Goal: Task Accomplishment & Management: Manage account settings

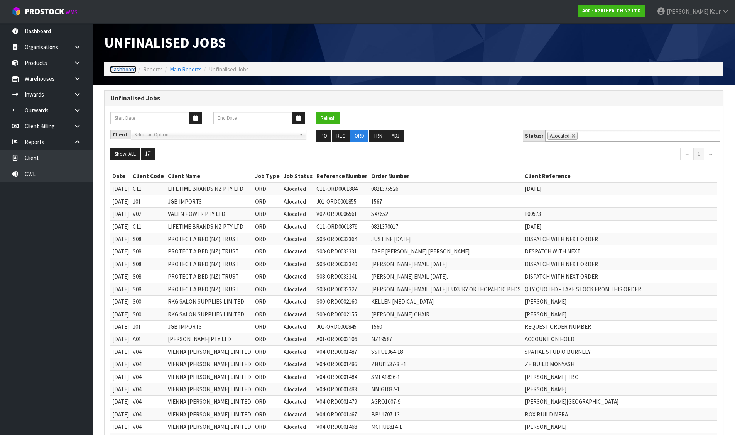
click at [122, 71] on link "Dashboard" at bounding box center [123, 69] width 26 height 7
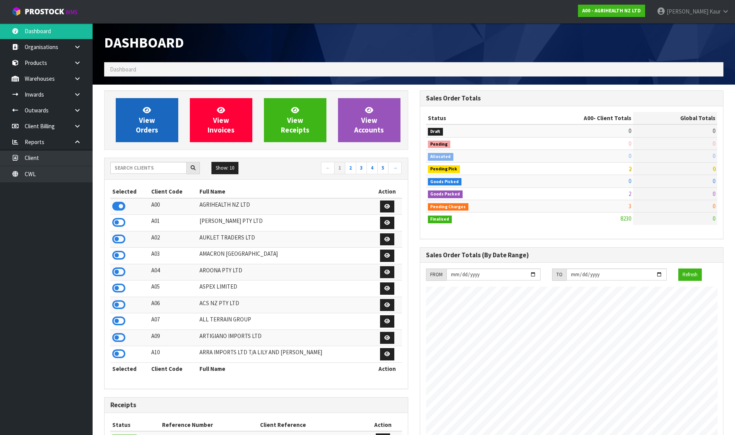
scroll to position [585, 315]
click at [146, 117] on span "View Orders" at bounding box center [147, 119] width 22 height 29
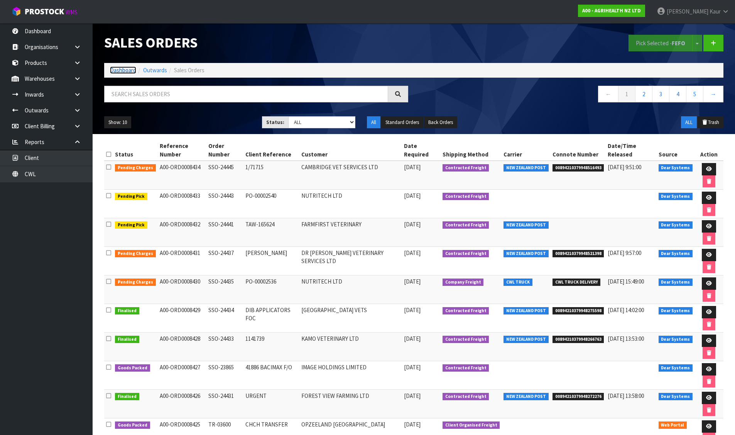
click at [124, 70] on link "Dashboard" at bounding box center [123, 69] width 26 height 7
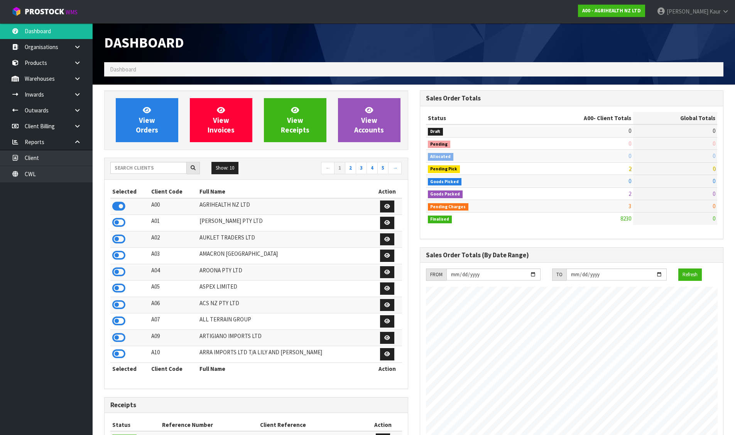
scroll to position [585, 315]
click at [54, 176] on link "CWL" at bounding box center [46, 174] width 93 height 16
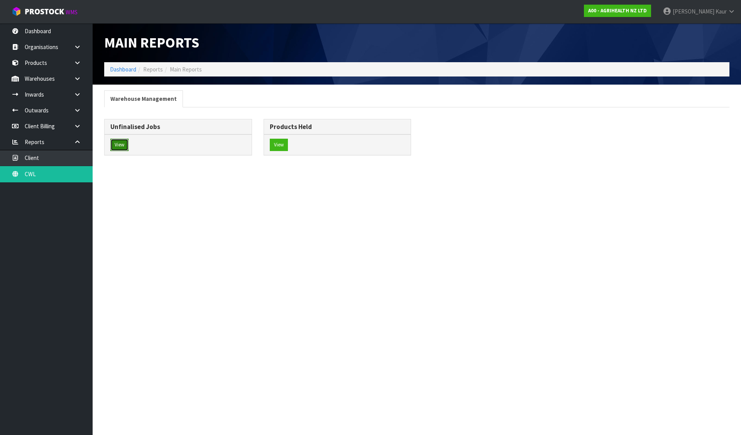
click at [122, 144] on button "View" at bounding box center [119, 145] width 18 height 12
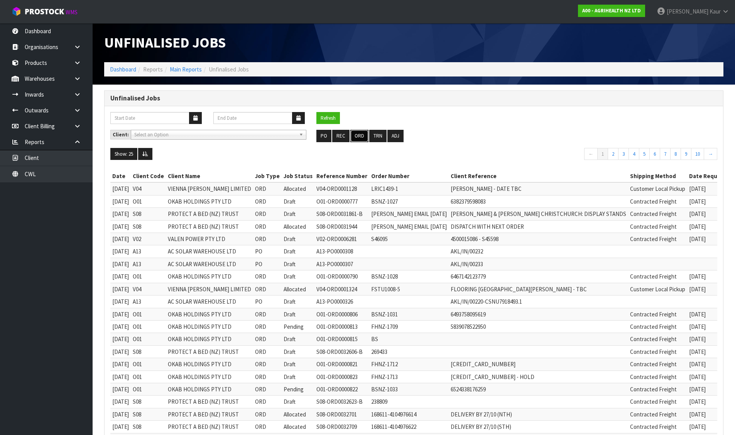
click at [361, 137] on button "ORD" at bounding box center [359, 136] width 18 height 12
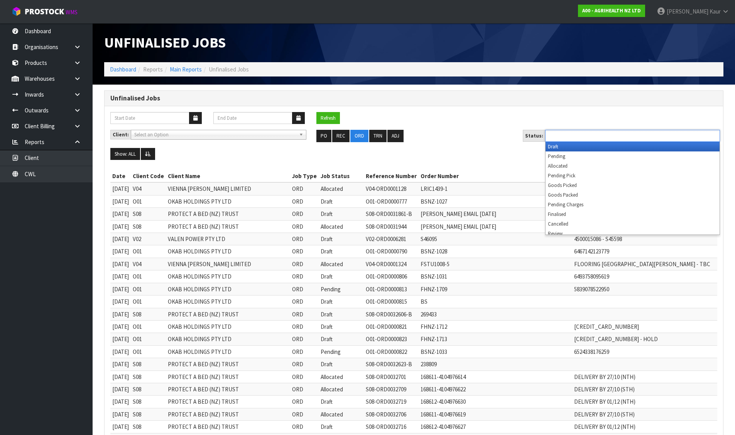
click at [608, 130] on ul at bounding box center [632, 136] width 175 height 12
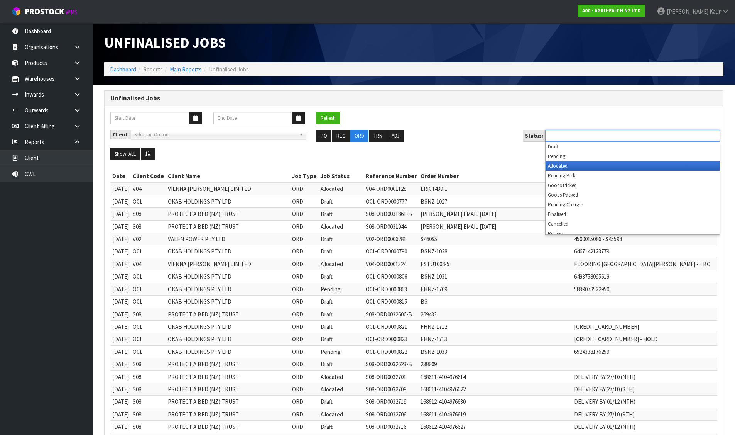
click at [560, 164] on li "Allocated" at bounding box center [633, 166] width 174 height 10
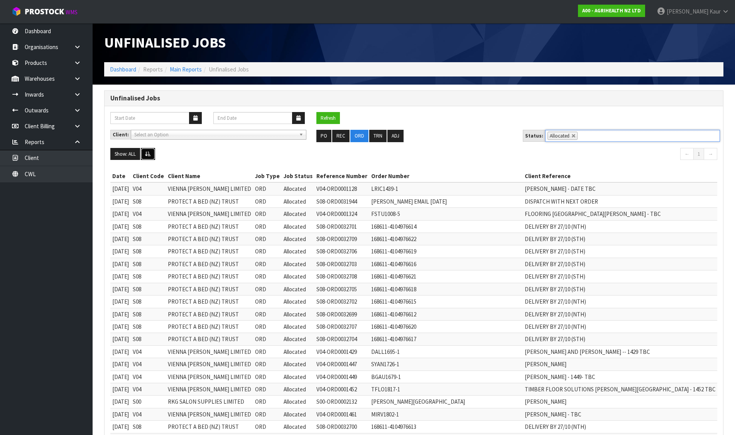
click at [152, 154] on button at bounding box center [148, 154] width 14 height 12
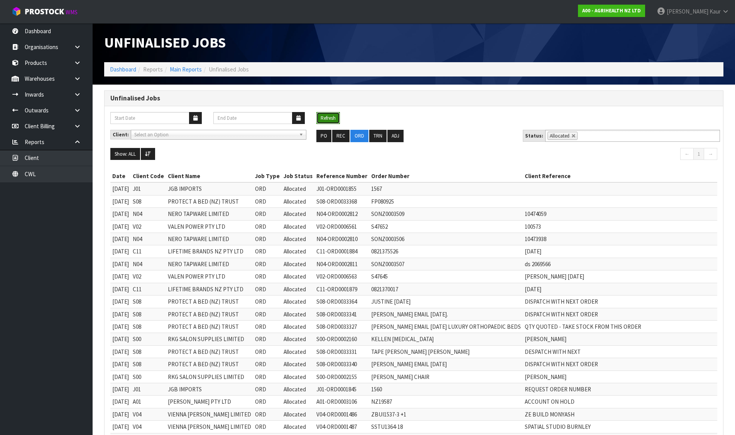
click at [333, 117] on button "Refresh" at bounding box center [329, 118] width 24 height 12
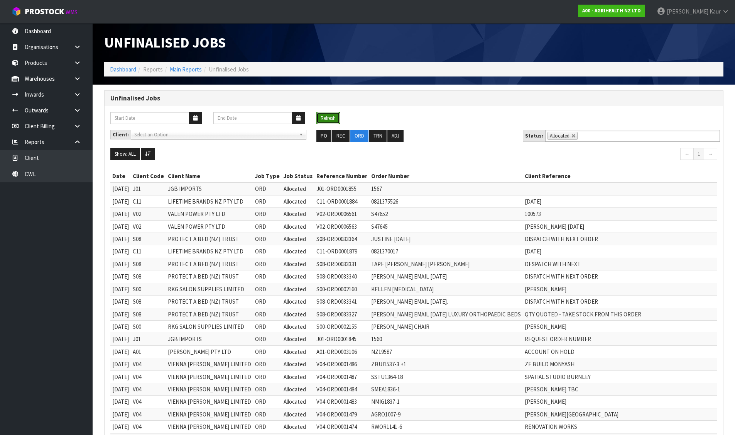
click at [330, 117] on button "Refresh" at bounding box center [329, 118] width 24 height 12
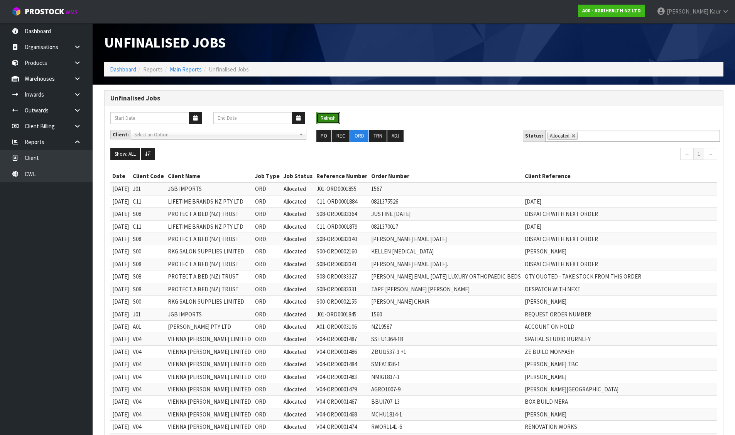
click at [327, 114] on button "Refresh" at bounding box center [329, 118] width 24 height 12
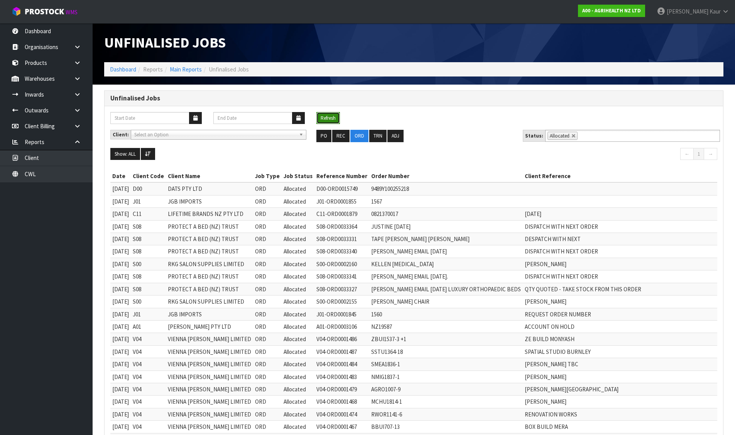
click at [327, 113] on button "Refresh" at bounding box center [329, 118] width 24 height 12
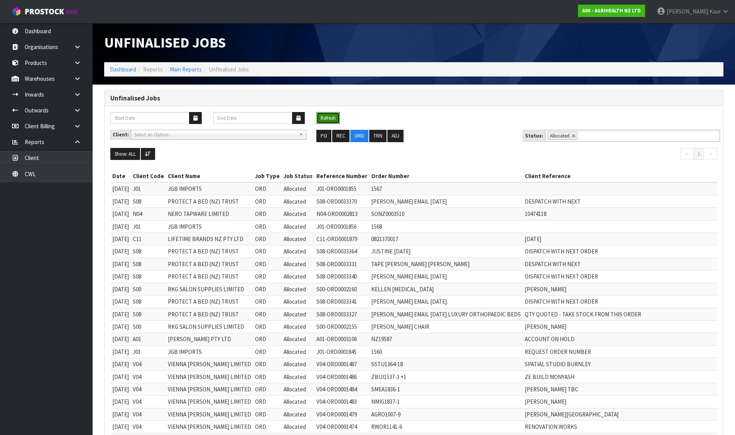
click at [325, 117] on button "Refresh" at bounding box center [329, 118] width 24 height 12
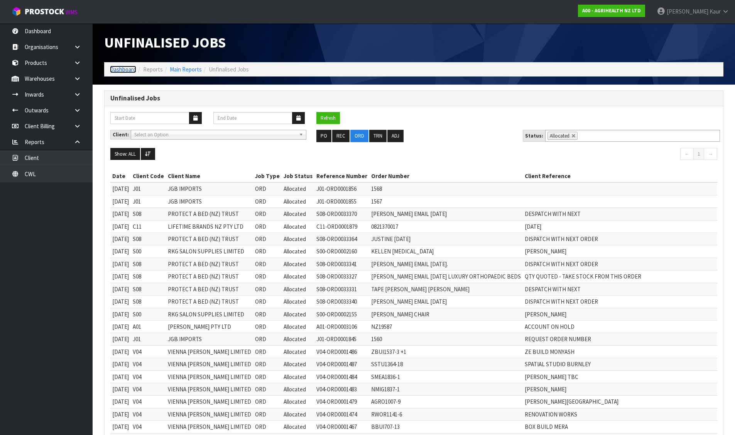
click at [121, 69] on link "Dashboard" at bounding box center [123, 69] width 26 height 7
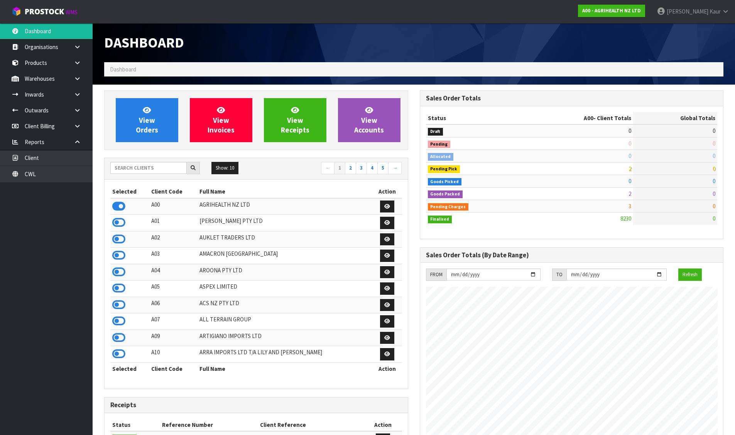
scroll to position [585, 315]
click at [49, 175] on link "CWL" at bounding box center [46, 174] width 93 height 16
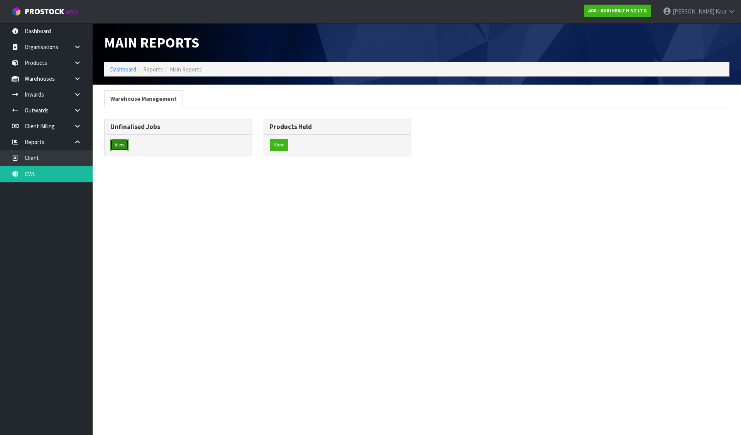
click at [122, 142] on button "View" at bounding box center [119, 145] width 18 height 12
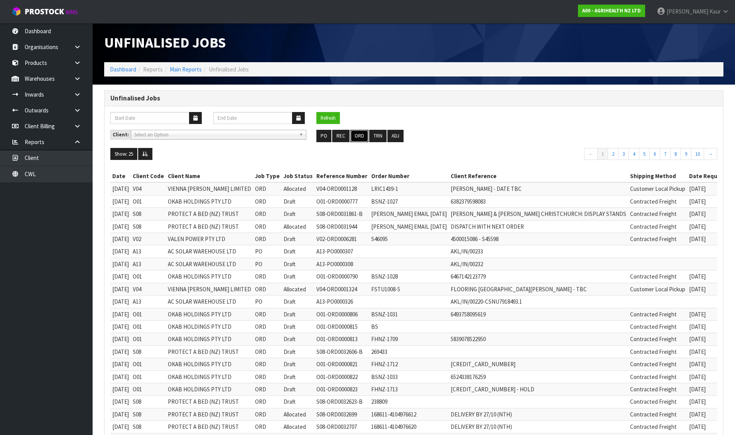
click at [354, 134] on button "ORD" at bounding box center [359, 136] width 18 height 12
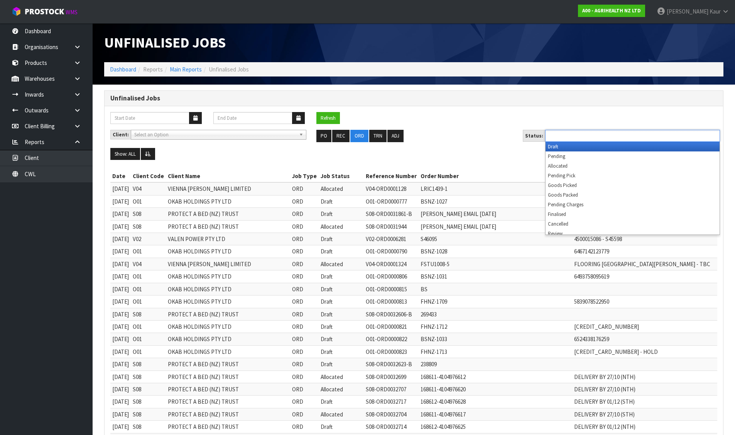
click at [559, 139] on input "text" at bounding box center [576, 136] width 57 height 10
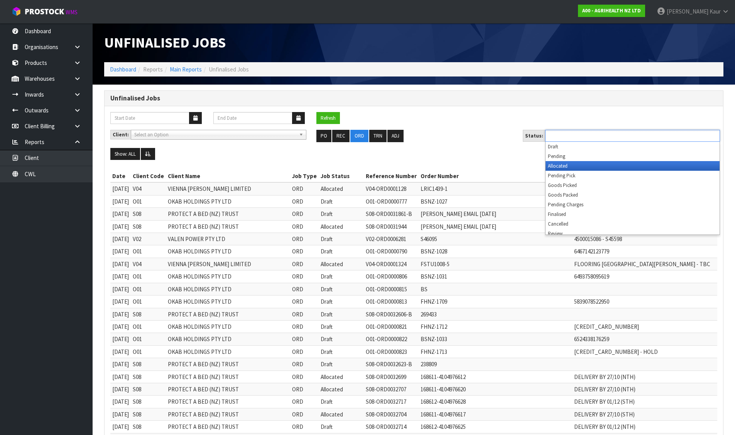
click at [562, 163] on li "Allocated" at bounding box center [633, 166] width 174 height 10
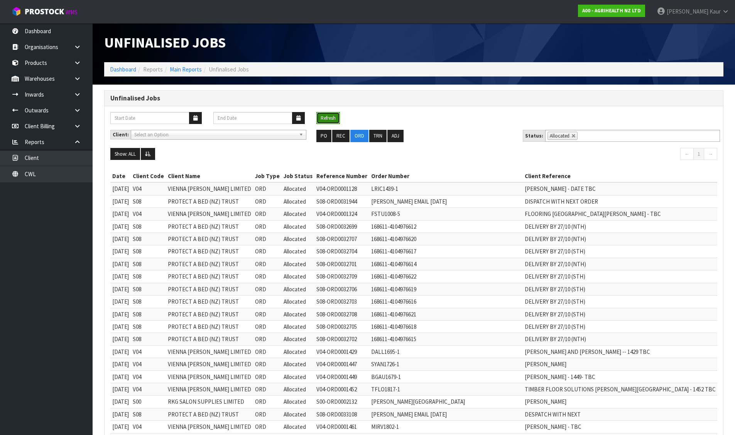
click at [334, 119] on button "Refresh" at bounding box center [329, 118] width 24 height 12
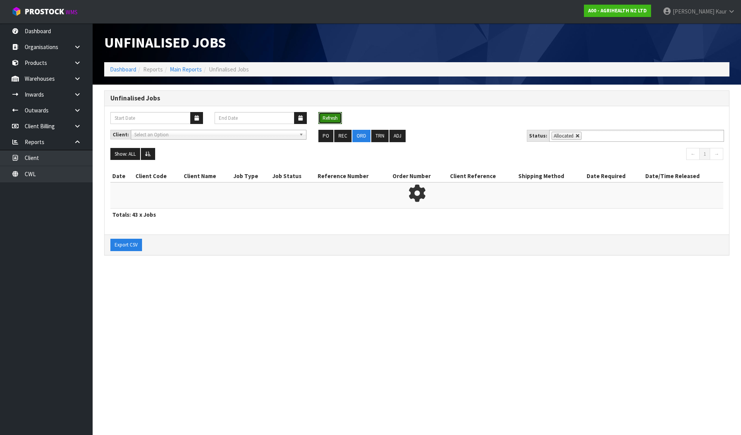
click at [576, 134] on link at bounding box center [578, 136] width 5 height 5
type input "Select Some Options"
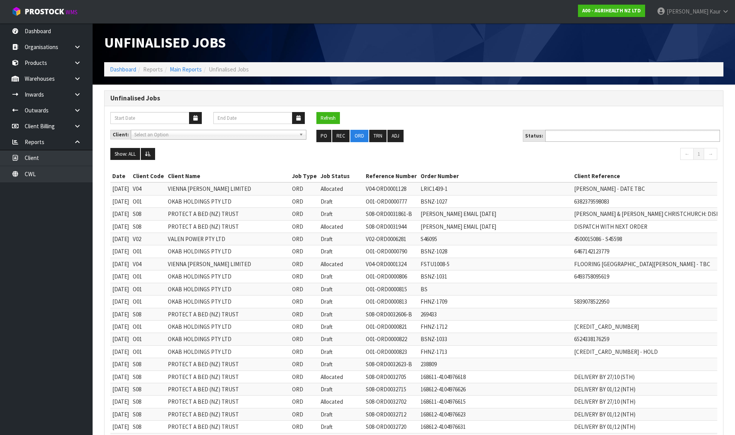
click at [560, 135] on input "text" at bounding box center [576, 136] width 57 height 10
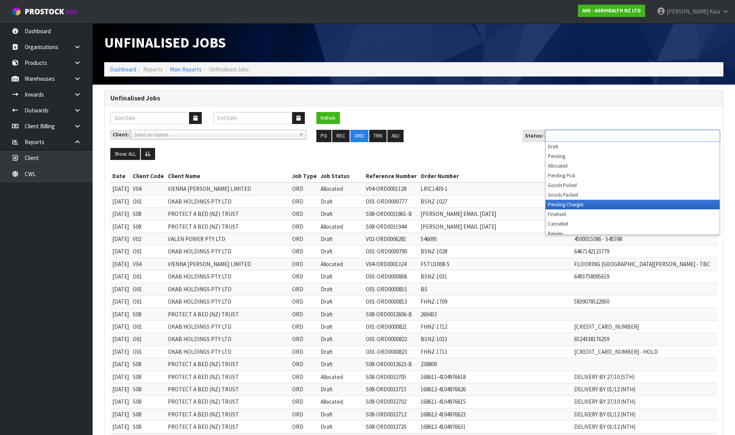
click at [559, 201] on li "Pending Charges" at bounding box center [633, 205] width 174 height 10
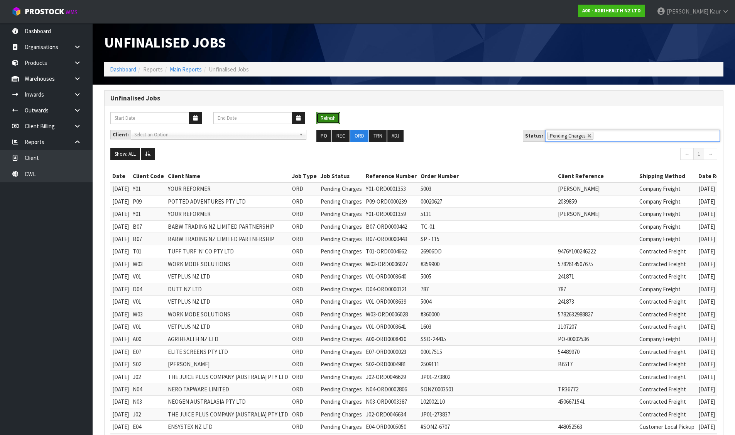
click at [333, 118] on button "Refresh" at bounding box center [329, 118] width 24 height 12
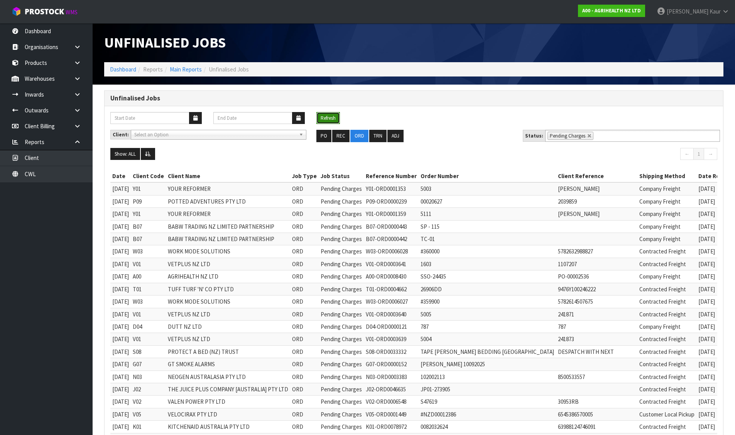
click at [331, 117] on button "Refresh" at bounding box center [329, 118] width 24 height 12
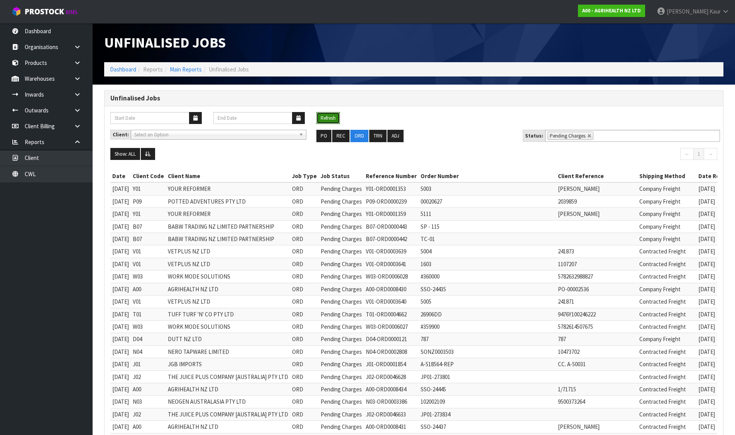
click at [331, 113] on button "Refresh" at bounding box center [329, 118] width 24 height 12
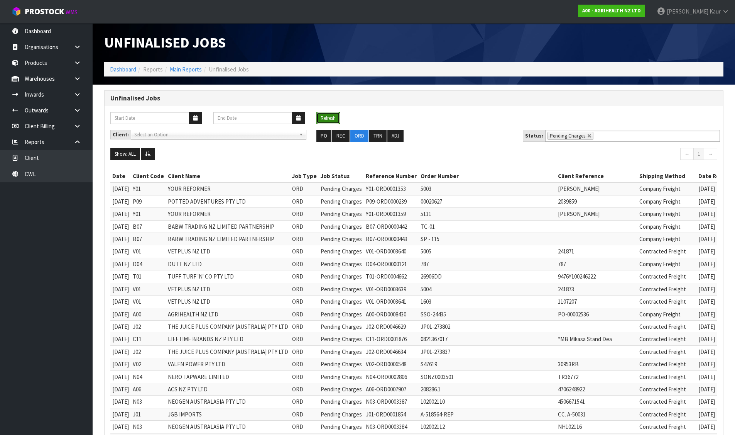
click at [325, 116] on button "Refresh" at bounding box center [329, 118] width 24 height 12
click at [330, 115] on button "Refresh" at bounding box center [329, 118] width 24 height 12
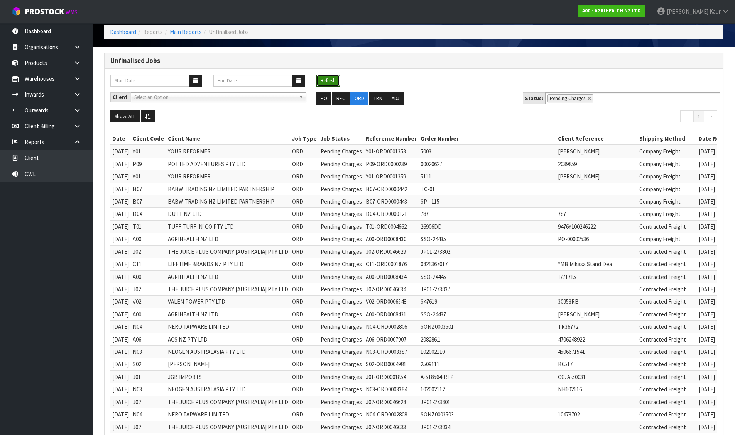
scroll to position [39, 0]
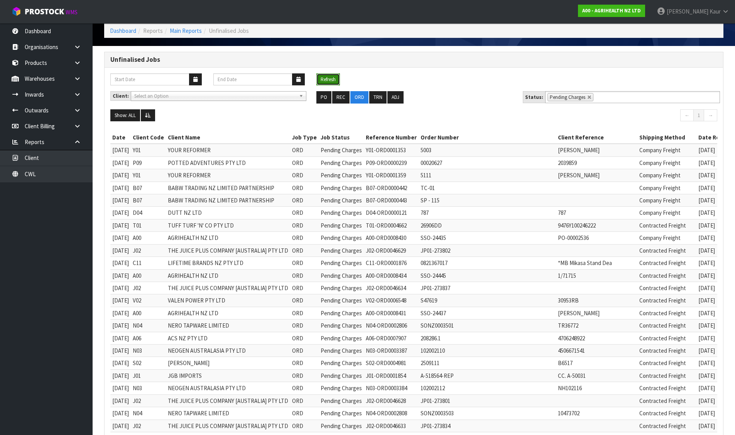
click at [327, 76] on button "Refresh" at bounding box center [329, 79] width 24 height 12
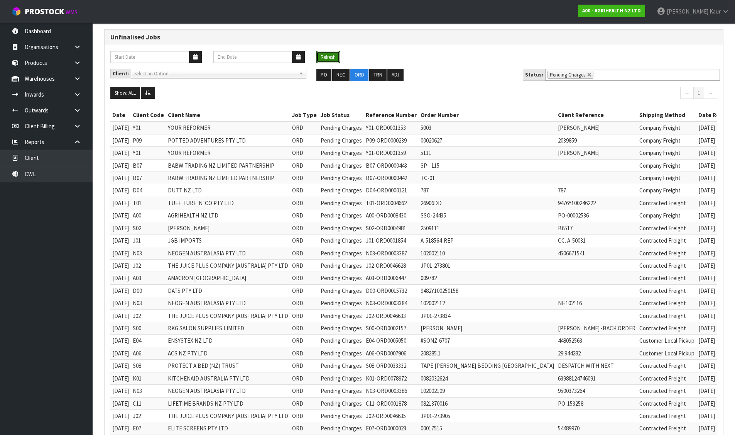
scroll to position [77, 0]
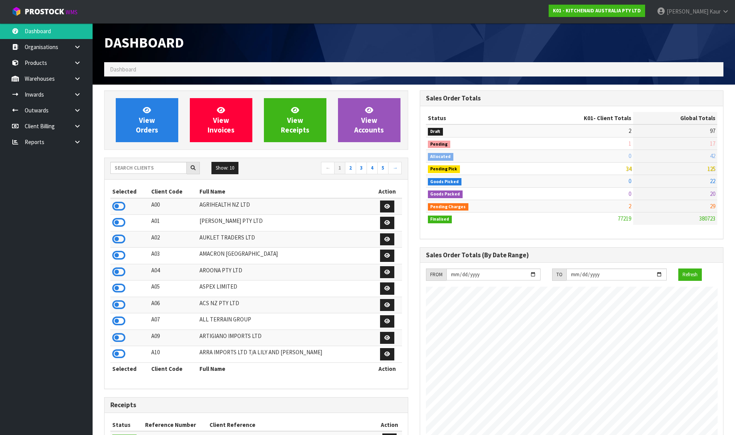
scroll to position [585, 315]
click at [165, 167] on input "text" at bounding box center [148, 168] width 76 height 12
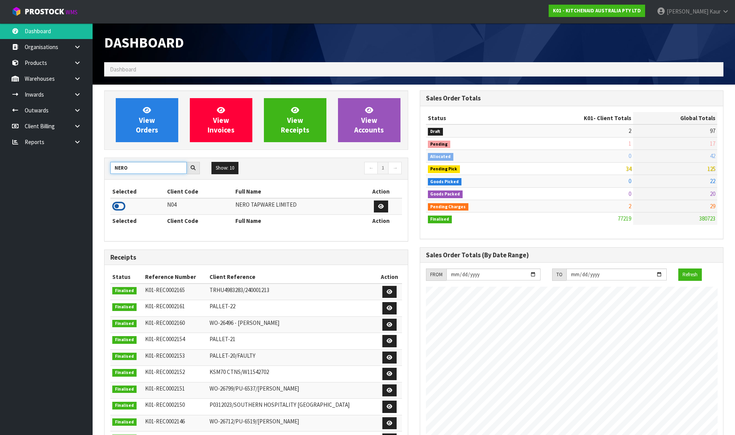
type input "NERO"
click at [120, 203] on icon at bounding box center [118, 206] width 13 height 12
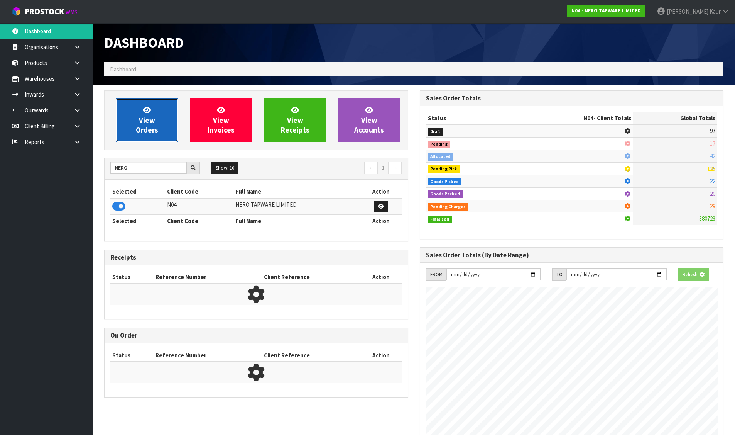
click at [123, 124] on link "View Orders" at bounding box center [147, 120] width 63 height 44
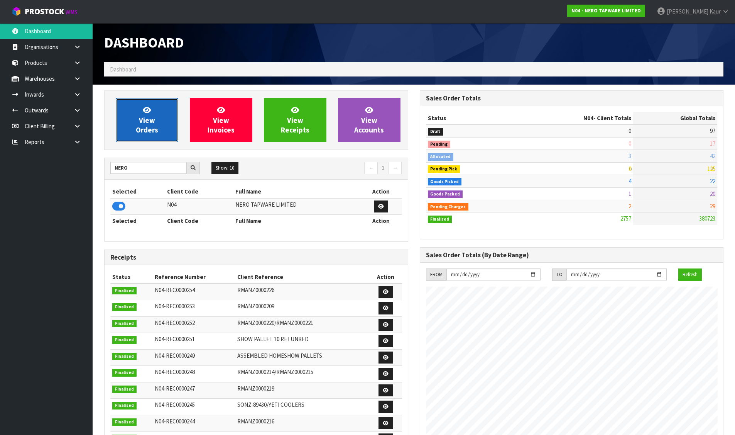
scroll to position [601, 315]
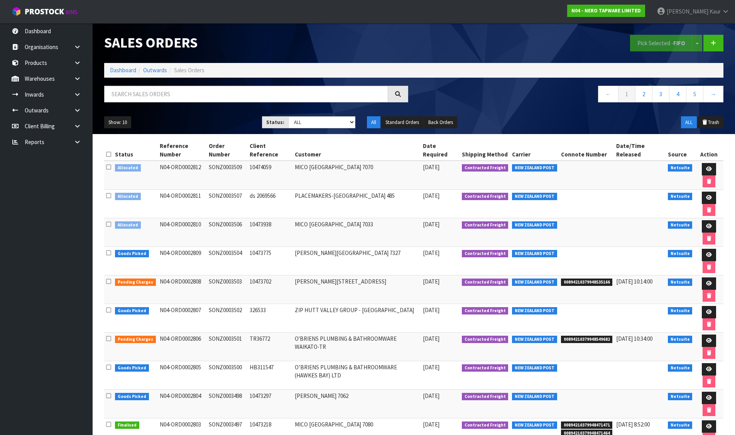
click at [110, 152] on icon at bounding box center [108, 154] width 5 height 6
click at [653, 46] on button "Pick Selected - FIFO" at bounding box center [661, 43] width 63 height 17
click at [706, 221] on link at bounding box center [709, 226] width 14 height 12
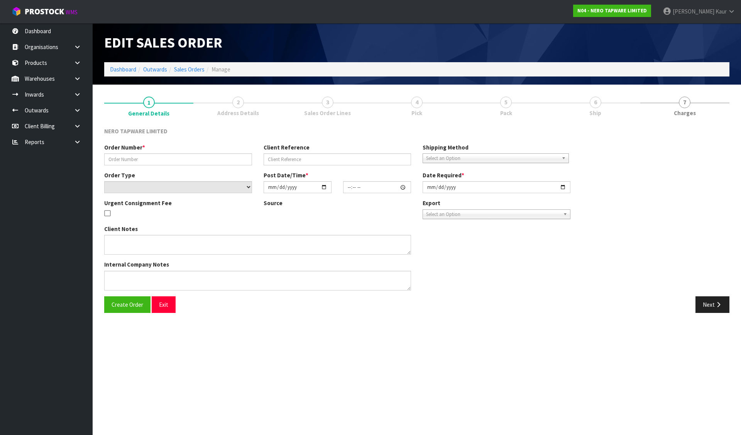
type input "SONZ0003506"
type input "10473938"
select select "number:0"
type input "[DATE]"
type input "10:15:05.000"
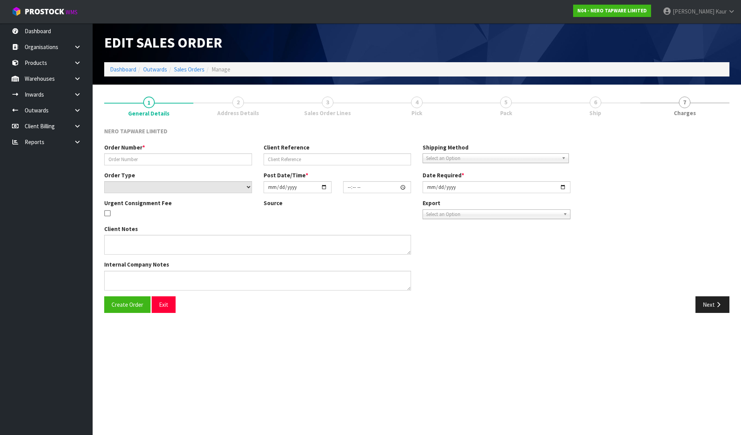
type input "[DATE]"
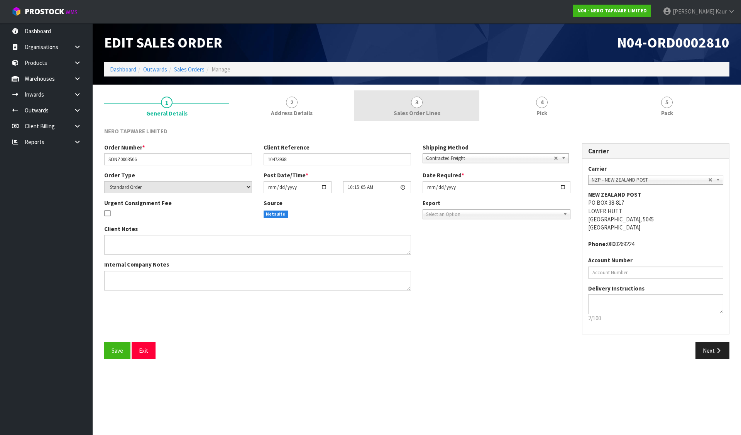
click at [442, 103] on link "3 Sales Order Lines" at bounding box center [416, 105] width 125 height 30
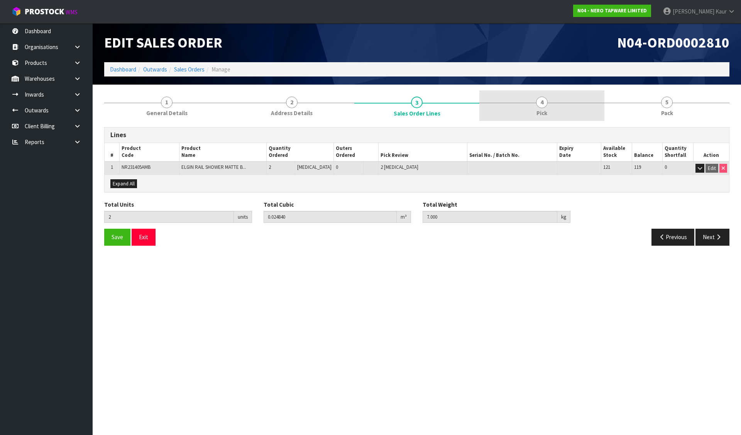
click at [544, 112] on span "Pick" at bounding box center [542, 113] width 11 height 8
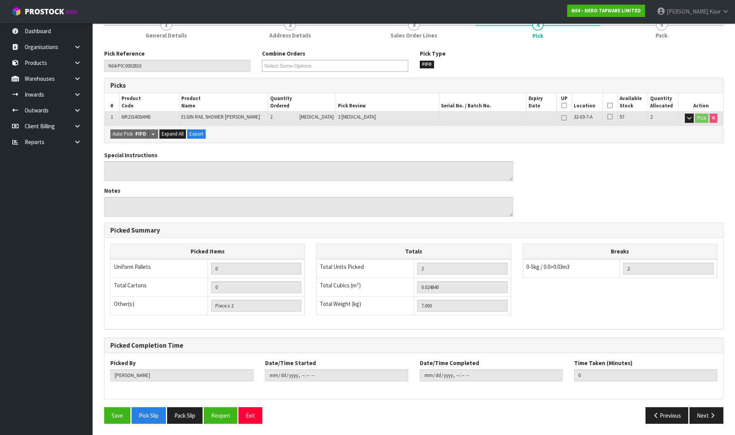
scroll to position [78, 0]
click at [194, 415] on button "Pack Slip" at bounding box center [185, 414] width 36 height 17
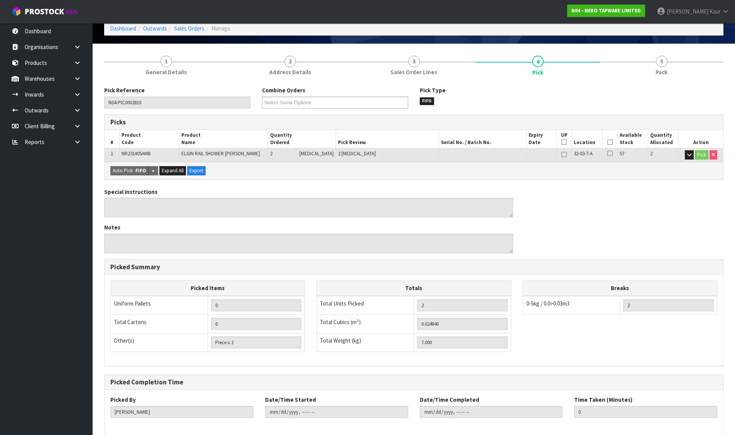
scroll to position [0, 0]
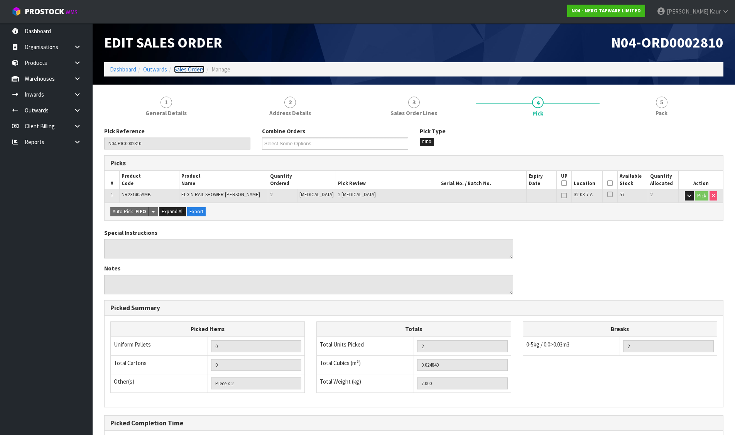
click at [191, 71] on link "Sales Orders" at bounding box center [189, 69] width 30 height 7
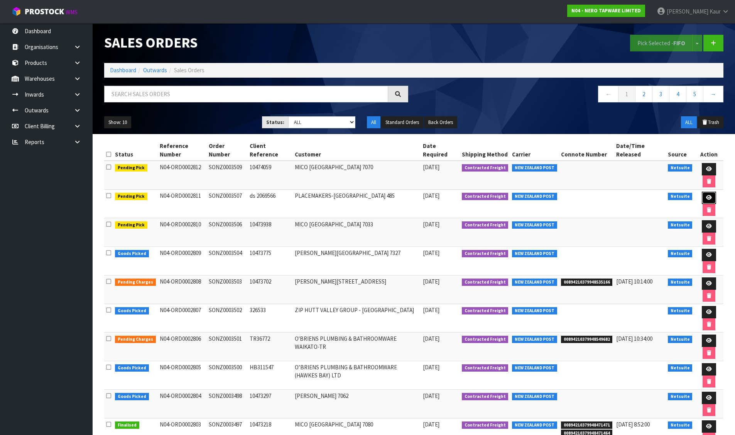
click at [711, 197] on icon at bounding box center [709, 197] width 6 height 5
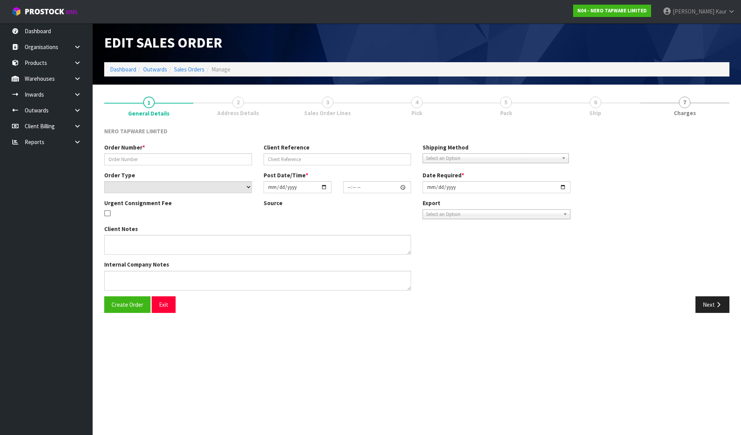
type input "SONZ0003507"
type input "ds 2069566"
select select "number:0"
type input "[DATE]"
type input "10:15:08.000"
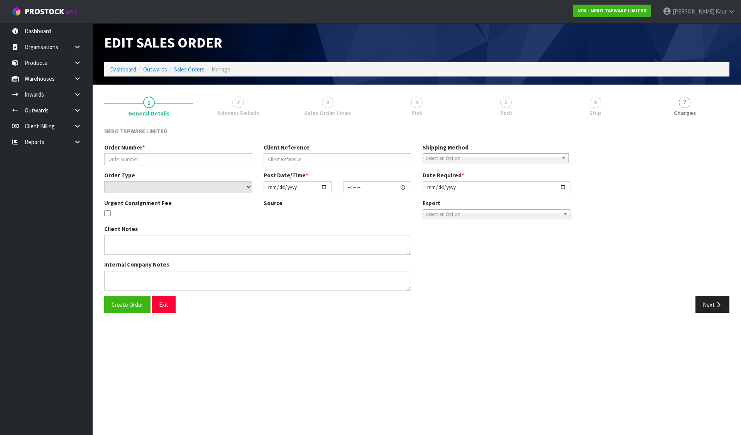
type input "[DATE]"
type textarea "please dispatch [DATE]"
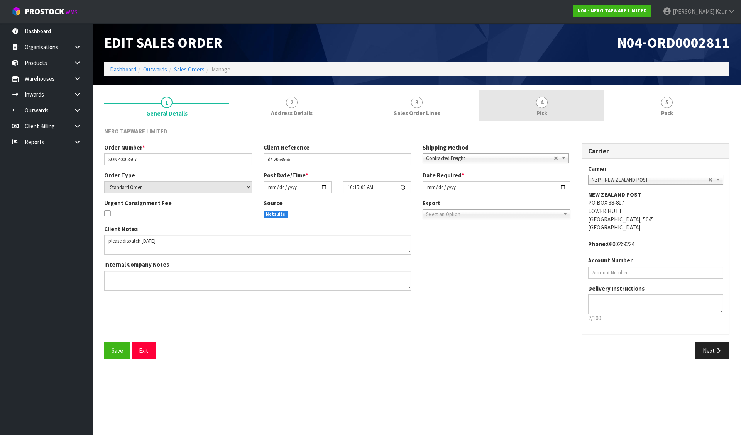
click at [538, 104] on span "4" at bounding box center [542, 102] width 12 height 12
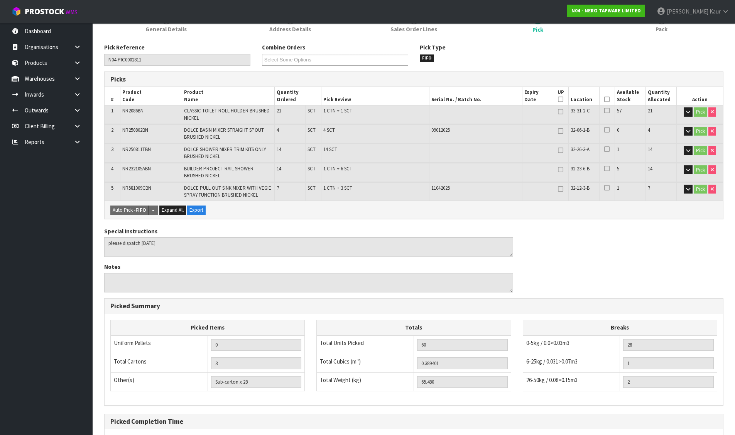
scroll to position [160, 0]
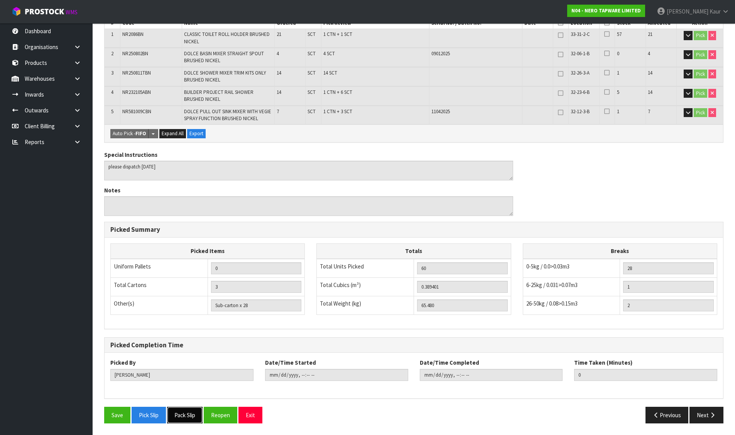
click at [193, 411] on button "Pack Slip" at bounding box center [185, 414] width 36 height 17
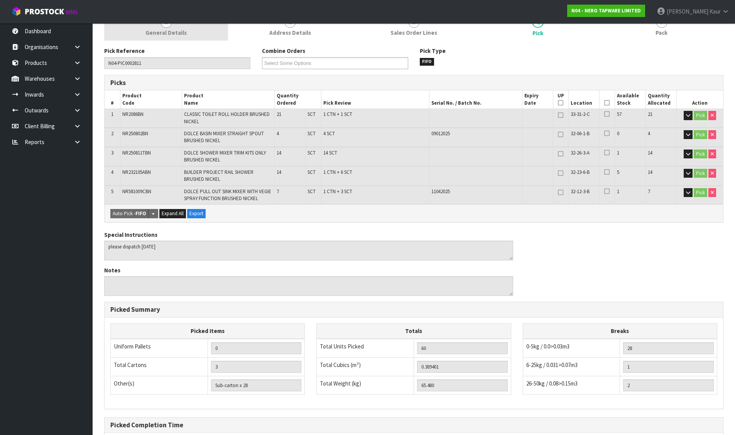
scroll to position [0, 0]
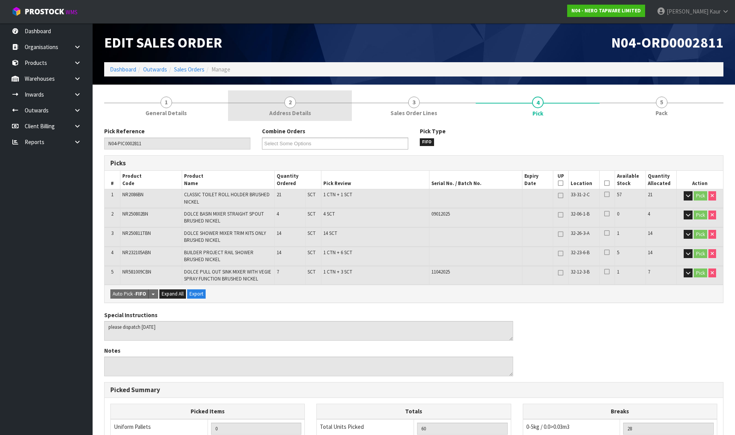
click at [313, 105] on link "2 Address Details" at bounding box center [290, 105] width 124 height 30
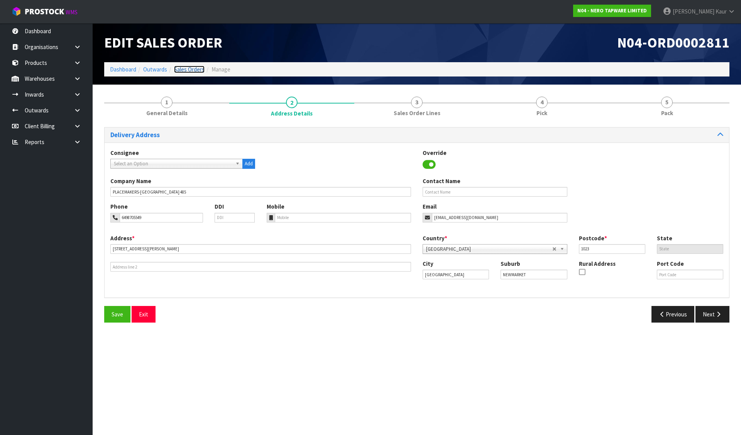
click at [183, 69] on link "Sales Orders" at bounding box center [189, 69] width 30 height 7
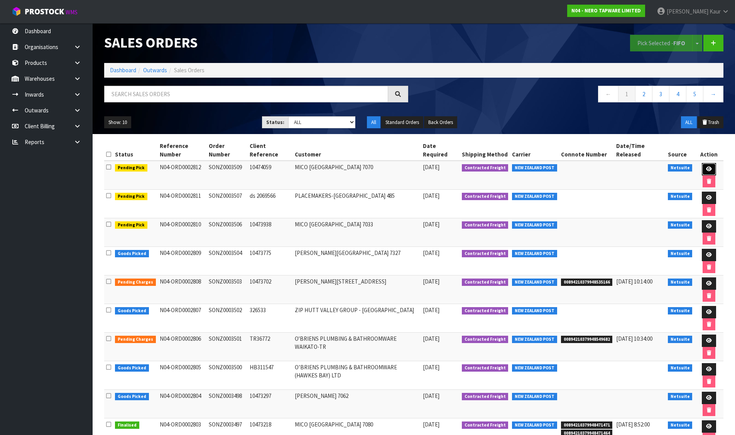
click at [708, 167] on icon at bounding box center [709, 168] width 6 height 5
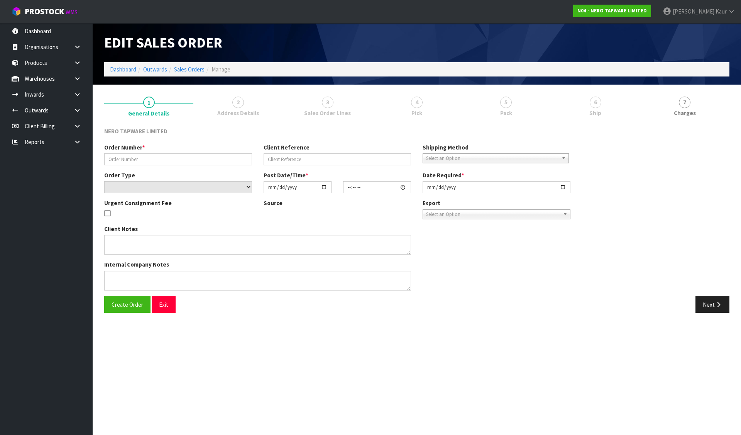
type input "SONZ0003509"
type input "10474059"
select select "number:0"
type input "[DATE]"
type input "10:15:09.000"
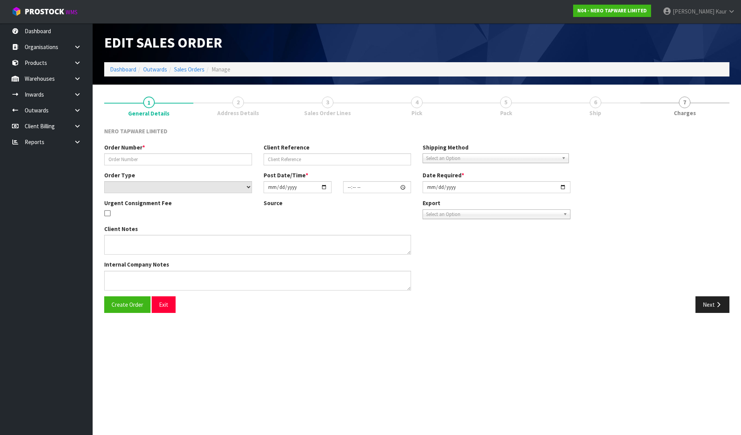
type input "[DATE]"
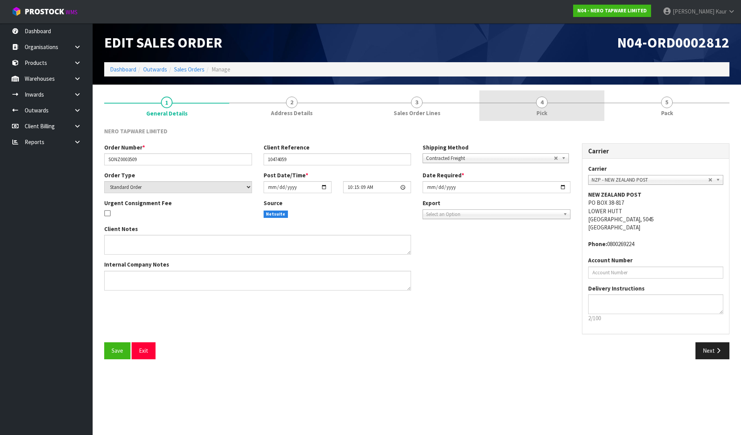
click at [509, 103] on div at bounding box center [541, 103] width 125 height 0
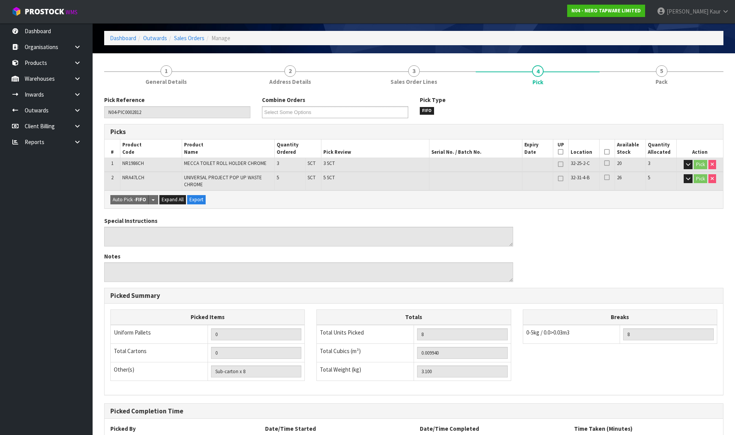
scroll to position [97, 0]
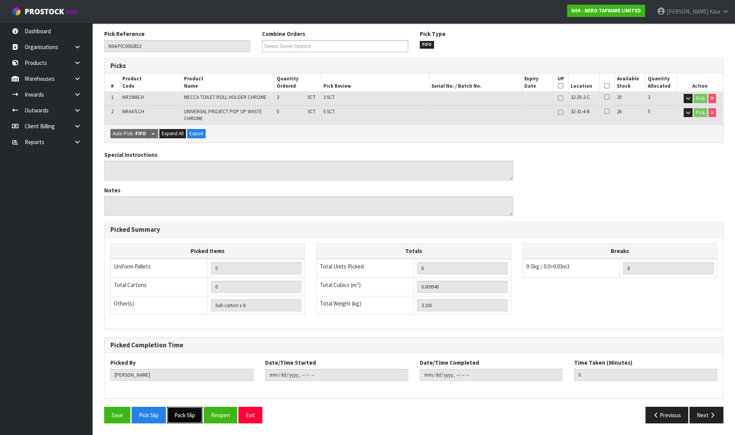
click at [193, 416] on button "Pack Slip" at bounding box center [185, 414] width 36 height 17
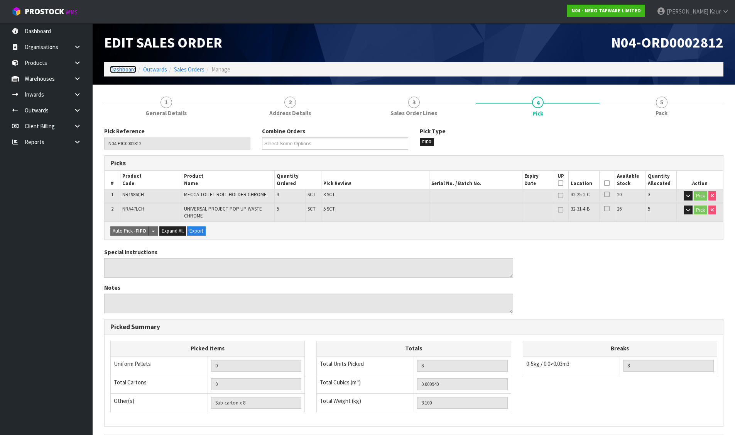
click at [122, 70] on link "Dashboard" at bounding box center [123, 69] width 26 height 7
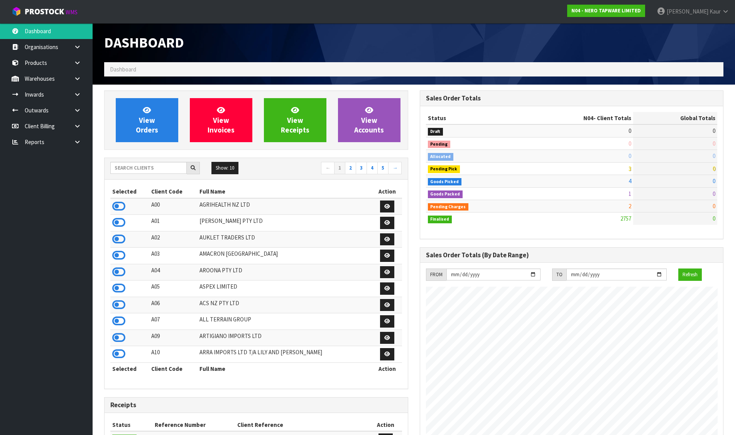
scroll to position [601, 315]
click at [146, 169] on input "text" at bounding box center [148, 168] width 76 height 12
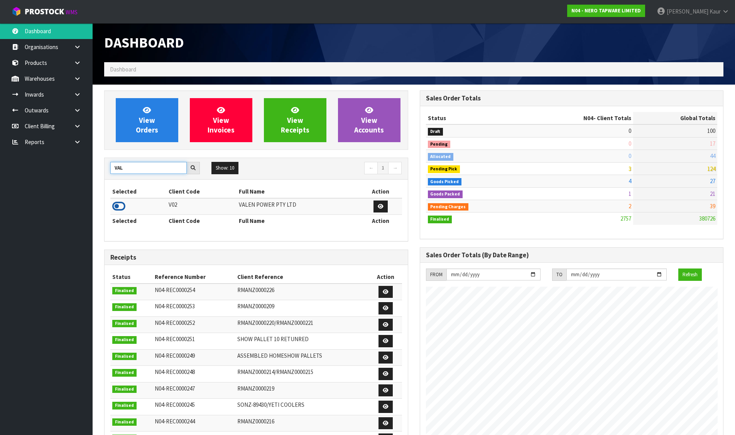
type input "VAL"
click at [119, 205] on icon at bounding box center [118, 206] width 13 height 12
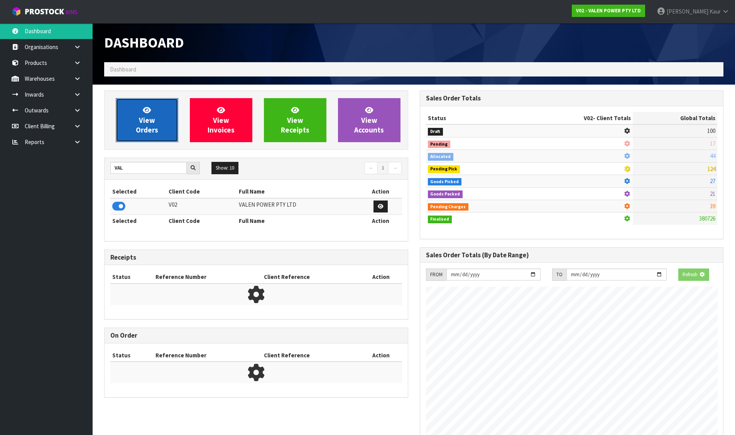
click at [141, 120] on span "View Orders" at bounding box center [147, 119] width 22 height 29
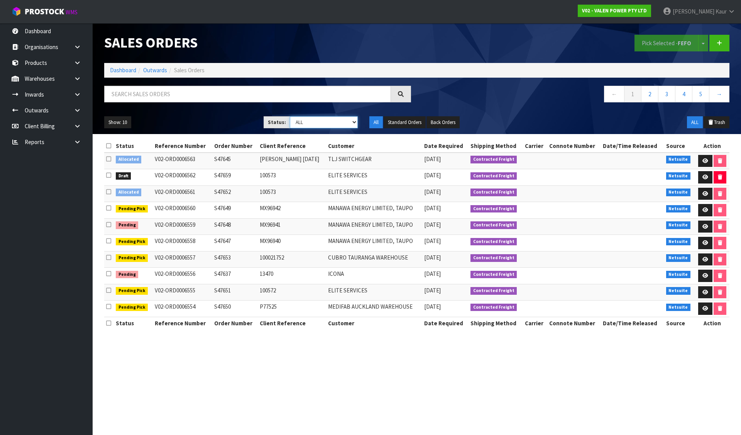
click at [303, 123] on select "Draft Pending Allocated Pending Pick Goods Picked Goods Packed Pending Charges …" at bounding box center [324, 122] width 68 height 12
select select "string:2"
click at [290, 116] on select "Draft Pending Allocated Pending Pick Goods Picked Goods Packed Pending Charges …" at bounding box center [324, 122] width 68 height 12
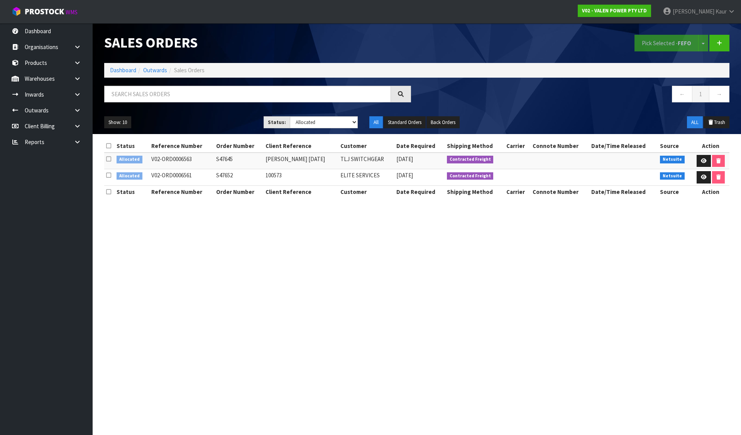
click at [108, 145] on icon at bounding box center [108, 146] width 5 height 6
click at [656, 39] on button "Pick Selected - FEFO" at bounding box center [667, 43] width 64 height 17
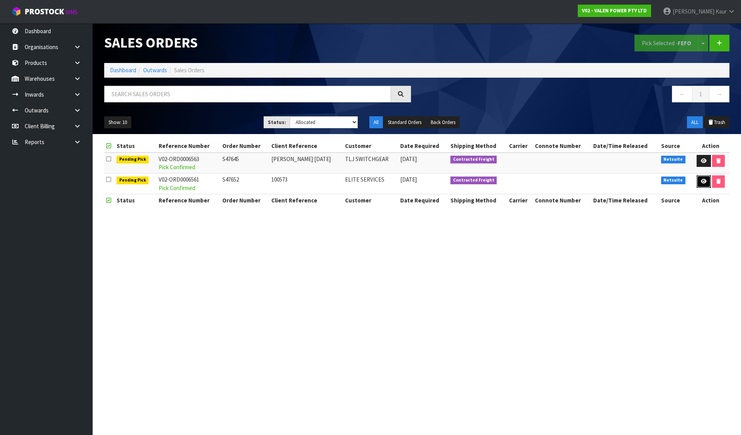
click at [702, 181] on icon at bounding box center [704, 181] width 6 height 5
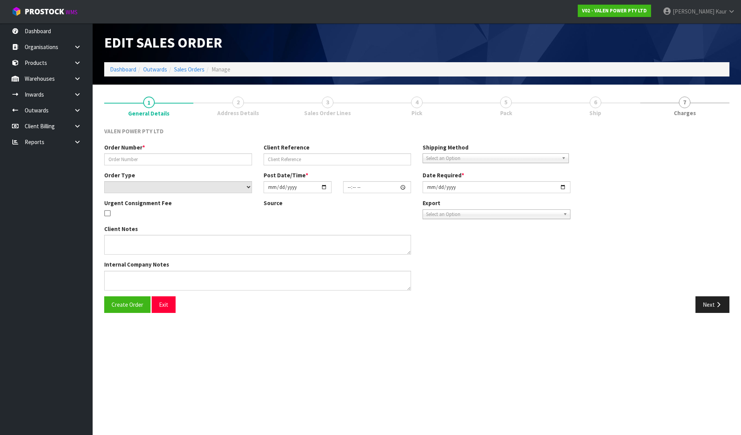
type input "S47652"
type input "100573"
select select "number:0"
type input "[DATE]"
type input "10:00:08.000"
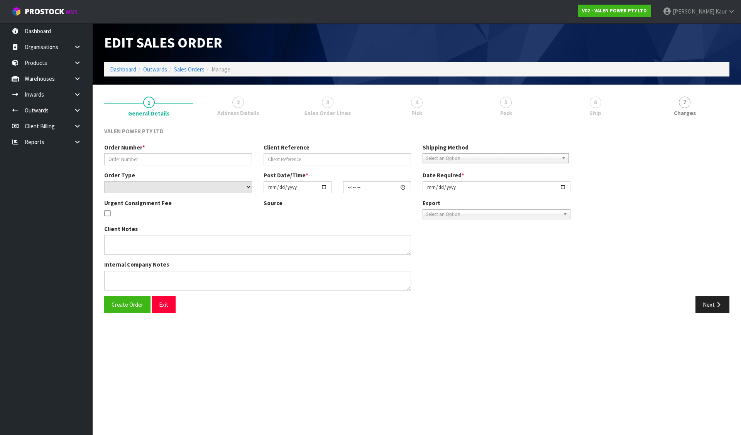
type input "[DATE]"
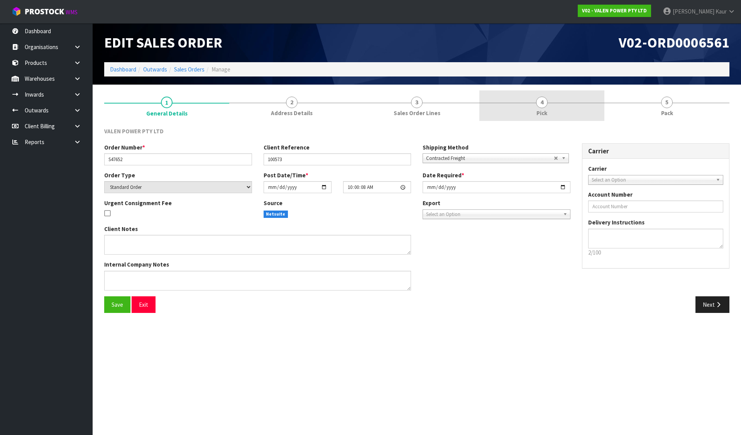
click at [513, 108] on link "4 Pick" at bounding box center [541, 105] width 125 height 30
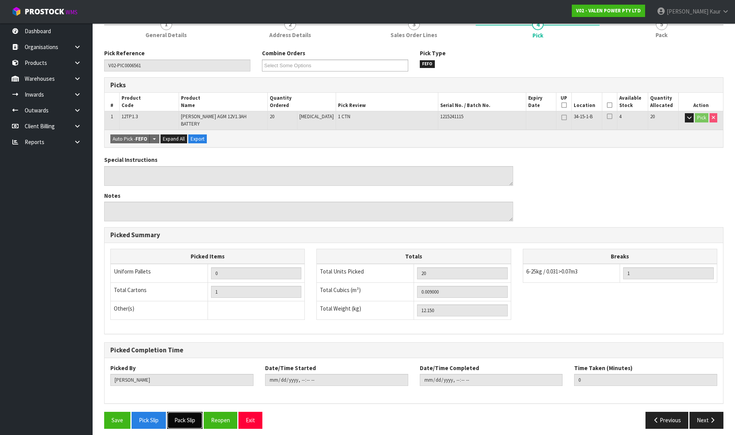
click at [179, 419] on button "Pack Slip" at bounding box center [185, 419] width 36 height 17
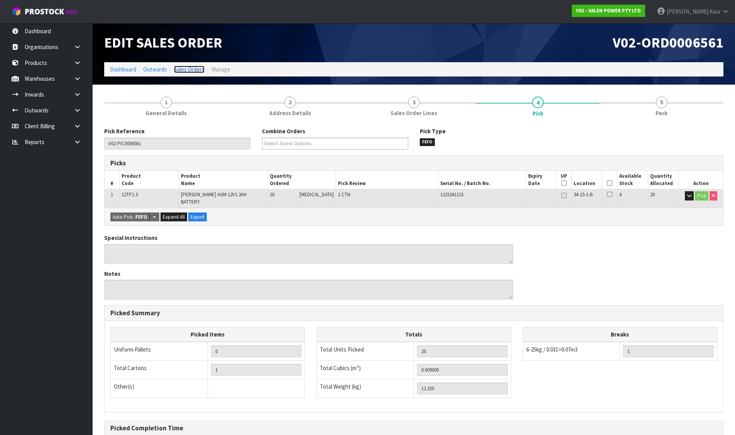
click at [186, 67] on link "Sales Orders" at bounding box center [189, 69] width 30 height 7
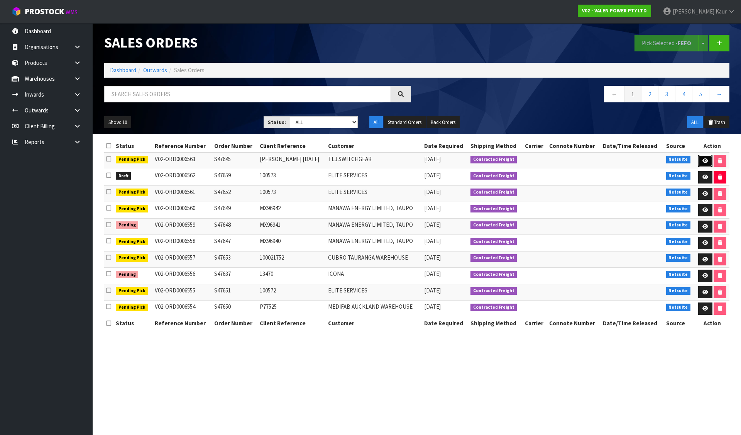
click at [704, 160] on icon at bounding box center [706, 160] width 6 height 5
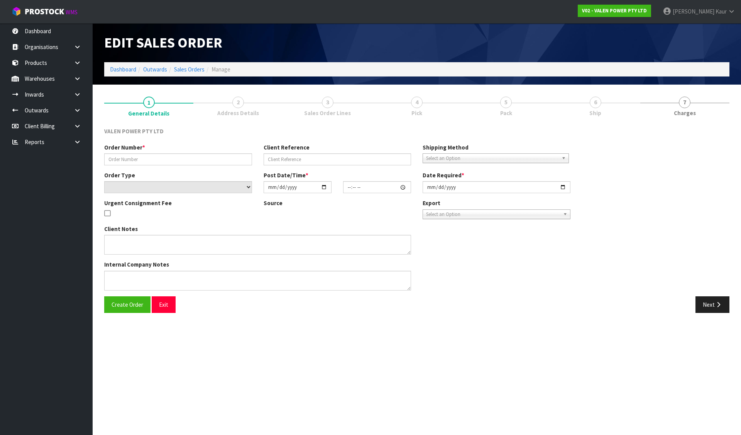
type input "S47645"
type input "[PERSON_NAME] [DATE]"
select select "number:0"
type input "[DATE]"
type input "10:30:08.000"
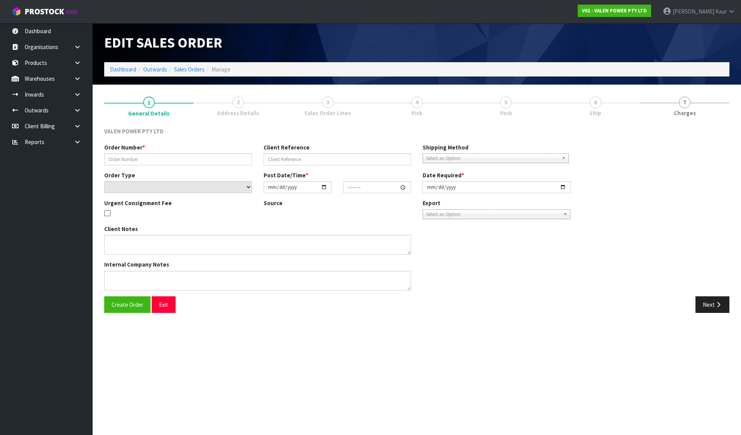
type input "[DATE]"
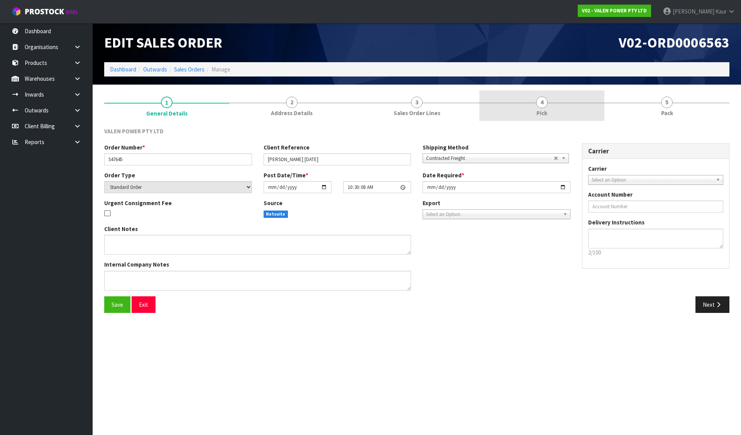
click at [555, 117] on link "4 Pick" at bounding box center [541, 105] width 125 height 30
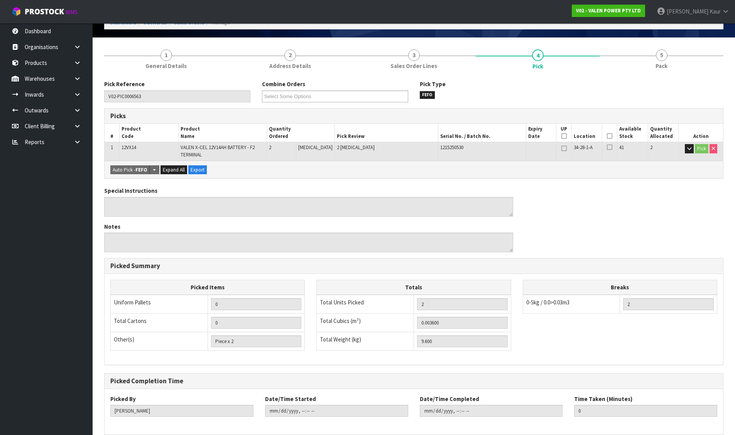
scroll to position [83, 0]
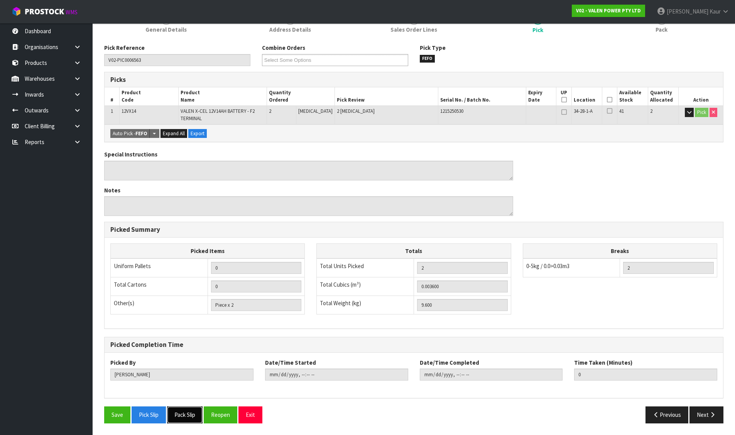
click at [188, 413] on button "Pack Slip" at bounding box center [185, 414] width 36 height 17
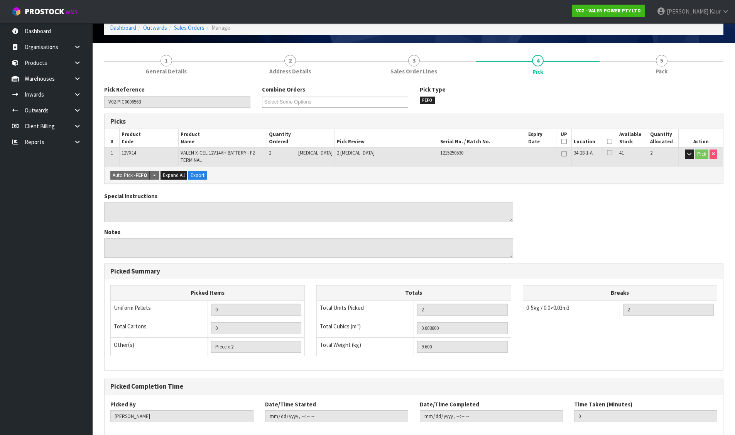
scroll to position [0, 0]
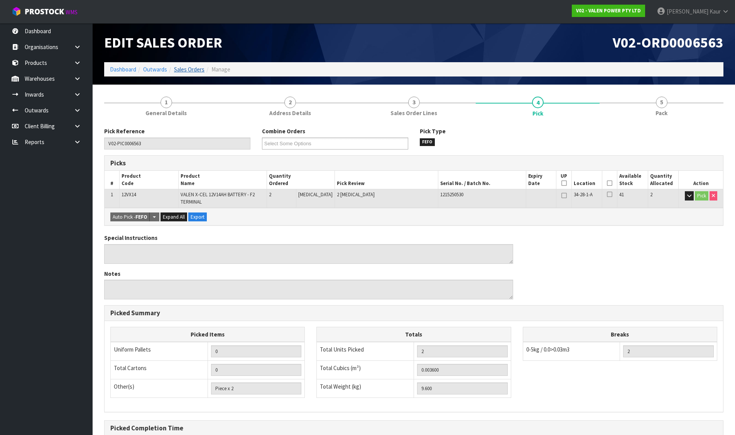
click at [181, 70] on link "Sales Orders" at bounding box center [189, 69] width 30 height 7
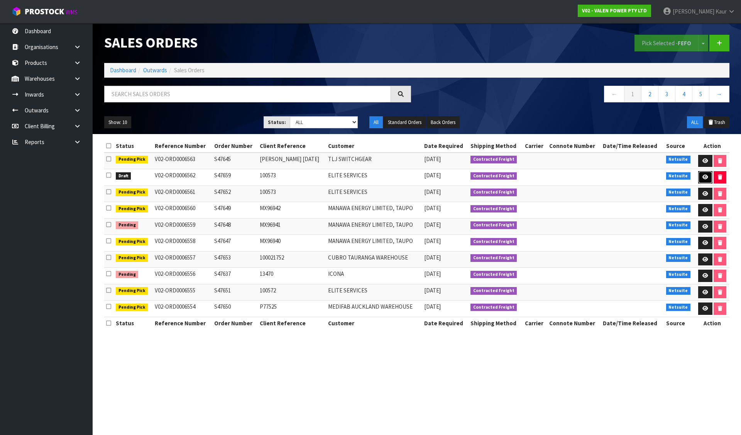
click at [701, 176] on link at bounding box center [705, 177] width 14 height 12
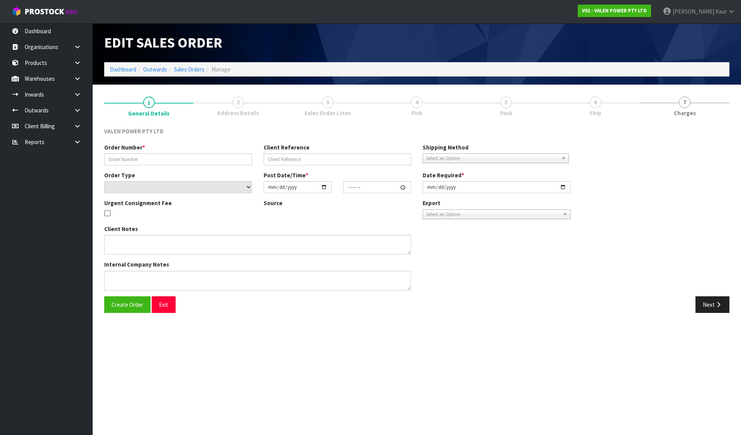
type input "S47659"
type input "100573"
select select "number:1"
type input "[DATE]"
type input "10:00:11.000"
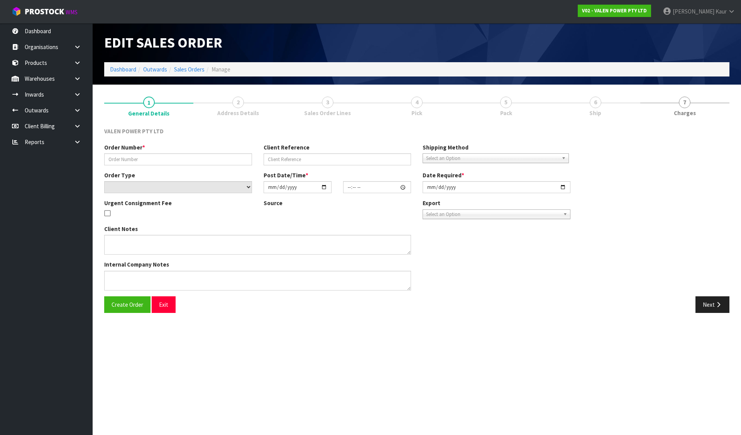
type input "[DATE]"
type textarea "Backordered 12TP3.3s"
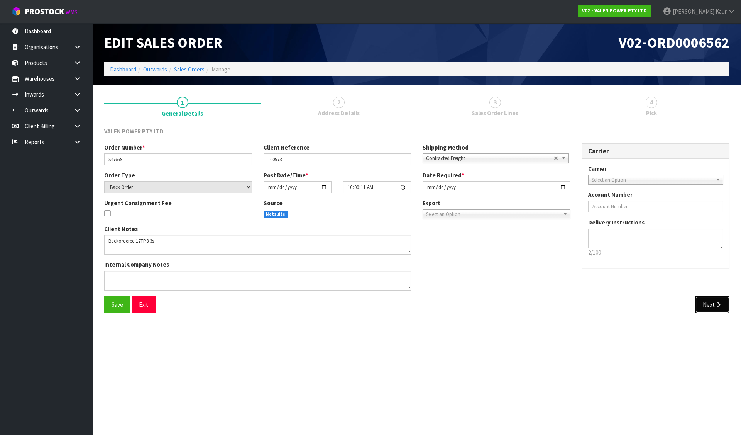
click at [718, 308] on button "Next" at bounding box center [713, 304] width 34 height 17
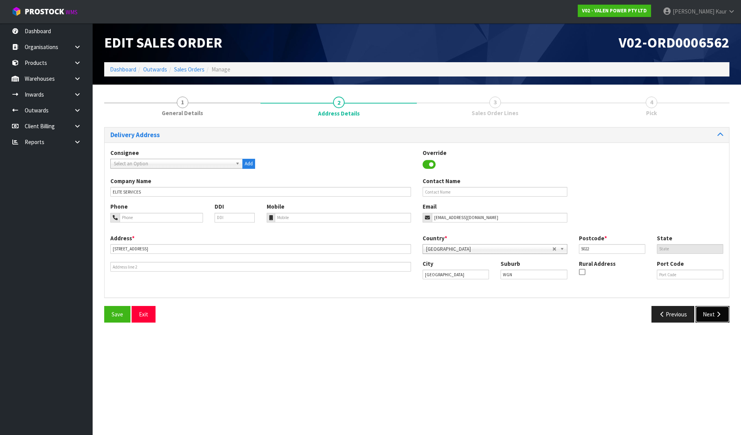
click at [714, 310] on button "Next" at bounding box center [713, 314] width 34 height 17
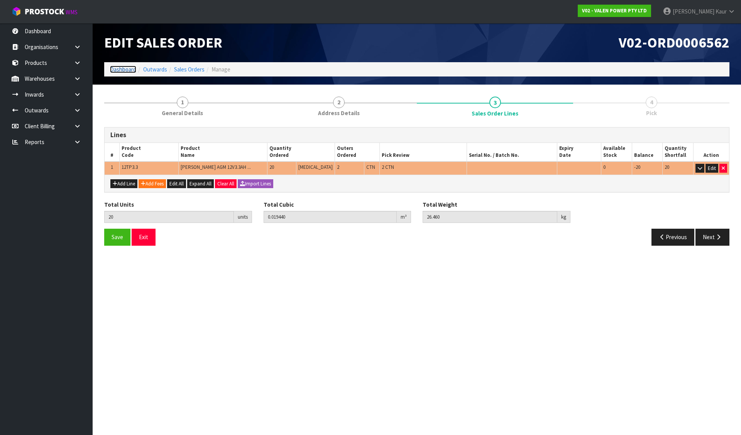
click at [130, 68] on link "Dashboard" at bounding box center [123, 69] width 26 height 7
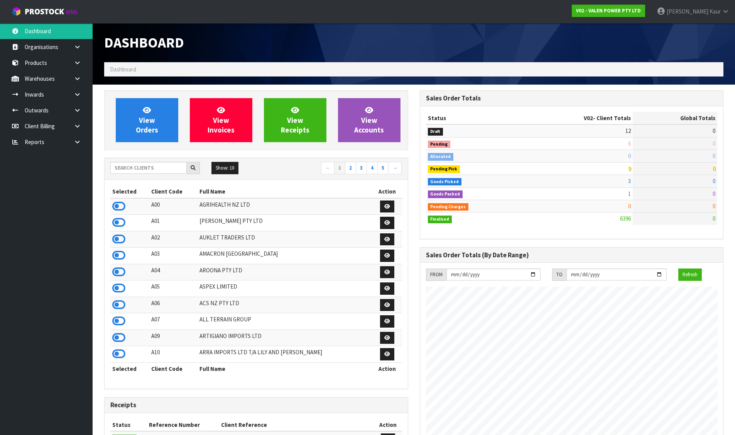
scroll to position [601, 315]
click at [132, 168] on input "text" at bounding box center [148, 168] width 76 height 12
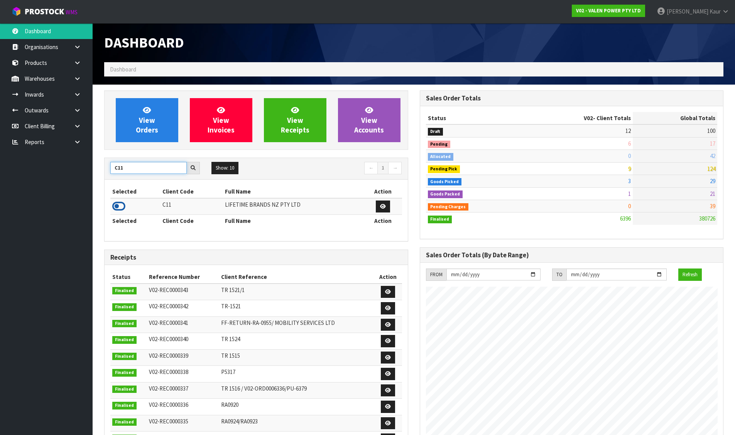
type input "C11"
click at [121, 206] on icon at bounding box center [118, 206] width 13 height 12
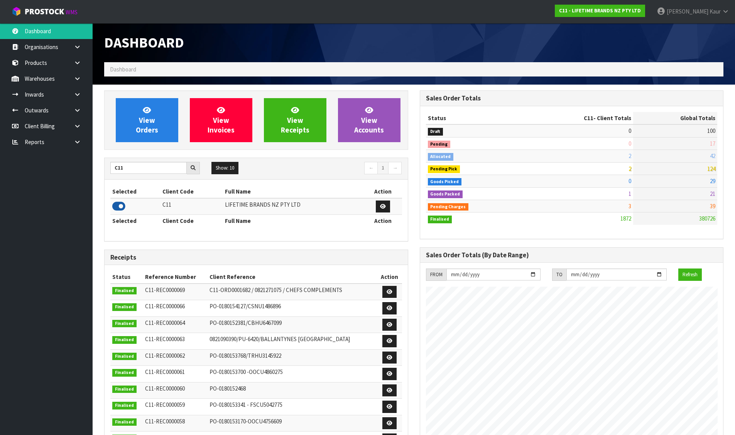
scroll to position [585, 315]
click at [134, 125] on link "View Orders" at bounding box center [147, 120] width 63 height 44
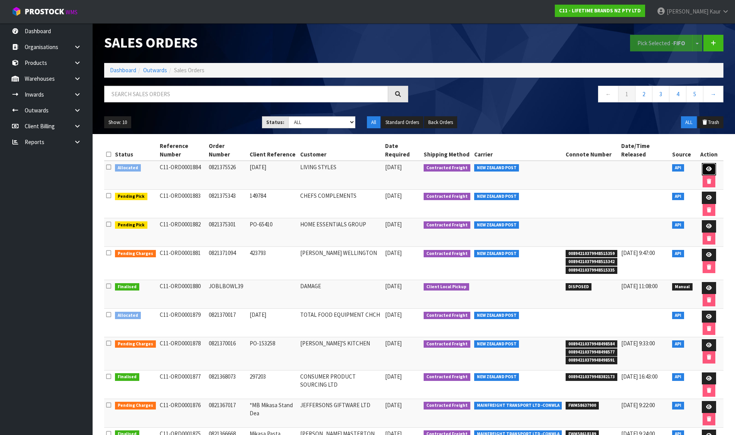
click at [702, 166] on link at bounding box center [709, 169] width 14 height 12
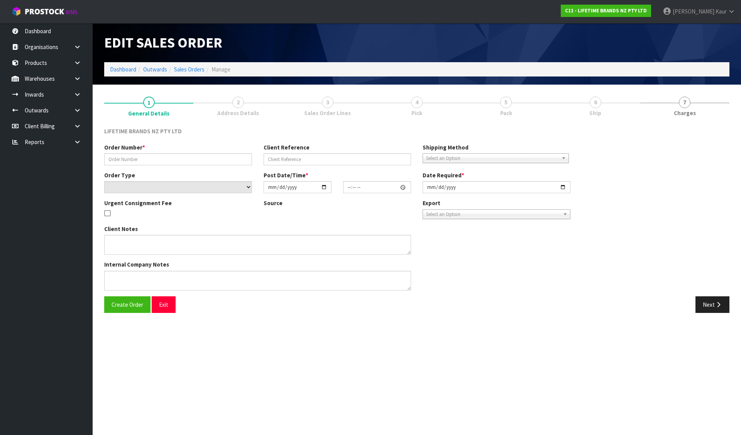
type input "0821375526"
type input "[DATE]"
select select "number:0"
type input "[DATE]"
type input "09:14:03.000"
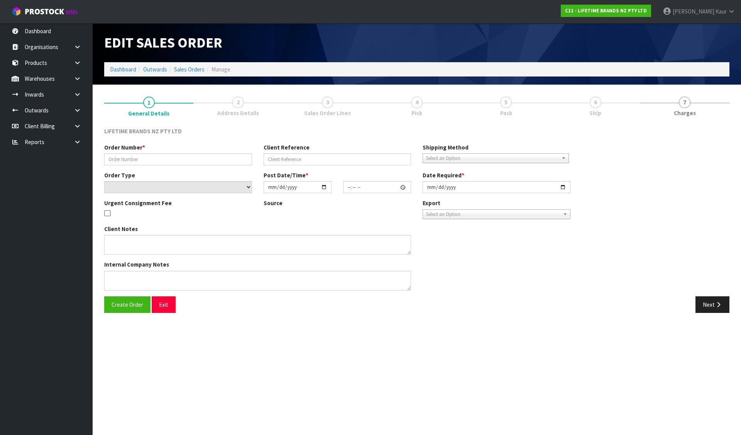
type input "[DATE]"
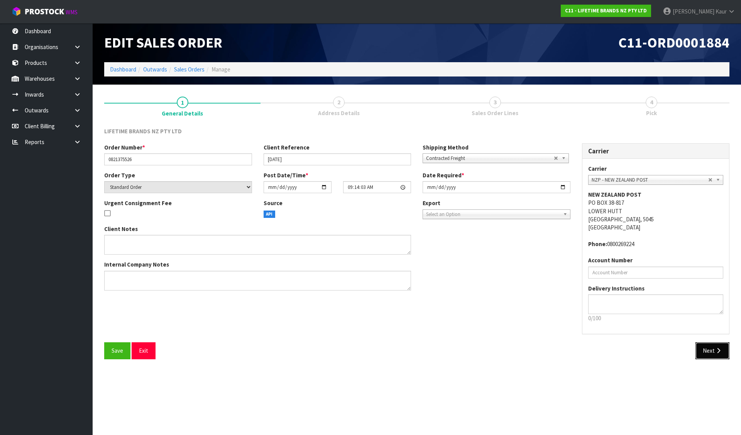
click at [715, 349] on icon "button" at bounding box center [718, 350] width 7 height 6
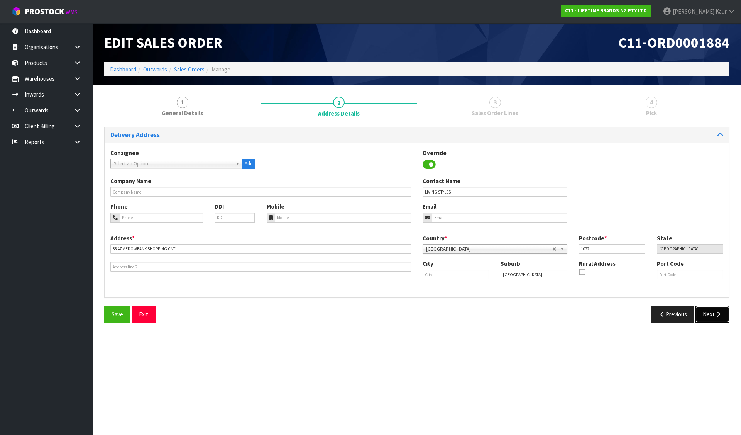
click at [716, 313] on icon "button" at bounding box center [718, 314] width 7 height 6
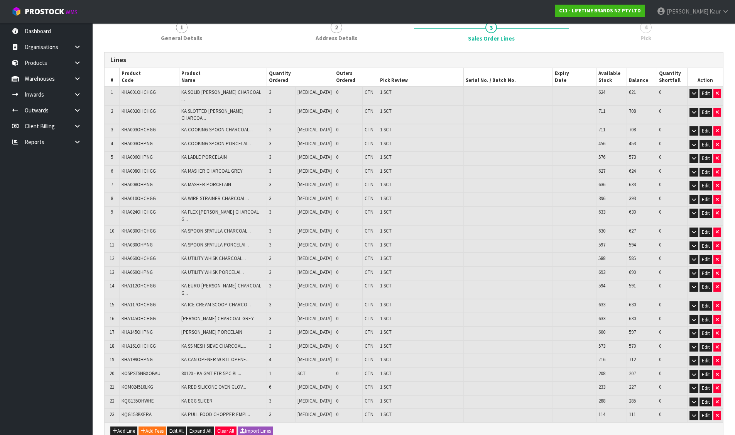
scroll to position [124, 0]
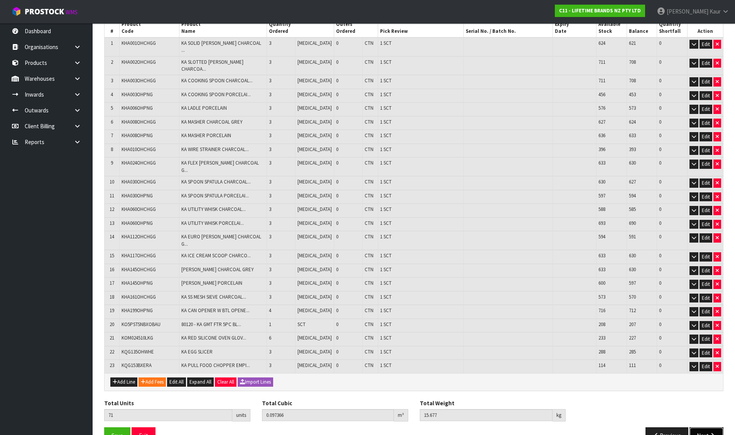
click at [717, 427] on button "Next" at bounding box center [707, 435] width 34 height 17
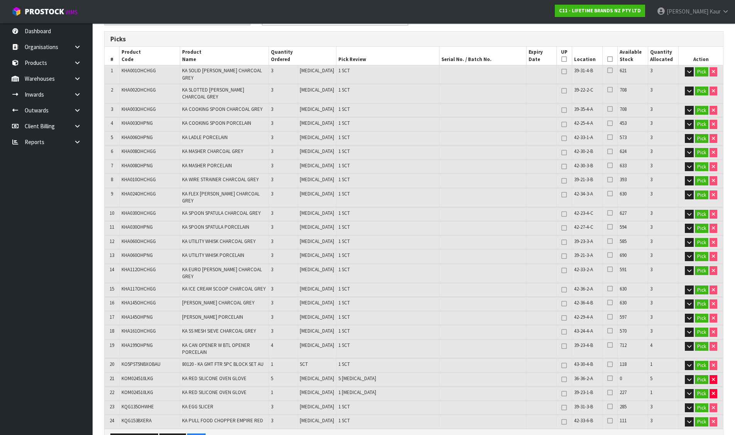
scroll to position [0, 0]
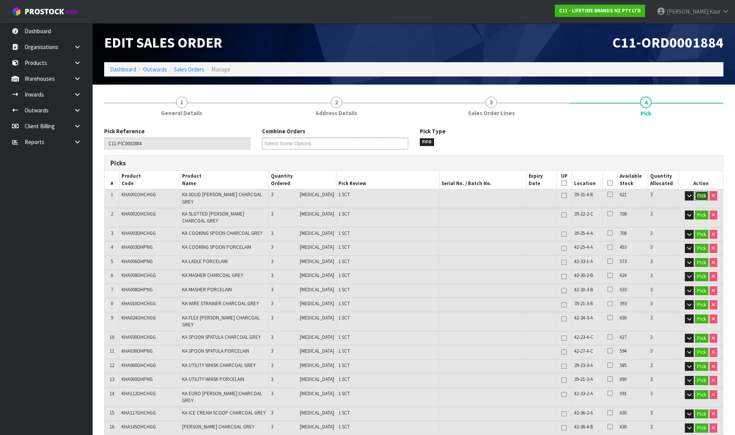
click at [702, 193] on button "Pick" at bounding box center [702, 195] width 14 height 9
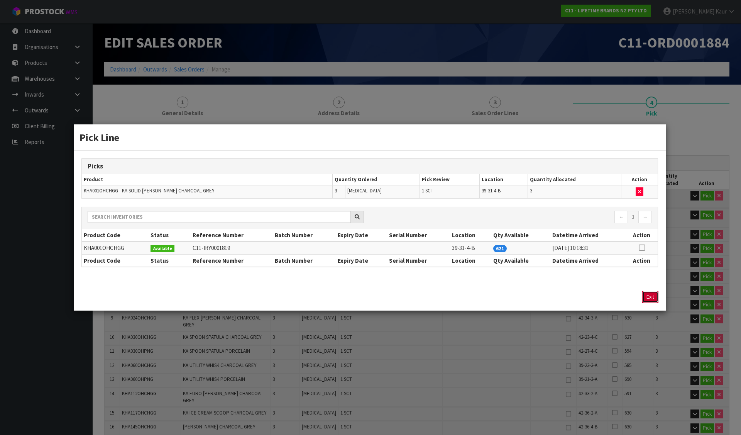
click at [654, 295] on button "Exit" at bounding box center [650, 297] width 16 height 12
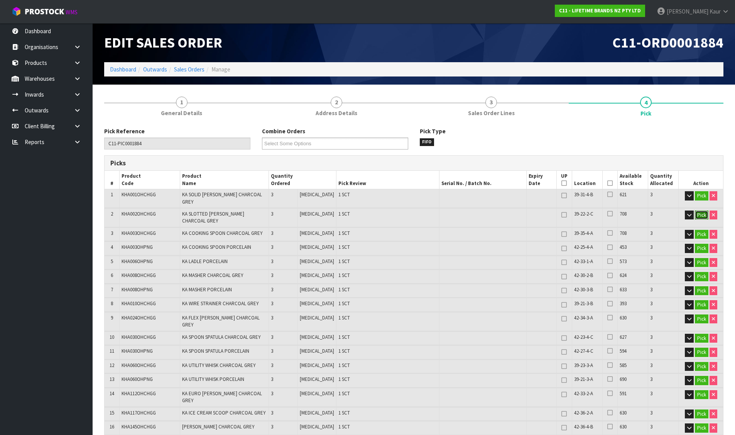
click at [698, 210] on button "Pick" at bounding box center [702, 214] width 14 height 9
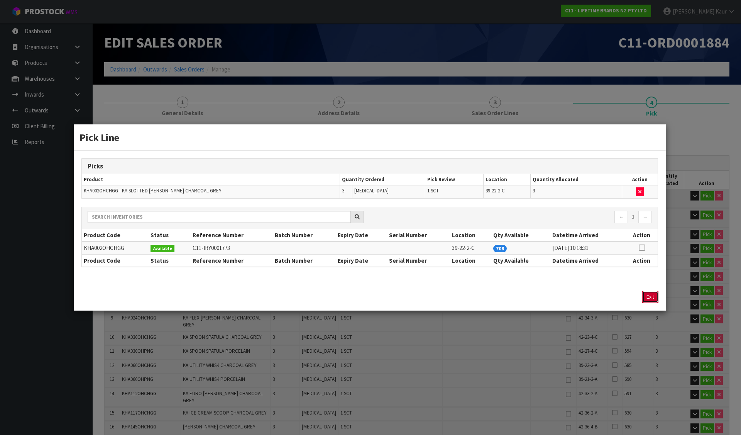
click at [652, 291] on button "Exit" at bounding box center [650, 297] width 16 height 12
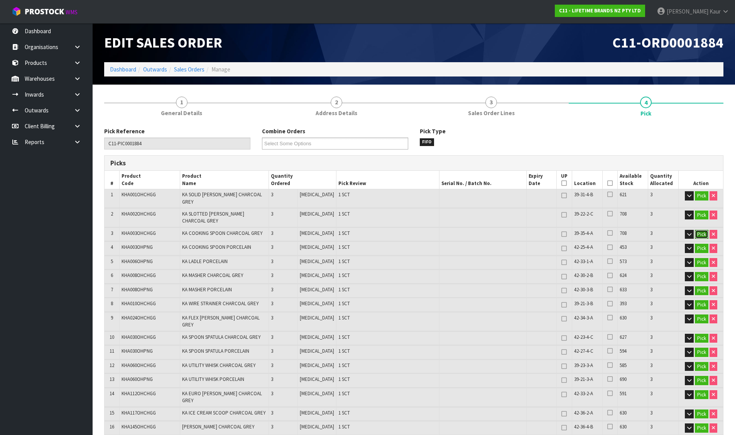
click at [703, 230] on button "Pick" at bounding box center [702, 234] width 14 height 9
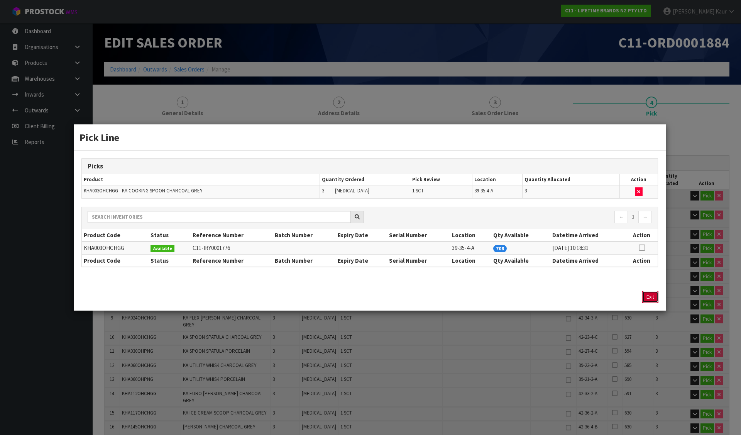
click at [648, 296] on button "Exit" at bounding box center [650, 297] width 16 height 12
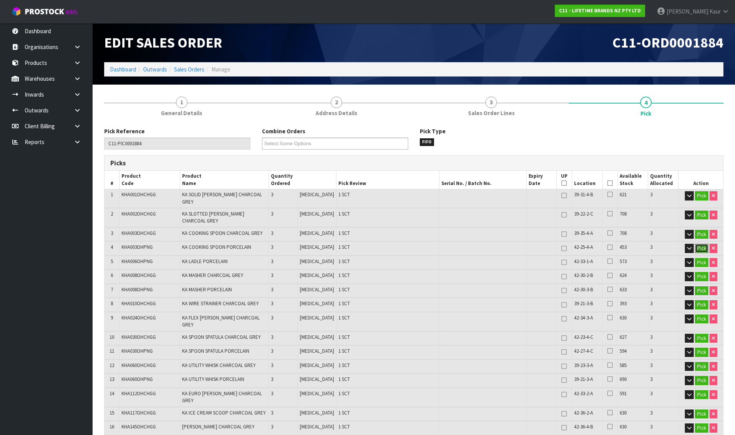
click at [697, 244] on button "Pick" at bounding box center [702, 248] width 14 height 9
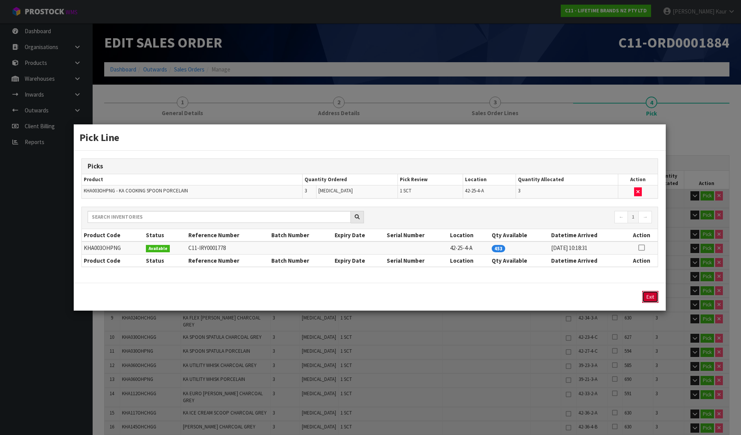
click at [648, 298] on button "Exit" at bounding box center [650, 297] width 16 height 12
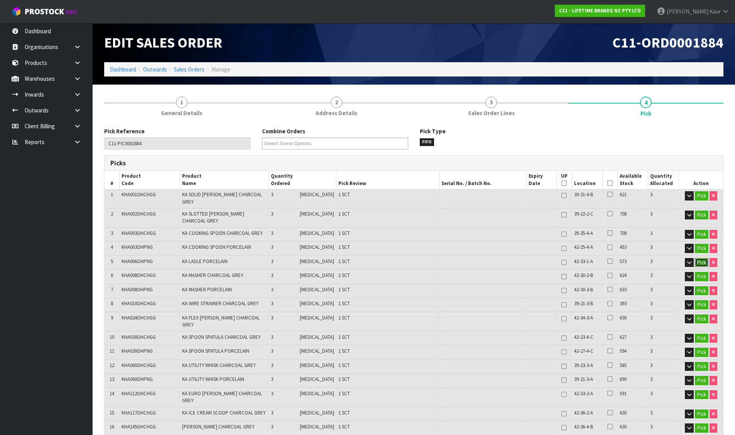
click at [703, 258] on button "Pick" at bounding box center [702, 262] width 14 height 9
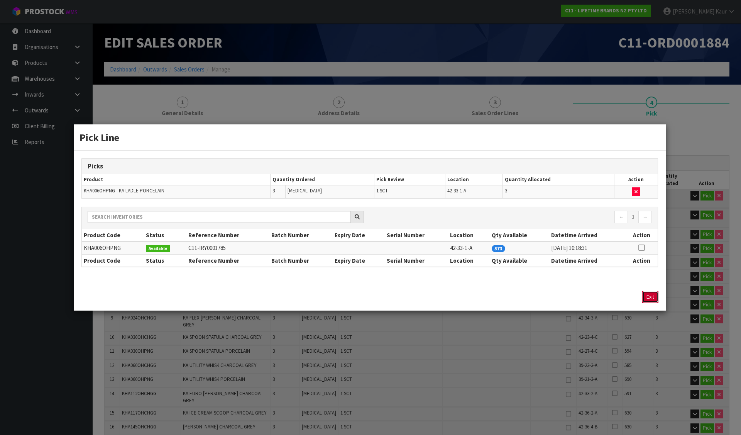
click at [656, 295] on button "Exit" at bounding box center [650, 297] width 16 height 12
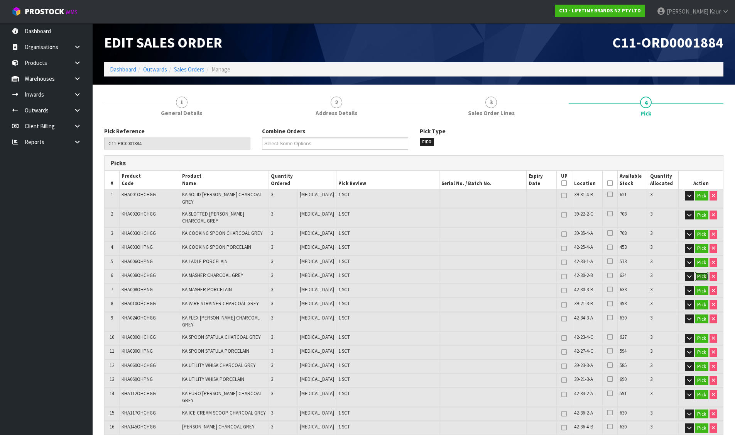
click at [701, 272] on button "Pick" at bounding box center [702, 276] width 14 height 9
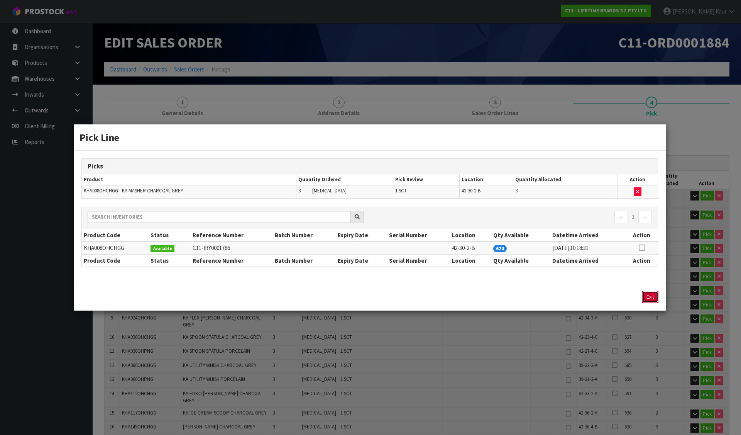
click at [653, 294] on button "Exit" at bounding box center [650, 297] width 16 height 12
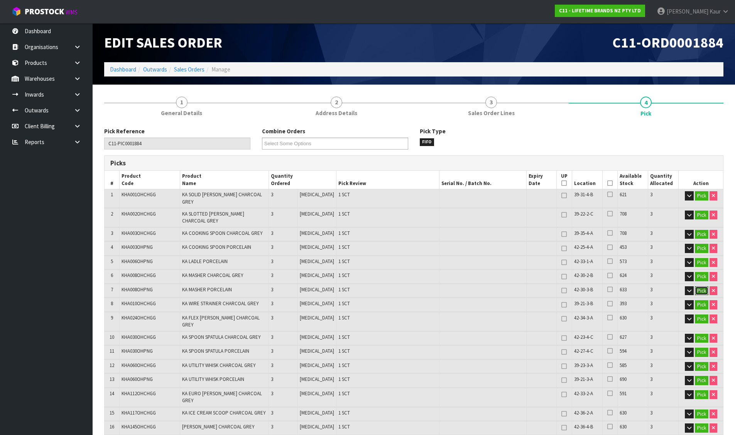
click at [699, 286] on button "Pick" at bounding box center [702, 290] width 14 height 9
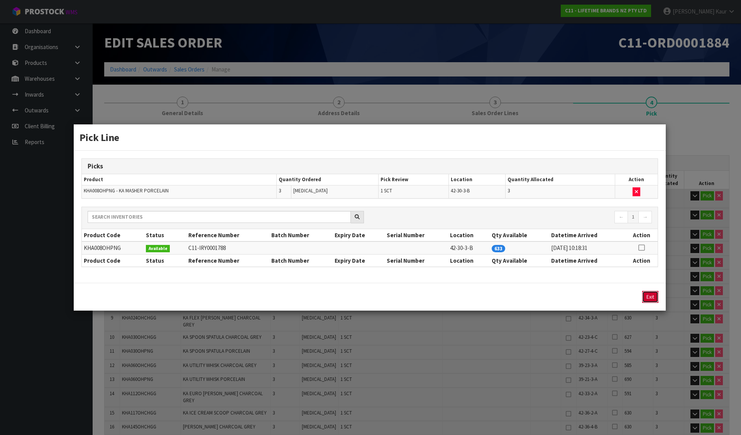
click at [650, 297] on button "Exit" at bounding box center [650, 297] width 16 height 12
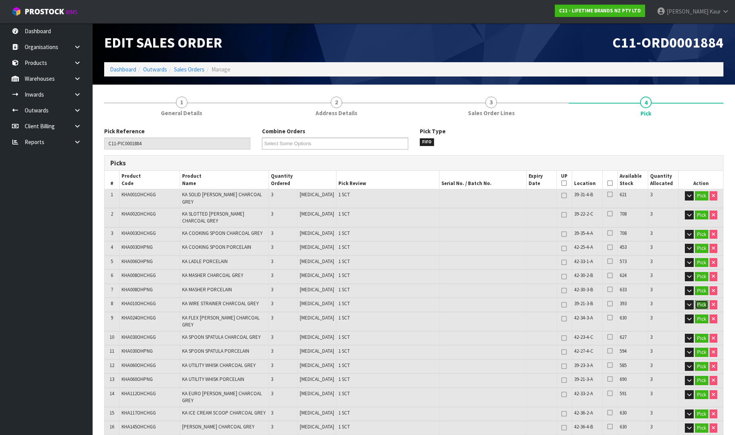
click at [702, 300] on button "Pick" at bounding box center [702, 304] width 14 height 9
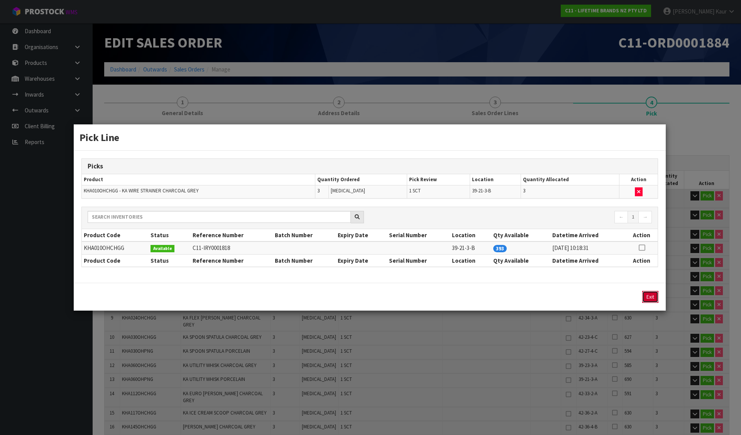
click at [653, 297] on button "Exit" at bounding box center [650, 297] width 16 height 12
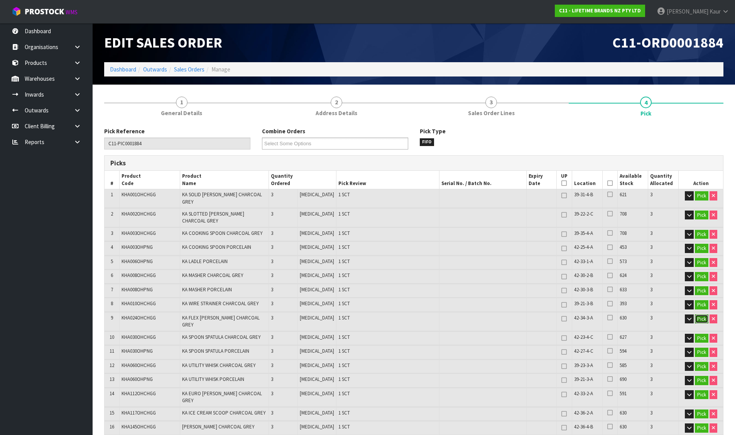
click at [701, 314] on button "Pick" at bounding box center [702, 318] width 14 height 9
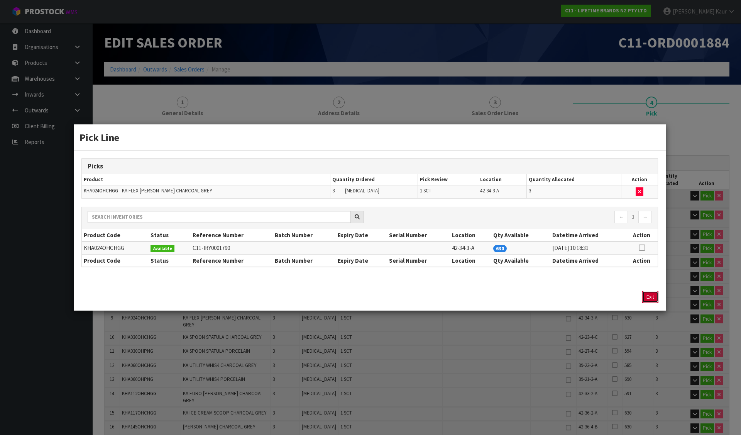
click at [651, 295] on button "Exit" at bounding box center [650, 297] width 16 height 12
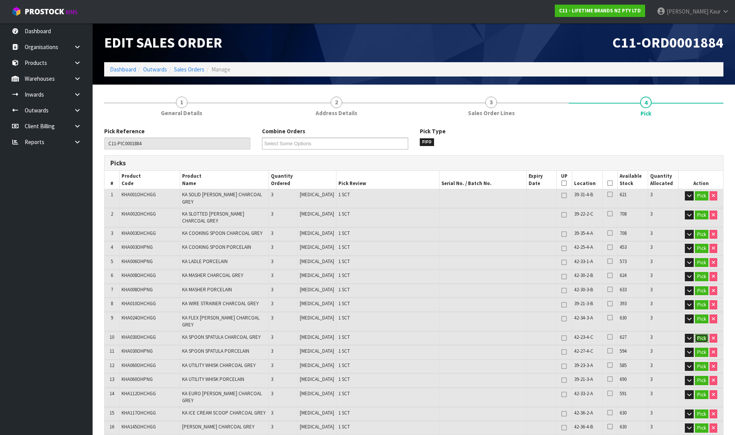
click at [705, 333] on button "Pick" at bounding box center [702, 337] width 14 height 9
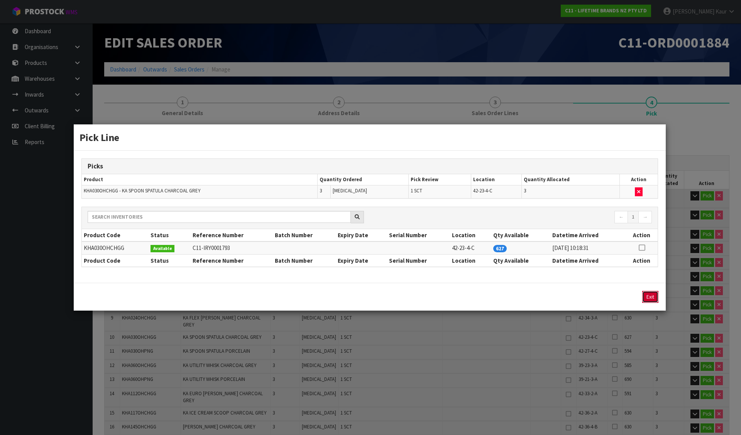
click at [648, 295] on button "Exit" at bounding box center [650, 297] width 16 height 12
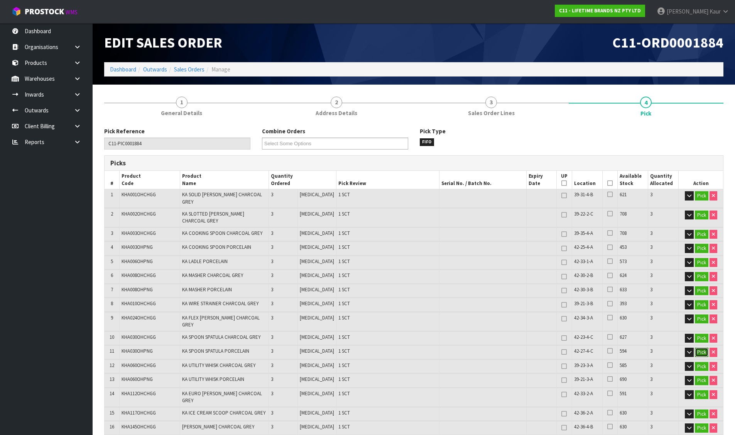
click at [700, 347] on button "Pick" at bounding box center [702, 351] width 14 height 9
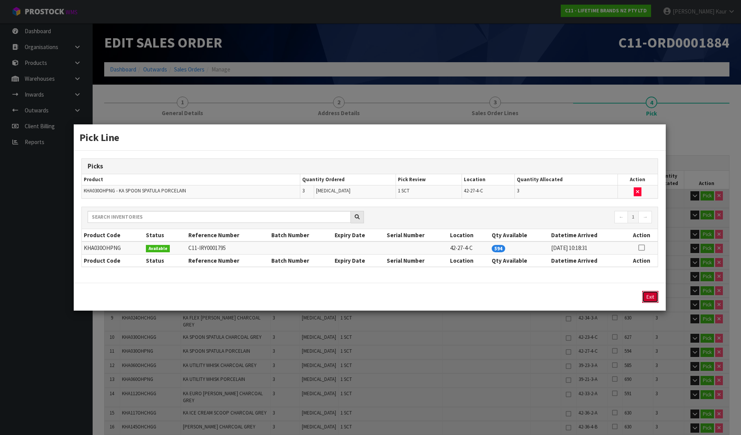
click at [646, 293] on button "Exit" at bounding box center [650, 297] width 16 height 12
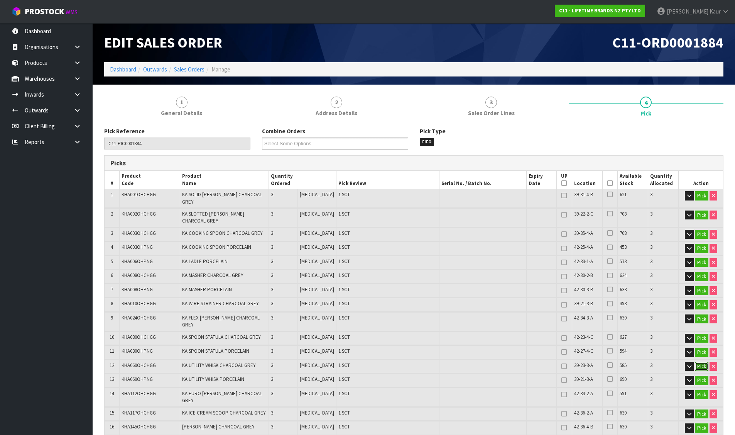
click at [696, 362] on button "Pick" at bounding box center [702, 366] width 14 height 9
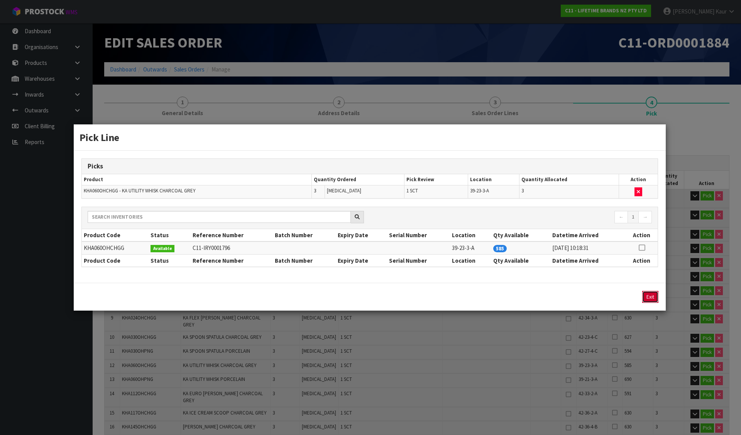
click at [644, 294] on button "Exit" at bounding box center [650, 297] width 16 height 12
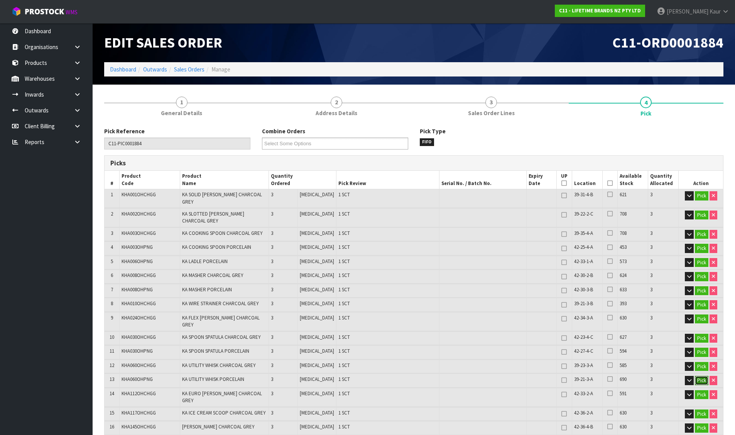
click at [700, 376] on button "Pick" at bounding box center [702, 380] width 14 height 9
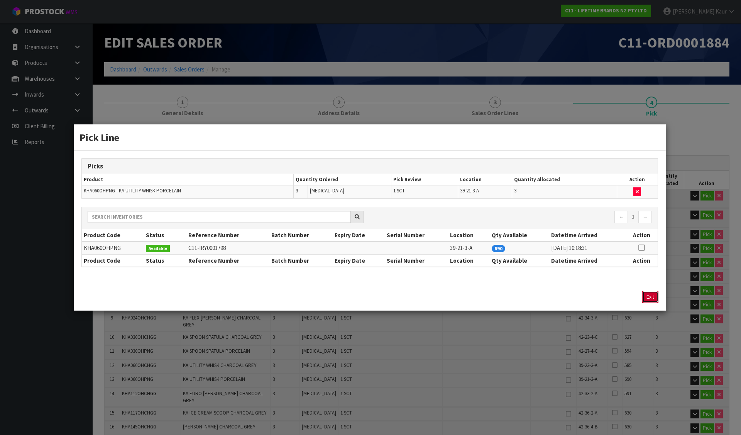
click at [650, 293] on button "Exit" at bounding box center [650, 297] width 16 height 12
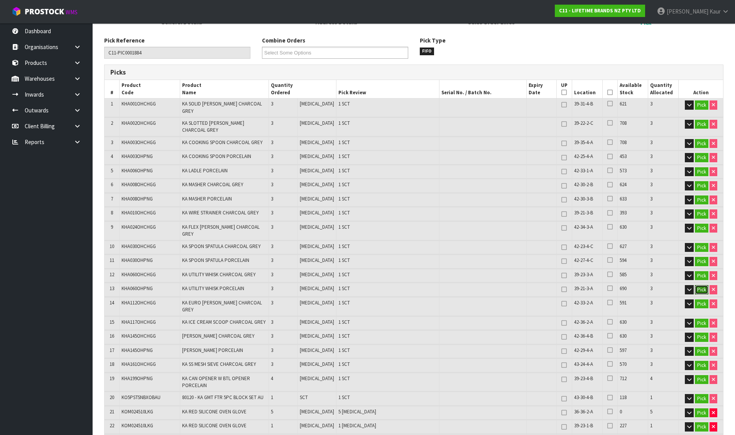
scroll to position [116, 0]
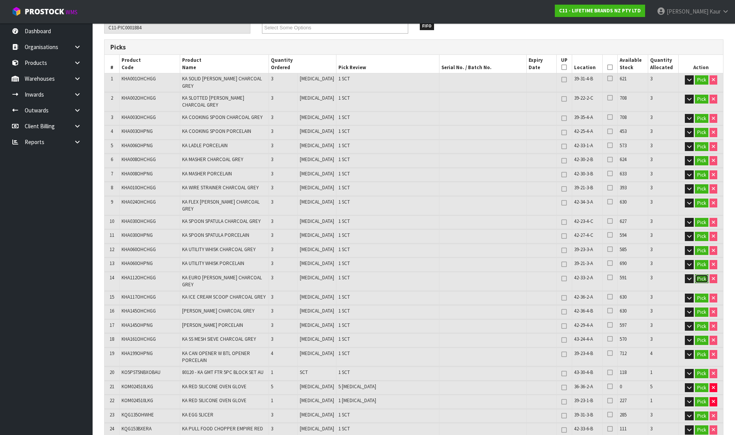
click at [700, 274] on button "Pick" at bounding box center [702, 278] width 14 height 9
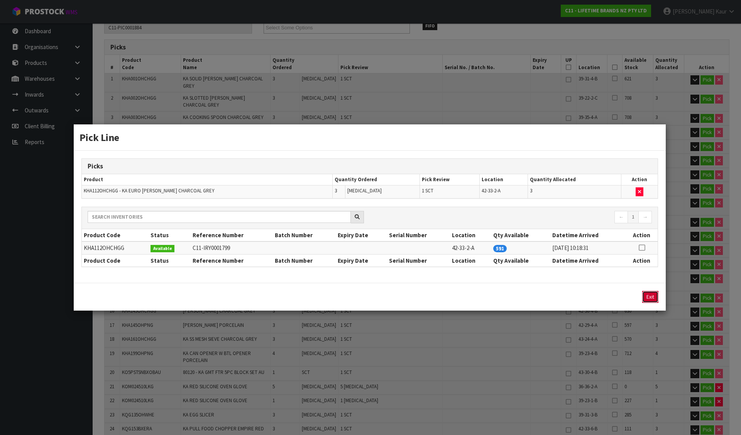
click at [652, 294] on button "Exit" at bounding box center [650, 297] width 16 height 12
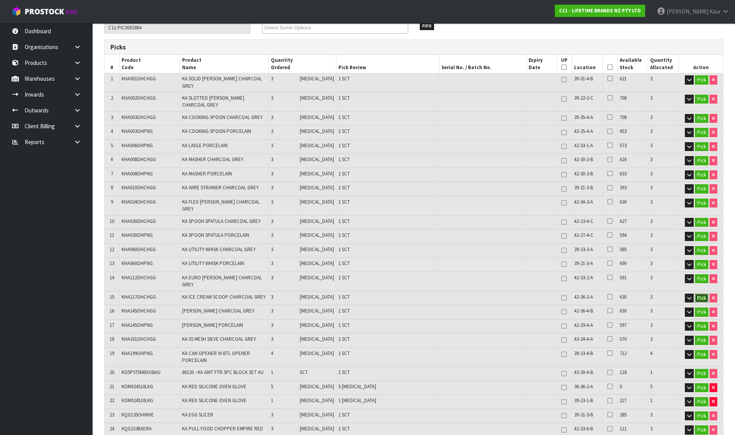
click at [701, 293] on button "Pick" at bounding box center [702, 297] width 14 height 9
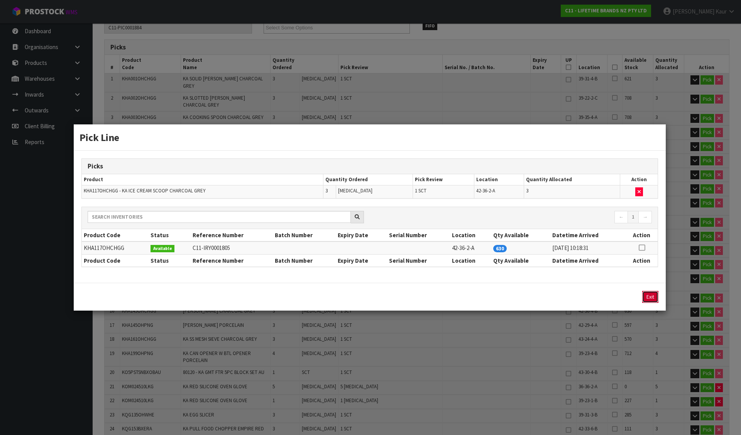
click at [653, 294] on button "Exit" at bounding box center [650, 297] width 16 height 12
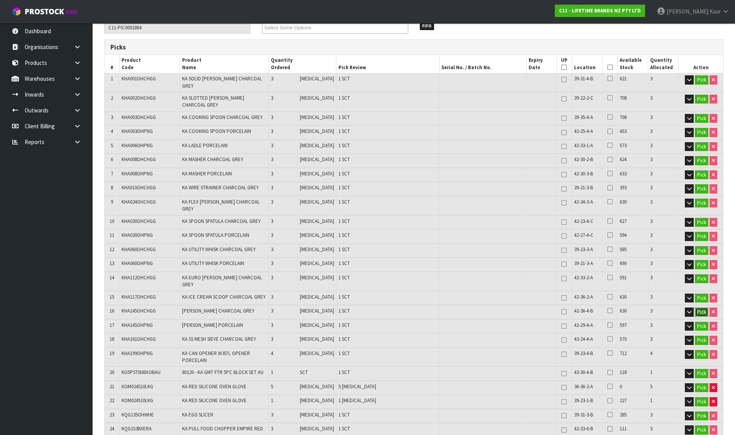
click at [700, 307] on button "Pick" at bounding box center [702, 311] width 14 height 9
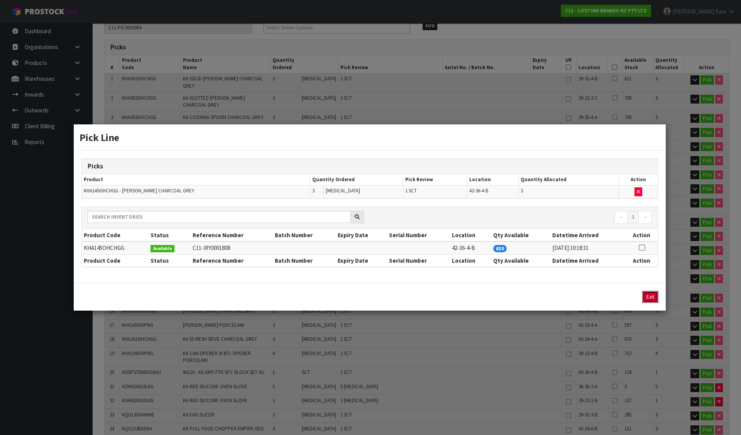
click at [655, 293] on button "Exit" at bounding box center [650, 297] width 16 height 12
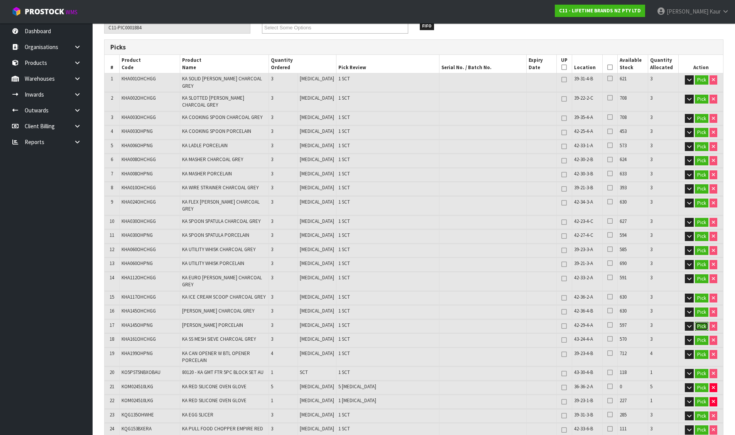
click at [700, 322] on button "Pick" at bounding box center [702, 326] width 14 height 9
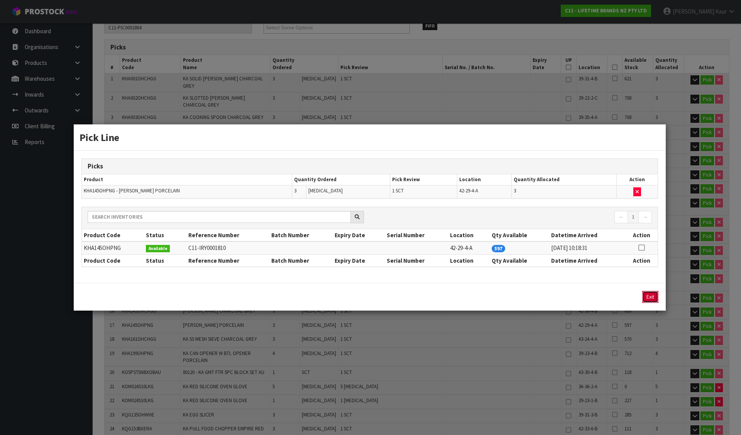
click at [645, 293] on button "Exit" at bounding box center [650, 297] width 16 height 12
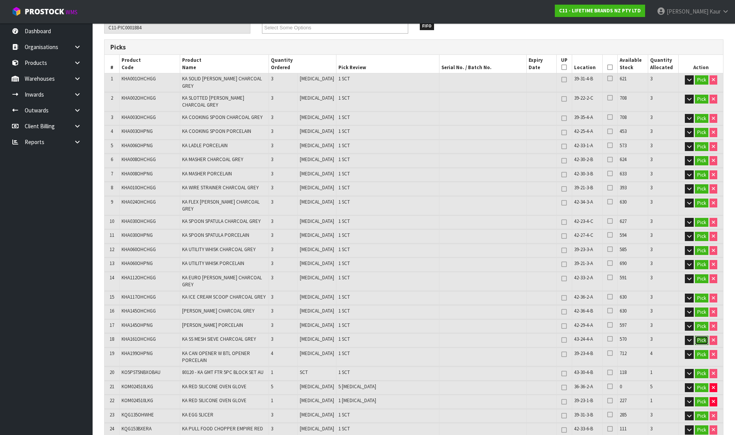
click at [702, 335] on button "Pick" at bounding box center [702, 339] width 14 height 9
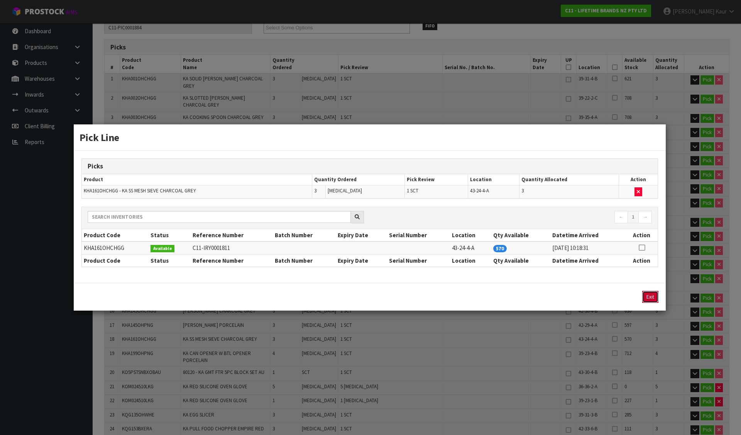
click at [653, 296] on button "Exit" at bounding box center [650, 297] width 16 height 12
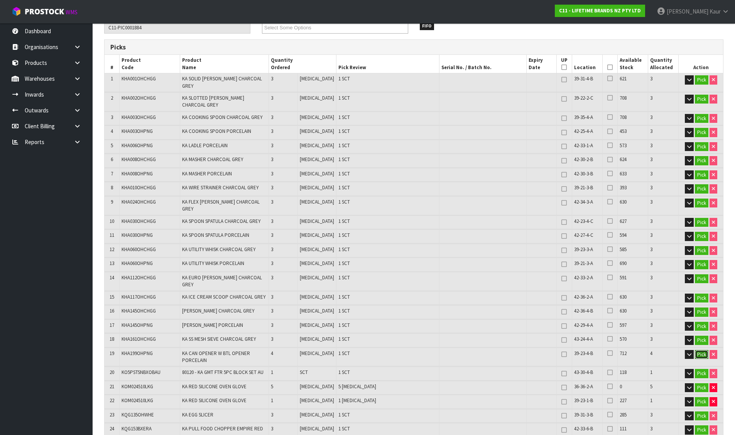
click at [697, 350] on button "Pick" at bounding box center [702, 354] width 14 height 9
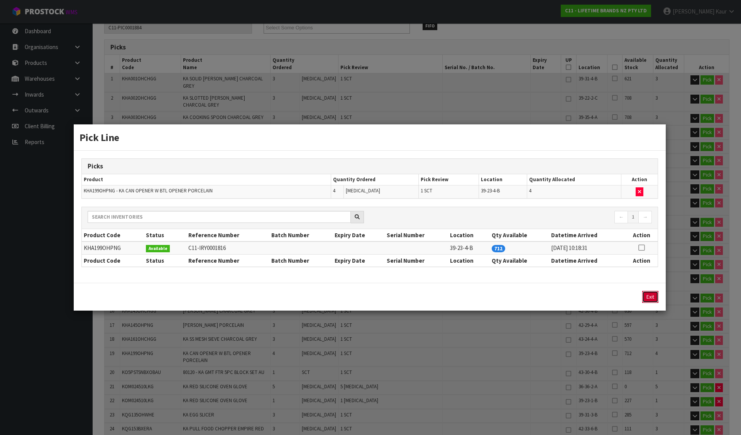
click at [647, 294] on button "Exit" at bounding box center [650, 297] width 16 height 12
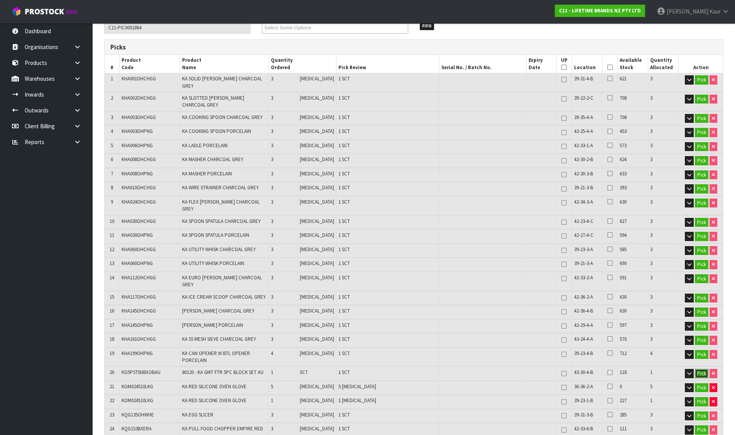
click at [697, 369] on button "Pick" at bounding box center [702, 373] width 14 height 9
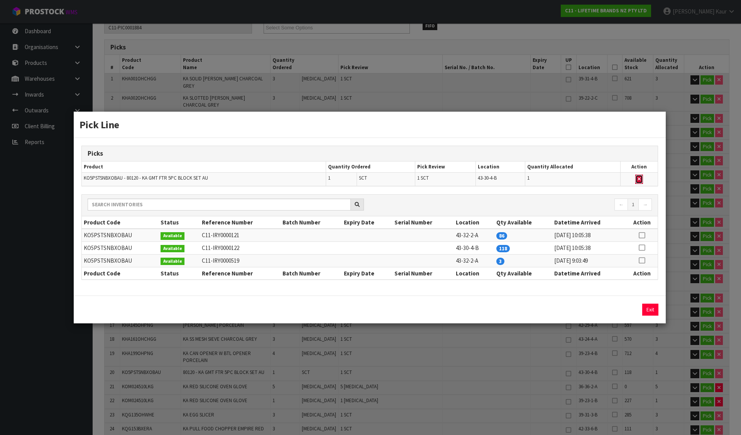
click at [642, 178] on button "button" at bounding box center [639, 178] width 8 height 9
type input "Sub-carton x 21"
type input "70"
type input "0.089788"
type input "13.505"
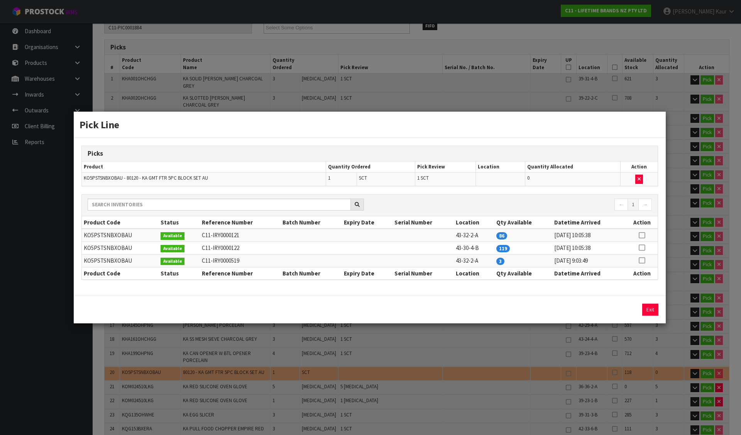
click at [643, 261] on icon at bounding box center [642, 260] width 6 height 0
click at [632, 304] on button "Assign Pick" at bounding box center [624, 309] width 32 height 12
type input "Sub-carton x 22"
type input "71"
type input "0.099364"
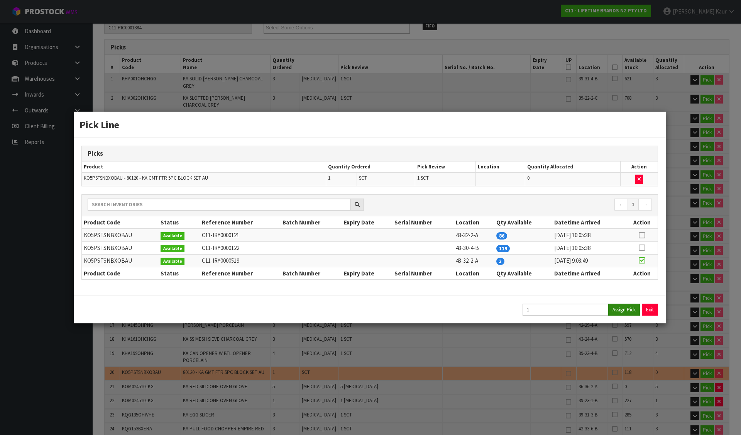
type input "15.685"
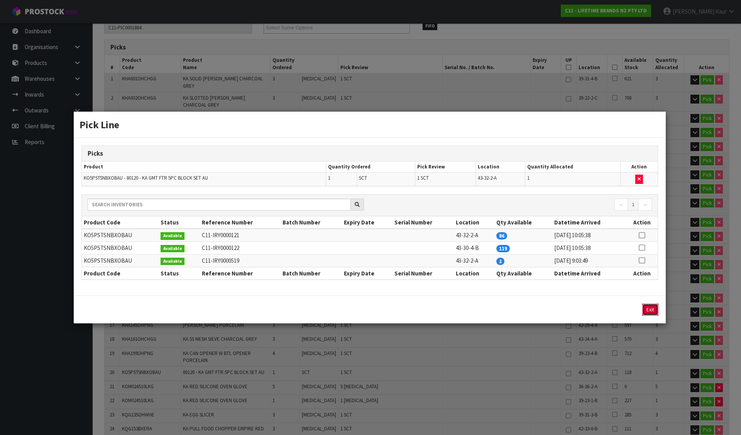
click at [652, 310] on button "Exit" at bounding box center [650, 309] width 16 height 12
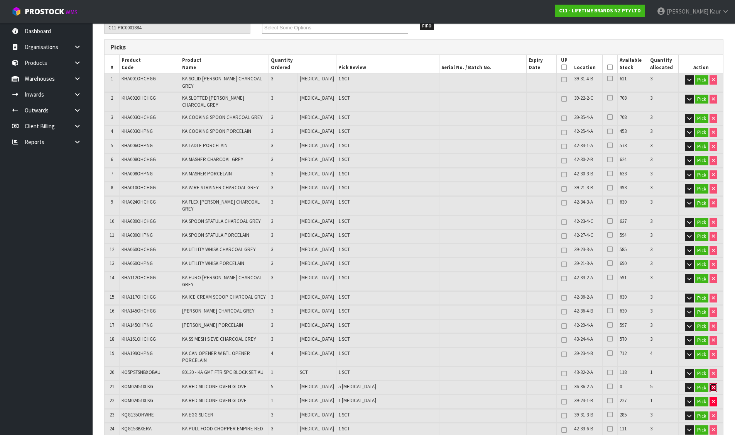
click at [712, 385] on icon "button" at bounding box center [713, 387] width 3 height 5
type input "66"
type input "0.089374"
type input "14.845"
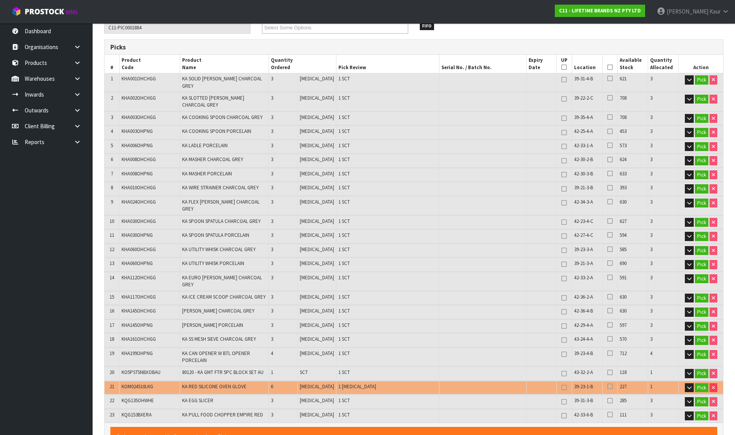
click at [708, 381] on td "Pick" at bounding box center [701, 388] width 44 height 14
click at [705, 383] on button "Pick" at bounding box center [702, 387] width 14 height 9
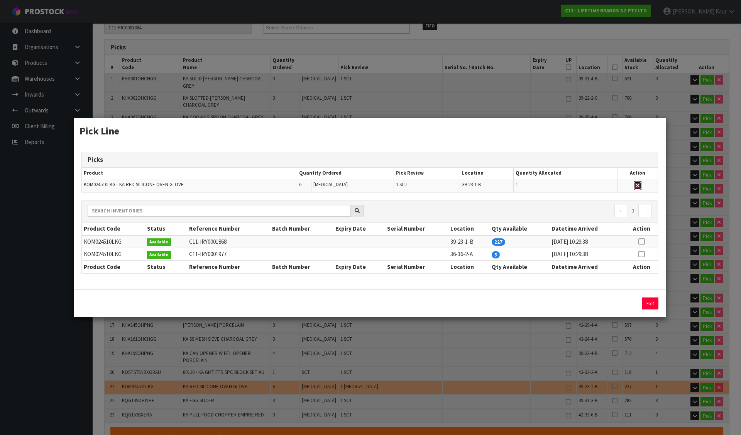
click at [640, 186] on button "button" at bounding box center [638, 185] width 8 height 9
type input "Piece x 5"
type input "65"
type input "0.087376"
type input "14.677"
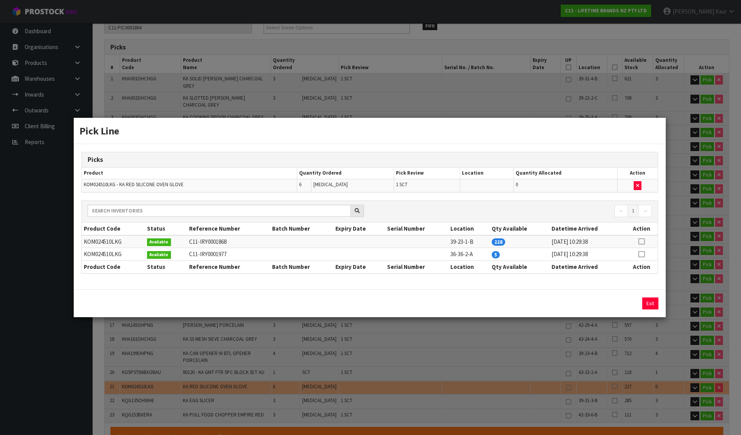
click at [642, 242] on icon at bounding box center [641, 241] width 6 height 0
click at [630, 303] on button "Assign Pick" at bounding box center [624, 303] width 32 height 12
type input "Sub-carton x 23"
type input "71"
type input "0.097366"
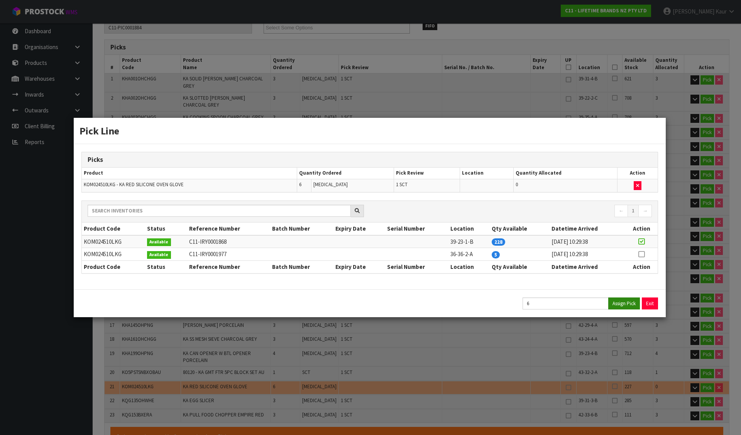
type input "15.677"
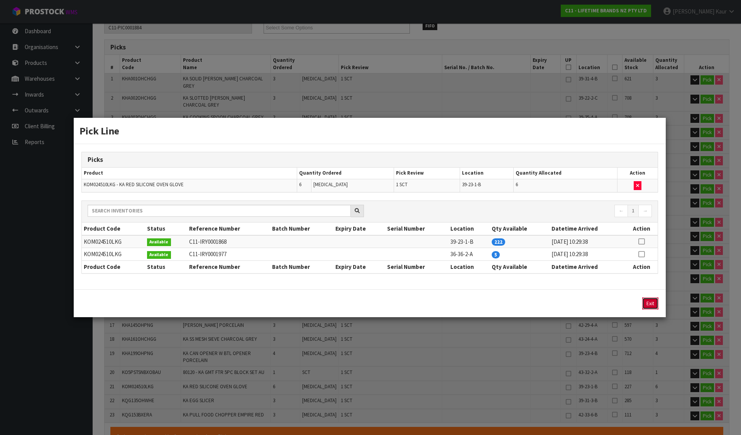
click at [647, 306] on button "Exit" at bounding box center [650, 303] width 16 height 12
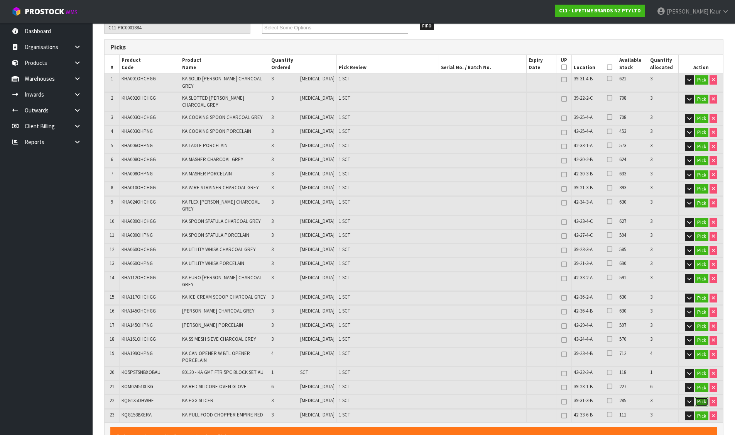
click at [697, 397] on button "Pick" at bounding box center [702, 401] width 14 height 9
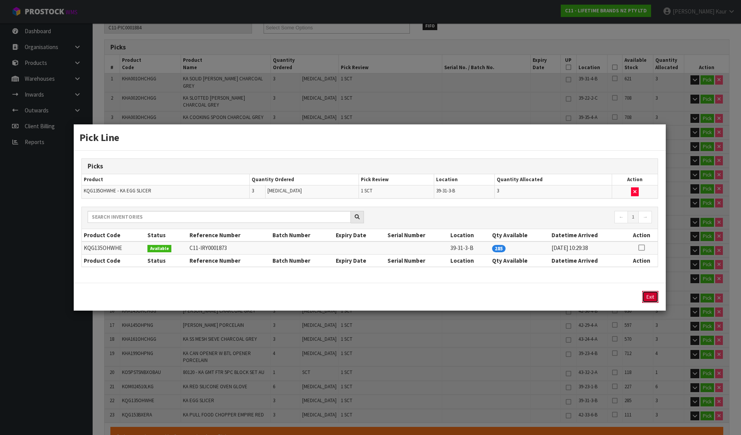
click at [650, 296] on button "Exit" at bounding box center [650, 297] width 16 height 12
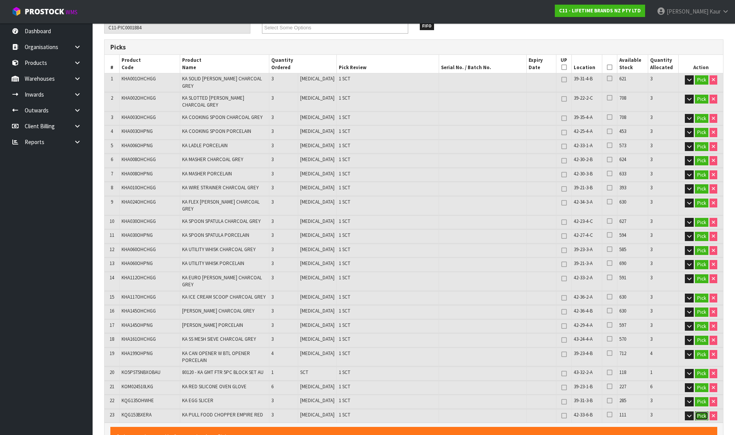
click at [701, 411] on button "Pick" at bounding box center [702, 415] width 14 height 9
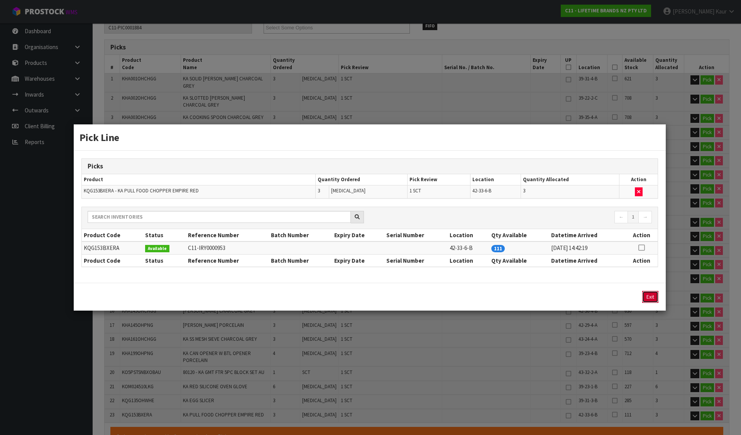
click at [658, 299] on button "Exit" at bounding box center [650, 297] width 16 height 12
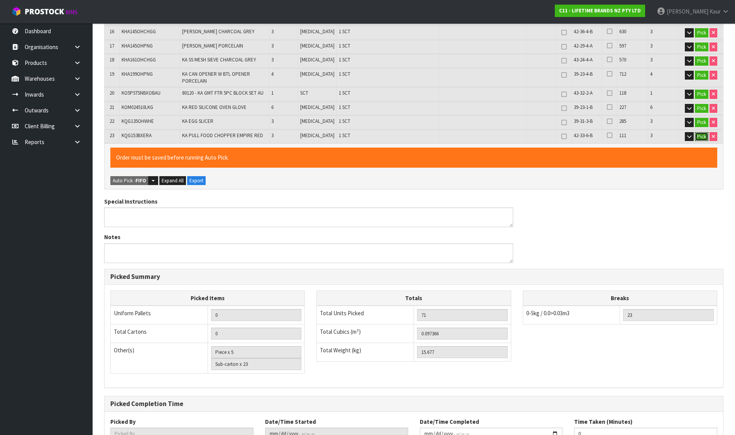
scroll to position [433, 0]
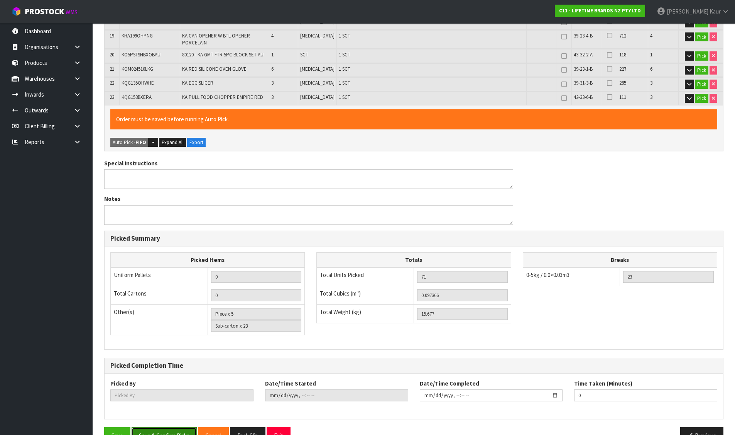
click at [165, 427] on button "Save & Confirm Picks" at bounding box center [164, 435] width 65 height 17
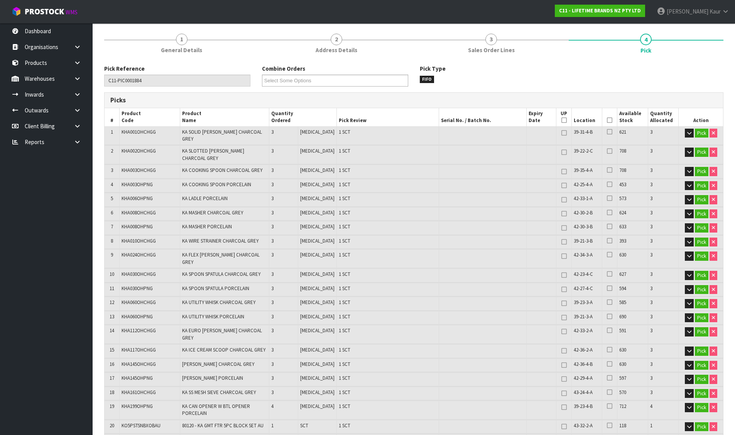
type input "Piece x 0"
type input "[PERSON_NAME]"
type input "[DATE]T10:41:21"
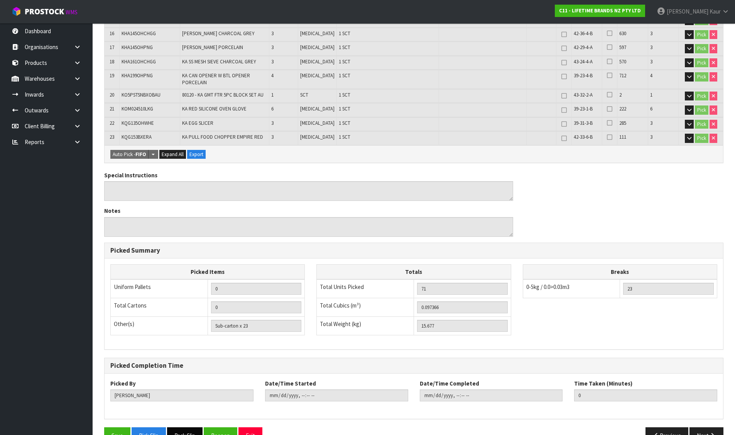
click at [183, 427] on button "Pack Slip" at bounding box center [185, 435] width 36 height 17
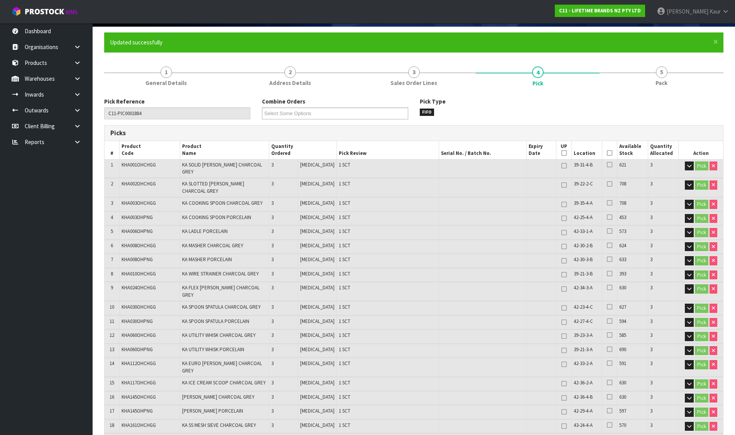
scroll to position [0, 0]
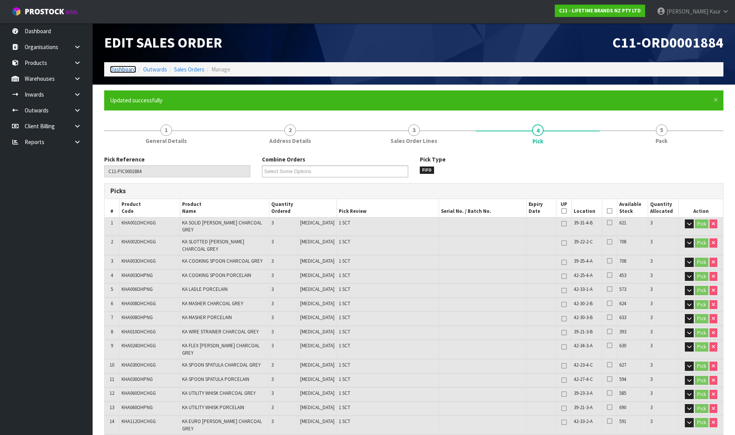
click at [117, 68] on link "Dashboard" at bounding box center [123, 69] width 26 height 7
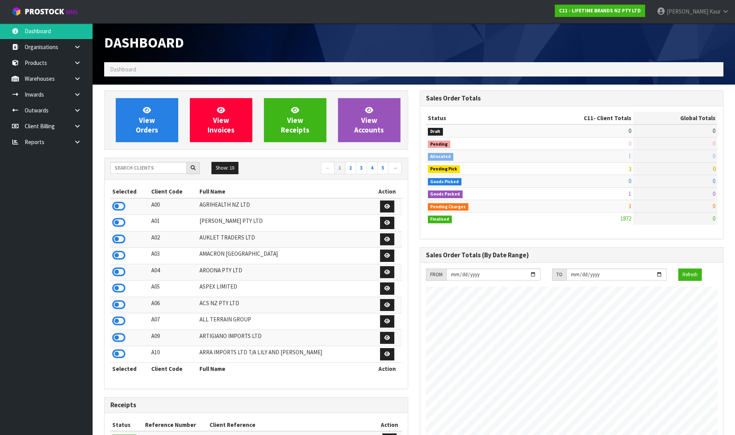
scroll to position [585, 315]
click at [147, 167] on input "text" at bounding box center [148, 168] width 76 height 12
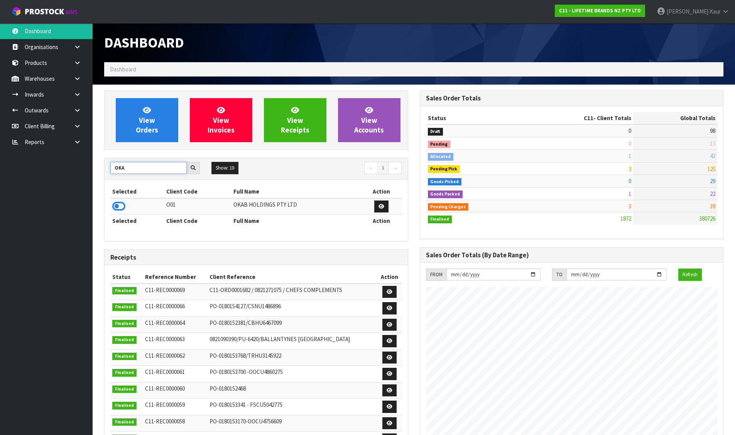
type input "OKA"
click at [114, 205] on icon at bounding box center [118, 206] width 13 height 12
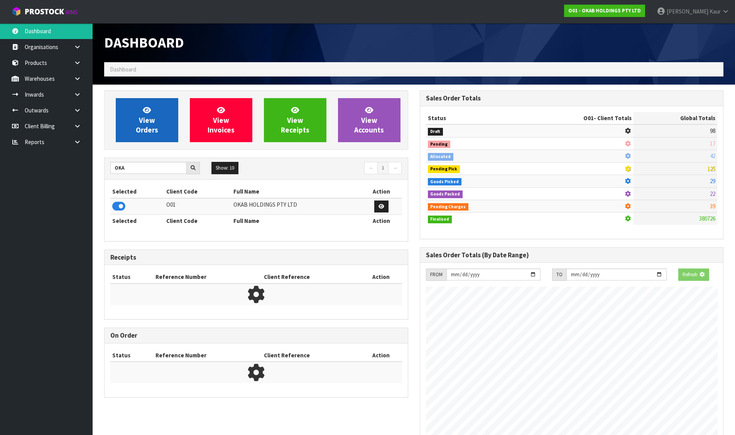
scroll to position [481, 315]
click at [157, 130] on span "View Orders" at bounding box center [147, 119] width 22 height 29
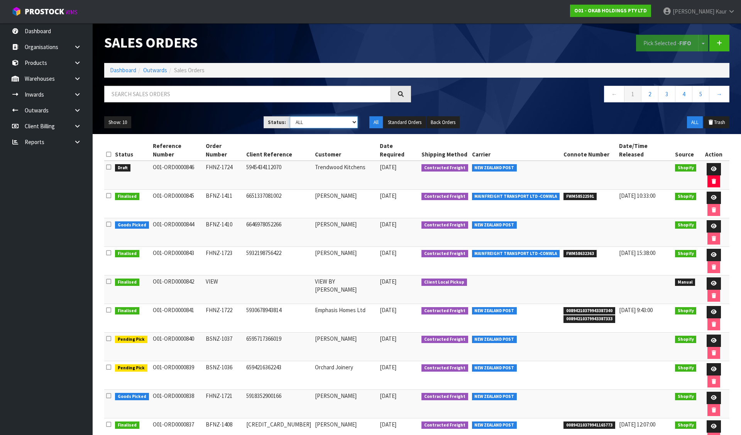
drag, startPoint x: 330, startPoint y: 122, endPoint x: 314, endPoint y: 127, distance: 16.7
click at [330, 122] on select "Draft Pending Allocated Pending Pick Goods Picked Goods Packed Pending Charges …" at bounding box center [324, 122] width 68 height 12
click at [290, 116] on select "Draft Pending Allocated Pending Pick Goods Picked Goods Packed Pending Charges …" at bounding box center [324, 122] width 68 height 12
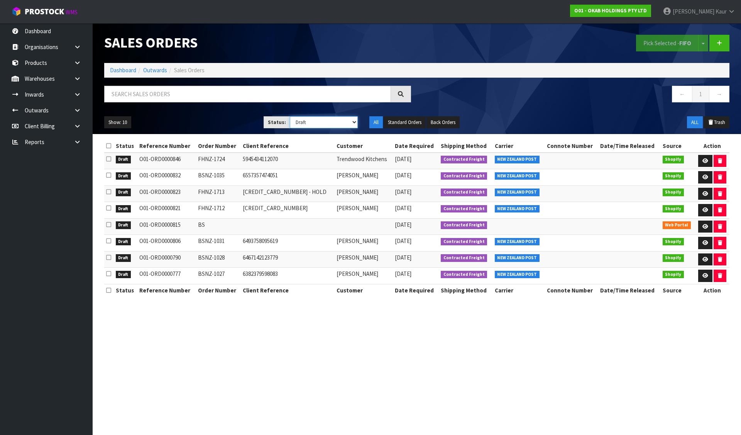
click at [309, 119] on select "Draft Pending Allocated Pending Pick Goods Picked Goods Packed Pending Charges …" at bounding box center [324, 122] width 68 height 12
select select "string:1"
click at [290, 116] on select "Draft Pending Allocated Pending Pick Goods Picked Goods Packed Pending Charges …" at bounding box center [324, 122] width 68 height 12
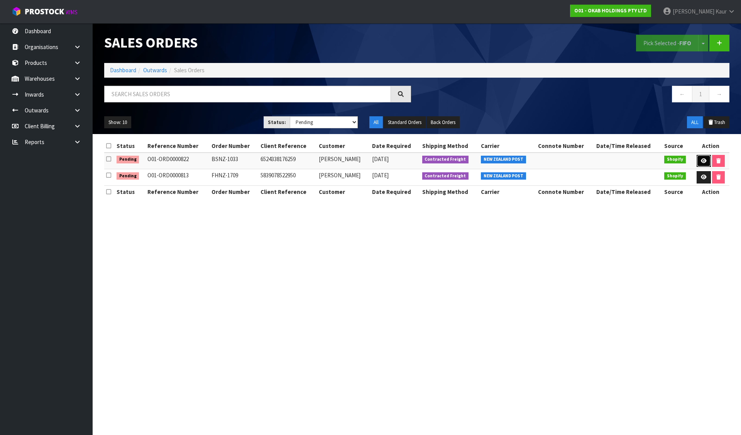
click at [706, 156] on link at bounding box center [704, 161] width 14 height 12
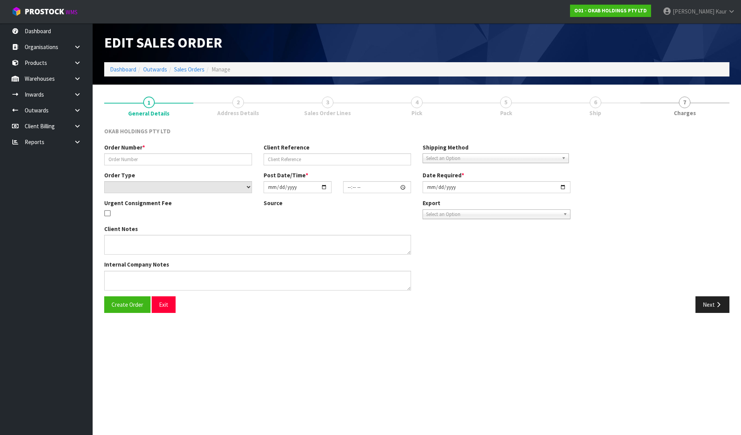
type input "BSNZ-1033"
type input "6524338176259"
select select "number:0"
type input "[DATE]"
type input "12:19:07.000"
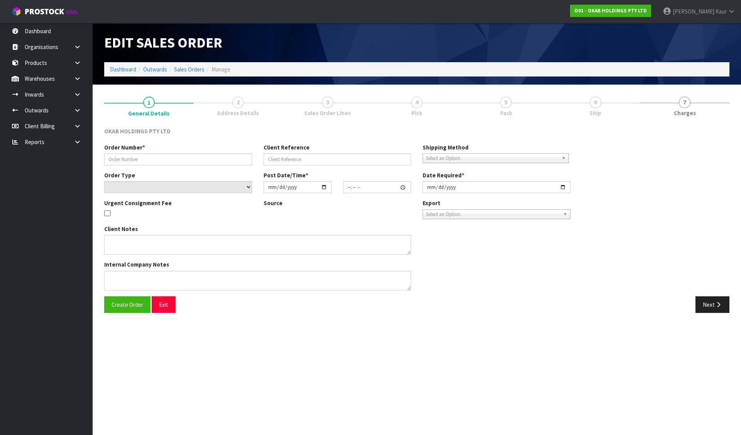
type input "[DATE]"
type textarea "BUT 755 - SINGLE BOWL GRID"
type textarea "#1033 [DATE] 1:18 AM [PERSON_NAME] ONLINE STORE $930.00 COMPLETEPAID ATTENTION …"
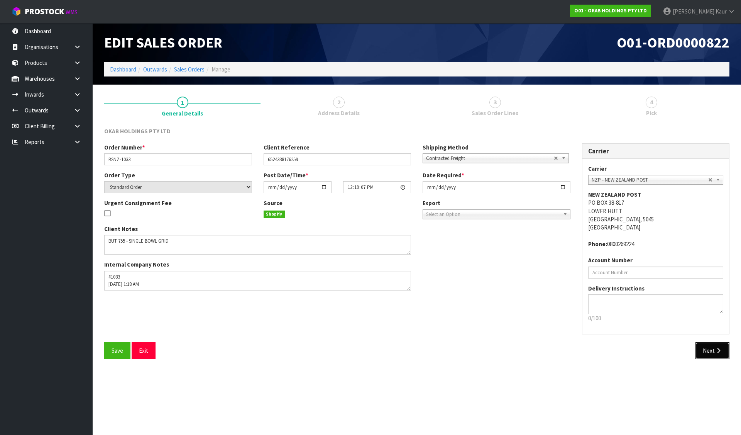
click at [725, 353] on button "Next" at bounding box center [713, 350] width 34 height 17
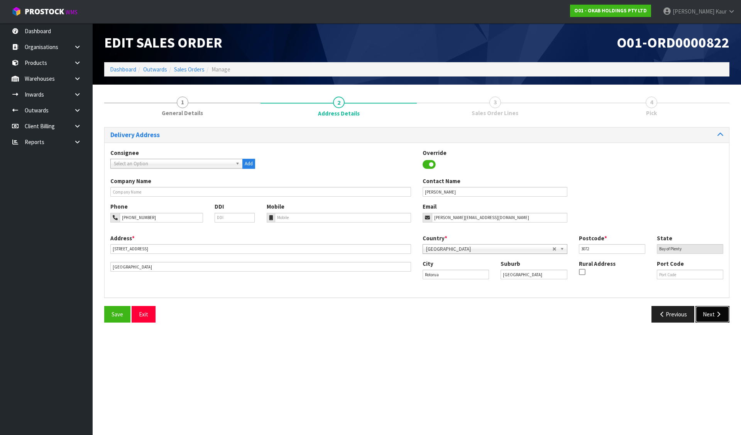
click at [717, 314] on icon "button" at bounding box center [718, 314] width 7 height 6
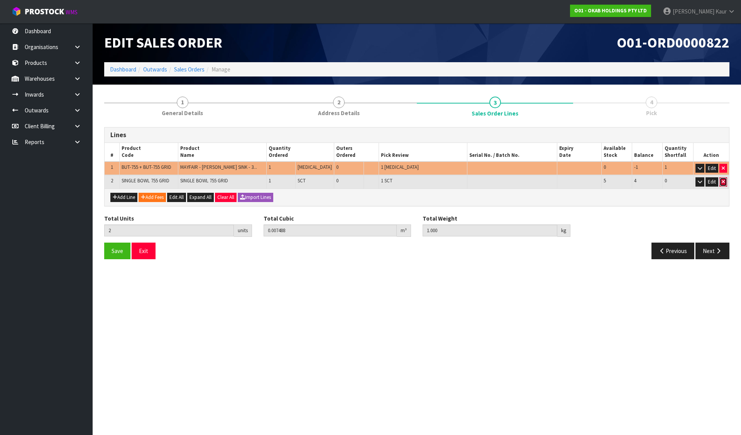
click at [724, 182] on icon "button" at bounding box center [723, 181] width 3 height 5
type input "1"
type input "0"
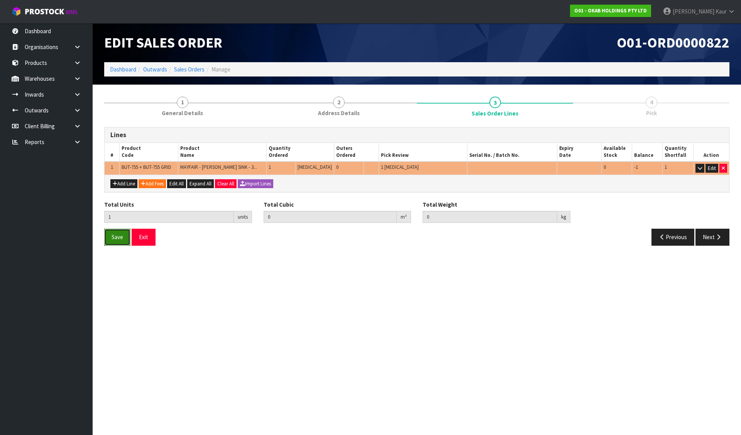
click at [116, 236] on span "Save" at bounding box center [118, 236] width 12 height 7
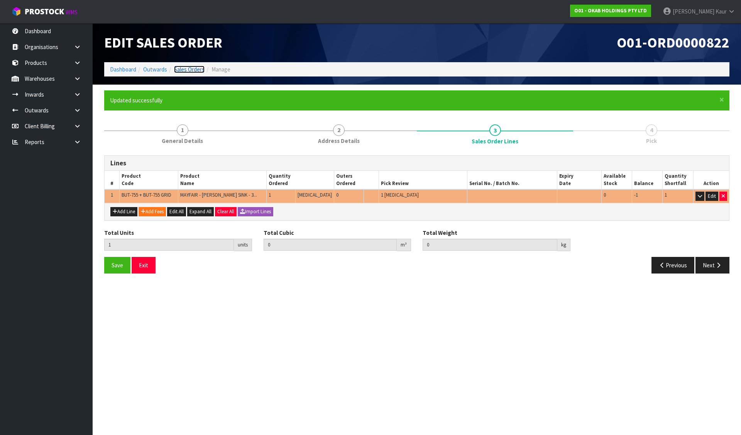
click at [187, 66] on link "Sales Orders" at bounding box center [189, 69] width 30 height 7
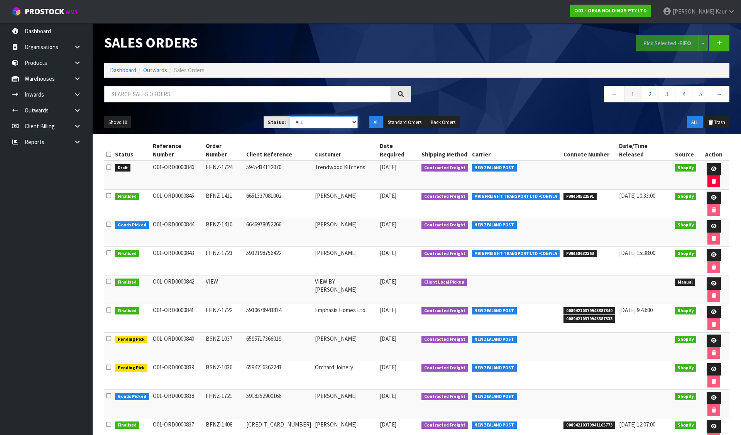
click at [306, 120] on select "Draft Pending Allocated Pending Pick Goods Picked Goods Packed Pending Charges …" at bounding box center [324, 122] width 68 height 12
select select "string:1"
click at [290, 116] on select "Draft Pending Allocated Pending Pick Goods Picked Goods Packed Pending Charges …" at bounding box center [324, 122] width 68 height 12
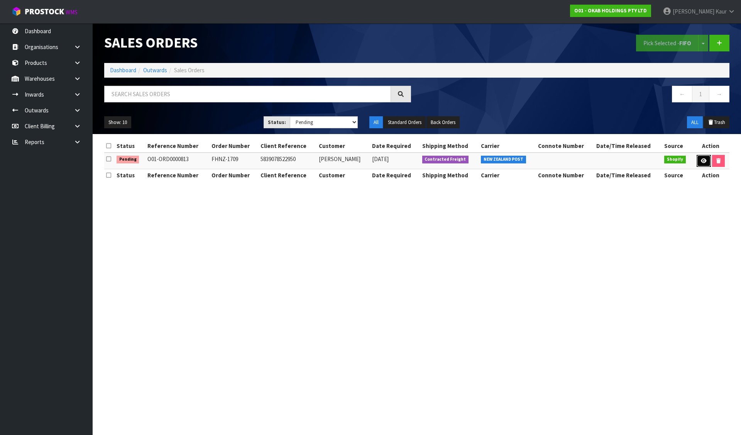
click at [701, 160] on icon at bounding box center [704, 160] width 6 height 5
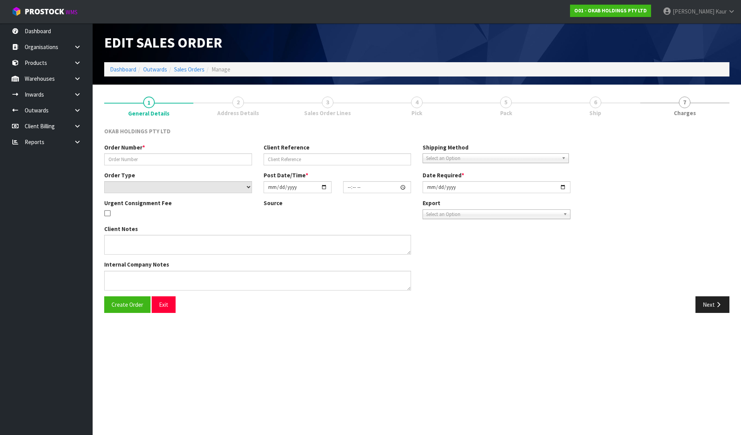
type input "FHNZ-1709"
type input "5839078522950"
select select "number:0"
type input "[DATE]"
type input "05:47:46.000"
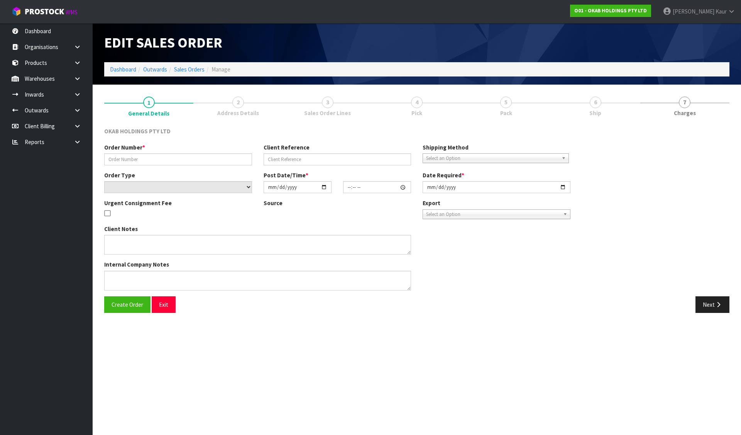
type input "[DATE]"
type textarea "COULD YOU PLEASE CONFIRM CODE IS SAME OR DIFFERENT? THE STOCK IS BOOKED WITH CO…"
type textarea "#1709 [DATE] 1:47 AM [PERSON_NAME] ONLINE STORE $906.00 COMPLETEPAID ATTENTION …"
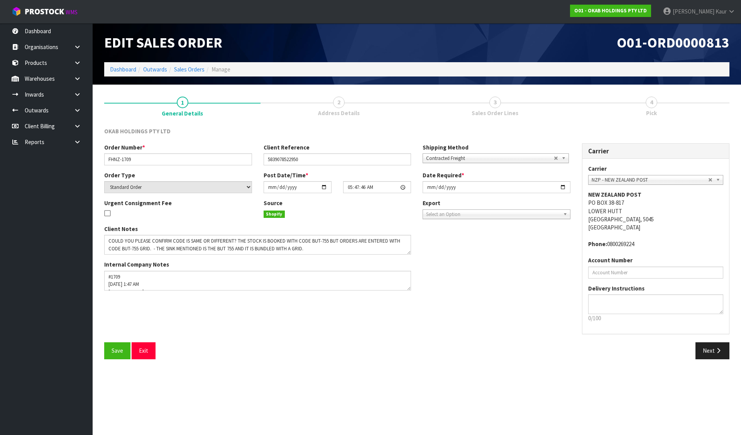
click at [714, 360] on div "Save Exit Next" at bounding box center [416, 353] width 637 height 22
click at [706, 348] on button "Next" at bounding box center [713, 350] width 34 height 17
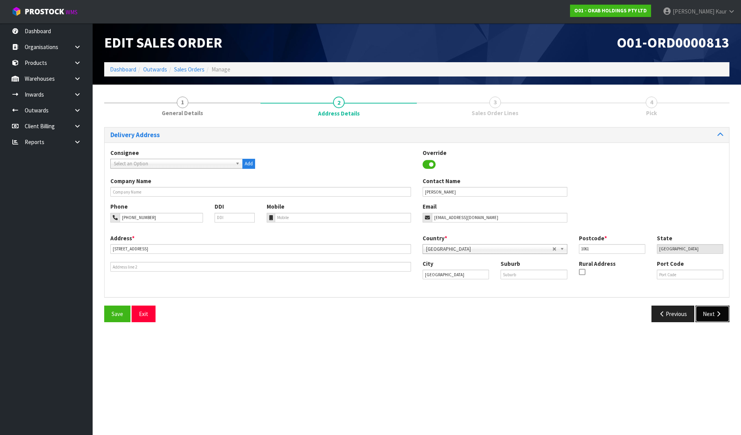
click at [723, 316] on button "Next" at bounding box center [713, 313] width 34 height 17
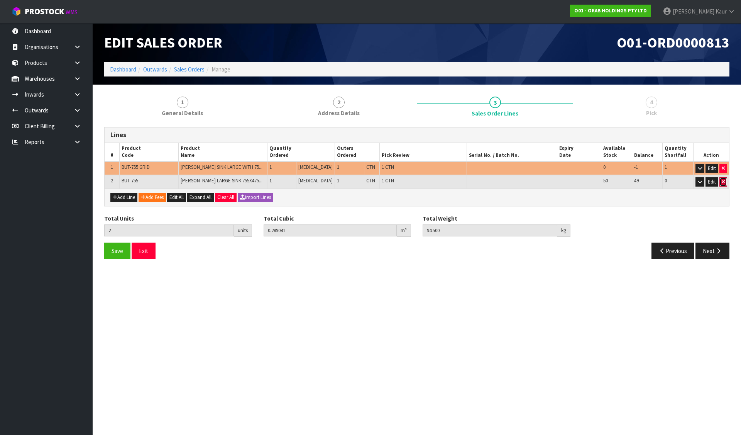
click at [721, 181] on button "button" at bounding box center [723, 181] width 8 height 9
type input "1"
type input "0.15045"
type input "49"
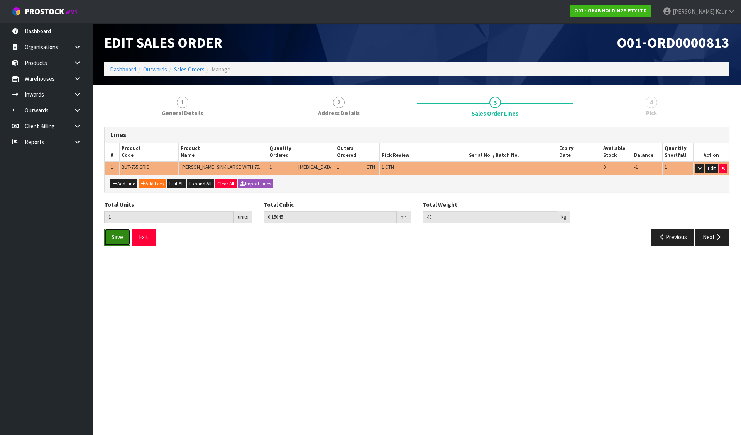
click at [123, 239] on span "Save" at bounding box center [118, 236] width 12 height 7
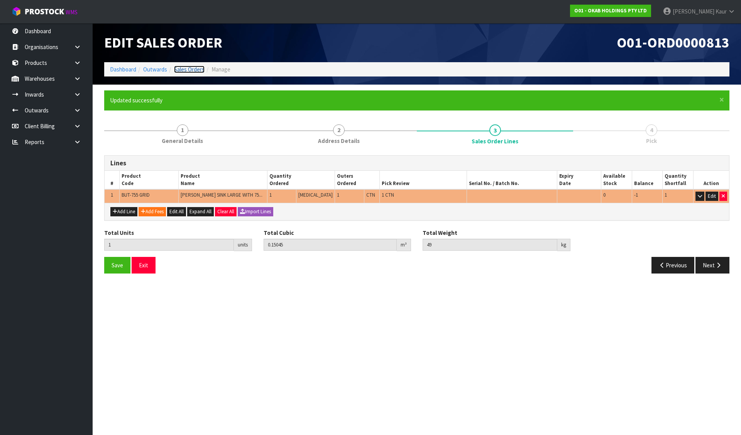
click at [190, 66] on link "Sales Orders" at bounding box center [189, 69] width 30 height 7
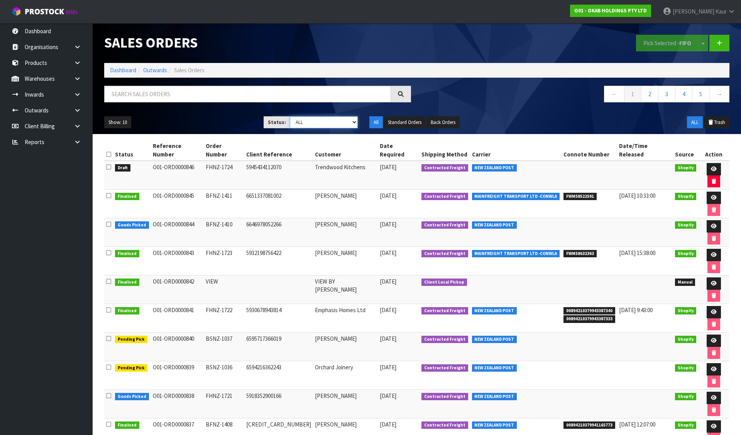
click at [323, 124] on select "Draft Pending Allocated Pending Pick Goods Picked Goods Packed Pending Charges …" at bounding box center [324, 122] width 68 height 12
select select "string:0"
click at [290, 116] on select "Draft Pending Allocated Pending Pick Goods Picked Goods Packed Pending Charges …" at bounding box center [324, 122] width 68 height 12
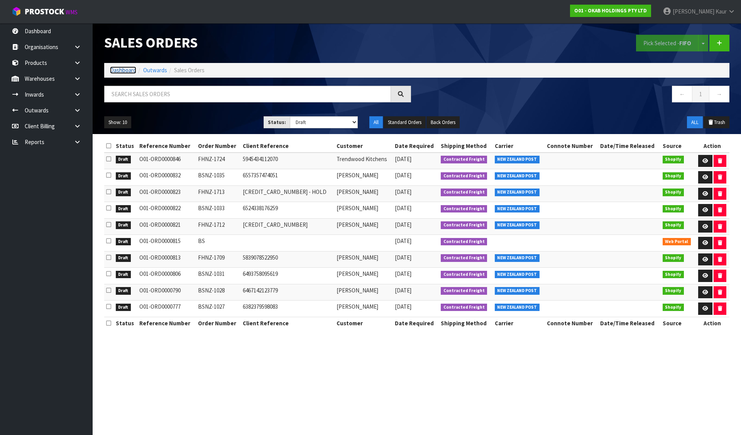
click at [116, 70] on link "Dashboard" at bounding box center [123, 69] width 26 height 7
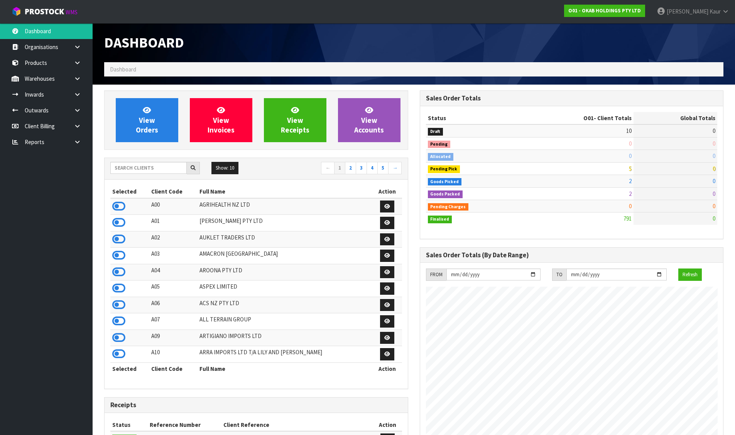
scroll to position [484, 315]
click at [115, 251] on icon at bounding box center [118, 255] width 13 height 12
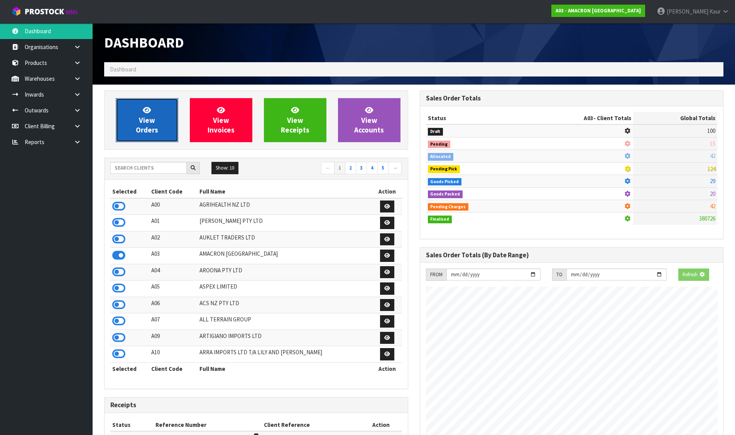
click at [153, 142] on link "View Orders" at bounding box center [147, 120] width 63 height 44
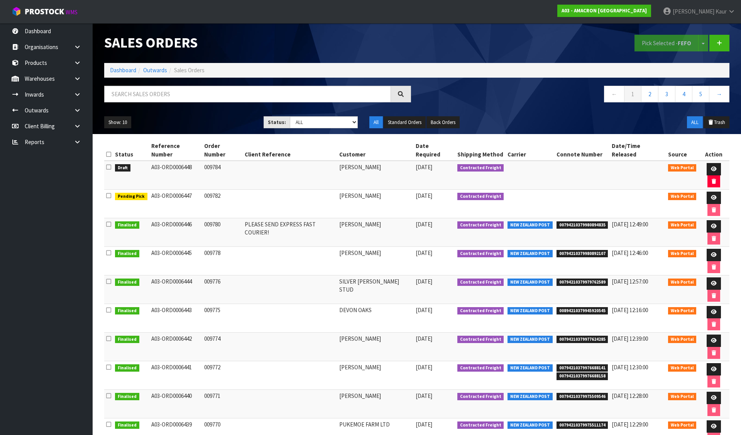
click at [108, 164] on icon at bounding box center [108, 167] width 5 height 6
click at [0, 0] on input "checkbox" at bounding box center [0, 0] width 0 height 0
click at [652, 47] on button "Pick Selected - FEFO" at bounding box center [667, 43] width 64 height 17
click at [711, 166] on icon at bounding box center [714, 168] width 6 height 5
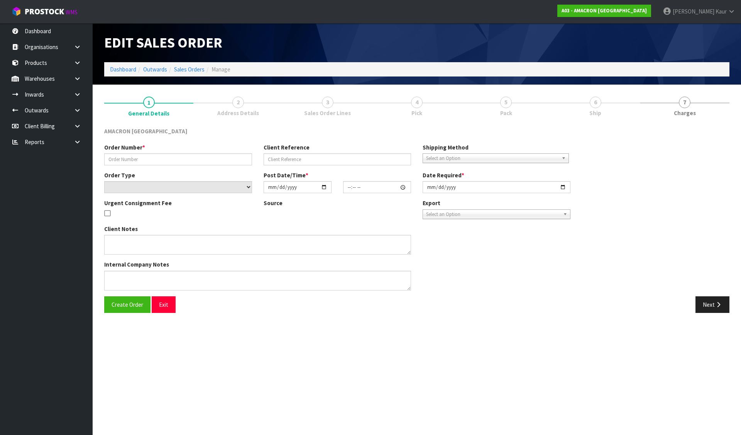
type input "009784"
select select "number:0"
type input "[DATE]"
type input "10:28:00.000"
type input "[DATE]"
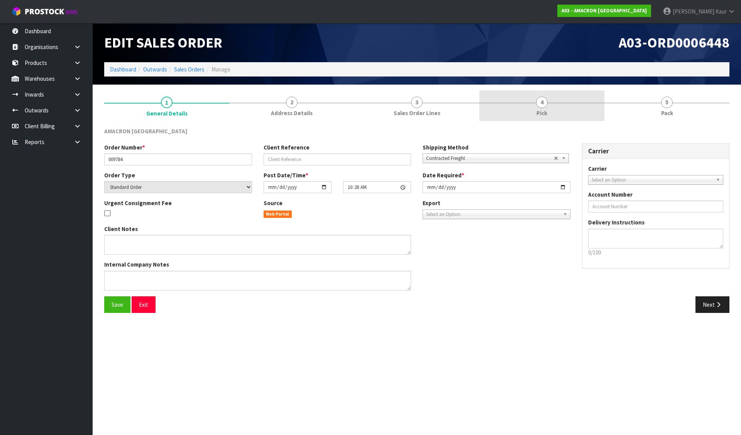
click at [513, 113] on link "4 Pick" at bounding box center [541, 105] width 125 height 30
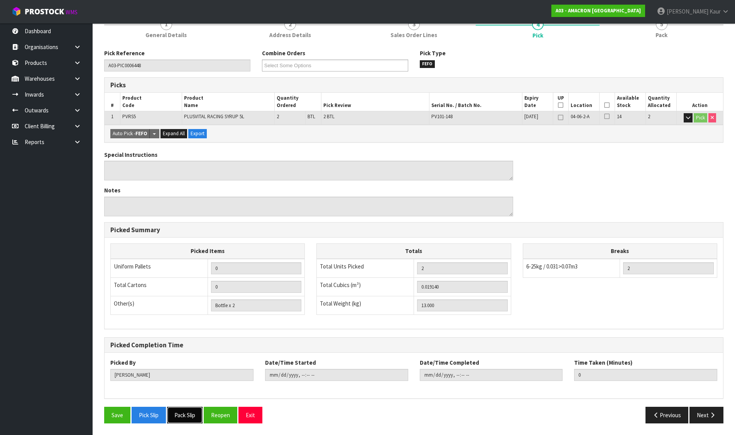
click at [193, 414] on button "Pack Slip" at bounding box center [185, 414] width 36 height 17
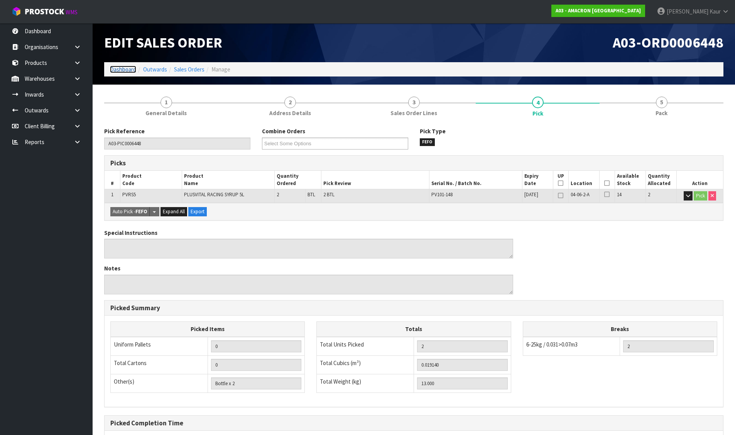
click at [113, 68] on link "Dashboard" at bounding box center [123, 69] width 26 height 7
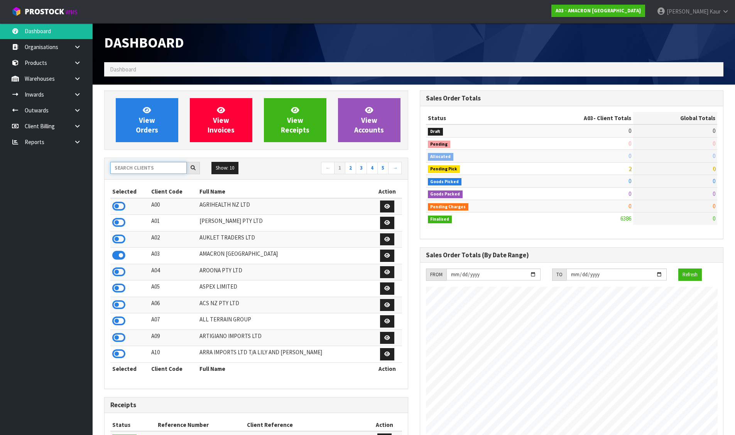
scroll to position [522, 315]
click at [136, 168] on input "text" at bounding box center [148, 168] width 76 height 12
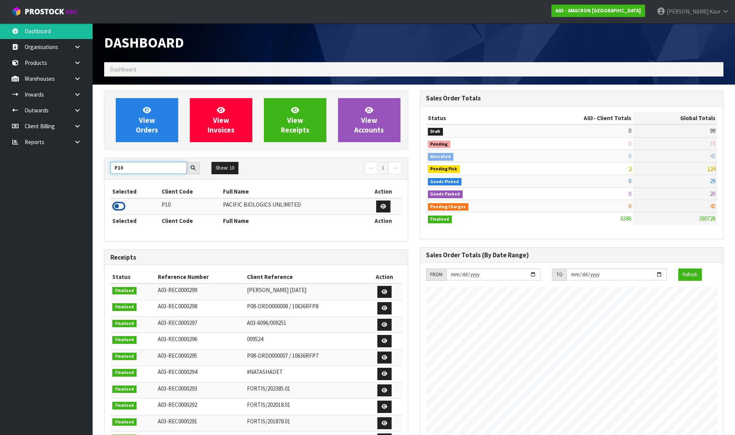
type input "P10"
click at [121, 206] on icon at bounding box center [118, 206] width 13 height 12
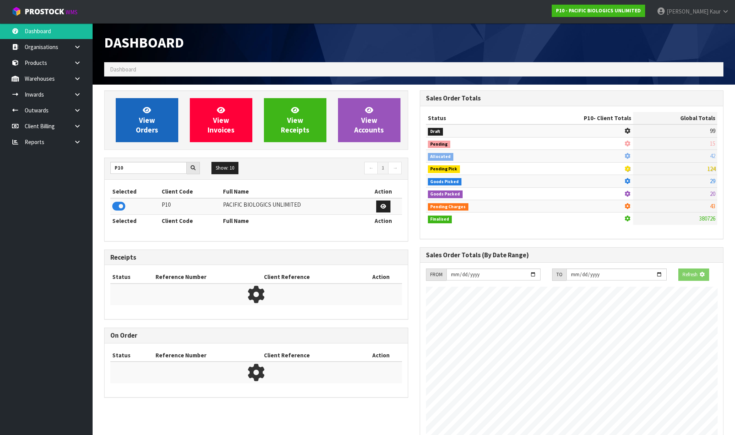
scroll to position [481, 315]
click at [148, 117] on span "View Orders" at bounding box center [147, 119] width 22 height 29
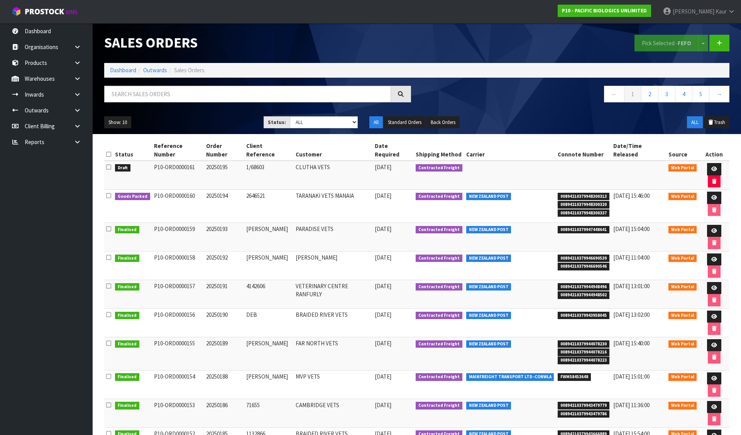
click at [111, 164] on icon at bounding box center [108, 167] width 5 height 6
click at [0, 0] on input "checkbox" at bounding box center [0, 0] width 0 height 0
click at [665, 44] on button "Pick Selected - FEFO" at bounding box center [667, 43] width 64 height 17
click at [711, 166] on icon at bounding box center [714, 168] width 6 height 5
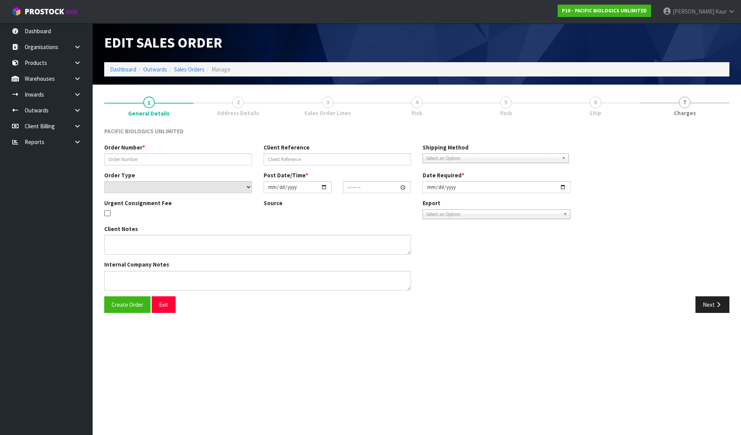
type input "20250195"
type input "1/68603"
select select "number:0"
type input "[DATE]"
type input "10:16:00.000"
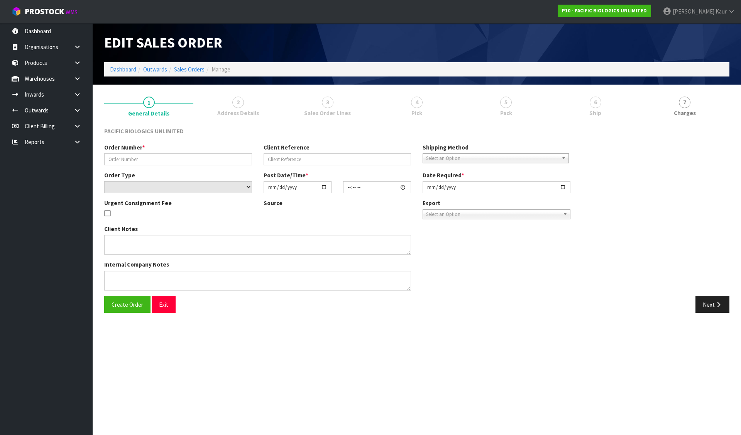
type input "[DATE]"
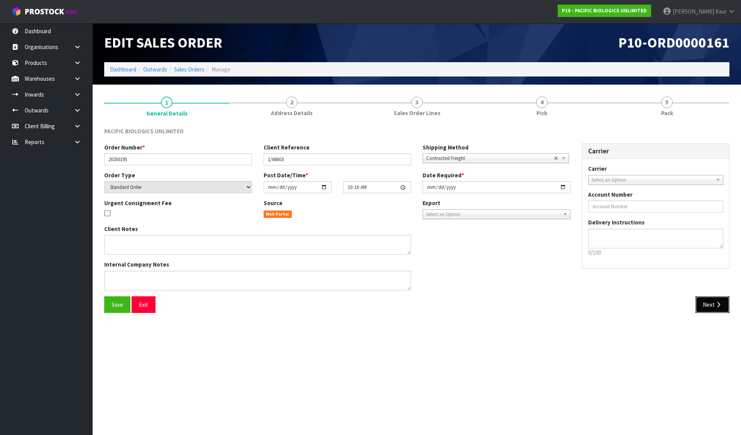
click at [704, 302] on button "Next" at bounding box center [713, 304] width 34 height 17
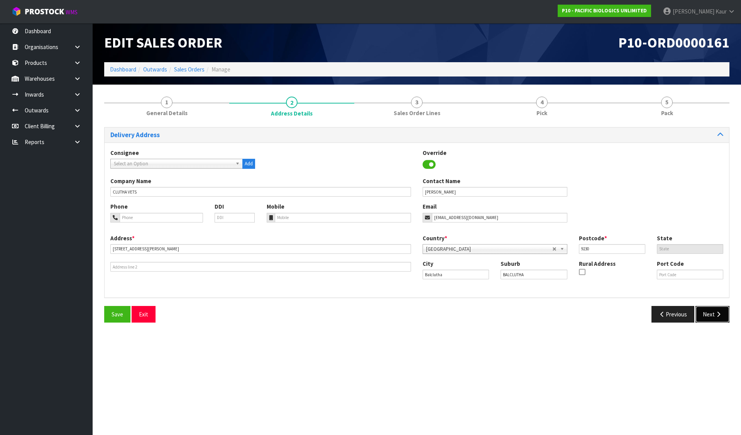
click at [714, 315] on button "Next" at bounding box center [713, 314] width 34 height 17
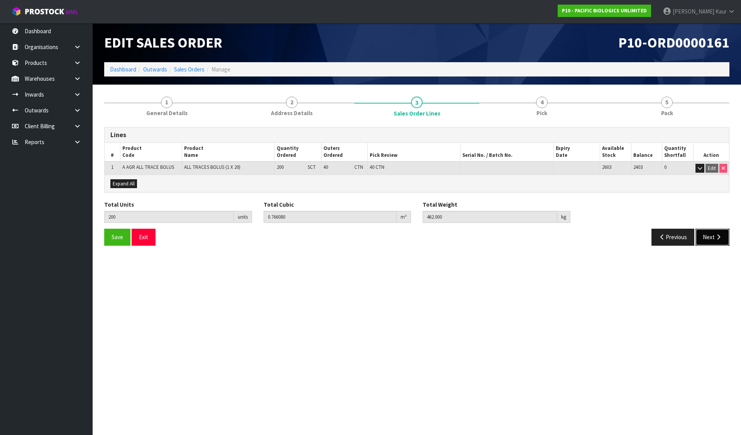
click at [713, 238] on button "Next" at bounding box center [713, 237] width 34 height 17
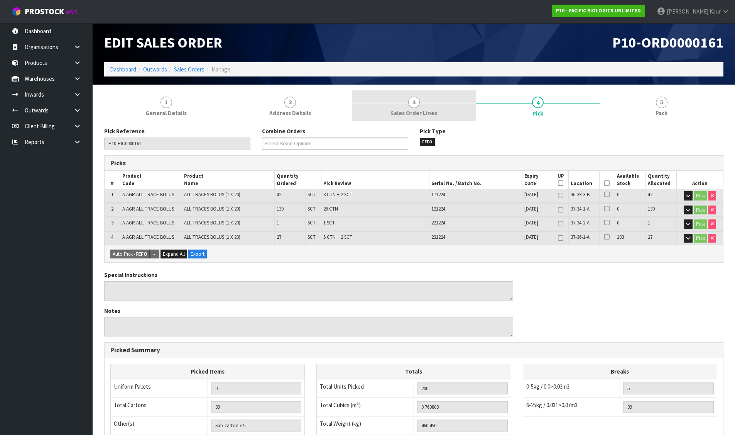
click at [436, 107] on link "3 Sales Order Lines" at bounding box center [414, 105] width 124 height 30
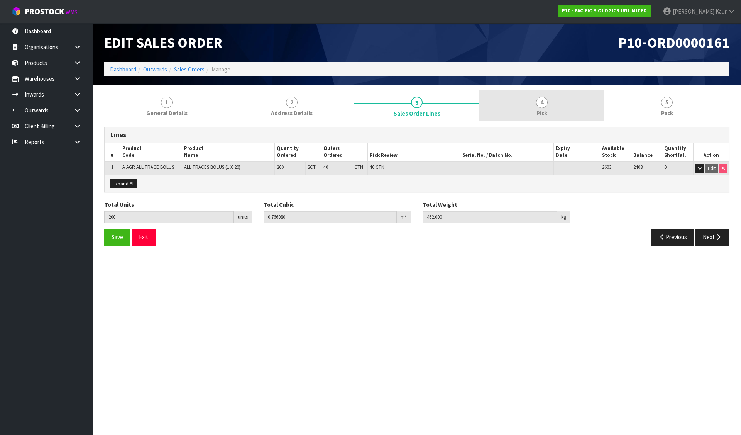
click at [516, 100] on link "4 Pick" at bounding box center [541, 105] width 125 height 30
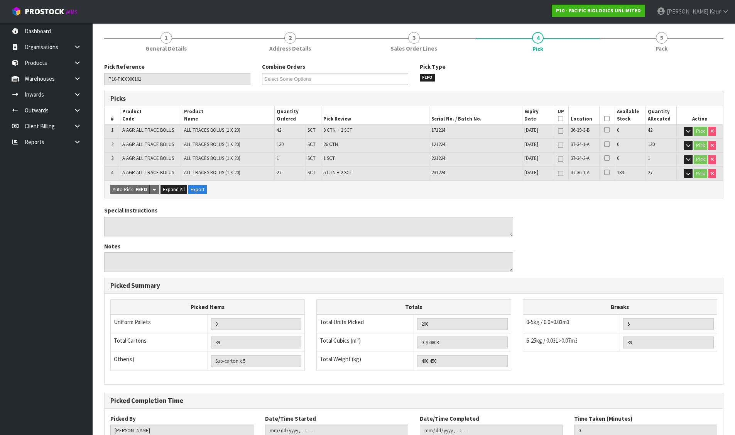
scroll to position [120, 0]
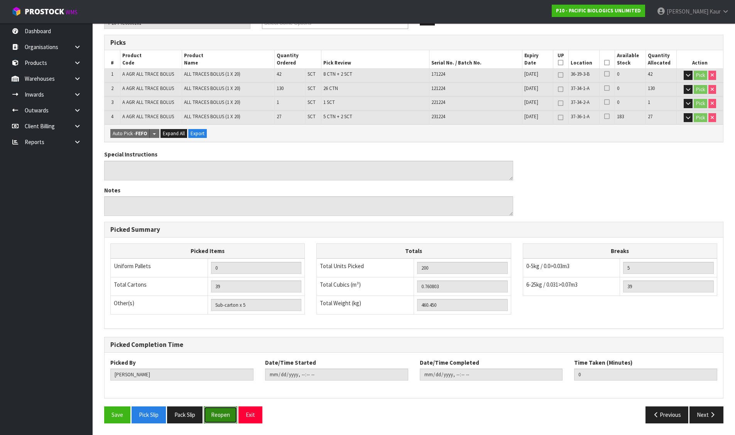
click at [227, 418] on button "Reopen" at bounding box center [221, 414] width 34 height 17
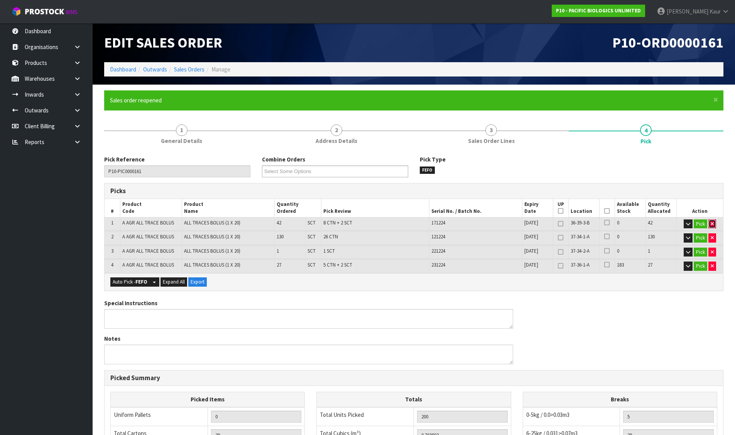
click at [715, 223] on button "button" at bounding box center [713, 223] width 8 height 9
type input "31"
type input "158"
type input "0.602037"
type input "364.05"
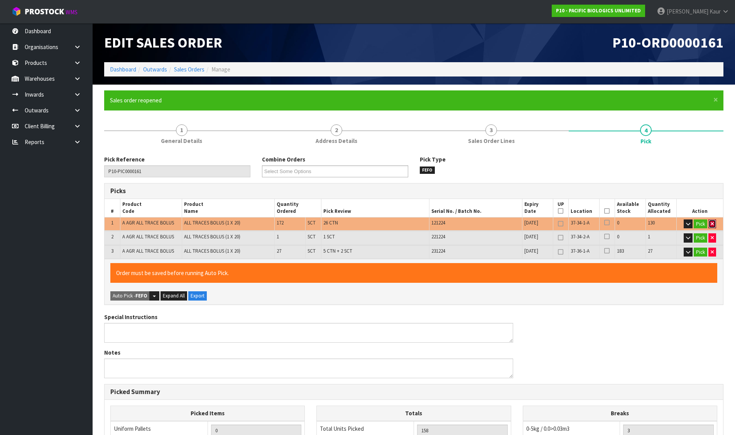
click at [715, 223] on button "button" at bounding box center [713, 223] width 8 height 9
type input "5"
type input "28"
type input "0.104085"
type input "63.75"
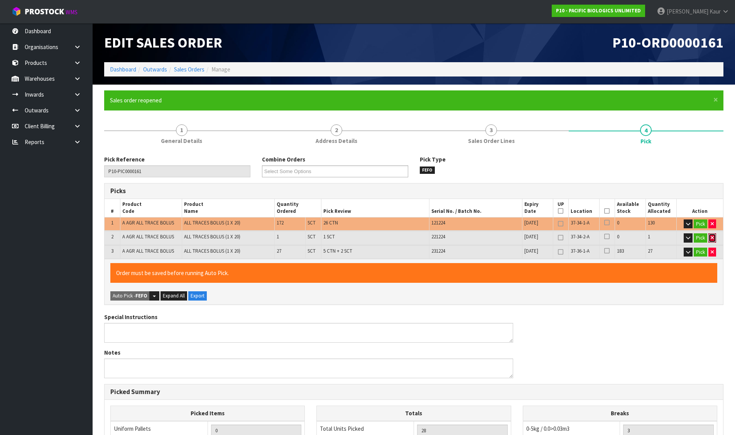
click at [715, 233] on button "button" at bounding box center [713, 237] width 8 height 9
type input "27"
type input "0.10131"
type input "61.75"
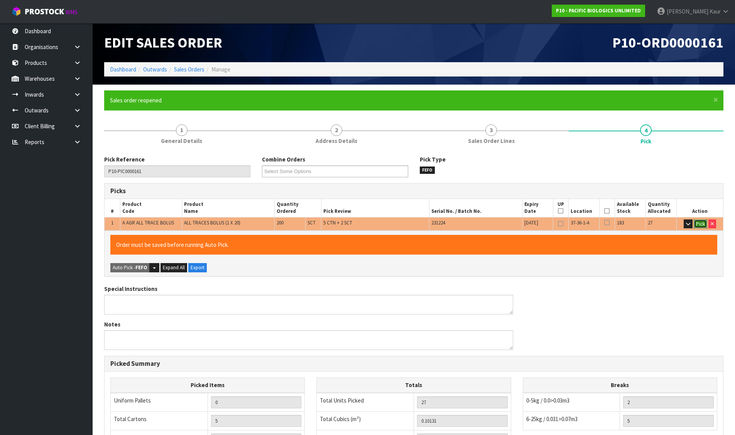
click at [703, 223] on button "Pick" at bounding box center [701, 223] width 14 height 9
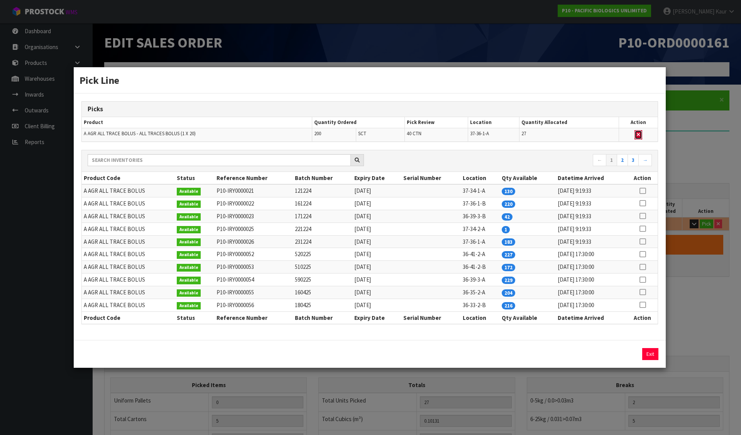
click at [640, 133] on icon "button" at bounding box center [638, 134] width 3 height 5
type input "0"
type input "Sub-carton x 3"
type input "0"
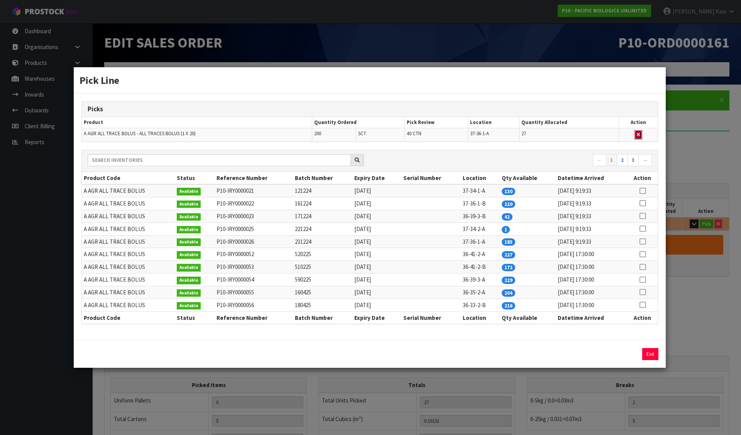
type input "0"
click at [643, 203] on icon at bounding box center [643, 203] width 6 height 0
click at [623, 353] on button "Assign Pick" at bounding box center [624, 354] width 32 height 12
type input "40"
type input "200"
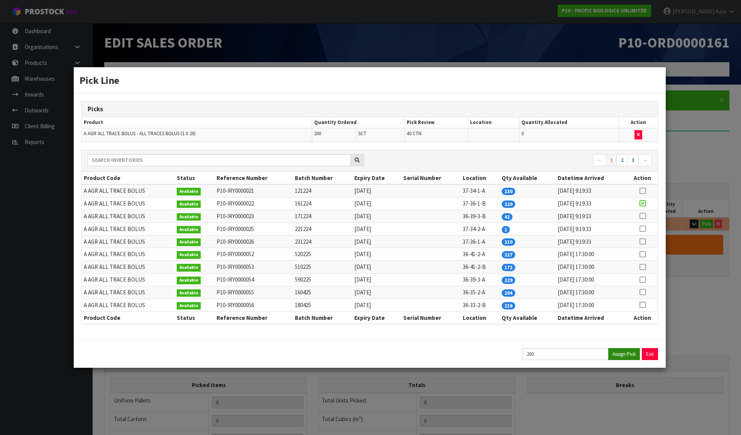
type input "0.76608"
type input "462"
click at [652, 349] on button "Exit" at bounding box center [650, 354] width 16 height 12
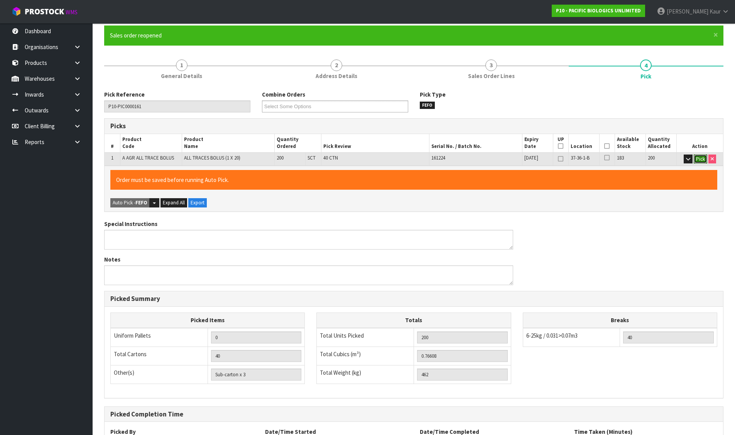
scroll to position [134, 0]
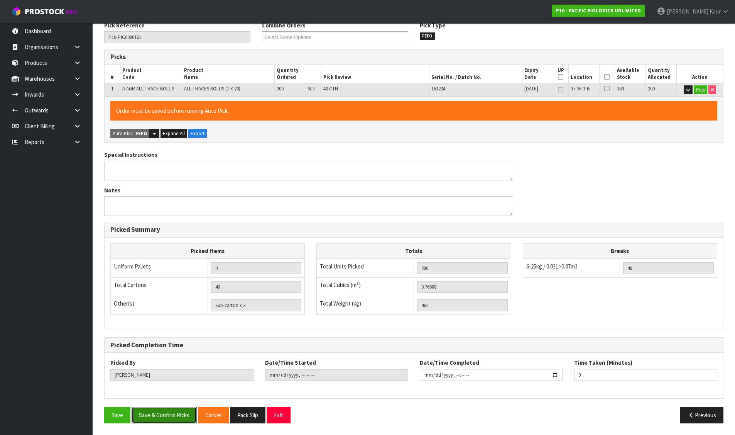
click at [179, 415] on button "Save & Confirm Picks" at bounding box center [164, 414] width 65 height 17
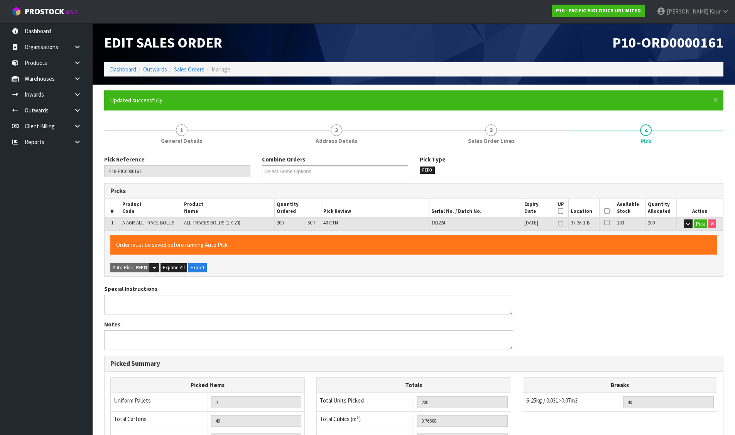
type input "Sub-carton x 0"
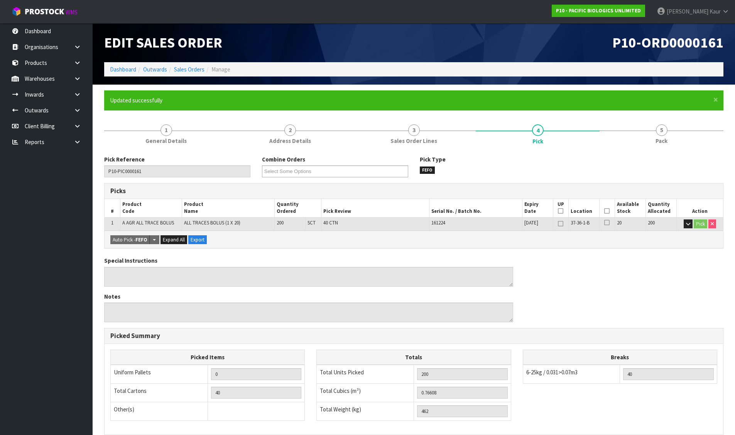
scroll to position [106, 0]
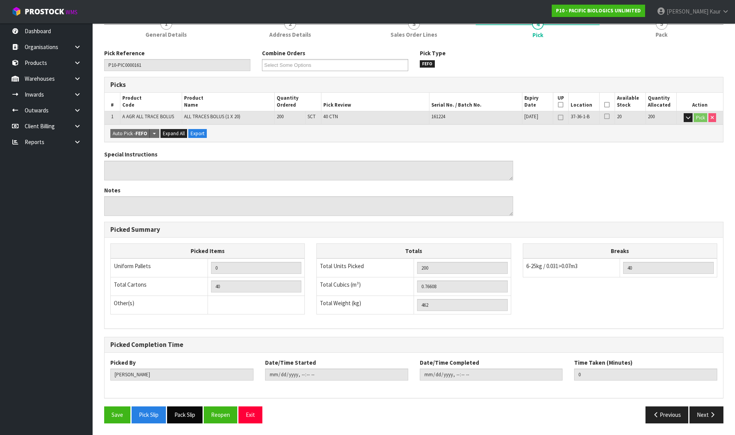
click at [185, 421] on button "Pack Slip" at bounding box center [185, 414] width 36 height 17
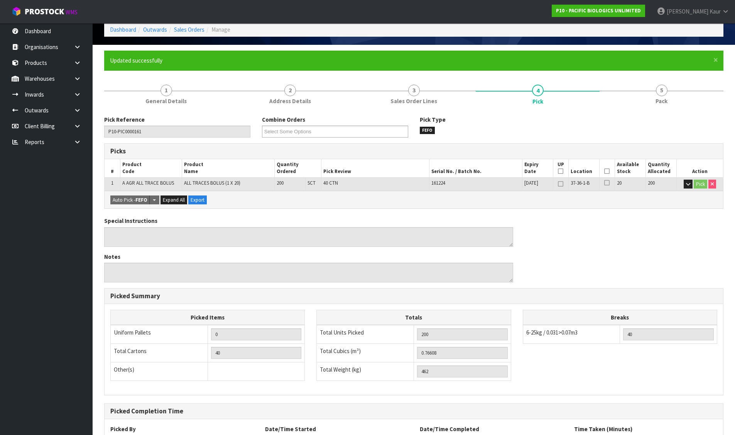
scroll to position [0, 0]
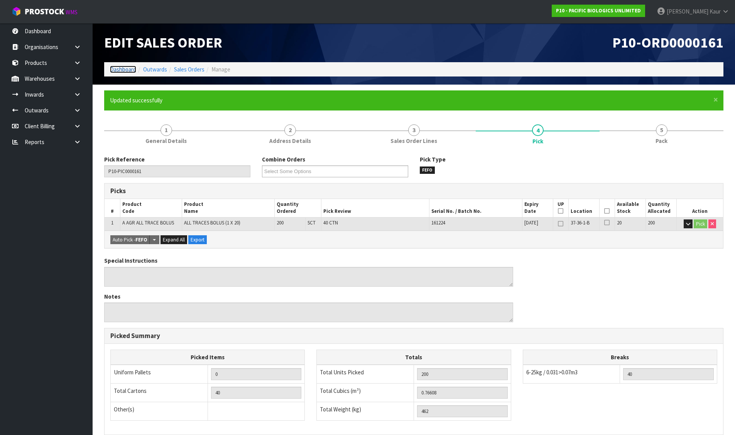
click at [121, 69] on link "Dashboard" at bounding box center [123, 69] width 26 height 7
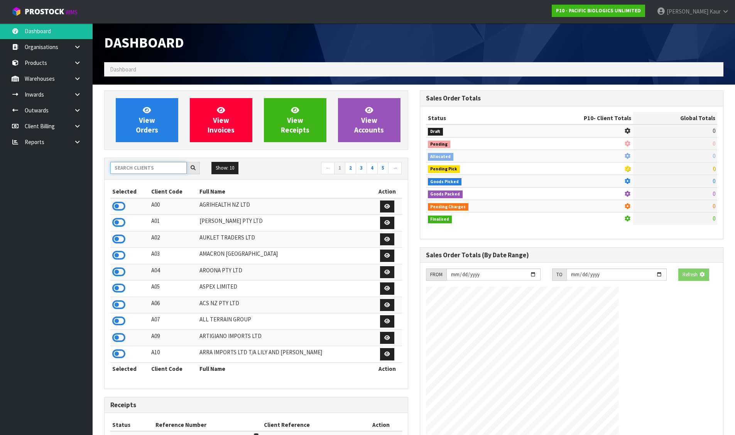
click at [148, 171] on input "text" at bounding box center [148, 168] width 76 height 12
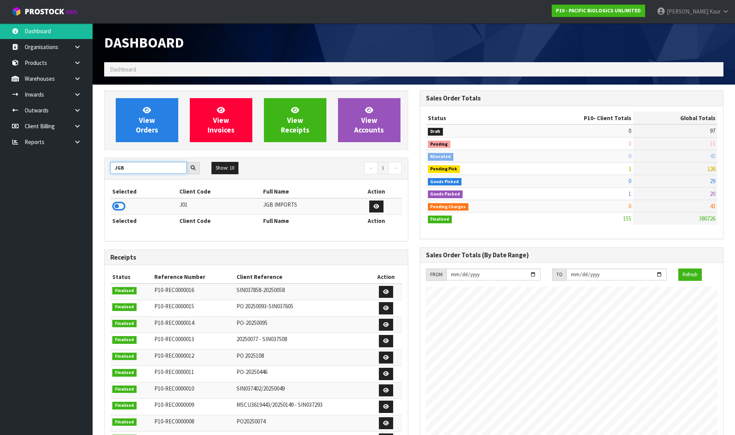
type input "JGB"
click at [115, 203] on icon at bounding box center [118, 206] width 13 height 12
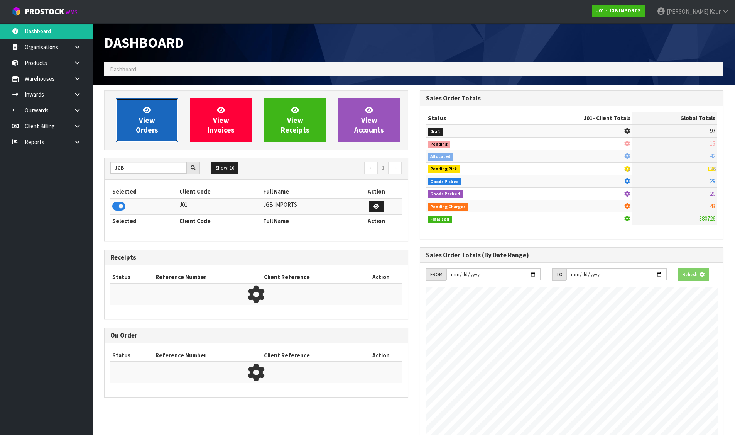
click at [139, 116] on link "View Orders" at bounding box center [147, 120] width 63 height 44
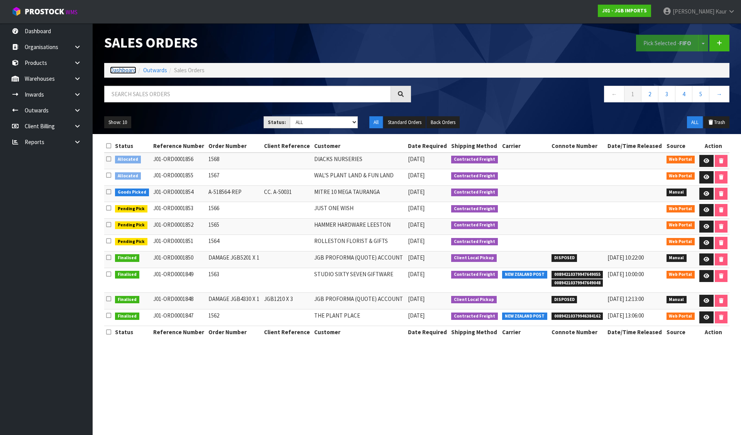
click at [115, 71] on link "Dashboard" at bounding box center [123, 69] width 26 height 7
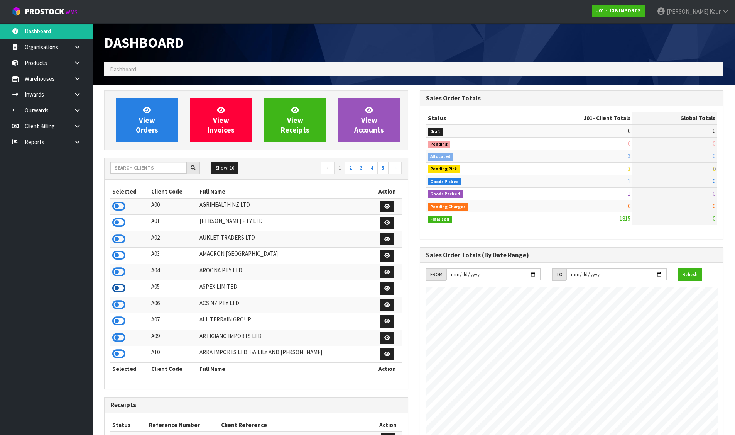
scroll to position [585, 315]
click at [117, 254] on icon at bounding box center [118, 255] width 13 height 12
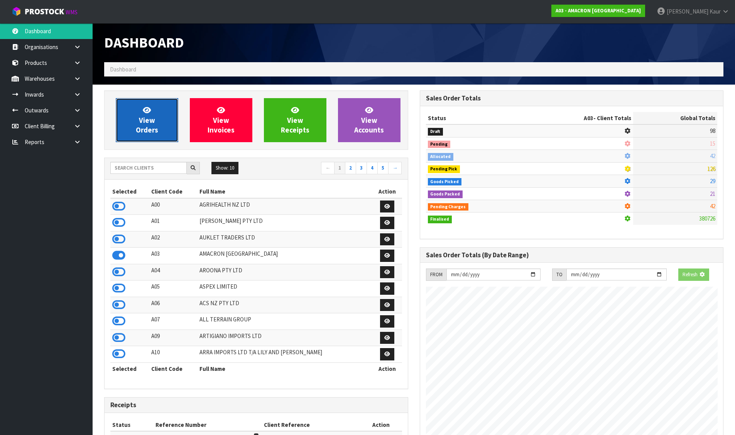
click at [160, 112] on link "View Orders" at bounding box center [147, 120] width 63 height 44
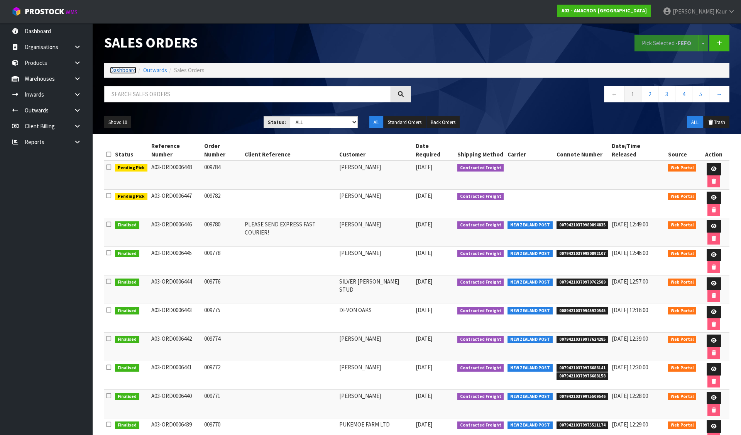
click at [113, 70] on link "Dashboard" at bounding box center [123, 69] width 26 height 7
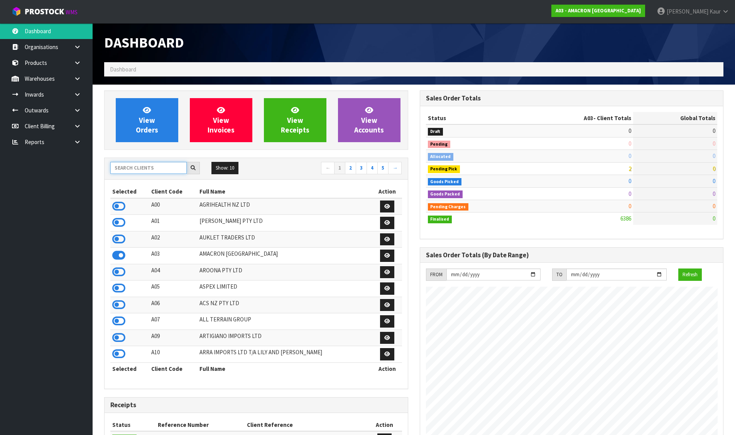
click at [138, 166] on input "text" at bounding box center [148, 168] width 76 height 12
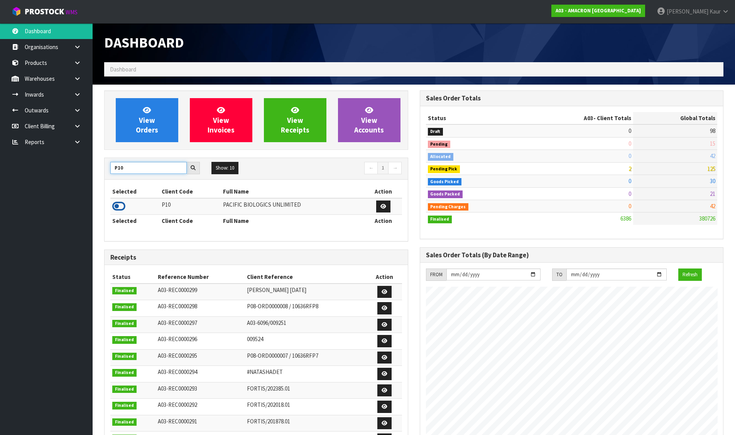
type input "P10"
click at [121, 203] on icon at bounding box center [118, 206] width 13 height 12
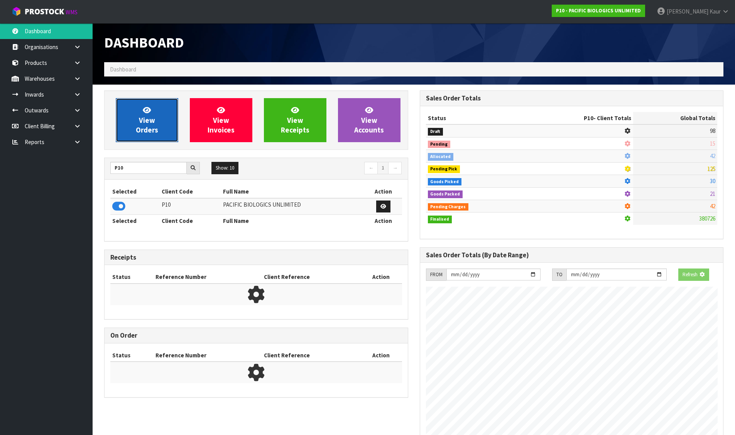
click at [145, 130] on span "View Orders" at bounding box center [147, 119] width 22 height 29
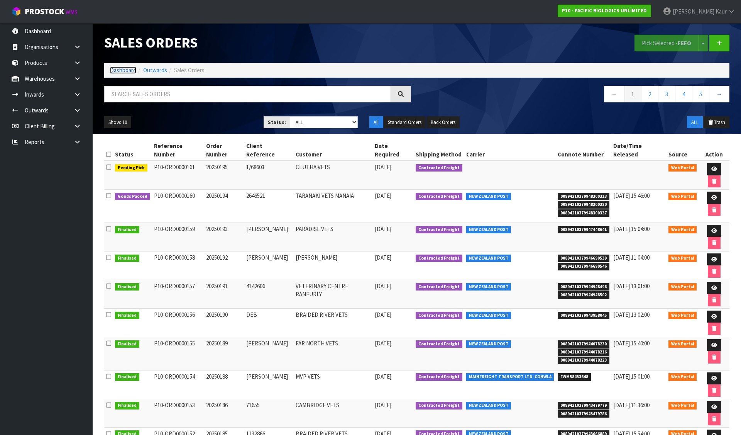
click at [123, 66] on link "Dashboard" at bounding box center [123, 69] width 26 height 7
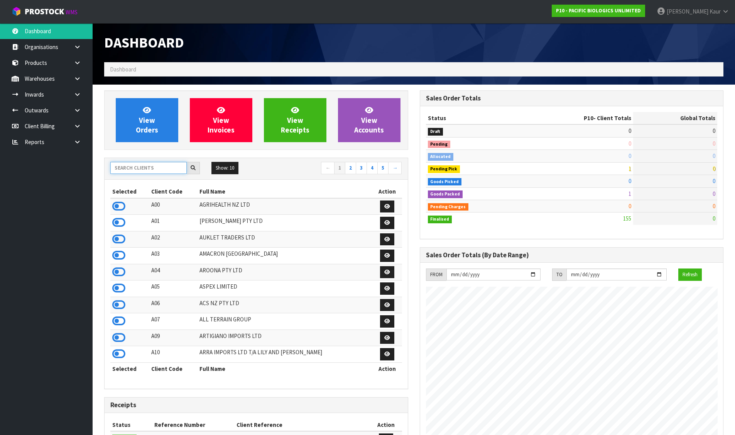
click at [145, 166] on input "text" at bounding box center [148, 168] width 76 height 12
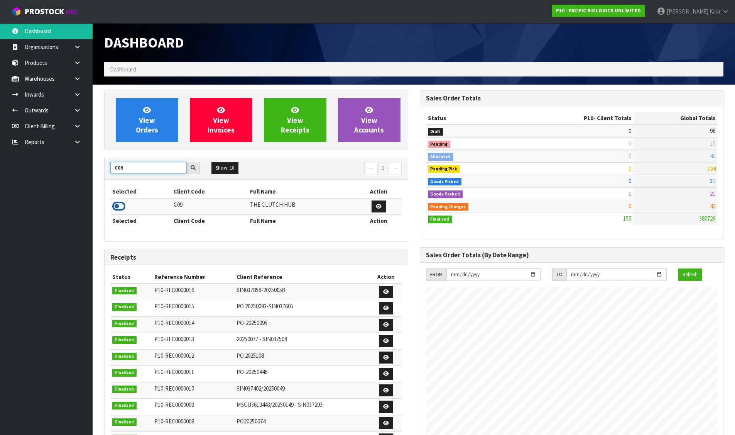
type input "C09"
click at [120, 204] on icon at bounding box center [118, 206] width 13 height 12
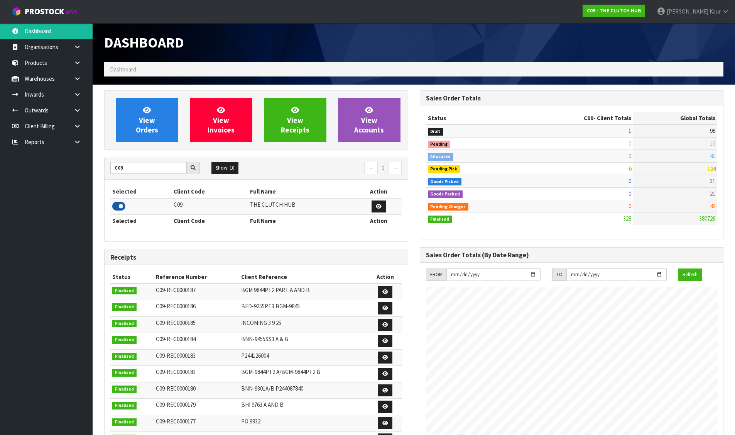
scroll to position [585, 315]
click at [149, 96] on div "View Orders View Invoices View Receipts View Accounts" at bounding box center [256, 119] width 304 height 59
click at [153, 115] on link "View Orders" at bounding box center [147, 120] width 63 height 44
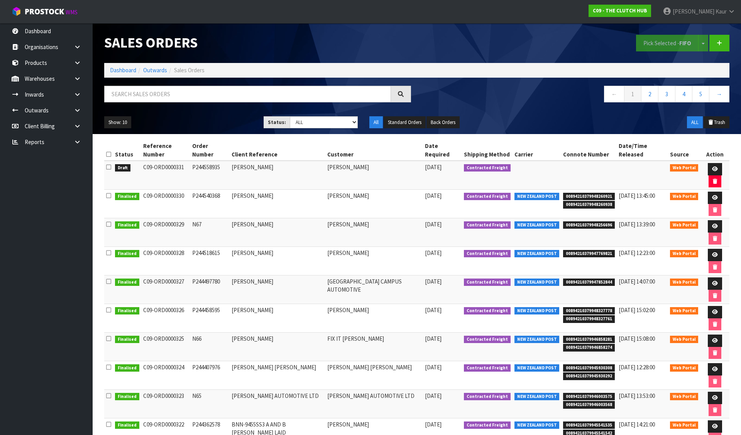
click at [110, 164] on icon at bounding box center [108, 167] width 5 height 6
click at [0, 0] on input "checkbox" at bounding box center [0, 0] width 0 height 0
click at [652, 39] on button "Pick Selected - FIFO" at bounding box center [667, 43] width 63 height 17
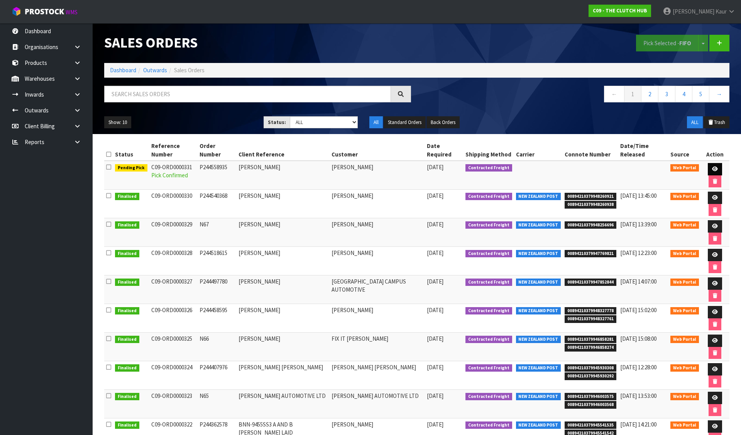
click at [709, 163] on link at bounding box center [715, 169] width 14 height 12
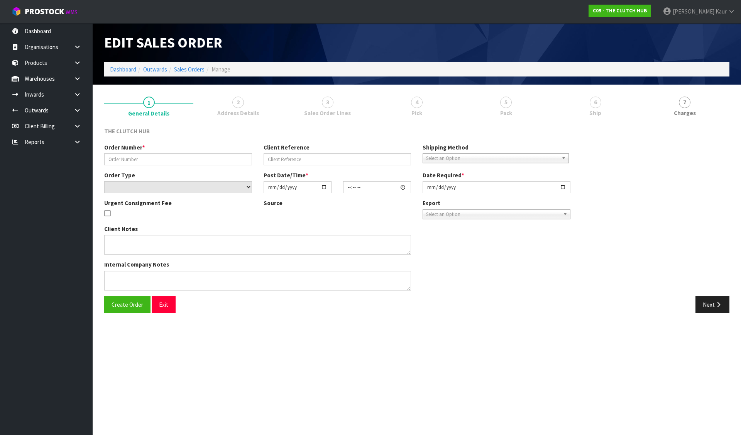
type input "P244558935"
type input "[PERSON_NAME]"
select select "number:0"
type input "[DATE]"
type input "15:33:00.000"
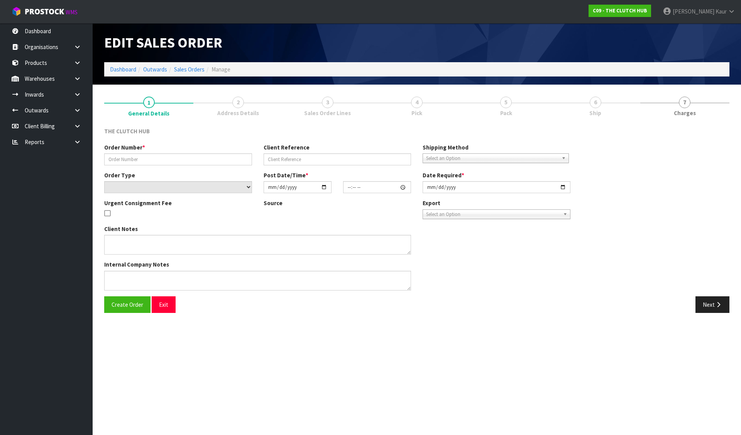
type input "[DATE]"
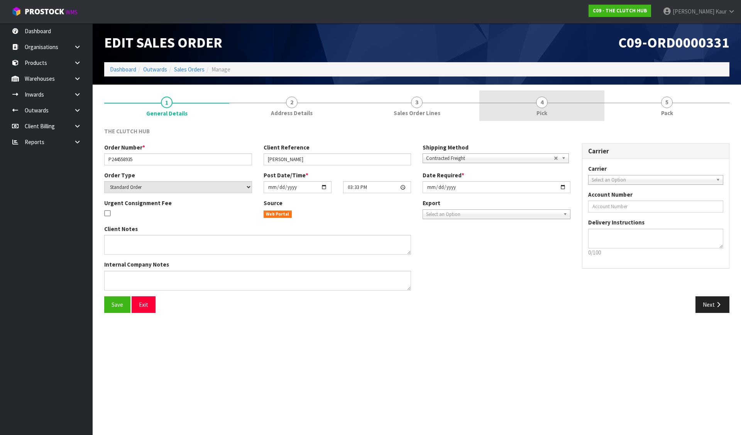
click at [547, 107] on link "4 Pick" at bounding box center [541, 105] width 125 height 30
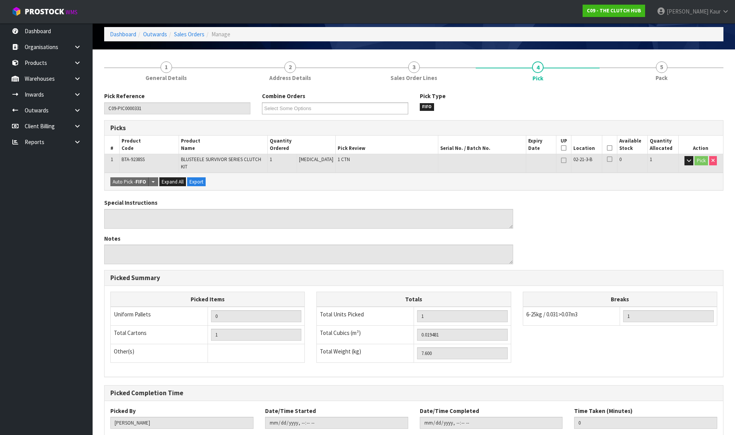
scroll to position [78, 0]
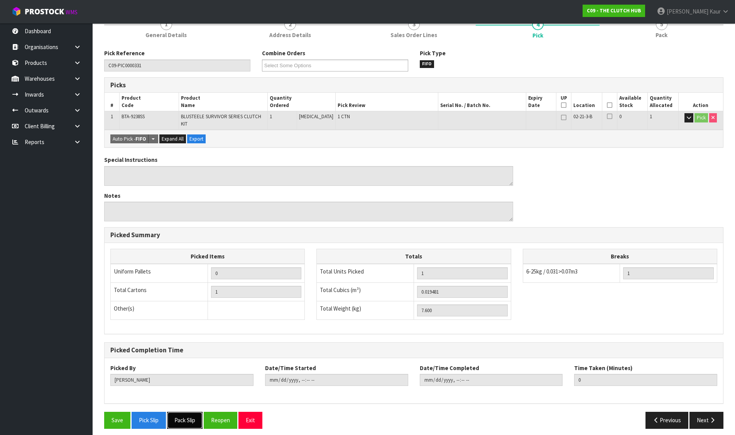
click at [193, 418] on button "Pack Slip" at bounding box center [185, 419] width 36 height 17
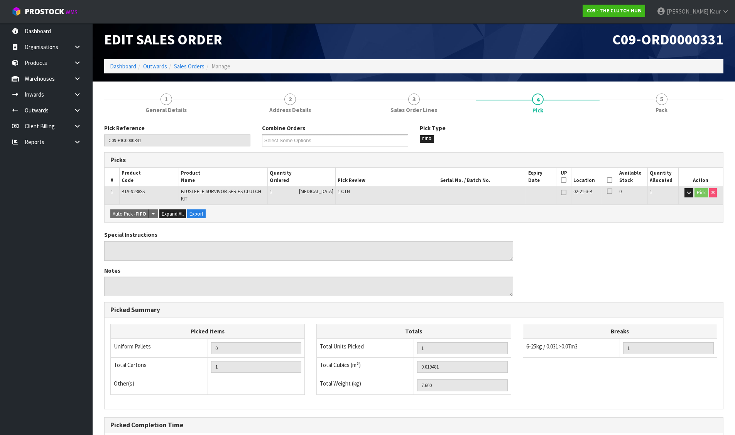
scroll to position [0, 0]
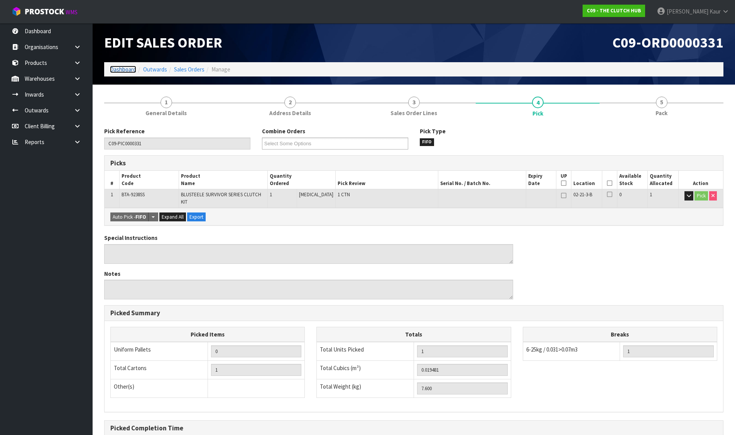
click at [120, 68] on link "Dashboard" at bounding box center [123, 69] width 26 height 7
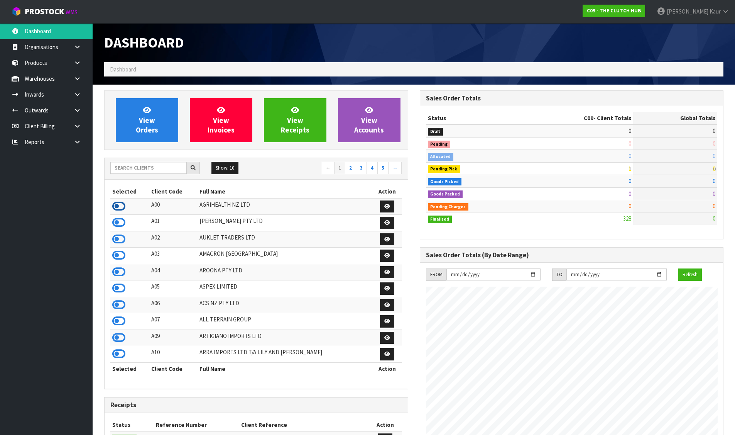
scroll to position [585, 315]
click at [116, 302] on icon at bounding box center [118, 305] width 13 height 12
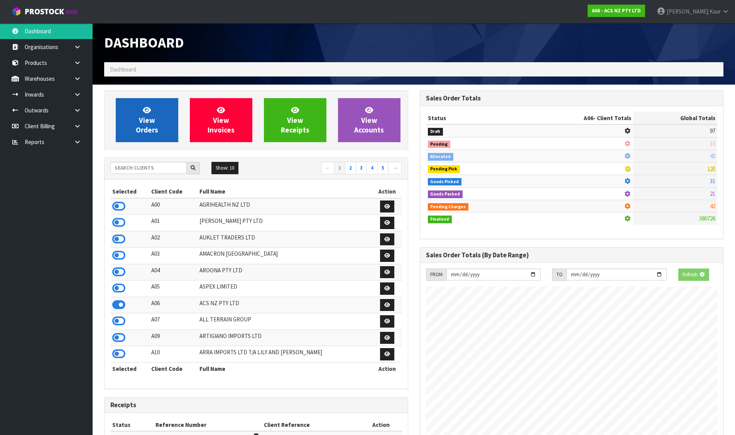
scroll to position [481, 315]
click at [154, 123] on span "View Orders" at bounding box center [147, 119] width 22 height 29
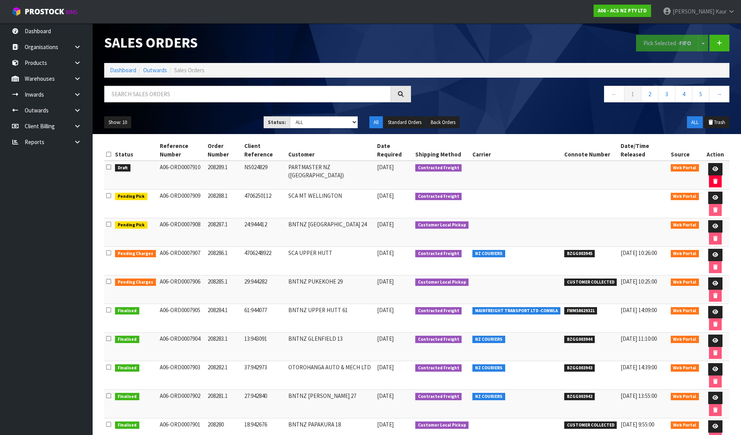
click at [109, 164] on icon at bounding box center [108, 167] width 5 height 6
click at [0, 0] on input "checkbox" at bounding box center [0, 0] width 0 height 0
click at [654, 43] on button "Pick Selected - FIFO" at bounding box center [667, 43] width 63 height 17
click at [123, 66] on li "Dashboard" at bounding box center [123, 70] width 26 height 8
click at [123, 71] on link "Dashboard" at bounding box center [123, 69] width 26 height 7
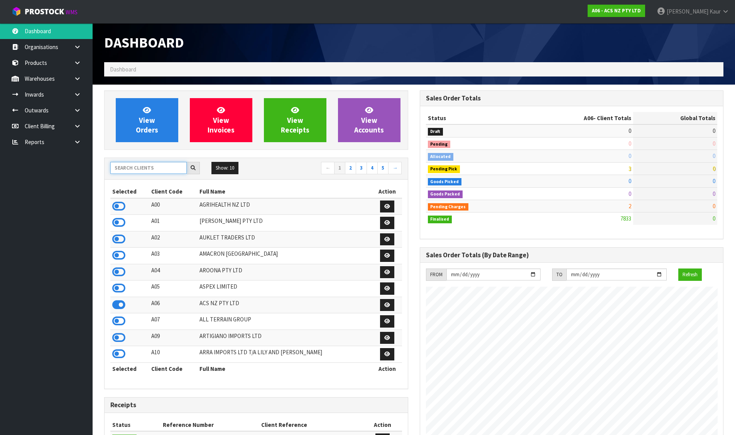
click at [139, 166] on input "text" at bounding box center [148, 168] width 76 height 12
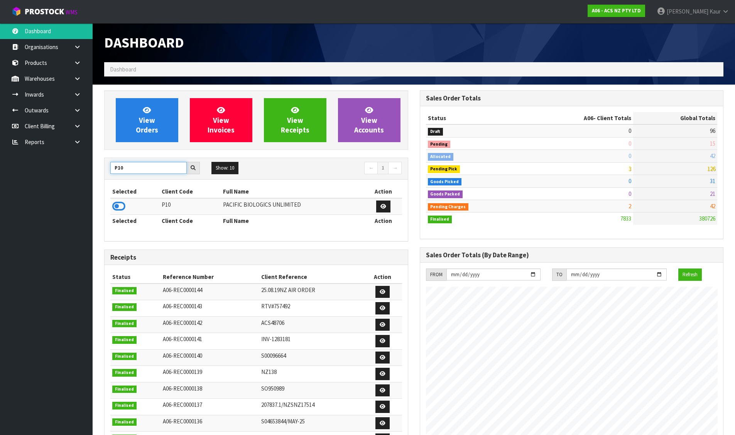
type input "P10"
click at [115, 204] on icon at bounding box center [118, 206] width 13 height 12
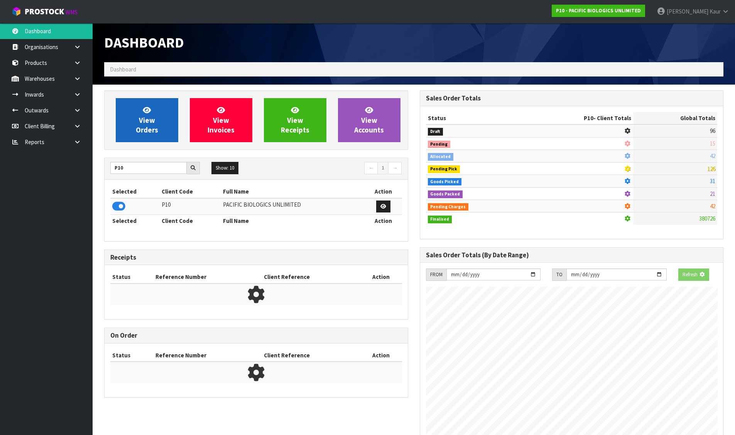
scroll to position [481, 315]
click at [134, 128] on link "View Orders" at bounding box center [147, 120] width 63 height 44
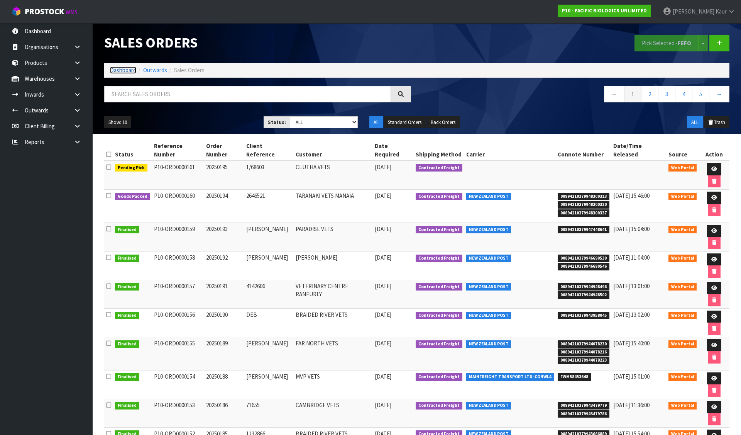
click at [129, 71] on link "Dashboard" at bounding box center [123, 69] width 26 height 7
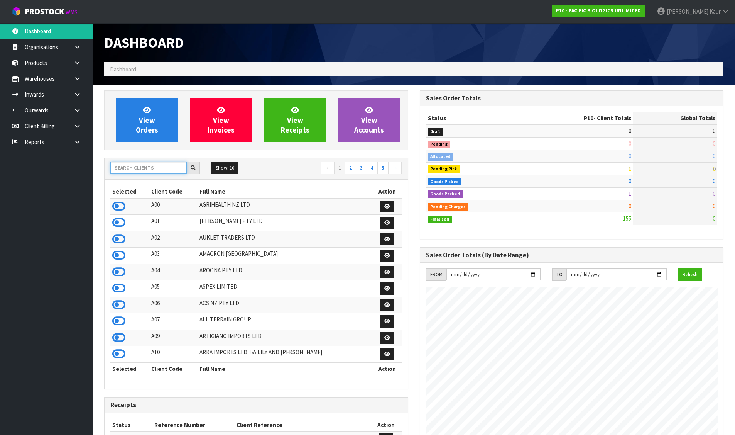
click at [149, 168] on input "text" at bounding box center [148, 168] width 76 height 12
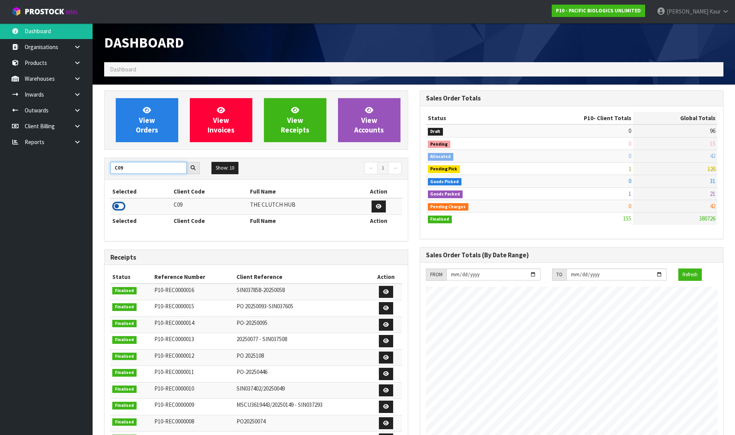
type input "C09"
click at [118, 208] on icon at bounding box center [118, 206] width 13 height 12
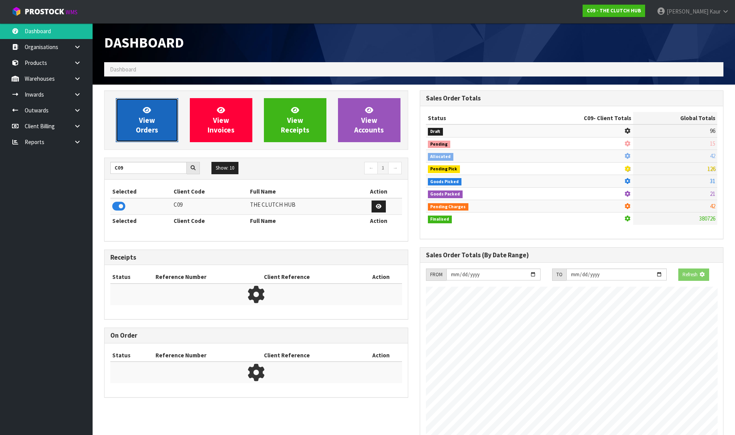
click at [141, 132] on span "View Orders" at bounding box center [147, 119] width 22 height 29
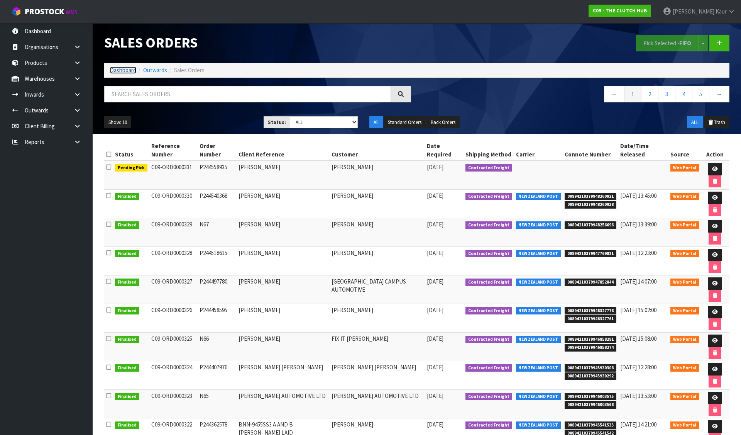
click at [115, 69] on link "Dashboard" at bounding box center [123, 69] width 26 height 7
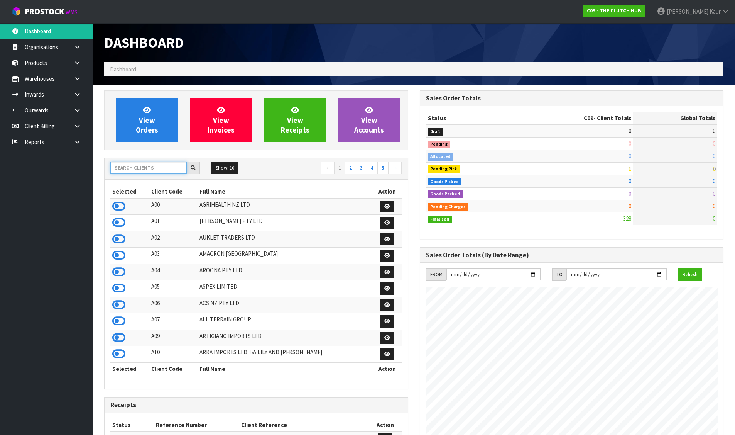
click at [141, 166] on input "text" at bounding box center [148, 168] width 76 height 12
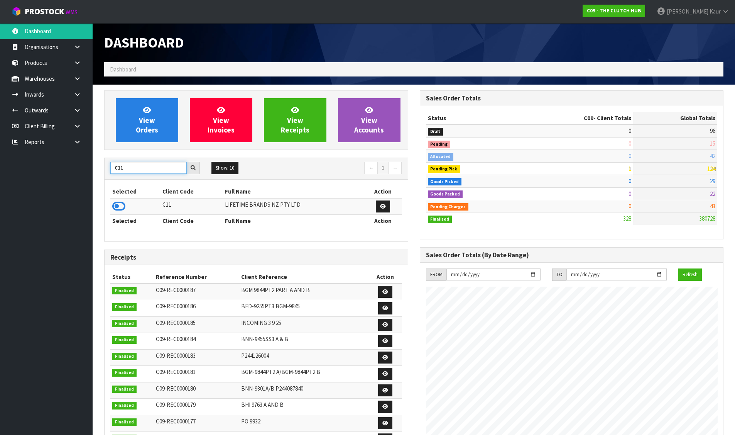
type input "C11"
click at [112, 207] on td at bounding box center [135, 206] width 50 height 17
click at [112, 206] on icon at bounding box center [118, 206] width 13 height 12
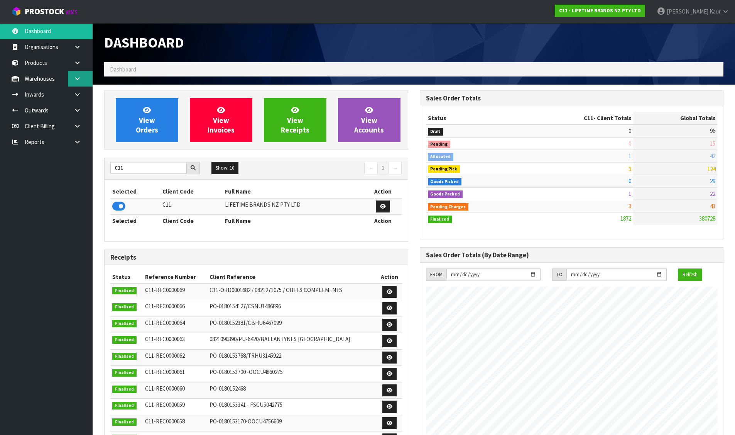
click at [76, 75] on link at bounding box center [80, 79] width 25 height 16
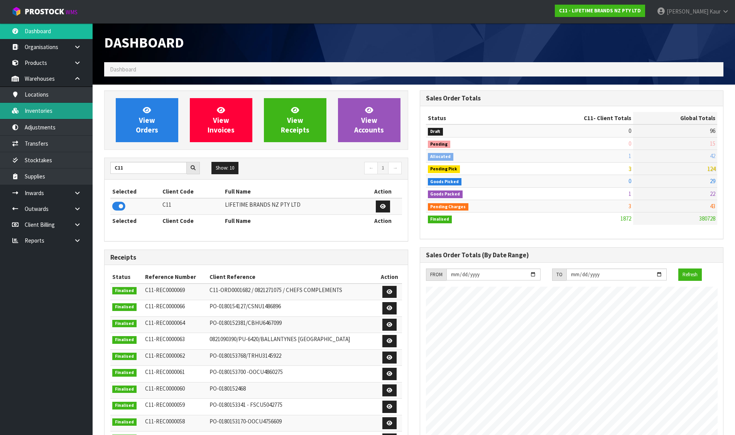
click at [59, 111] on link "Inventories" at bounding box center [46, 111] width 93 height 16
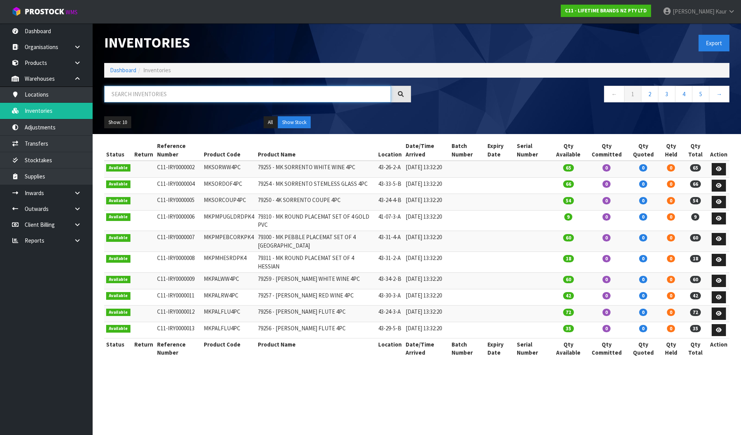
click at [157, 95] on input "text" at bounding box center [247, 94] width 287 height 17
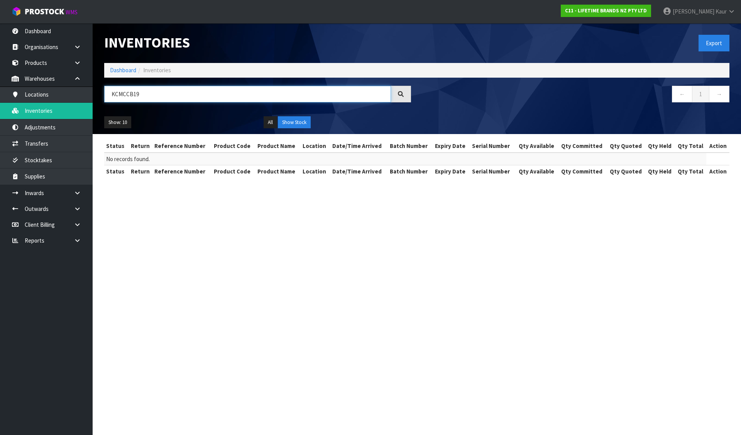
click at [127, 94] on input "KCMCCB19" at bounding box center [247, 94] width 287 height 17
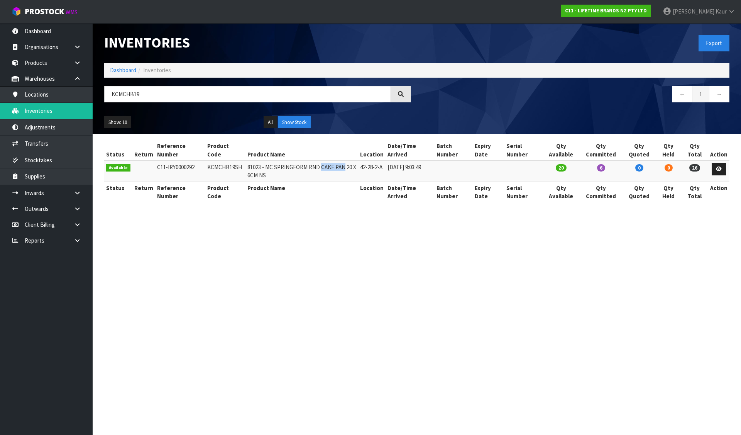
drag, startPoint x: 315, startPoint y: 168, endPoint x: 338, endPoint y: 169, distance: 23.2
click at [338, 169] on td "81023 - MC SPRINGFORM RND CAKE PAN 20 X 6CM NS" at bounding box center [301, 171] width 113 height 21
copy td "CAKE PAN"
drag, startPoint x: 142, startPoint y: 96, endPoint x: 97, endPoint y: 100, distance: 44.9
click at [97, 100] on header "Inventories Export Dashboard Inventories KCMCHB19 ← 1 → Show: 10 5 10 25 50 All…" at bounding box center [417, 78] width 648 height 111
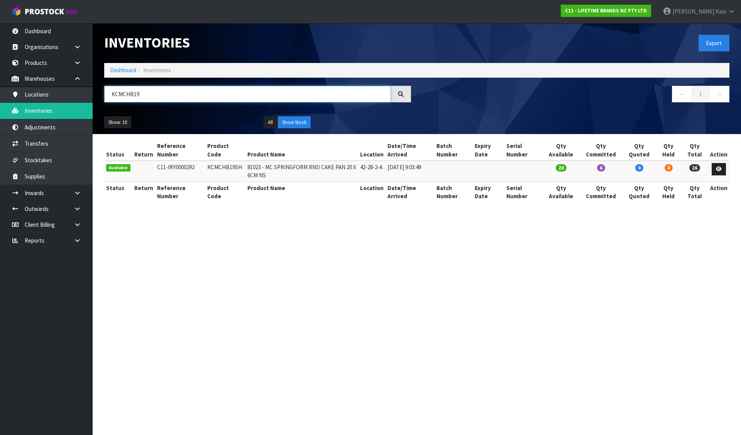
paste input "CAKE PAN"
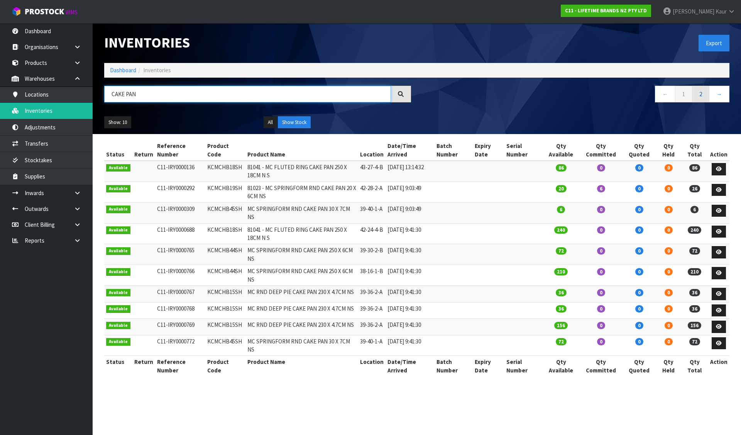
type input "CAKE PAN"
click at [697, 93] on link "2" at bounding box center [700, 94] width 17 height 17
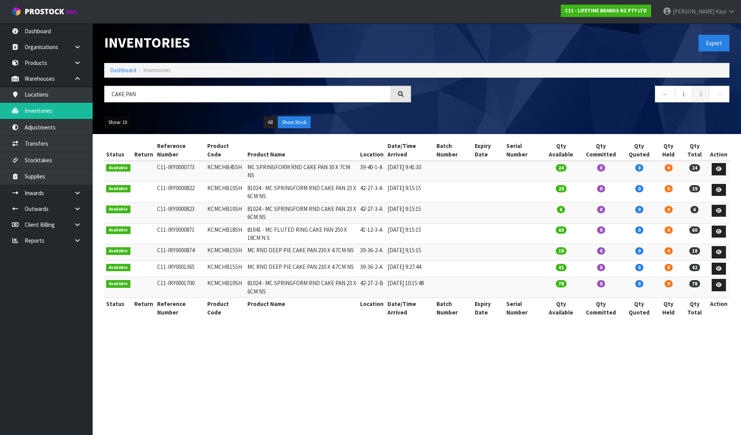
click at [116, 122] on button "Show: 10" at bounding box center [117, 122] width 27 height 12
click at [132, 160] on link "25" at bounding box center [135, 157] width 61 height 10
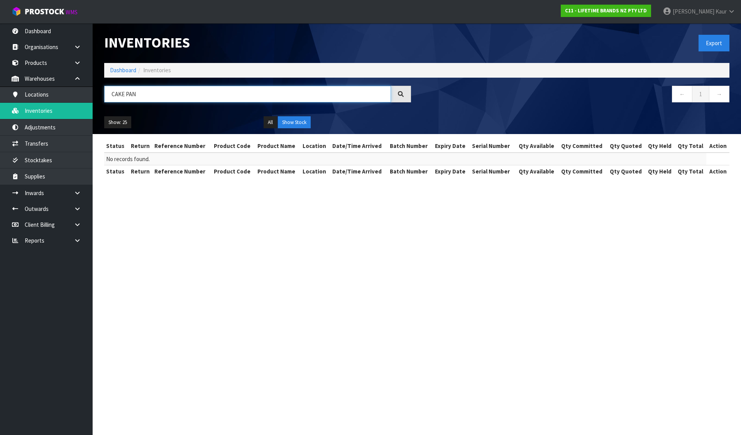
drag, startPoint x: 200, startPoint y: 100, endPoint x: 173, endPoint y: 97, distance: 26.4
click at [198, 100] on input "CAKE PAN" at bounding box center [247, 94] width 287 height 17
drag, startPoint x: 162, startPoint y: 98, endPoint x: 104, endPoint y: 102, distance: 58.0
click at [104, 102] on div "CAKE PAN" at bounding box center [257, 97] width 318 height 22
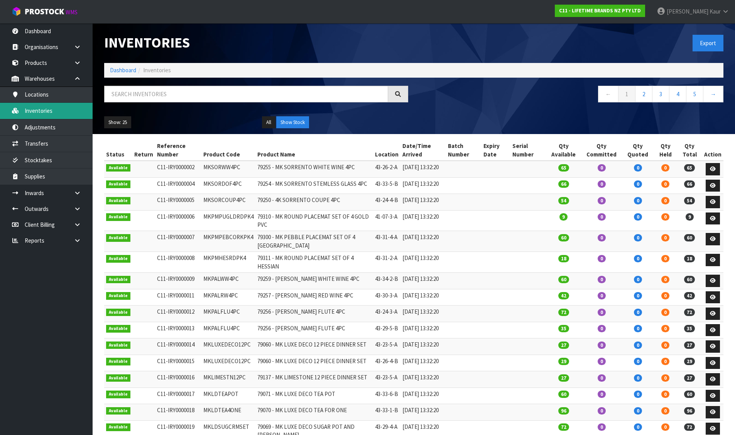
click at [48, 110] on link "Inventories" at bounding box center [46, 111] width 93 height 16
click at [145, 95] on input "text" at bounding box center [246, 94] width 284 height 17
paste input "CAKE PAN"
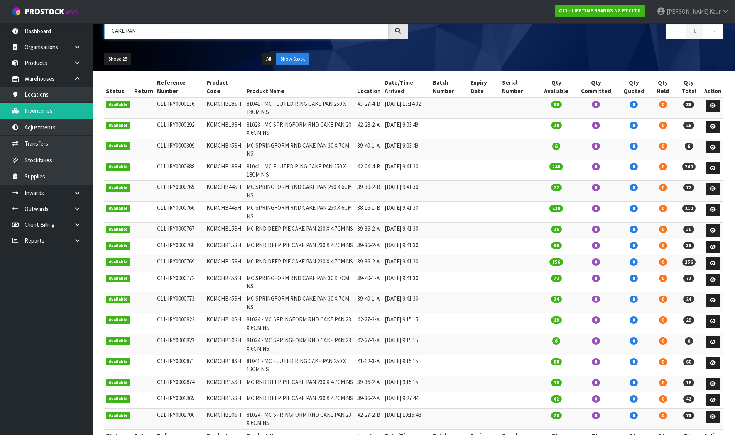
scroll to position [70, 0]
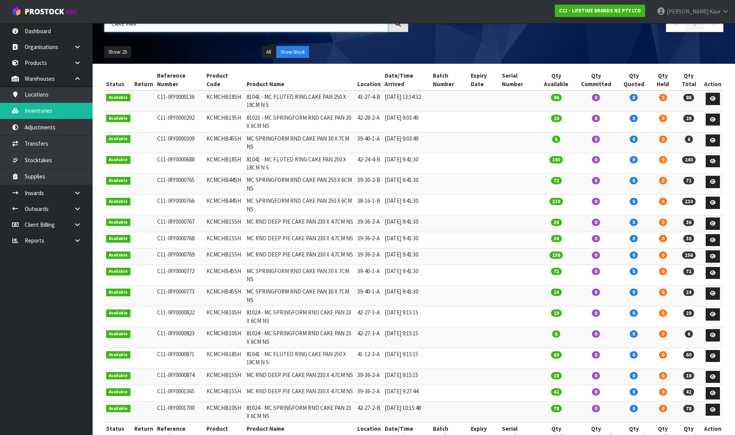
type input "CAKE PAN"
click at [491, 234] on td at bounding box center [484, 240] width 31 height 17
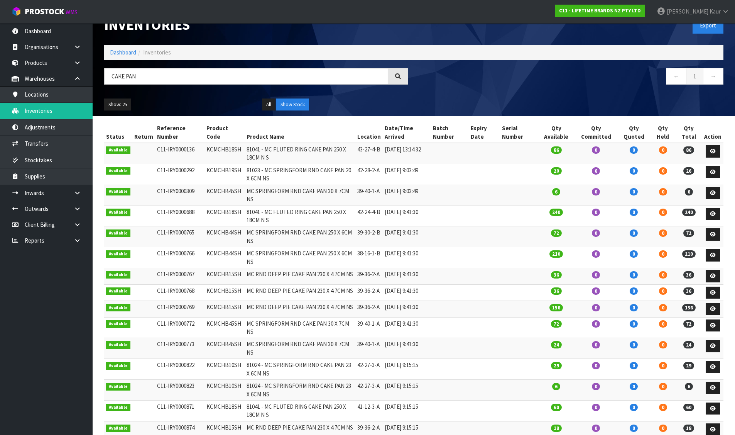
scroll to position [0, 0]
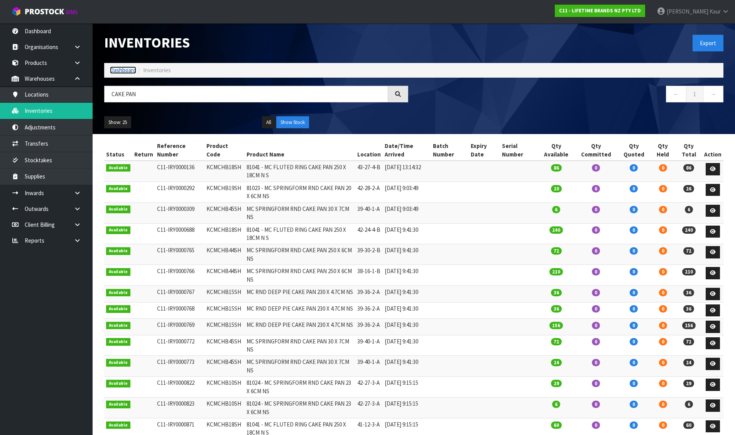
click at [120, 68] on link "Dashboard" at bounding box center [123, 69] width 26 height 7
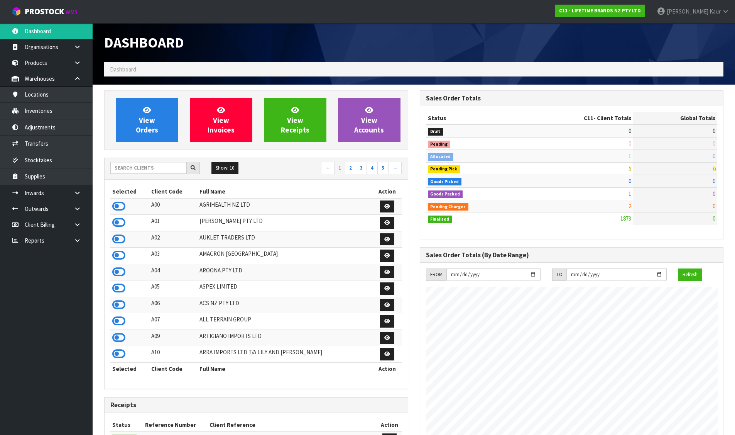
scroll to position [585, 315]
click at [152, 168] on input "text" at bounding box center [148, 168] width 76 height 12
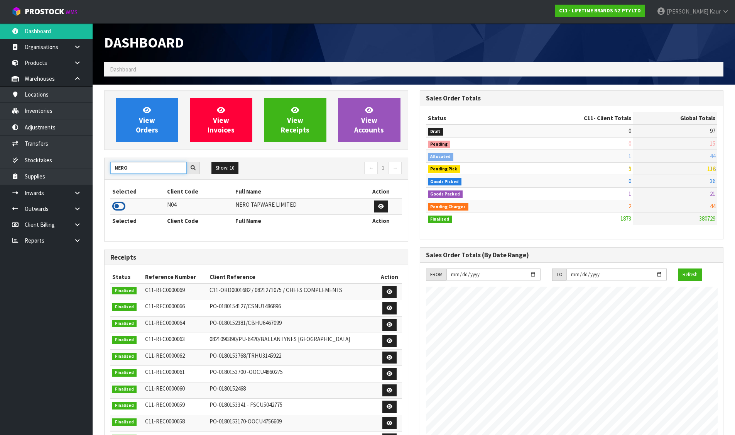
type input "NERO"
click at [123, 209] on icon at bounding box center [118, 206] width 13 height 12
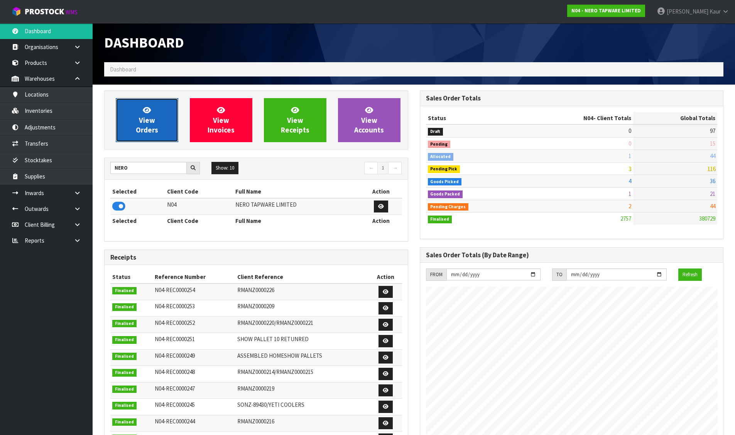
click at [144, 133] on span "View Orders" at bounding box center [147, 119] width 22 height 29
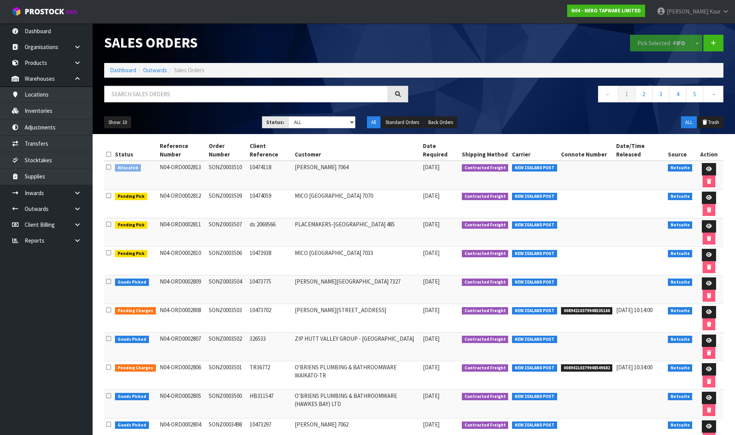
click at [107, 166] on icon at bounding box center [108, 167] width 5 height 6
click at [0, 0] on input "checkbox" at bounding box center [0, 0] width 0 height 0
click at [651, 41] on button "Pick Selected - FIFO" at bounding box center [661, 43] width 63 height 17
click at [708, 166] on link at bounding box center [709, 169] width 14 height 12
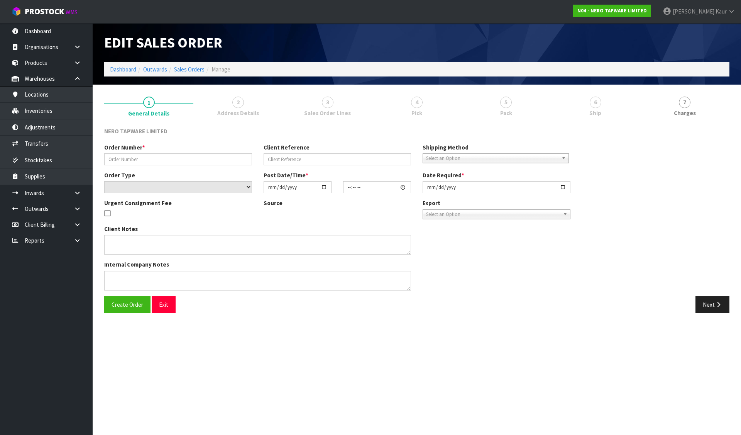
type input "SONZ0003510"
type input "10474118"
select select "number:0"
type input "[DATE]"
type input "11:00:06.000"
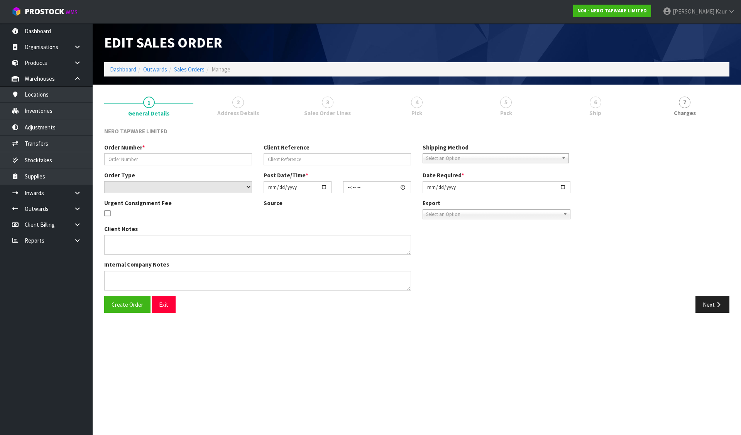
type input "[DATE]"
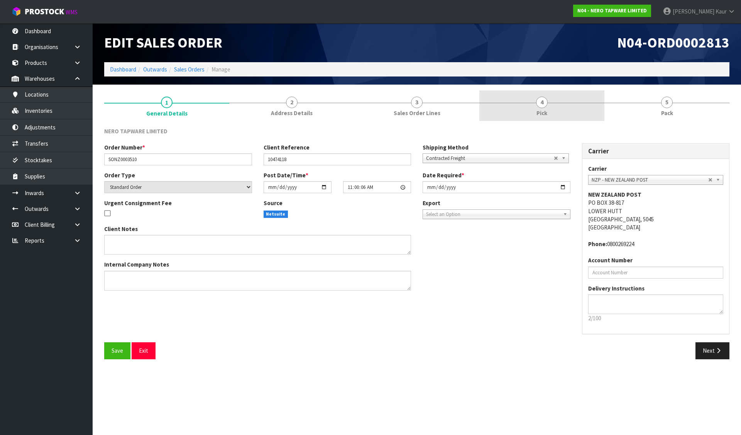
drag, startPoint x: 437, startPoint y: 115, endPoint x: 492, endPoint y: 107, distance: 55.8
click at [437, 115] on span "Sales Order Lines" at bounding box center [417, 113] width 47 height 8
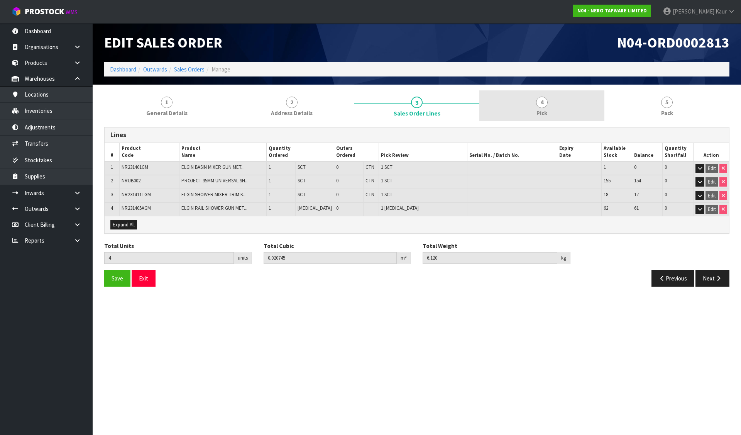
click at [557, 112] on link "4 Pick" at bounding box center [541, 105] width 125 height 30
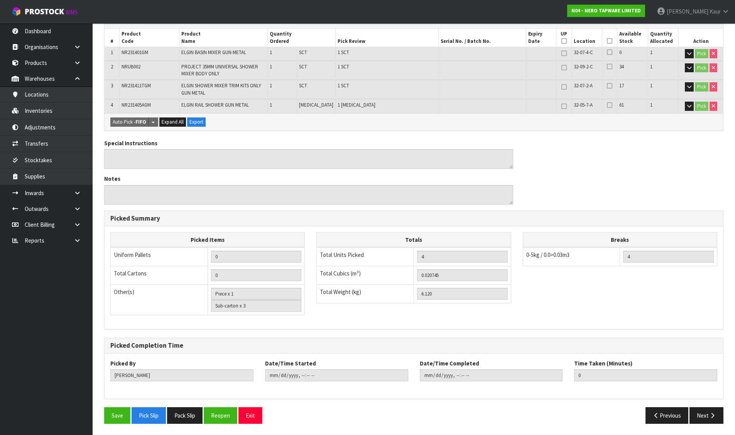
scroll to position [142, 0]
click at [180, 409] on button "Pack Slip" at bounding box center [185, 414] width 36 height 17
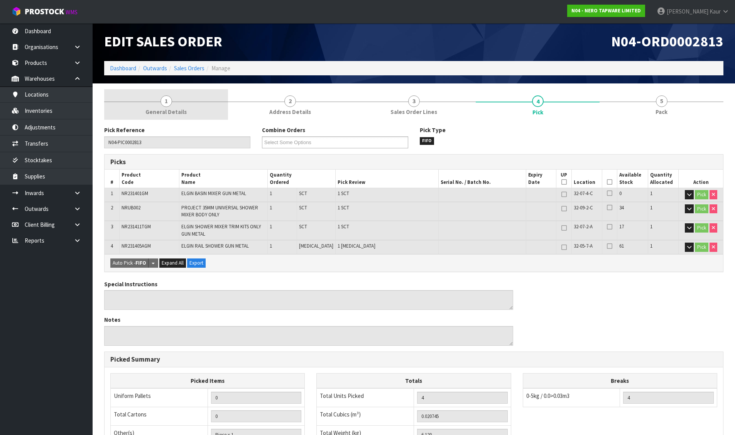
scroll to position [0, 0]
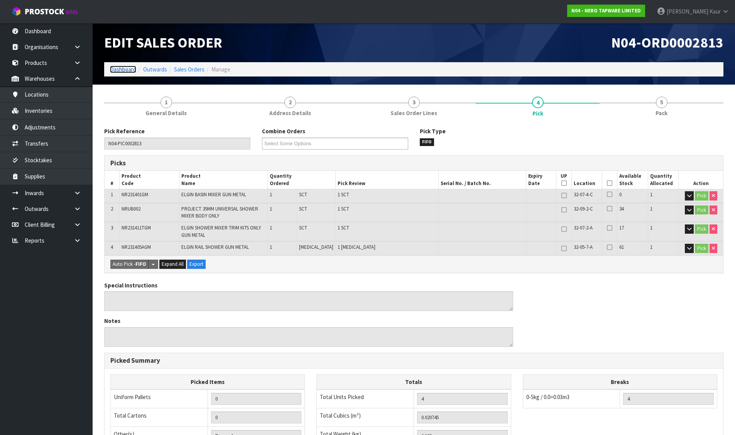
click at [131, 72] on link "Dashboard" at bounding box center [123, 69] width 26 height 7
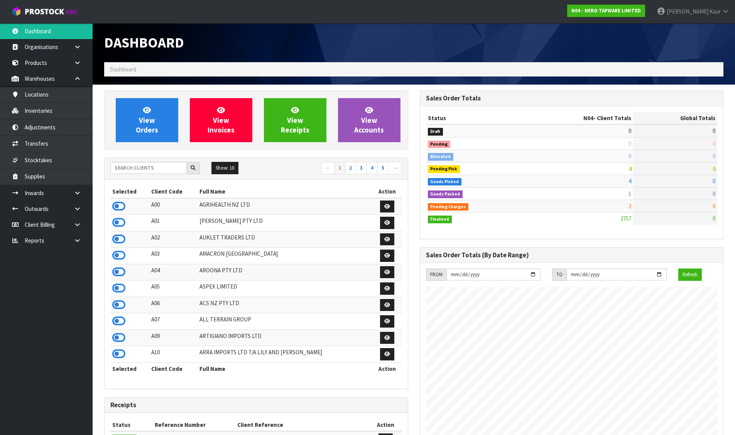
scroll to position [585, 315]
click at [142, 169] on input "text" at bounding box center [148, 168] width 76 height 12
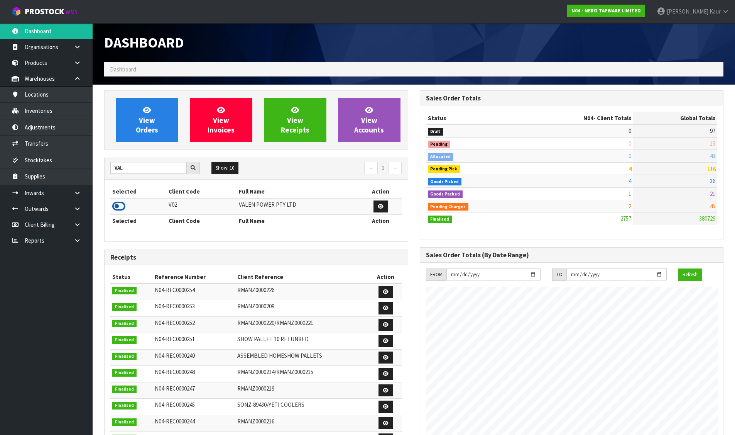
click at [123, 204] on icon at bounding box center [118, 206] width 13 height 12
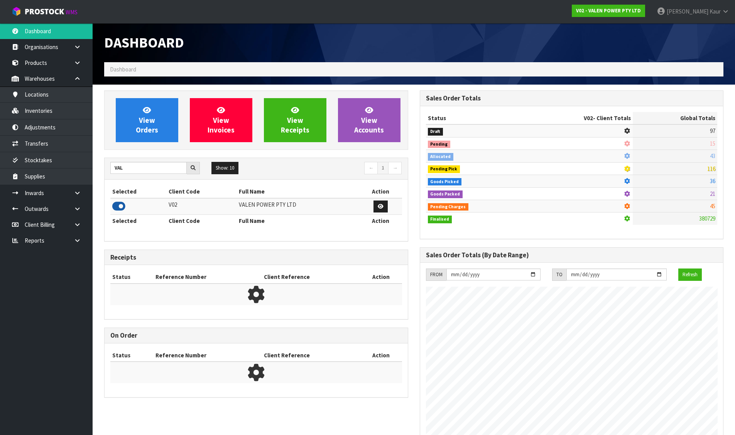
scroll to position [601, 315]
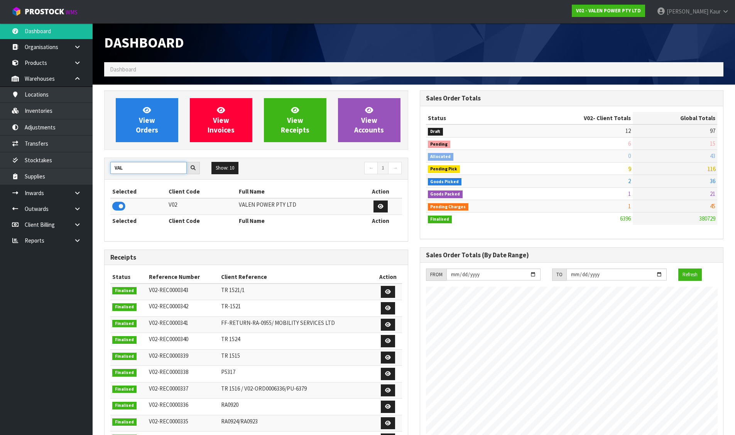
drag, startPoint x: 125, startPoint y: 167, endPoint x: 103, endPoint y: 168, distance: 22.0
click at [103, 168] on div "View Orders View Invoices View Receipts View Accounts VAL Show: 10 5 10 25 50 ←…" at bounding box center [256, 314] width 316 height 448
type input "KIT"
click at [122, 207] on icon at bounding box center [118, 206] width 13 height 12
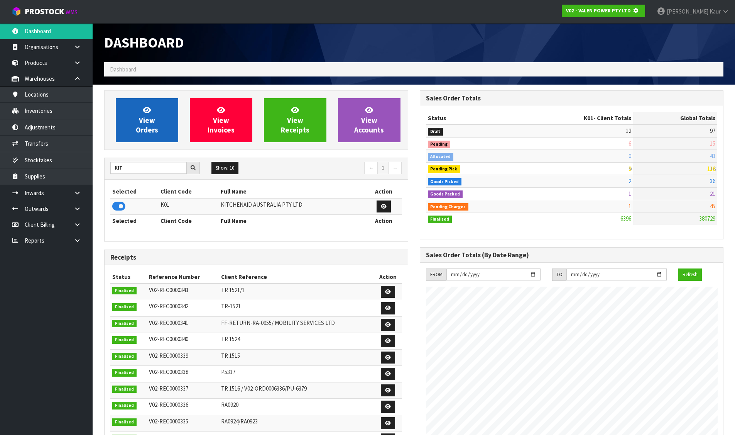
scroll to position [481, 315]
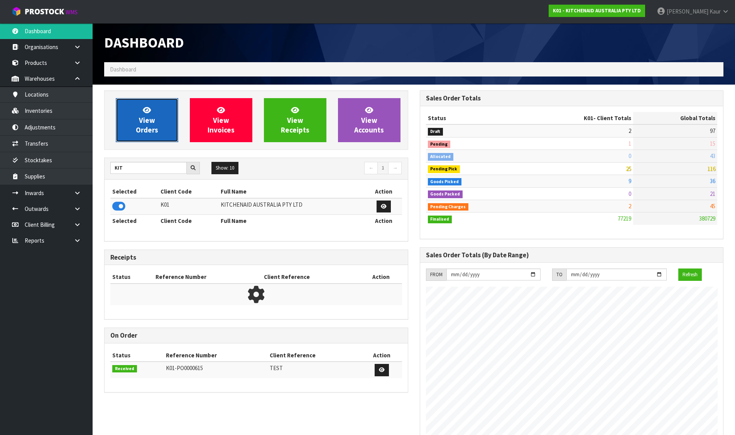
click at [150, 118] on span "View Orders" at bounding box center [147, 119] width 22 height 29
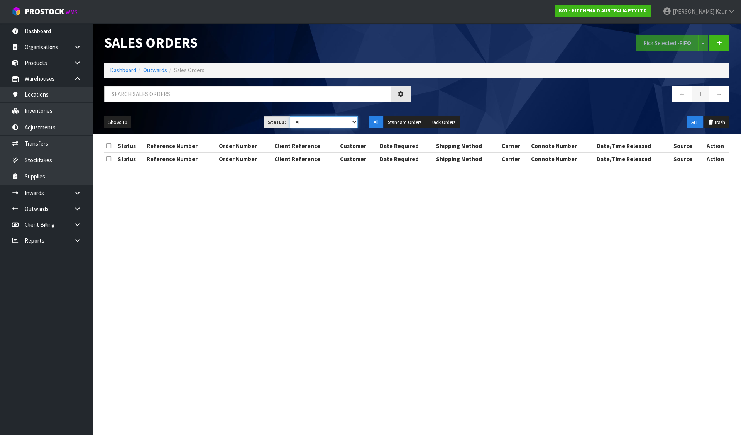
click at [309, 123] on select "Draft Pending Allocated Pending Pick Goods Picked Goods Packed Pending Charges …" at bounding box center [324, 122] width 68 height 12
select select "string:6"
click at [290, 116] on select "Draft Pending Allocated Pending Pick Goods Picked Goods Packed Pending Charges …" at bounding box center [324, 122] width 68 height 12
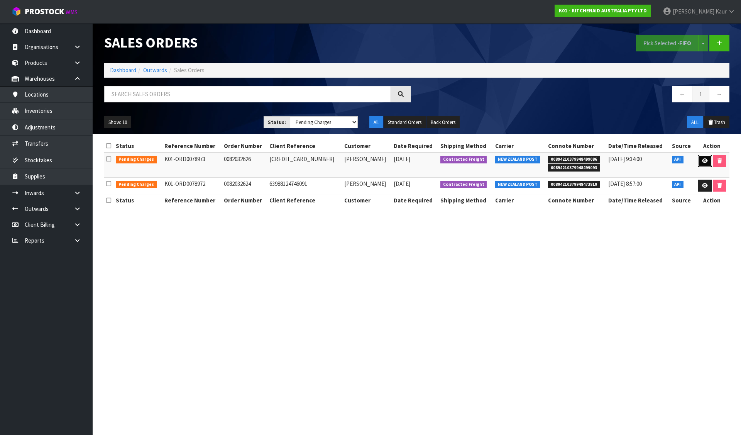
click at [703, 161] on icon at bounding box center [705, 160] width 6 height 5
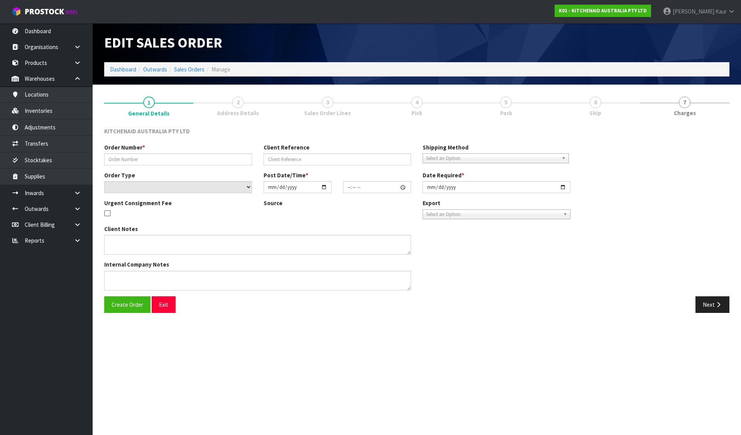
type input "0082032626"
type input "[CREDIT_CARD_NUMBER]"
select select "number:0"
type input "[DATE]"
type input "11:39:47.000"
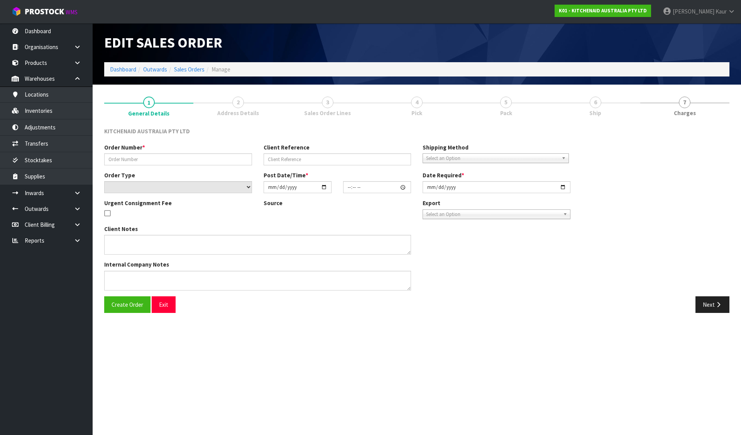
type input "[DATE]"
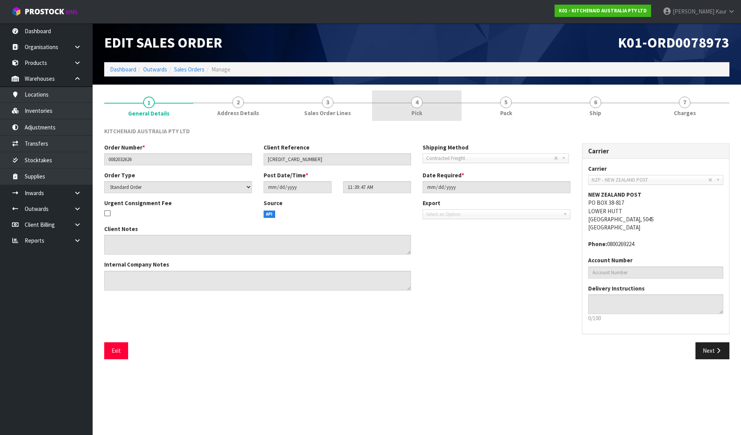
click at [420, 108] on link "4 Pick" at bounding box center [416, 105] width 89 height 30
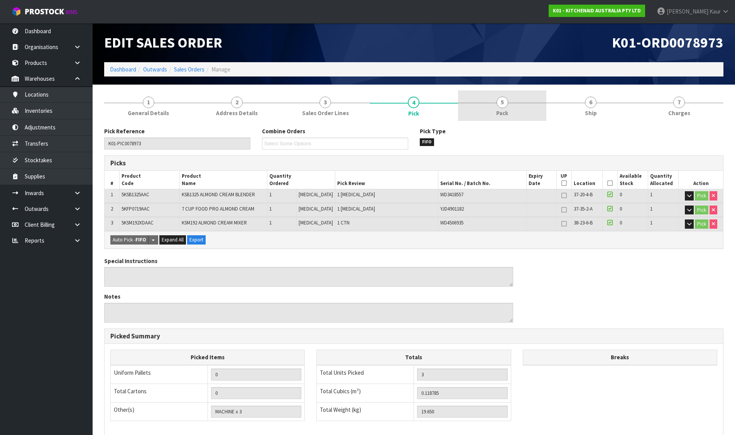
click at [503, 112] on span "Pack" at bounding box center [502, 113] width 12 height 8
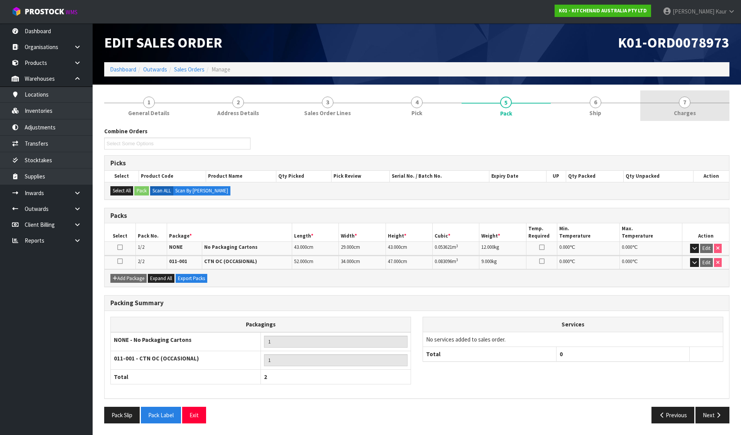
click at [661, 105] on link "7 [GEOGRAPHIC_DATA]" at bounding box center [684, 105] width 89 height 30
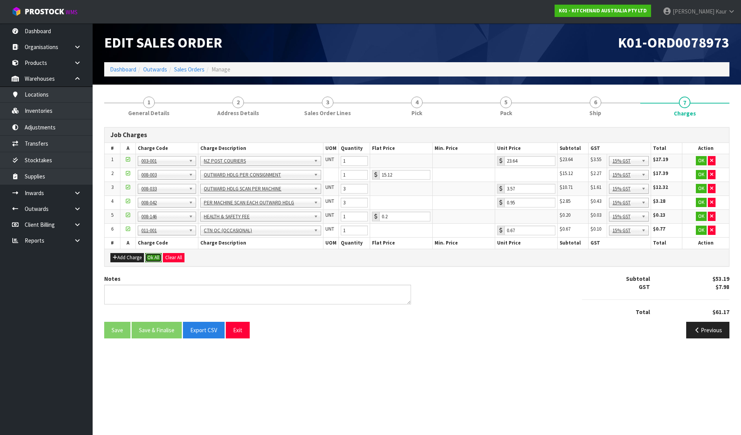
click at [156, 258] on button "Ok All" at bounding box center [153, 257] width 17 height 9
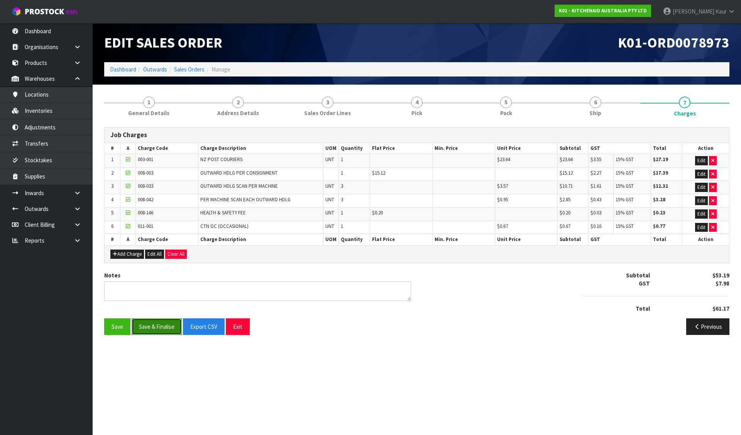
click at [163, 327] on button "Save & Finalise" at bounding box center [157, 326] width 50 height 17
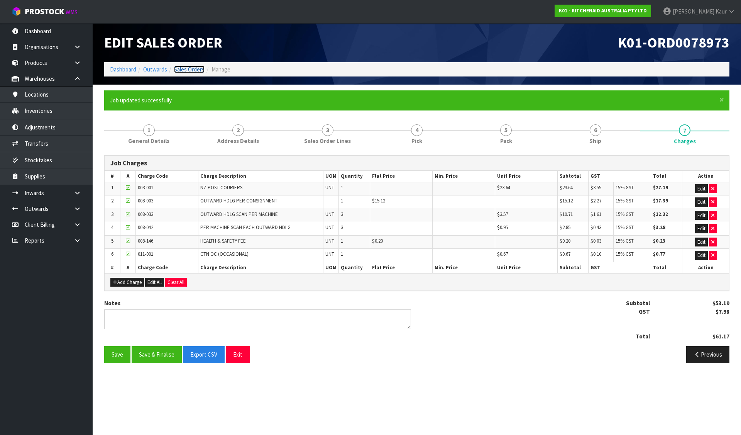
click at [185, 67] on link "Sales Orders" at bounding box center [189, 69] width 30 height 7
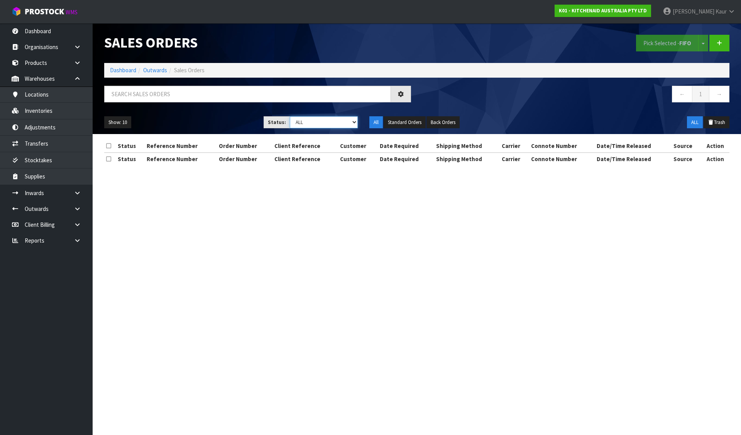
click at [300, 120] on select "Draft Pending Allocated Pending Pick Goods Picked Goods Packed Pending Charges …" at bounding box center [324, 122] width 68 height 12
select select "string:6"
click at [290, 116] on select "Draft Pending Allocated Pending Pick Goods Picked Goods Packed Pending Charges …" at bounding box center [324, 122] width 68 height 12
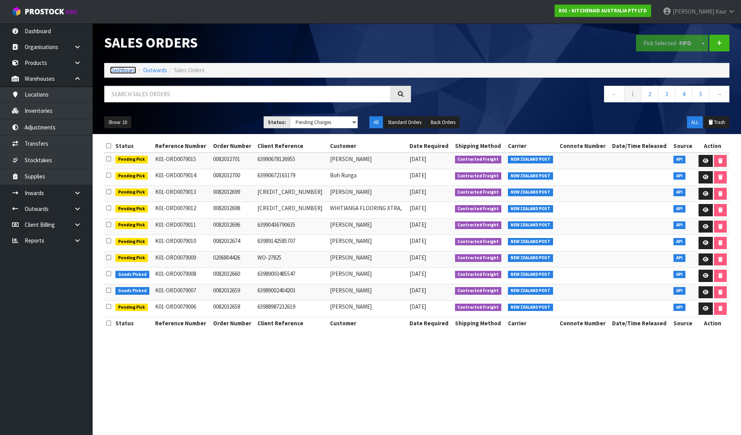
click at [120, 68] on link "Dashboard" at bounding box center [123, 69] width 26 height 7
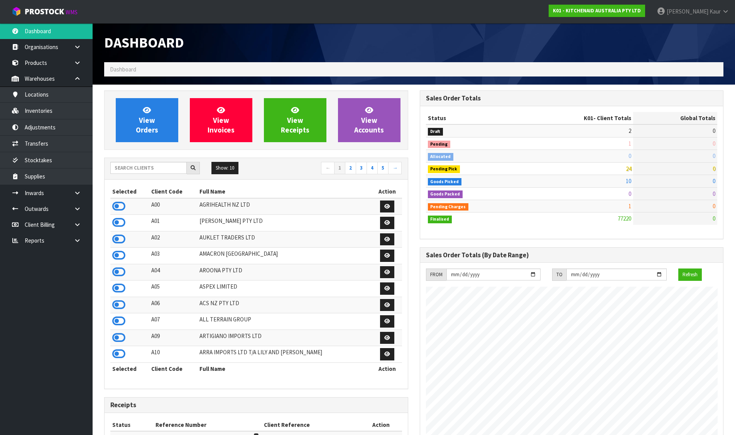
scroll to position [585, 315]
click at [82, 78] on link at bounding box center [80, 79] width 25 height 16
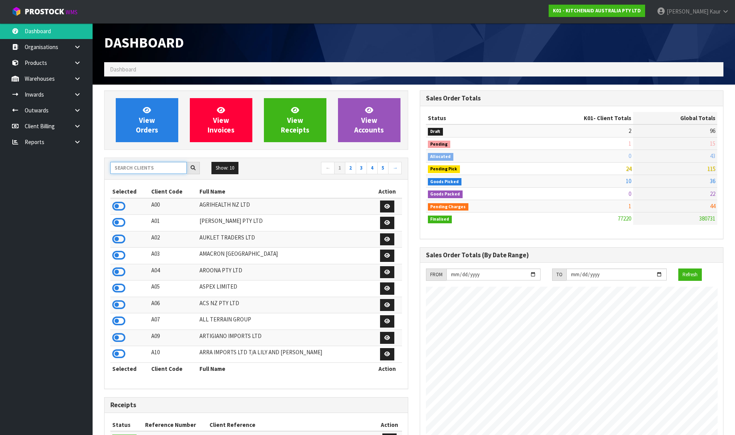
click at [143, 168] on input "text" at bounding box center [148, 168] width 76 height 12
click at [151, 169] on input "text" at bounding box center [148, 168] width 76 height 12
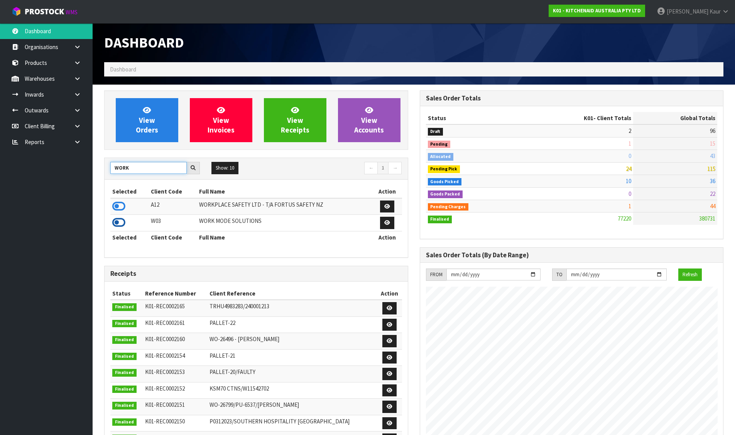
type input "WORK"
click at [119, 224] on icon at bounding box center [118, 223] width 13 height 12
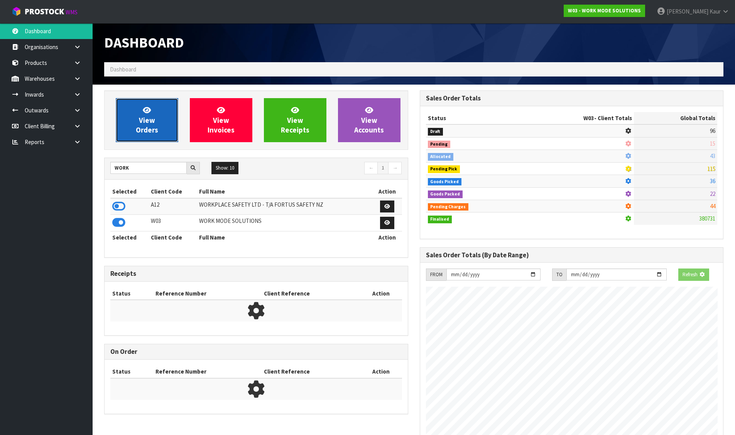
click at [151, 131] on span "View Orders" at bounding box center [147, 119] width 22 height 29
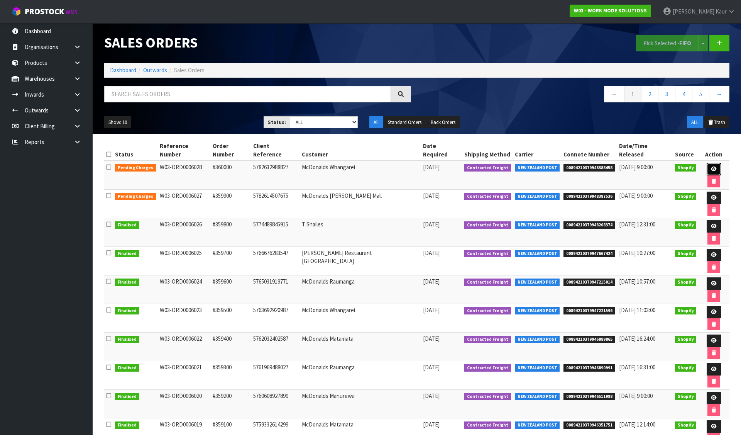
click at [707, 163] on link at bounding box center [714, 169] width 14 height 12
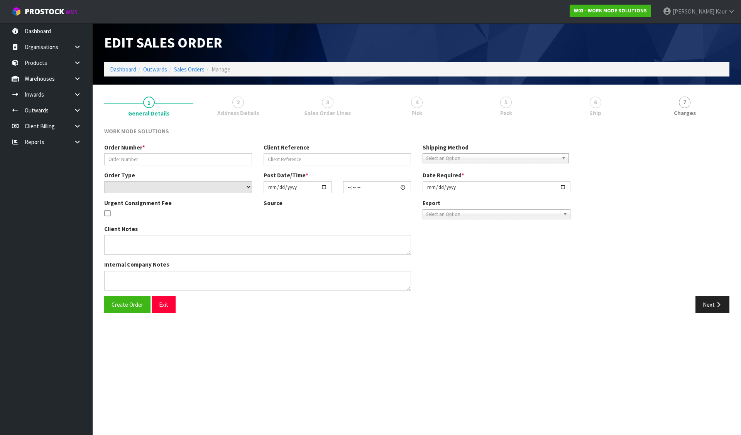
type input "#360000"
type input "5782632988827"
select select "number:0"
type input "[DATE]"
type input "12:07:53.000"
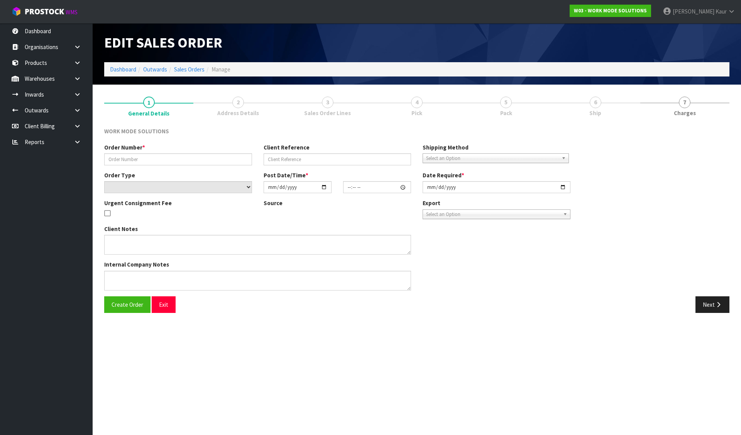
type input "[DATE]"
type textarea "Wholesale Order: McDonalds Whangarei"
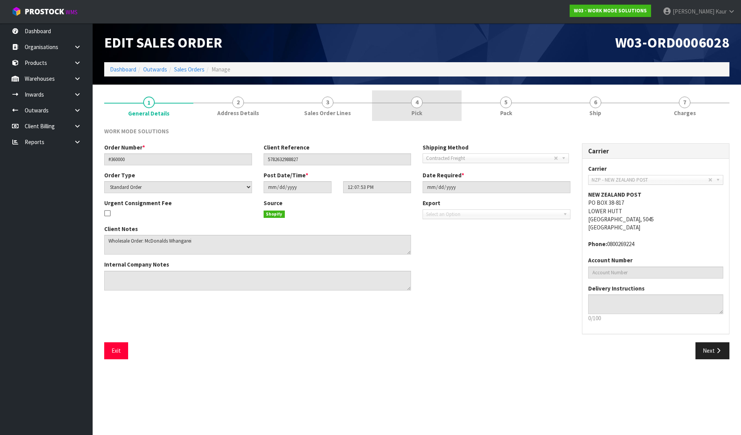
click at [416, 100] on span "4" at bounding box center [417, 102] width 12 height 12
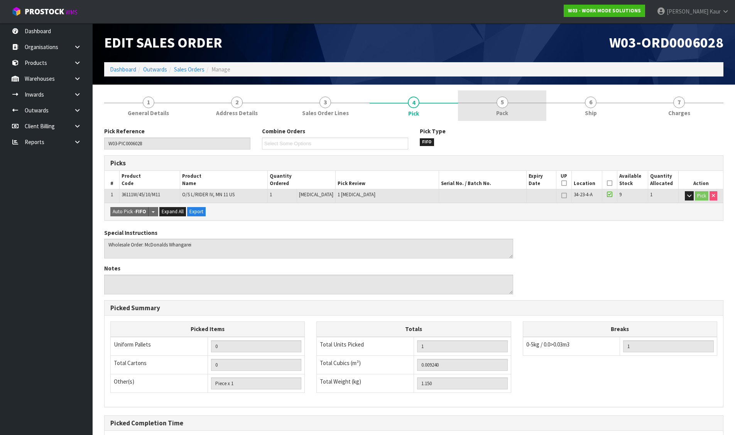
click at [516, 108] on link "5 Pack" at bounding box center [502, 105] width 88 height 30
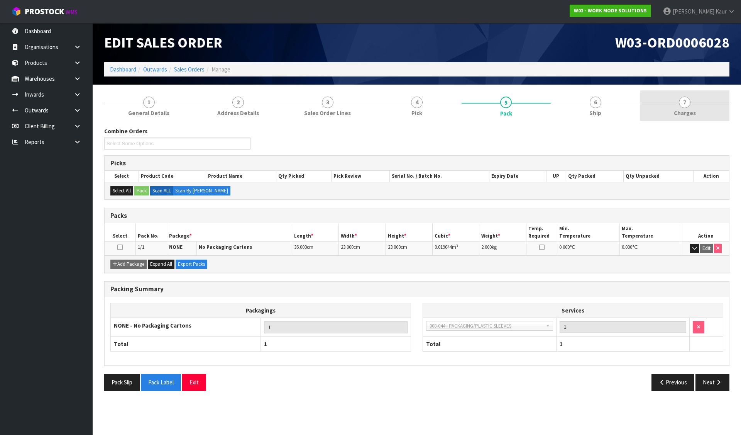
click at [664, 100] on link "7 [GEOGRAPHIC_DATA]" at bounding box center [684, 105] width 89 height 30
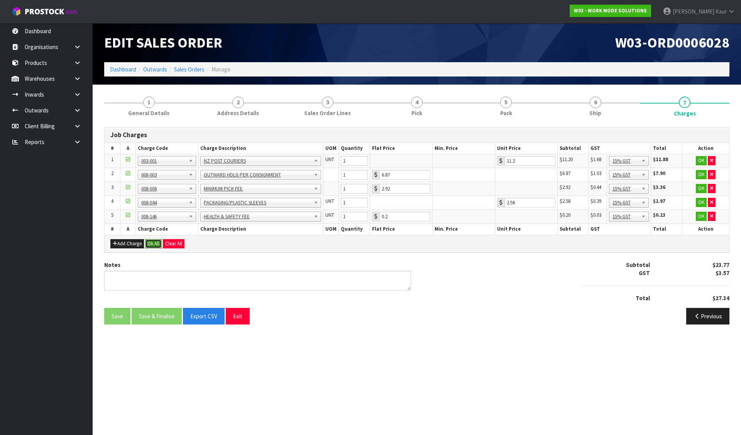
click at [152, 244] on button "Ok All" at bounding box center [153, 243] width 17 height 9
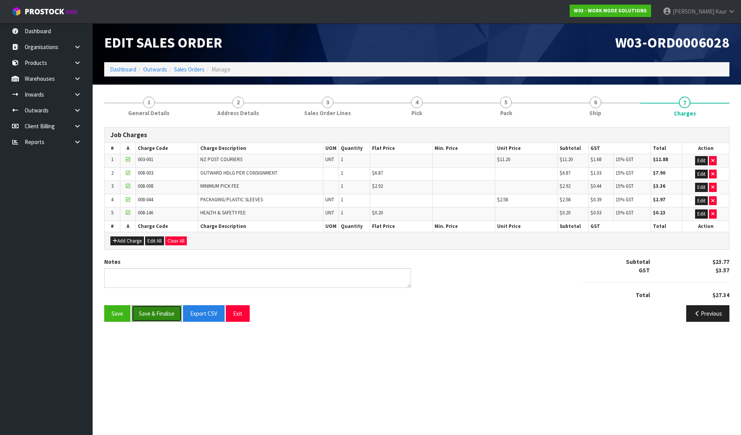
click at [159, 315] on button "Save & Finalise" at bounding box center [157, 313] width 50 height 17
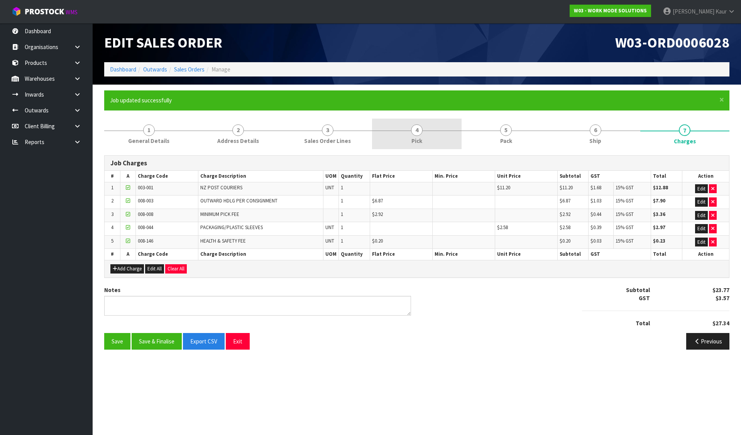
click at [420, 135] on link "4 Pick" at bounding box center [416, 133] width 89 height 30
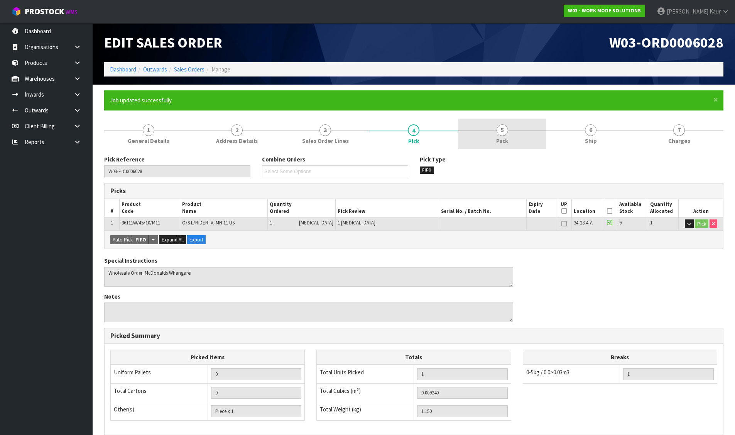
click at [477, 134] on link "5 Pack" at bounding box center [502, 133] width 88 height 30
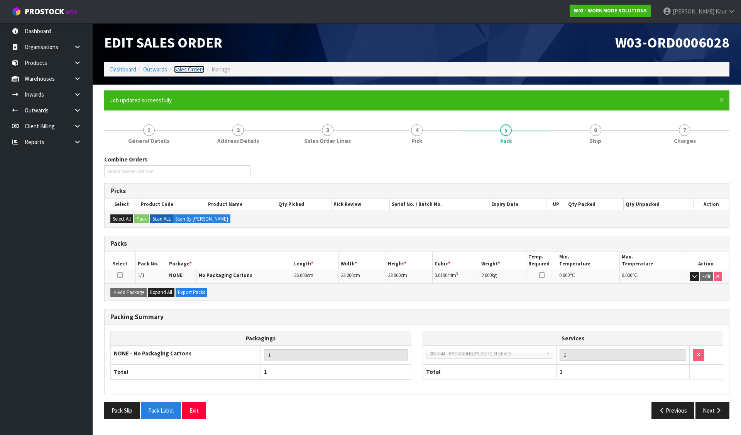
click at [188, 70] on link "Sales Orders" at bounding box center [189, 69] width 30 height 7
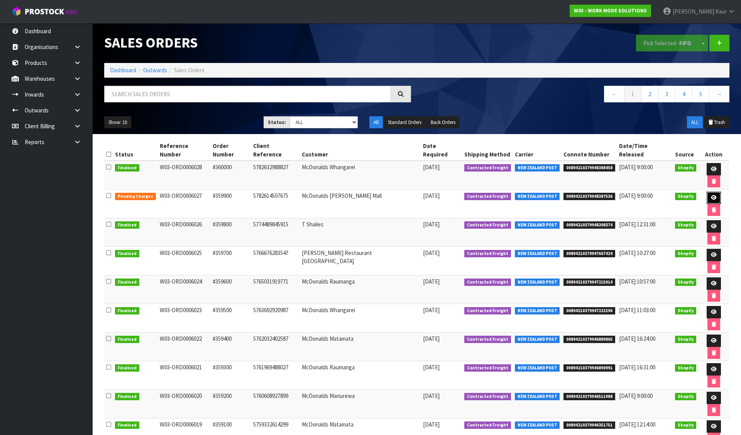
click at [711, 191] on link at bounding box center [714, 197] width 14 height 12
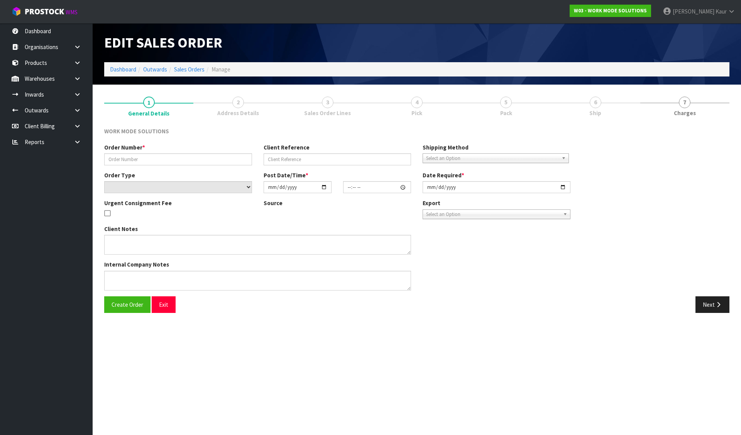
type input "#359900"
type input "5782614507675"
select select "number:0"
type input "[DATE]"
type input "11:47:20.000"
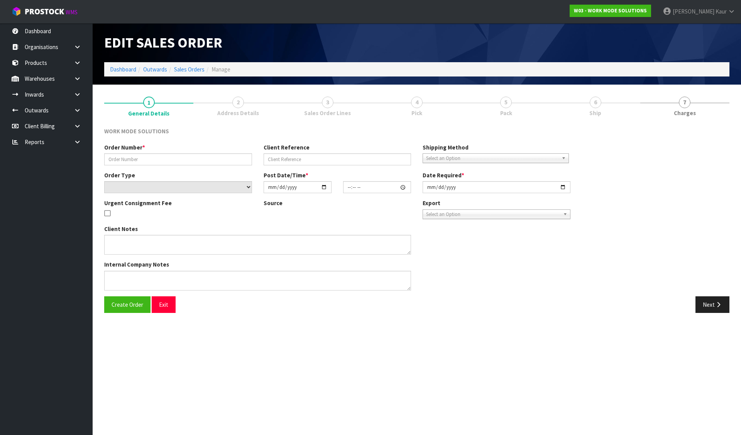
type input "[DATE]"
type textarea "Wholesale Order: McDonalds [PERSON_NAME] Mall"
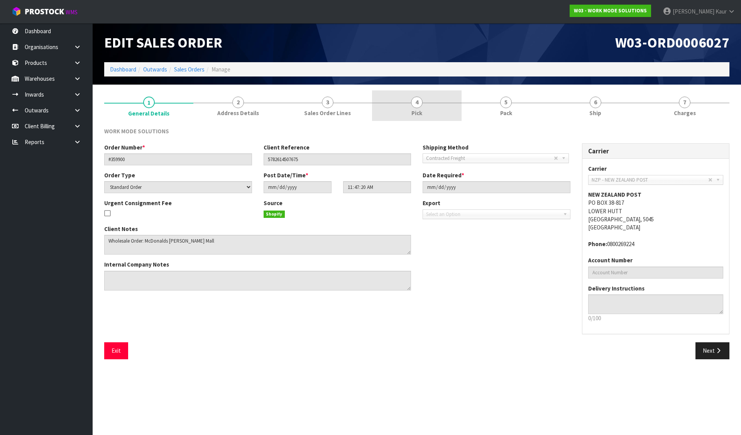
click at [398, 101] on link "4 Pick" at bounding box center [416, 105] width 89 height 30
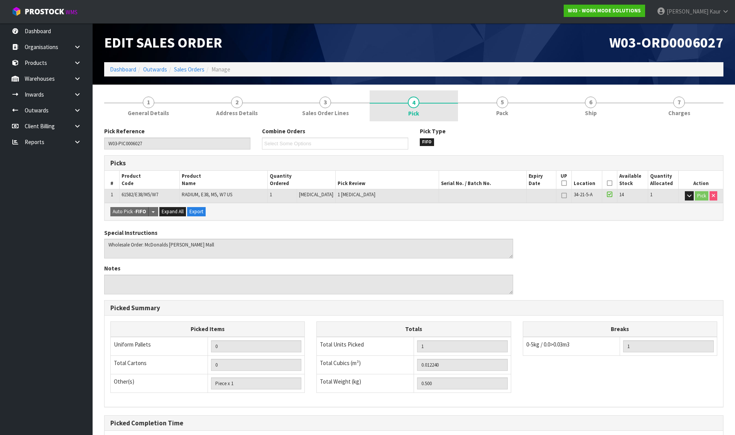
click at [398, 101] on link "4 Pick" at bounding box center [414, 105] width 88 height 31
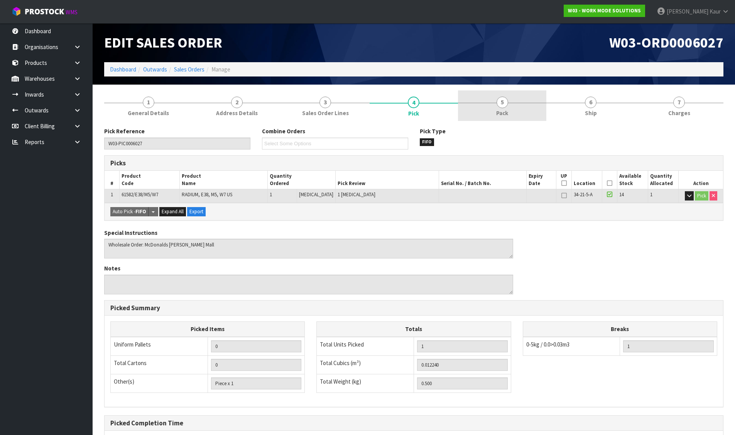
click at [521, 103] on div at bounding box center [502, 103] width 88 height 0
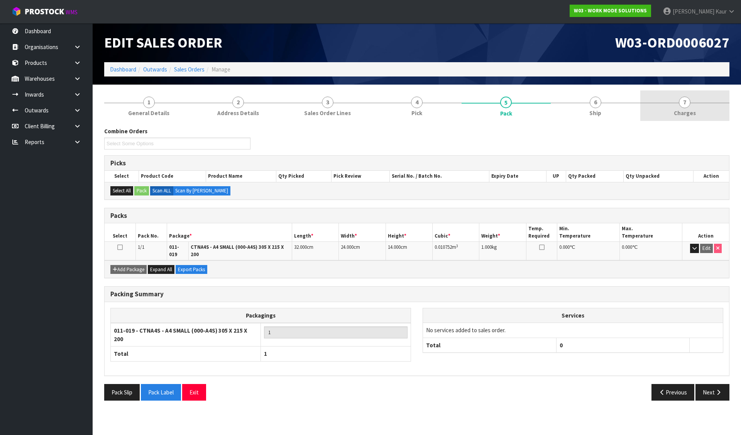
click at [686, 105] on span "7" at bounding box center [685, 102] width 12 height 12
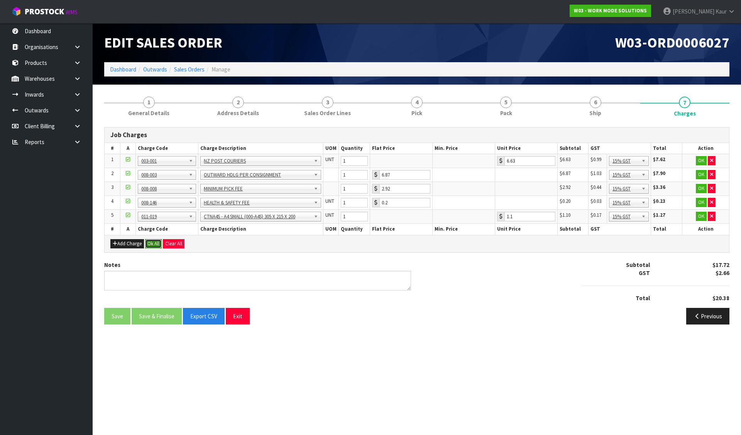
click at [150, 241] on button "Ok All" at bounding box center [153, 243] width 17 height 9
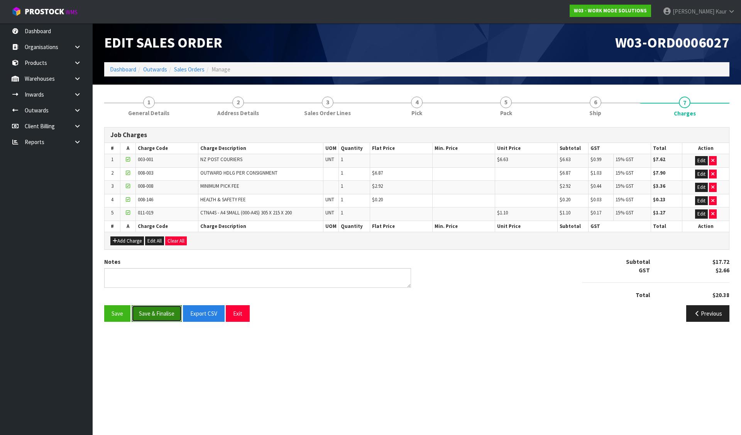
click at [142, 313] on button "Save & Finalise" at bounding box center [157, 313] width 50 height 17
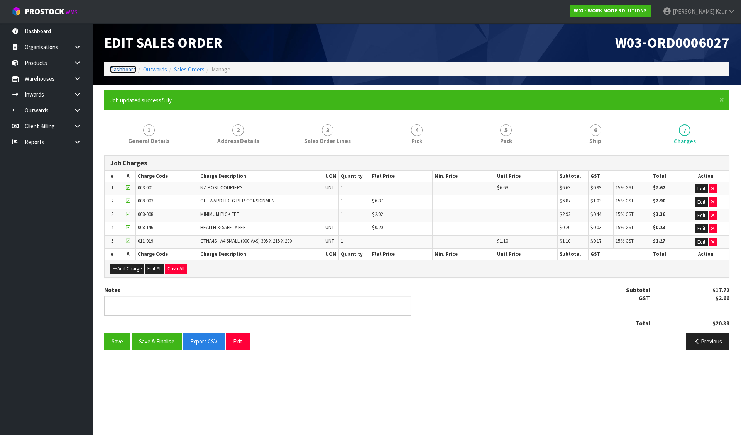
click at [121, 70] on link "Dashboard" at bounding box center [123, 69] width 26 height 7
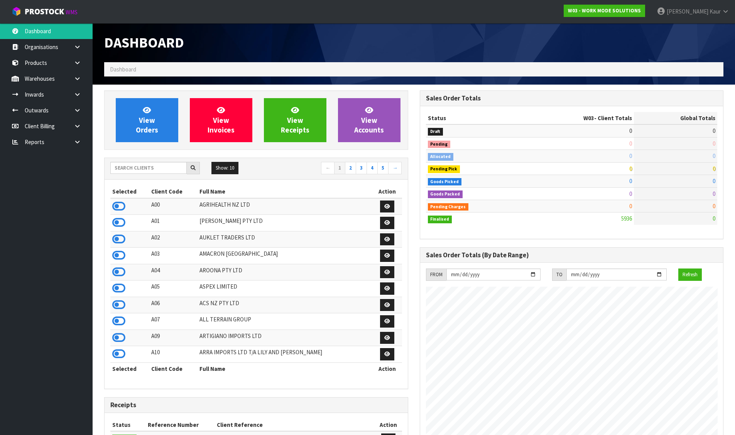
scroll to position [547, 315]
click at [150, 168] on input "text" at bounding box center [148, 168] width 76 height 12
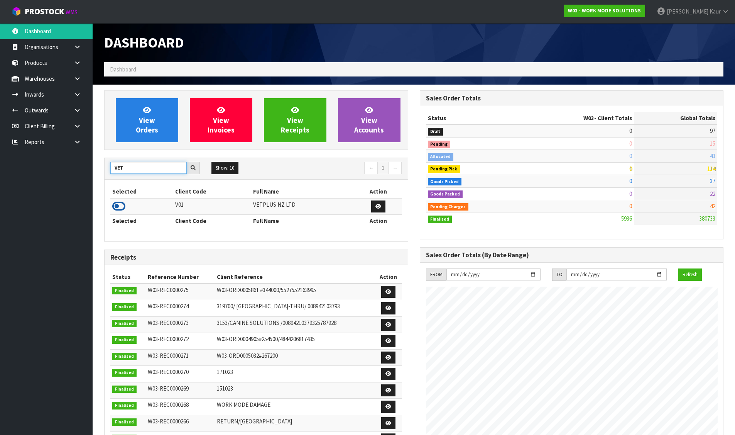
type input "VET"
click at [120, 207] on icon at bounding box center [118, 206] width 13 height 12
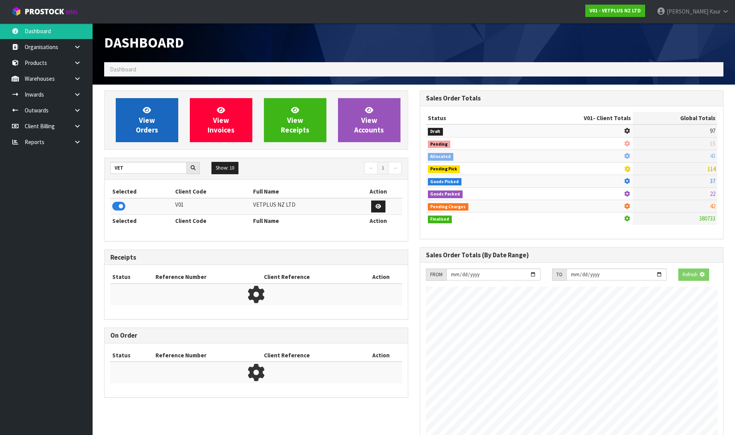
scroll to position [385512, 385677]
click at [137, 129] on span "View Orders" at bounding box center [147, 119] width 22 height 29
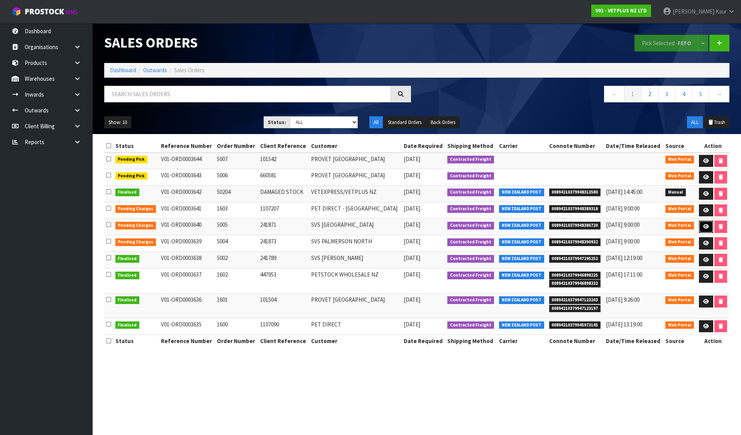
click at [700, 225] on link at bounding box center [706, 226] width 14 height 12
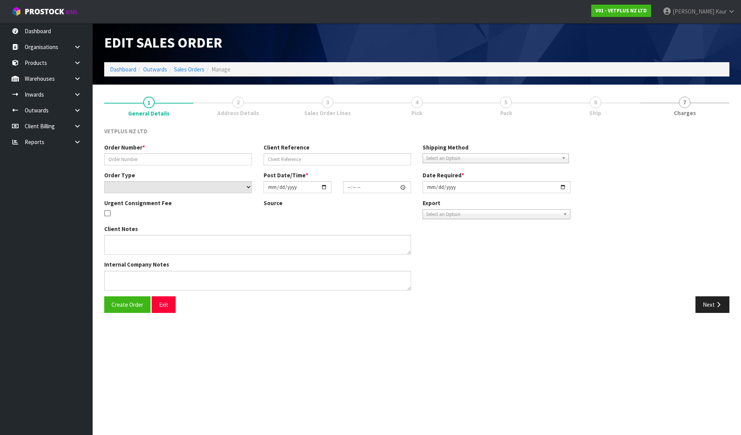
type input "5005"
type input "241871"
select select "number:0"
type input "[DATE]"
type input "15:59:00.000"
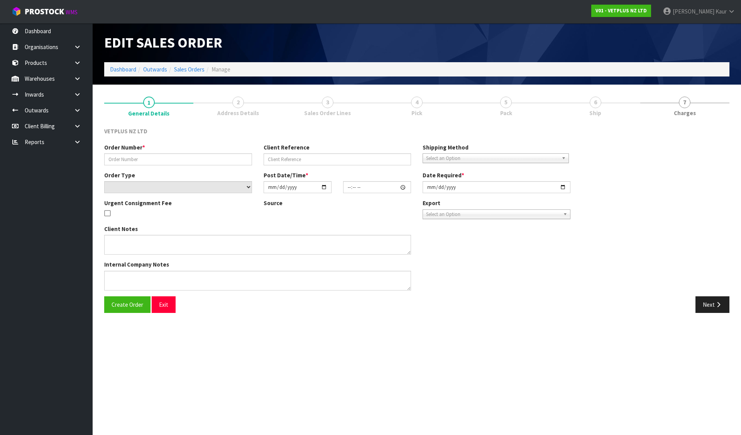
type input "[DATE]"
type textarea "BACK ORDER: 50125 APRYLIC X 12"
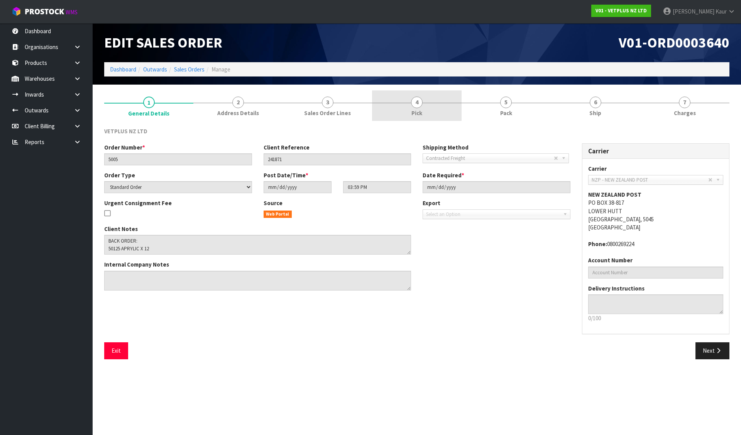
click at [412, 112] on span "Pick" at bounding box center [416, 113] width 11 height 8
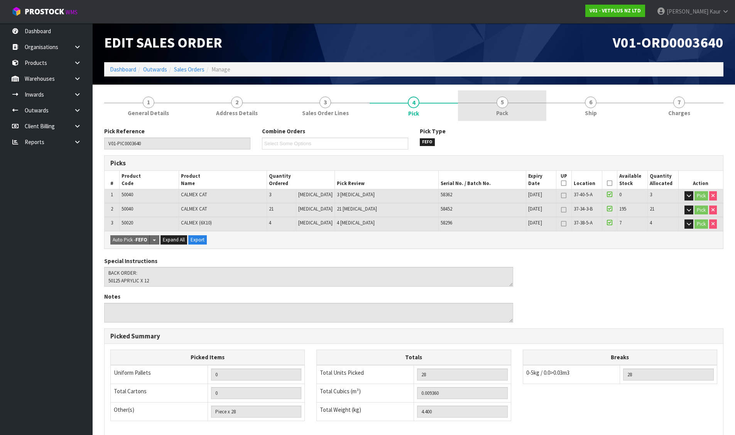
click at [510, 101] on link "5 Pack" at bounding box center [502, 105] width 88 height 30
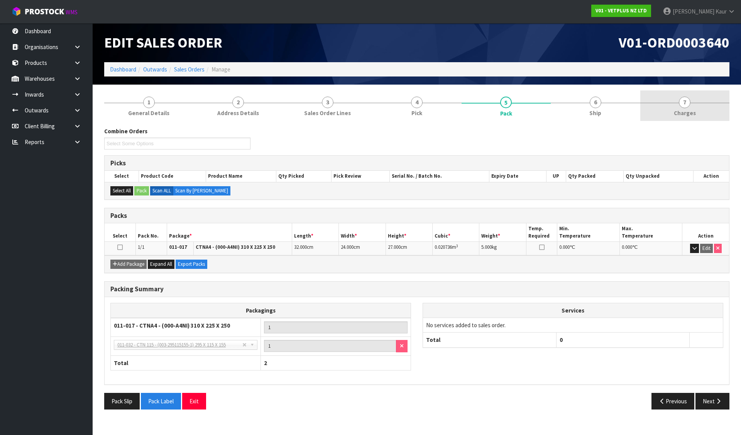
click at [665, 107] on link "7 [GEOGRAPHIC_DATA]" at bounding box center [684, 105] width 89 height 30
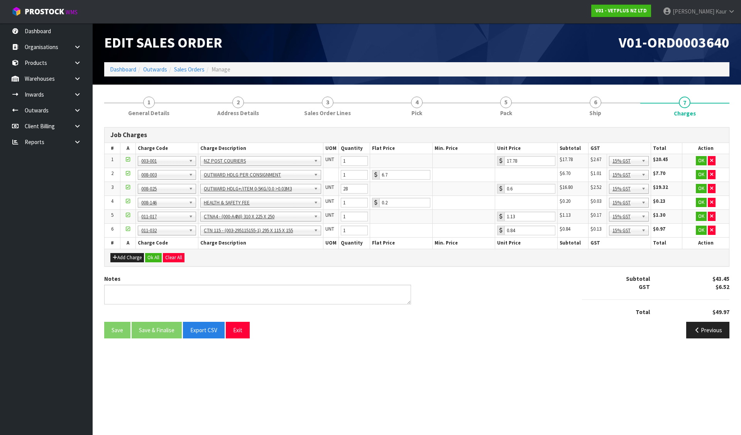
click at [152, 252] on div "Add Charge Ok All Clear All" at bounding box center [417, 257] width 625 height 17
click at [152, 254] on button "Ok All" at bounding box center [153, 257] width 17 height 9
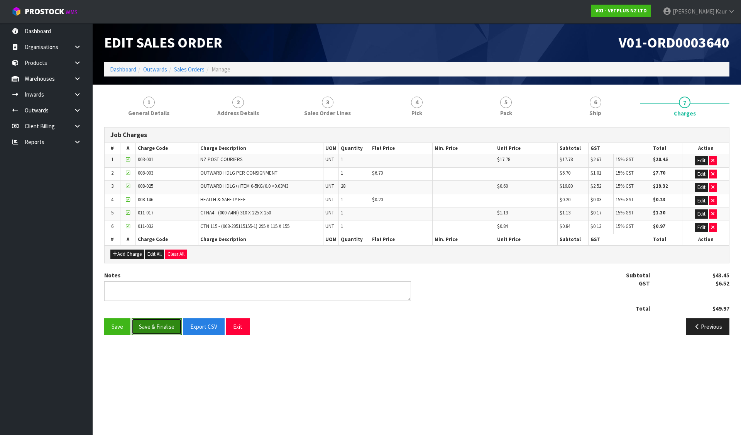
click at [157, 328] on button "Save & Finalise" at bounding box center [157, 326] width 50 height 17
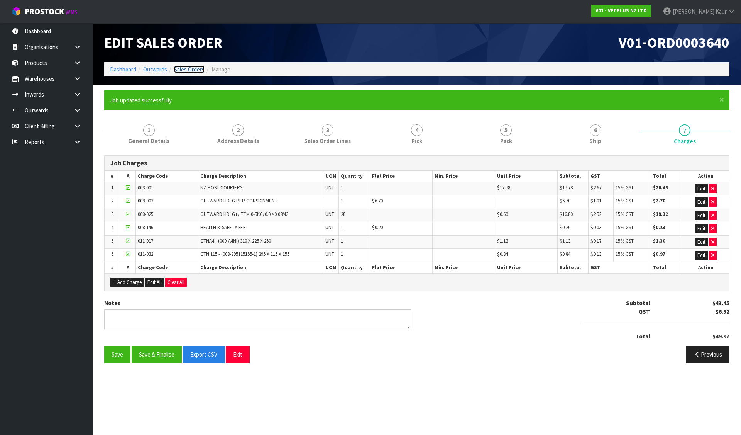
click at [194, 68] on link "Sales Orders" at bounding box center [189, 69] width 30 height 7
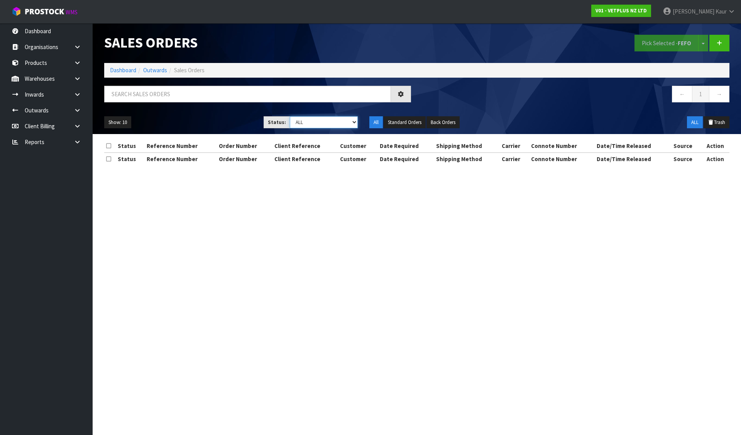
drag, startPoint x: 334, startPoint y: 122, endPoint x: 327, endPoint y: 125, distance: 8.3
click at [333, 122] on select "Draft Pending Allocated Pending Pick Goods Picked Goods Packed Pending Charges …" at bounding box center [324, 122] width 68 height 12
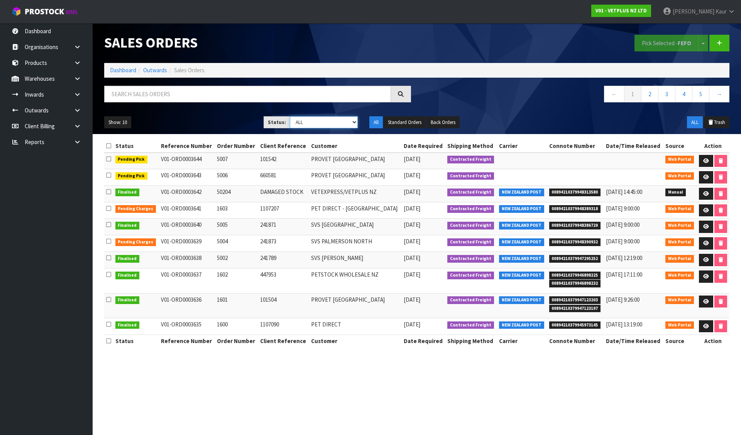
select select "string:6"
click at [290, 116] on select "Draft Pending Allocated Pending Pick Goods Picked Goods Packed Pending Charges …" at bounding box center [324, 122] width 68 height 12
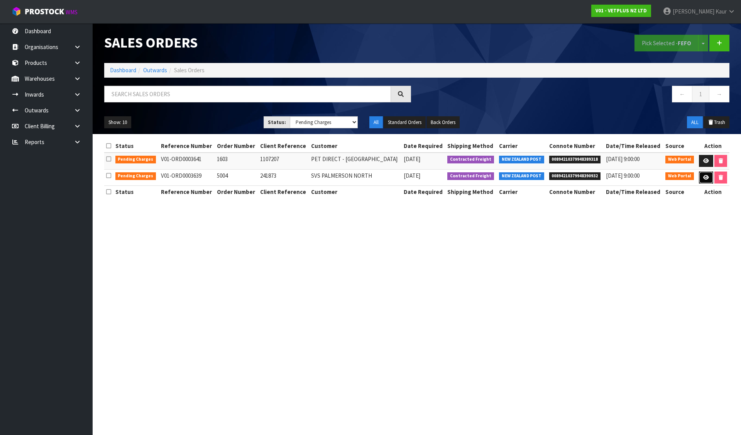
click at [701, 175] on link at bounding box center [706, 177] width 14 height 12
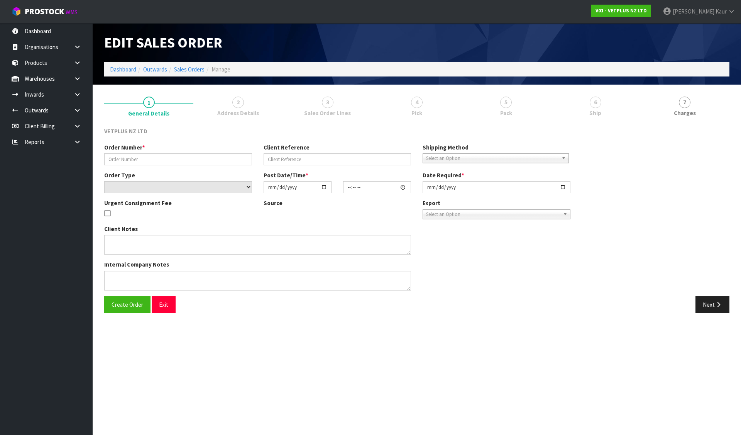
type input "5004"
type input "241873"
select select "number:0"
type input "[DATE]"
type input "15:56:00.000"
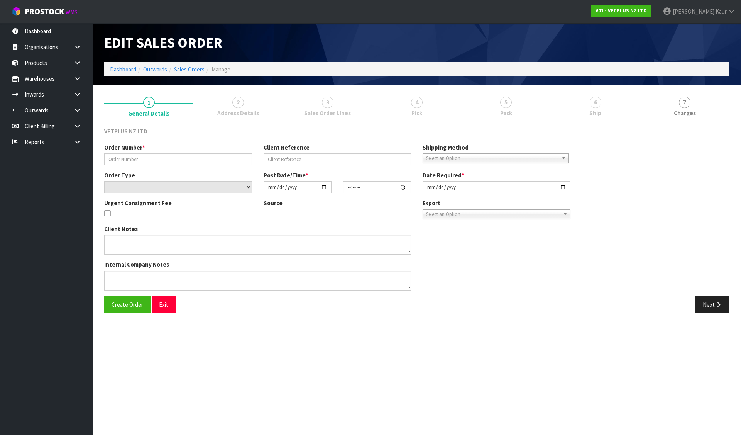
type input "[DATE]"
type textarea "BACK ORDER: 50125 APRYLIC X 12"
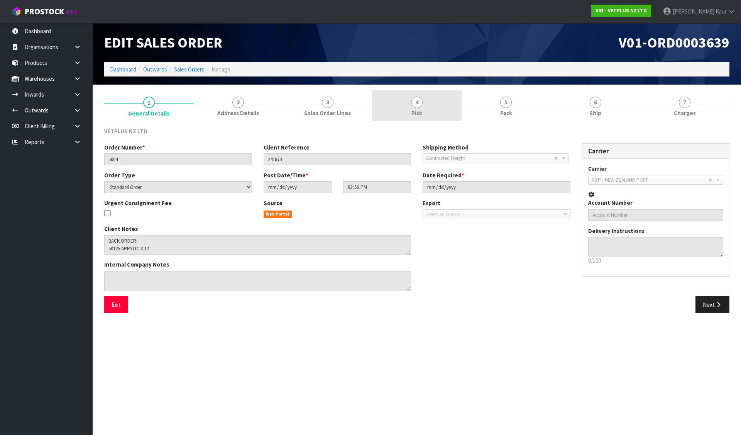
click at [425, 109] on link "4 Pick" at bounding box center [416, 105] width 89 height 30
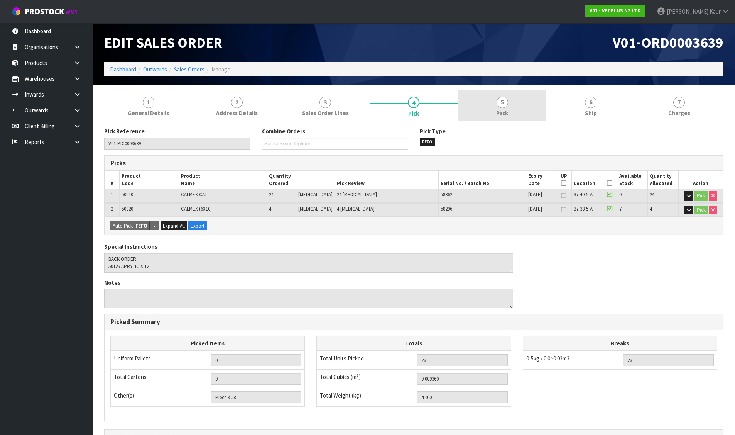
click at [495, 109] on link "5 Pack" at bounding box center [502, 105] width 88 height 30
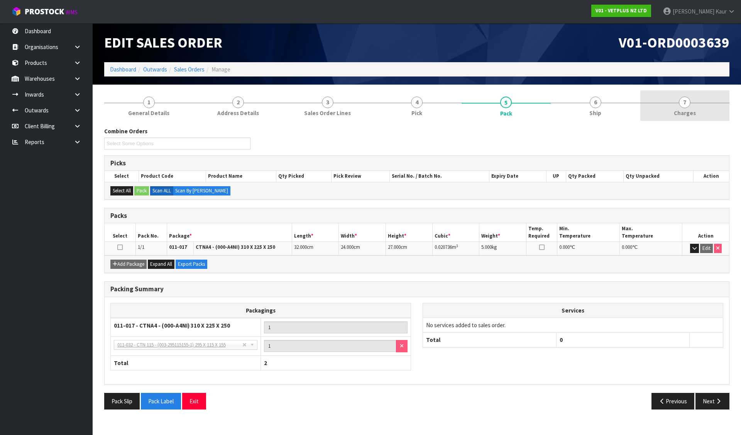
click at [666, 105] on link "7 [GEOGRAPHIC_DATA]" at bounding box center [684, 105] width 89 height 30
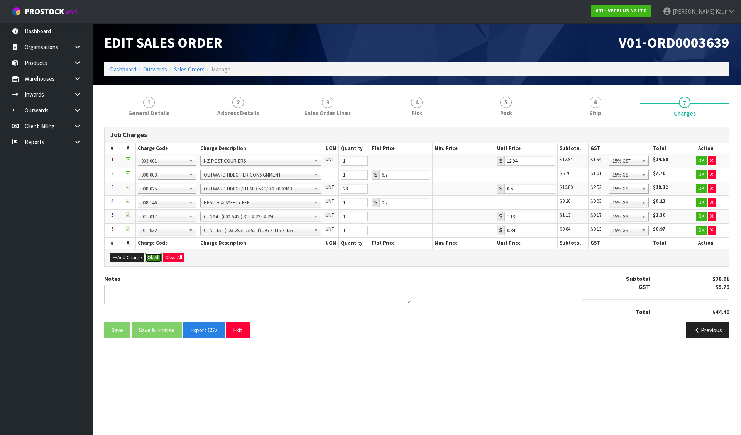
click at [153, 258] on button "Ok All" at bounding box center [153, 257] width 17 height 9
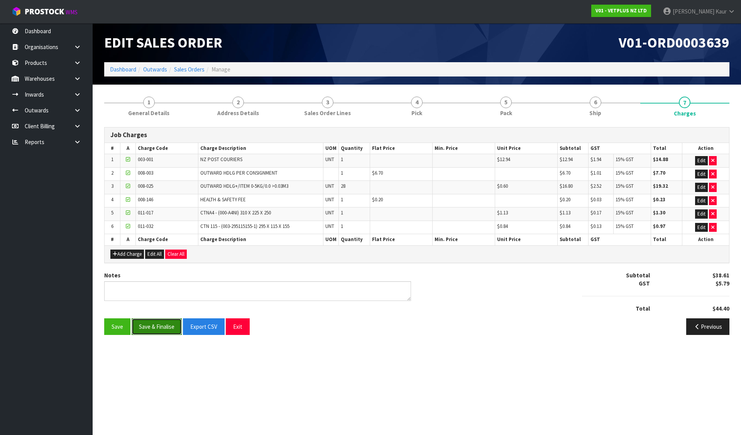
click at [149, 323] on button "Save & Finalise" at bounding box center [157, 326] width 50 height 17
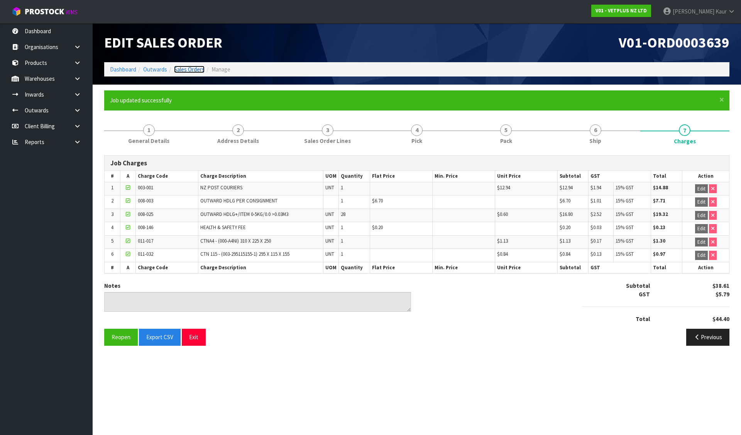
click at [196, 70] on link "Sales Orders" at bounding box center [189, 69] width 30 height 7
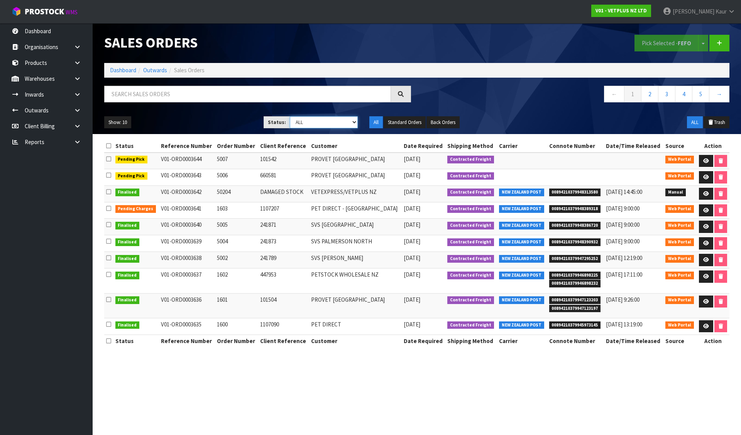
drag, startPoint x: 305, startPoint y: 119, endPoint x: 301, endPoint y: 120, distance: 4.8
click at [305, 119] on select "Draft Pending Allocated Pending Pick Goods Picked Goods Packed Pending Charges …" at bounding box center [324, 122] width 68 height 12
click at [705, 209] on icon at bounding box center [706, 210] width 6 height 5
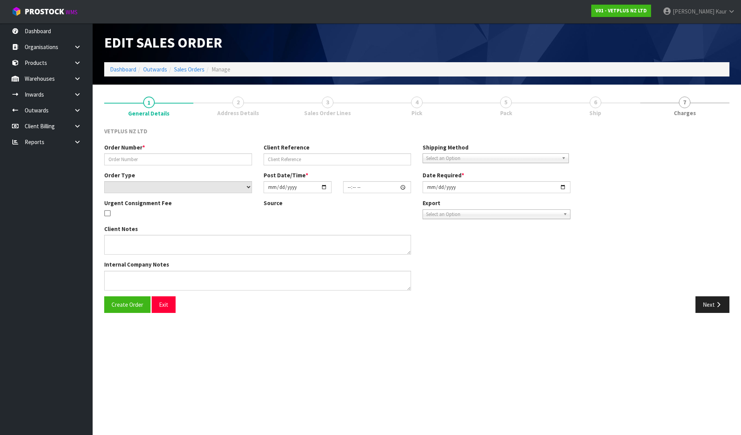
type input "1603"
type input "1107207"
select select "number:0"
type input "[DATE]"
type input "16:05:00.000"
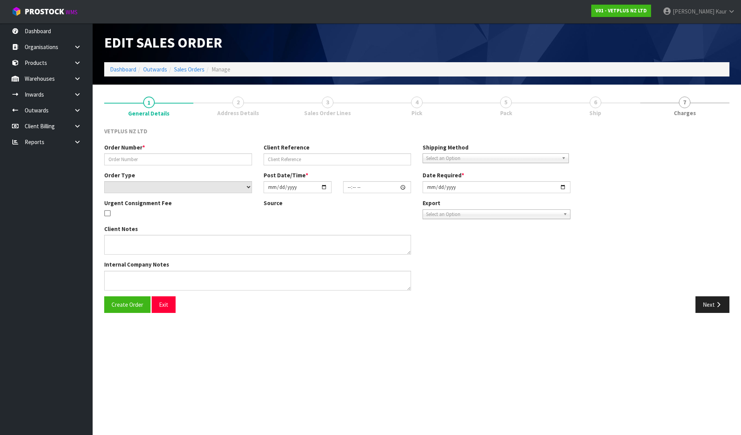
type input "[DATE]"
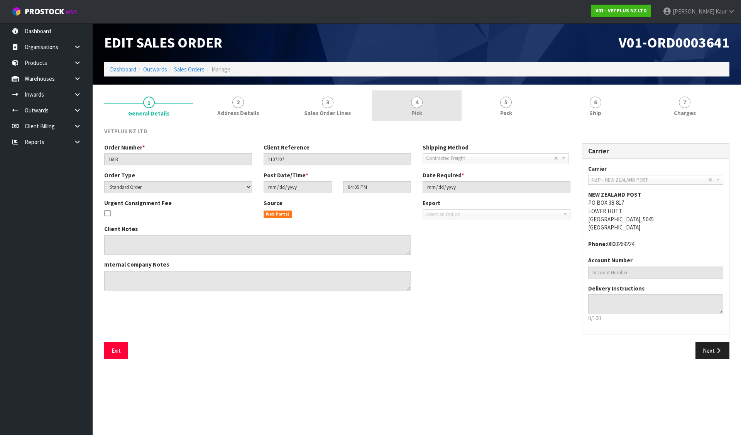
click at [418, 103] on span "4" at bounding box center [417, 102] width 12 height 12
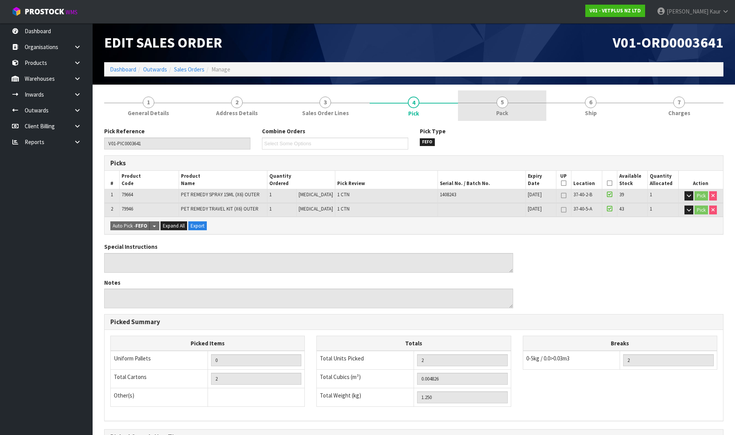
click at [479, 104] on link "5 Pack" at bounding box center [502, 105] width 88 height 30
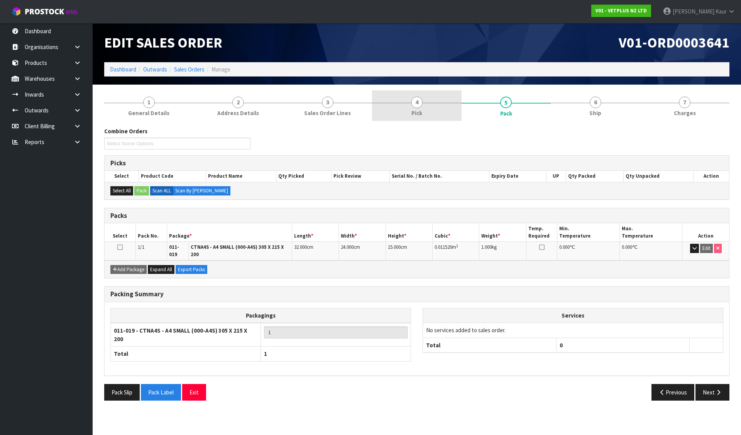
click at [425, 104] on link "4 Pick" at bounding box center [416, 105] width 89 height 30
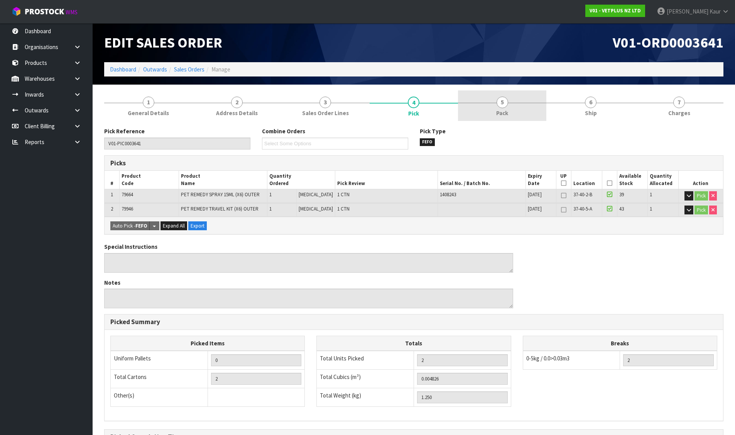
click at [498, 101] on span "5" at bounding box center [503, 102] width 12 height 12
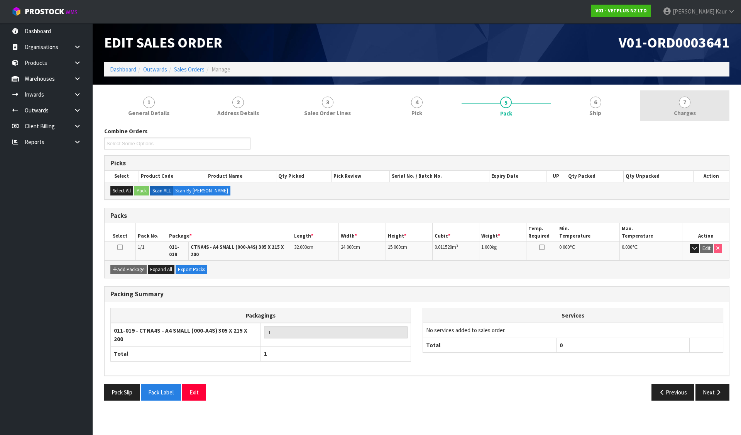
click at [704, 103] on link "7 [GEOGRAPHIC_DATA]" at bounding box center [684, 105] width 89 height 30
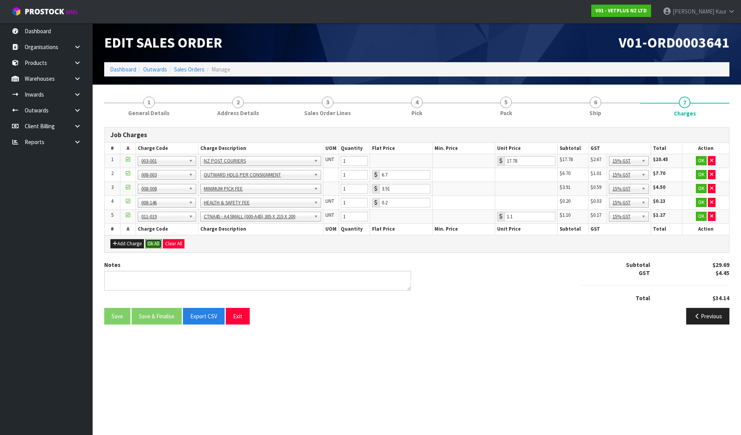
click at [152, 243] on button "Ok All" at bounding box center [153, 243] width 17 height 9
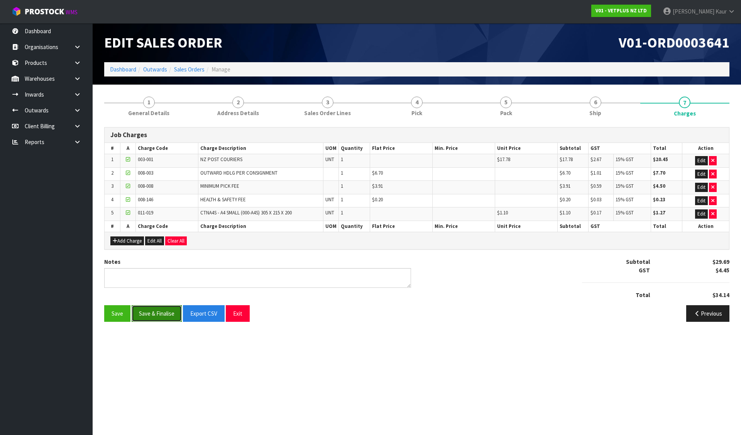
click at [164, 314] on button "Save & Finalise" at bounding box center [157, 313] width 50 height 17
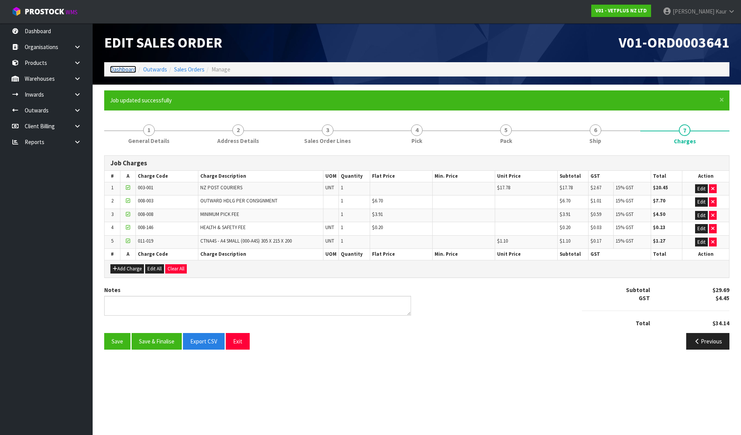
click at [125, 67] on link "Dashboard" at bounding box center [123, 69] width 26 height 7
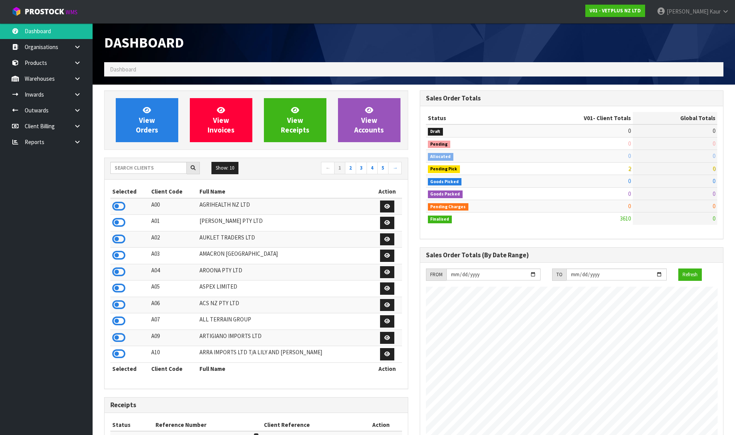
scroll to position [585, 315]
click at [154, 174] on input "text" at bounding box center [148, 168] width 76 height 12
click at [145, 165] on input "text" at bounding box center [148, 168] width 76 height 12
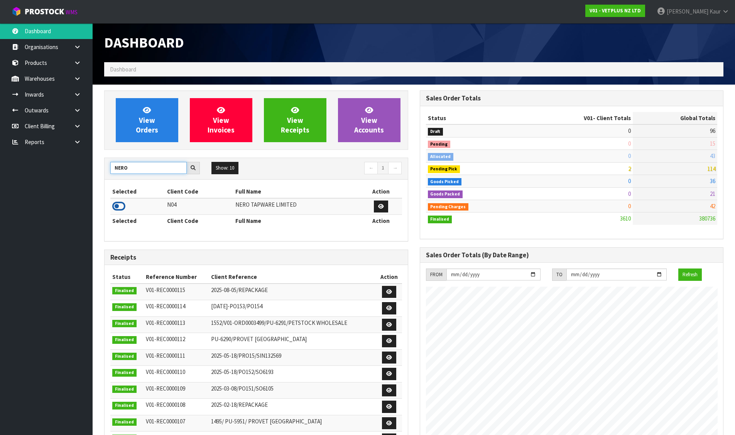
type input "NERO"
click at [122, 205] on icon at bounding box center [118, 206] width 13 height 12
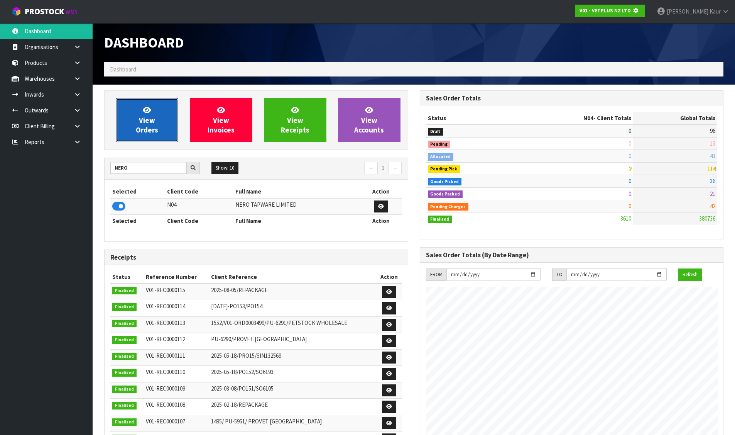
scroll to position [385512, 385677]
click at [164, 112] on link "View Orders" at bounding box center [147, 120] width 63 height 44
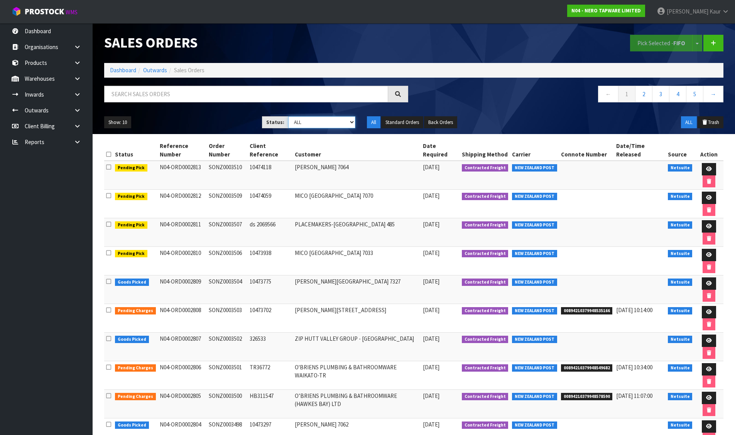
click at [311, 122] on select "Draft Pending Allocated Pending Pick Goods Picked Goods Packed Pending Charges …" at bounding box center [321, 122] width 67 height 12
select select "string:6"
click at [288, 116] on select "Draft Pending Allocated Pending Pick Goods Picked Goods Packed Pending Charges …" at bounding box center [321, 122] width 67 height 12
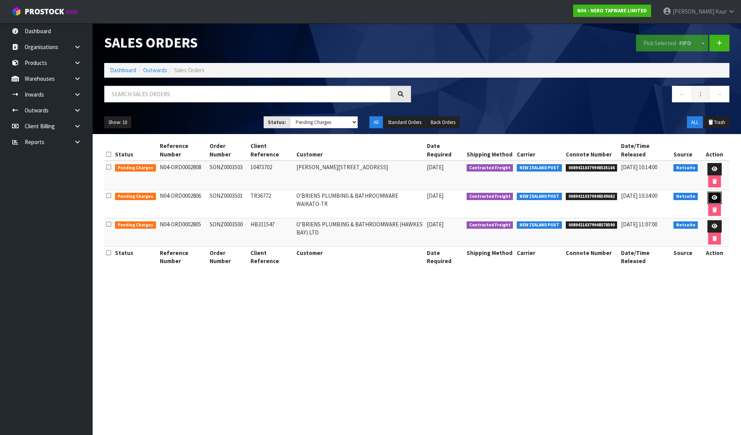
click at [713, 196] on icon at bounding box center [715, 197] width 6 height 5
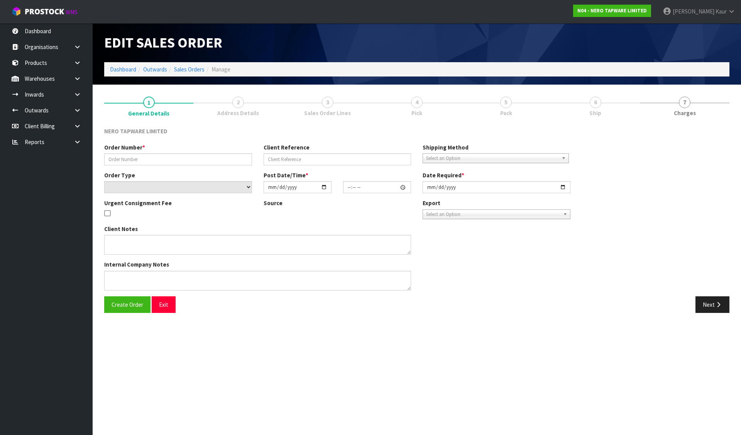
type input "SONZ0003501"
type input "TR36772"
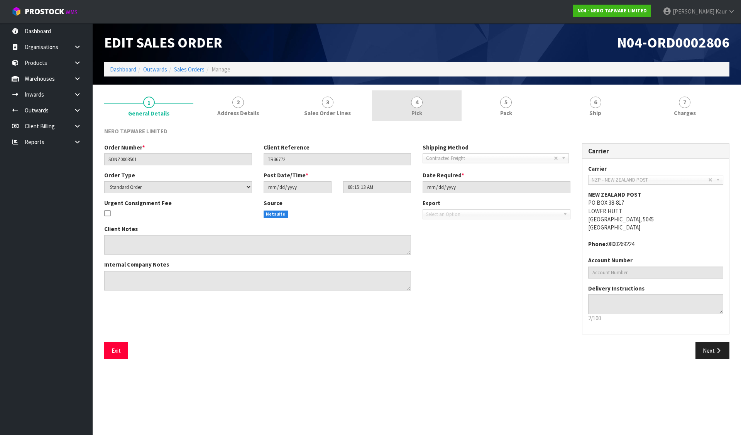
click at [423, 98] on link "4 Pick" at bounding box center [416, 105] width 89 height 30
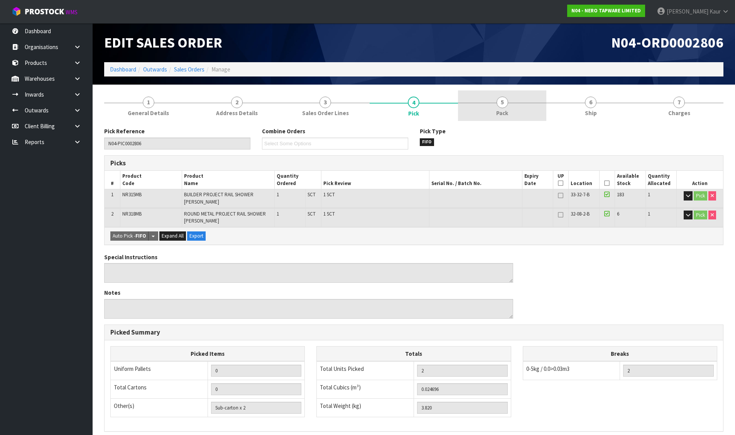
click at [517, 106] on link "5 Pack" at bounding box center [502, 105] width 88 height 30
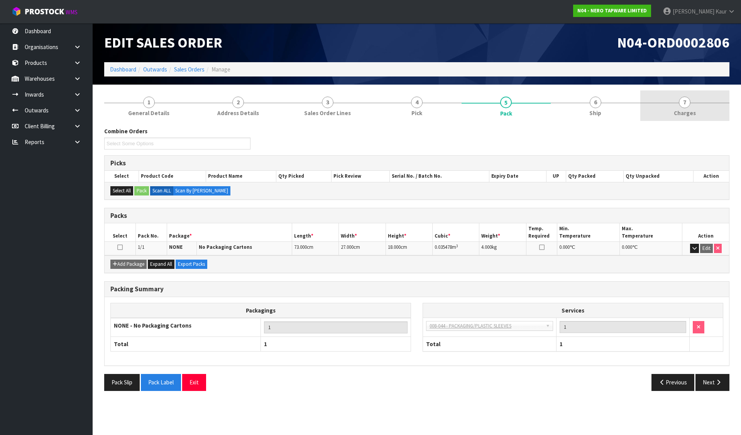
click at [678, 109] on span "Charges" at bounding box center [685, 113] width 22 height 8
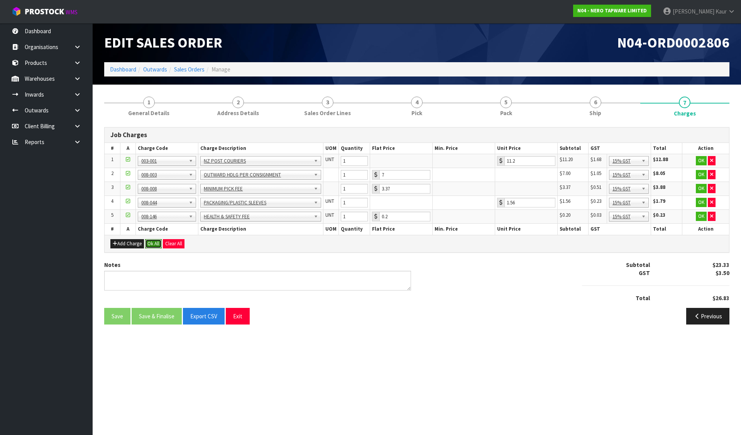
click at [157, 244] on button "Ok All" at bounding box center [153, 243] width 17 height 9
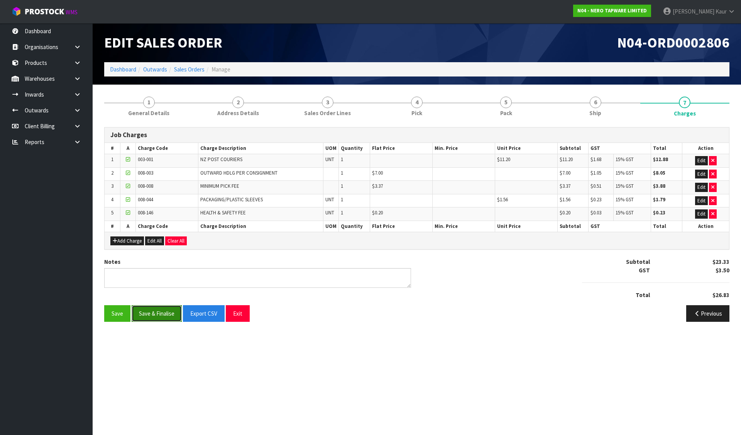
click at [147, 308] on button "Save & Finalise" at bounding box center [157, 313] width 50 height 17
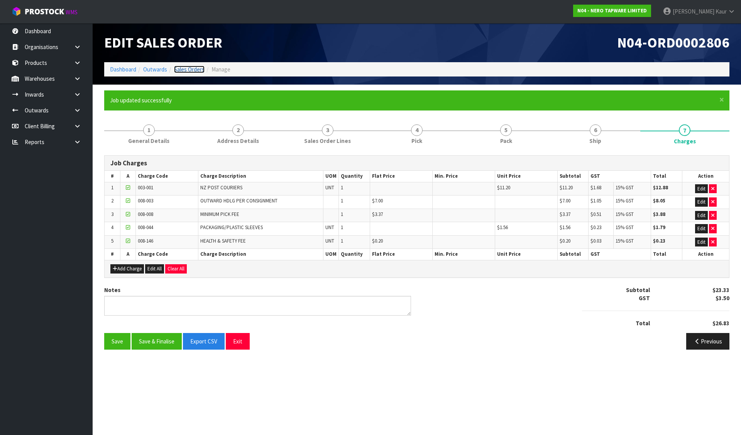
click at [185, 68] on link "Sales Orders" at bounding box center [189, 69] width 30 height 7
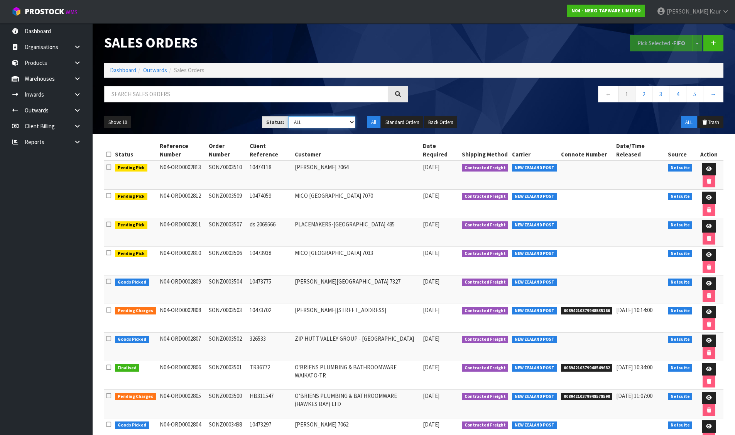
click at [302, 122] on select "Draft Pending Allocated Pending Pick Goods Picked Goods Packed Pending Charges …" at bounding box center [321, 122] width 67 height 12
click at [288, 116] on select "Draft Pending Allocated Pending Pick Goods Picked Goods Packed Pending Charges …" at bounding box center [321, 122] width 67 height 12
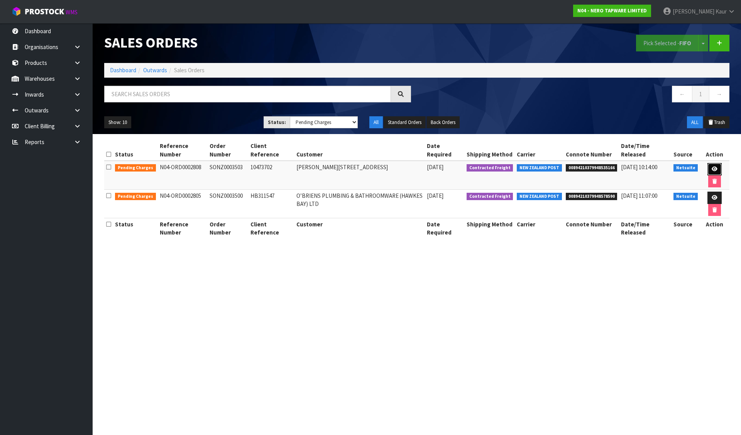
click at [711, 166] on link at bounding box center [715, 169] width 14 height 12
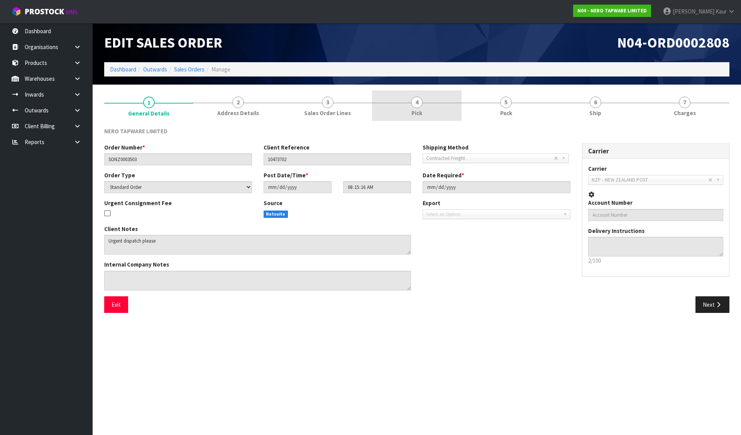
click at [427, 102] on link "4 Pick" at bounding box center [416, 105] width 89 height 30
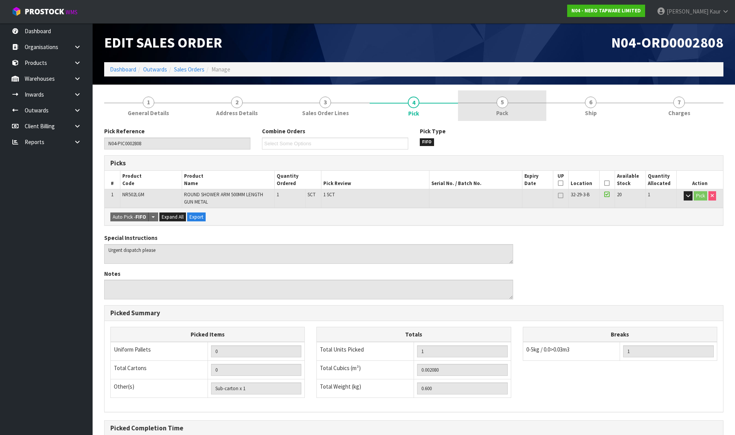
click at [503, 97] on span "5" at bounding box center [503, 102] width 12 height 12
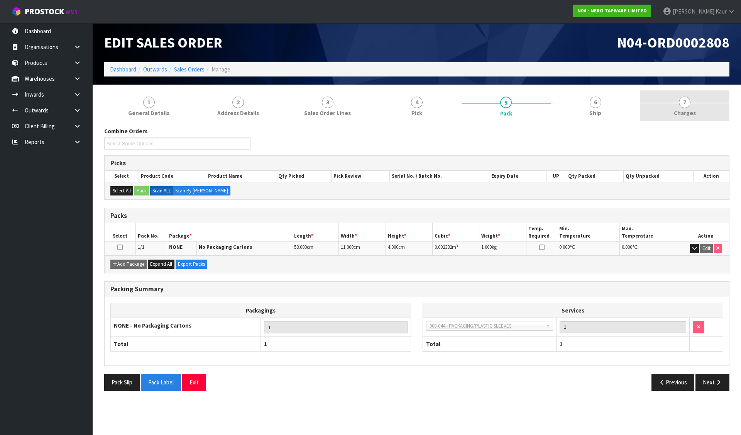
click at [701, 104] on link "7 [GEOGRAPHIC_DATA]" at bounding box center [684, 105] width 89 height 30
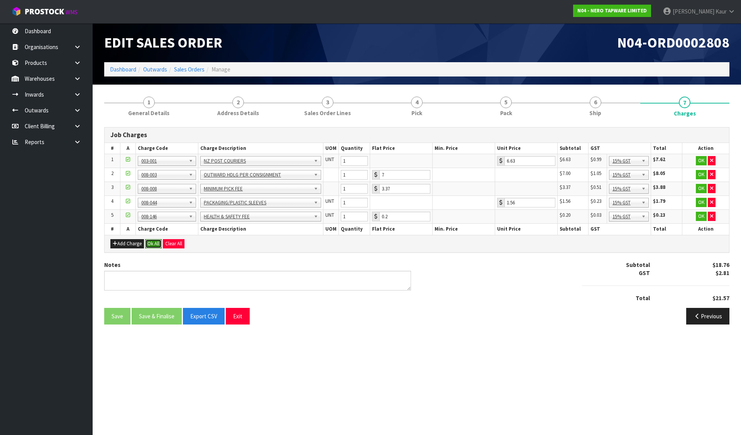
click at [157, 246] on button "Ok All" at bounding box center [153, 243] width 17 height 9
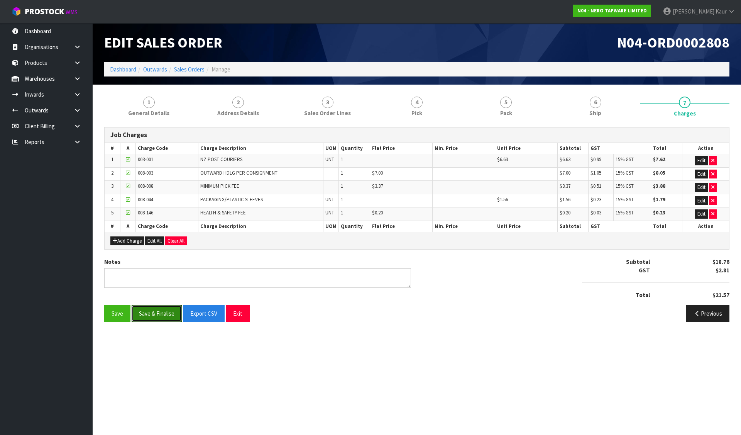
drag, startPoint x: 144, startPoint y: 310, endPoint x: 176, endPoint y: 135, distance: 177.4
click at [144, 310] on button "Save & Finalise" at bounding box center [157, 313] width 50 height 17
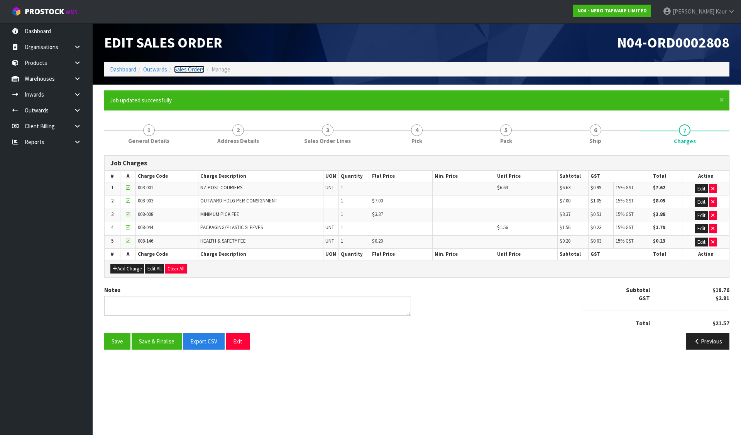
click at [191, 68] on link "Sales Orders" at bounding box center [189, 69] width 30 height 7
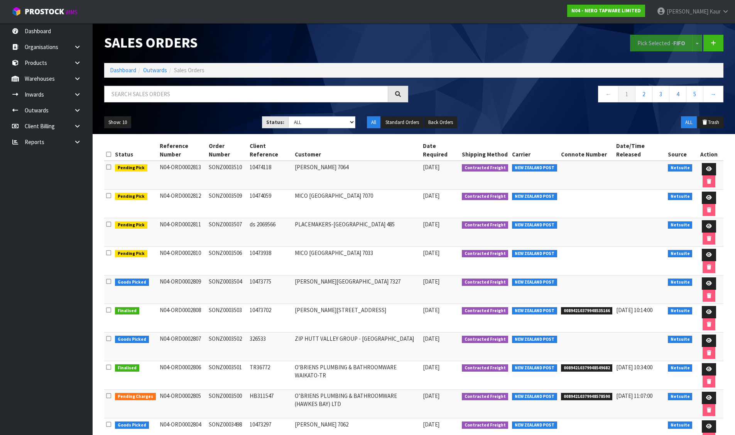
click at [335, 129] on div "Show: 10 5 10 25 50 Status: Draft Pending Allocated Pending Pick Goods Picked G…" at bounding box center [413, 122] width 631 height 24
click at [335, 121] on select "Draft Pending Allocated Pending Pick Goods Picked Goods Packed Pending Charges …" at bounding box center [321, 122] width 67 height 12
click at [288, 116] on select "Draft Pending Allocated Pending Pick Goods Picked Goods Packed Pending Charges …" at bounding box center [321, 122] width 67 height 12
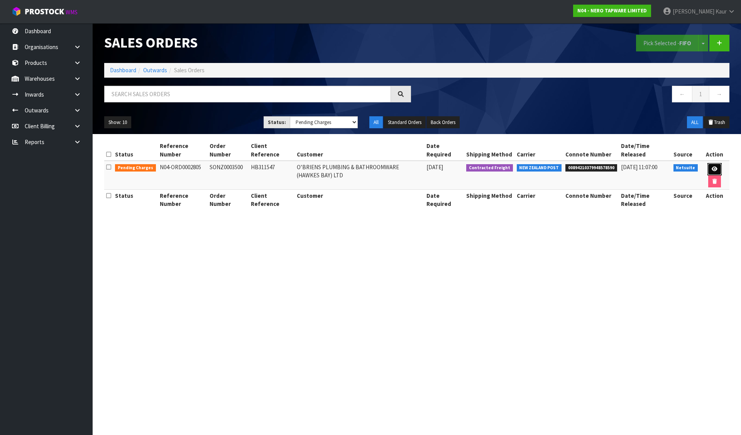
click at [710, 167] on link at bounding box center [715, 169] width 14 height 12
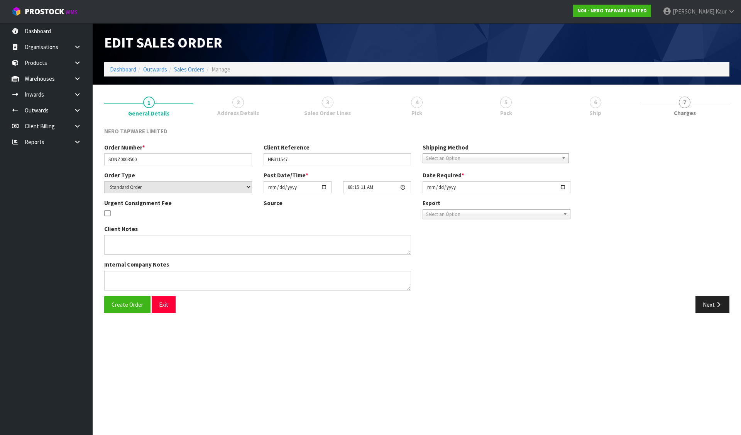
click at [416, 103] on span "4" at bounding box center [417, 102] width 12 height 12
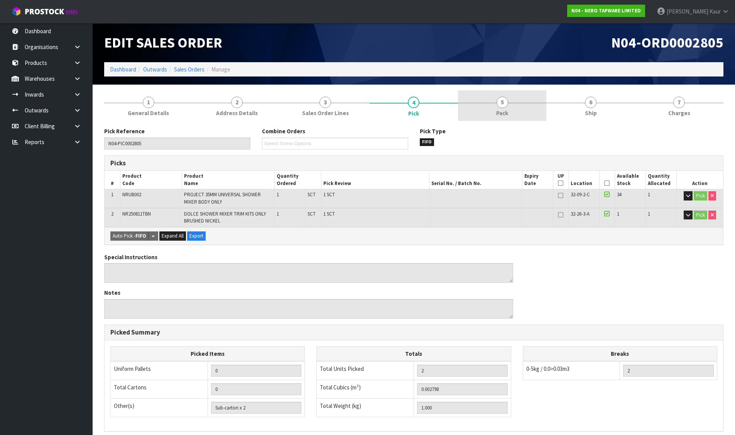
click at [498, 95] on link "5 Pack" at bounding box center [502, 105] width 88 height 30
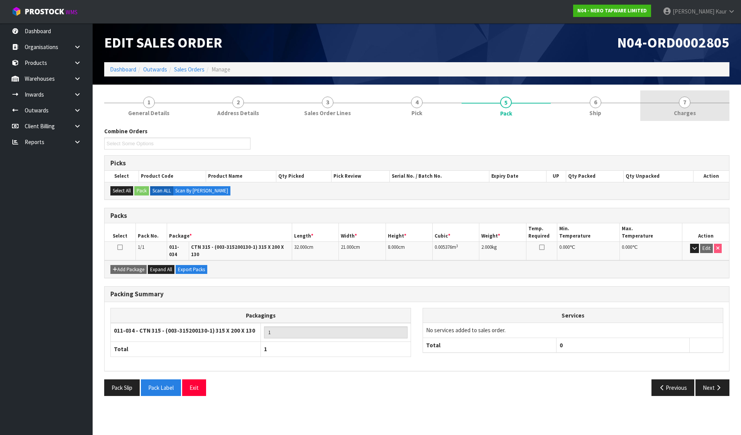
click at [695, 111] on span "Charges" at bounding box center [685, 113] width 22 height 8
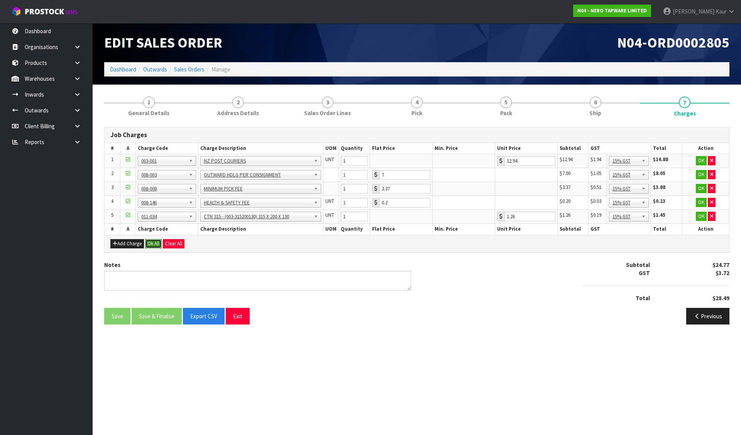
click at [150, 244] on button "Ok All" at bounding box center [153, 243] width 17 height 9
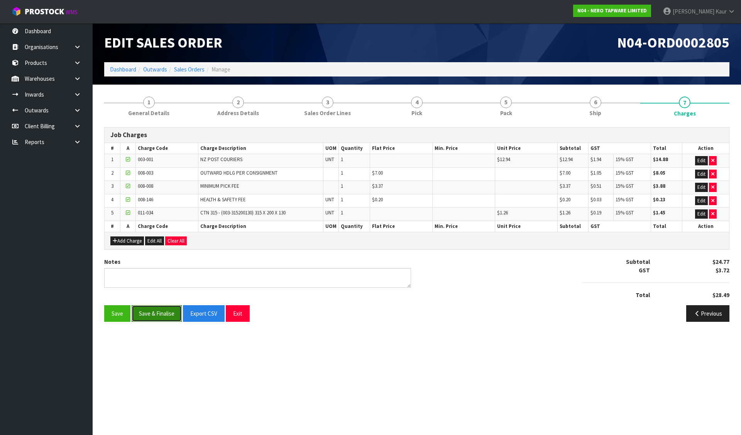
click at [154, 309] on button "Save & Finalise" at bounding box center [157, 313] width 50 height 17
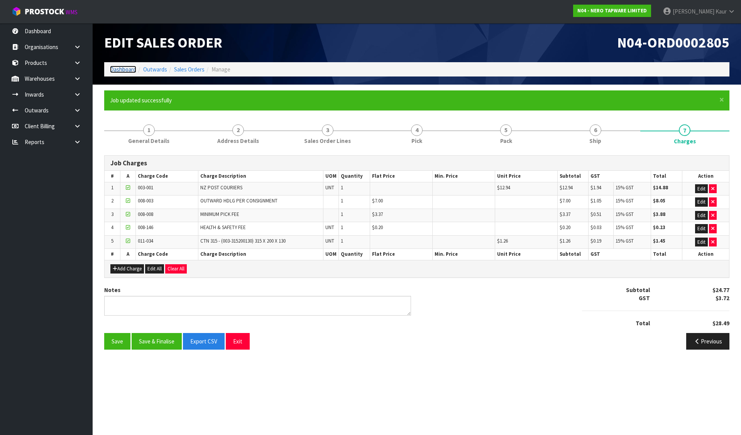
click at [129, 66] on link "Dashboard" at bounding box center [123, 69] width 26 height 7
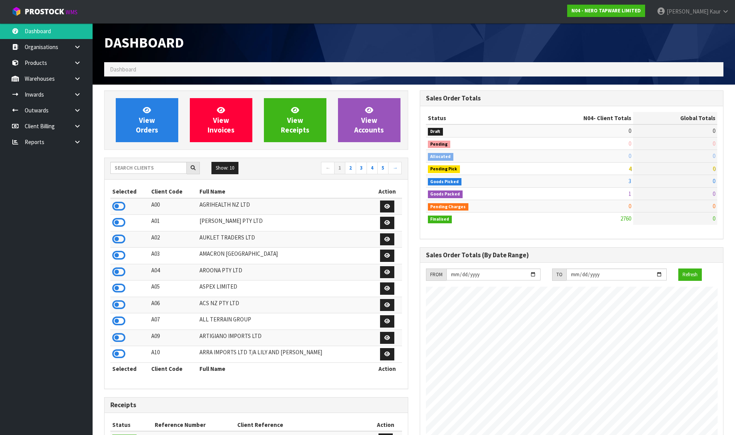
scroll to position [585, 315]
click at [166, 169] on input "text" at bounding box center [148, 168] width 76 height 12
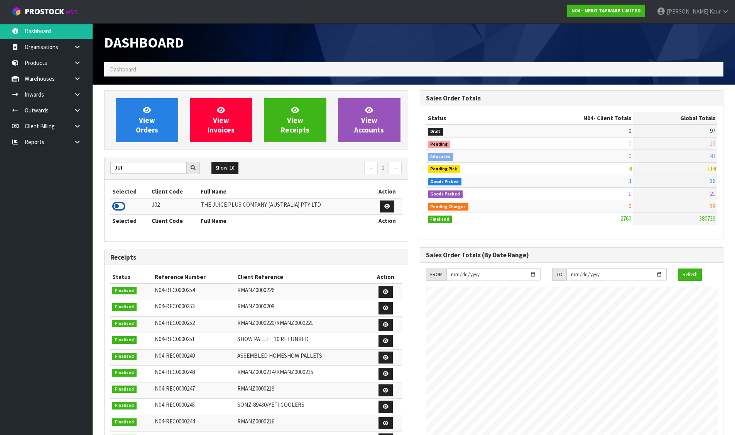
drag, startPoint x: 123, startPoint y: 205, endPoint x: 147, endPoint y: 125, distance: 83.5
click at [123, 205] on icon at bounding box center [118, 206] width 13 height 12
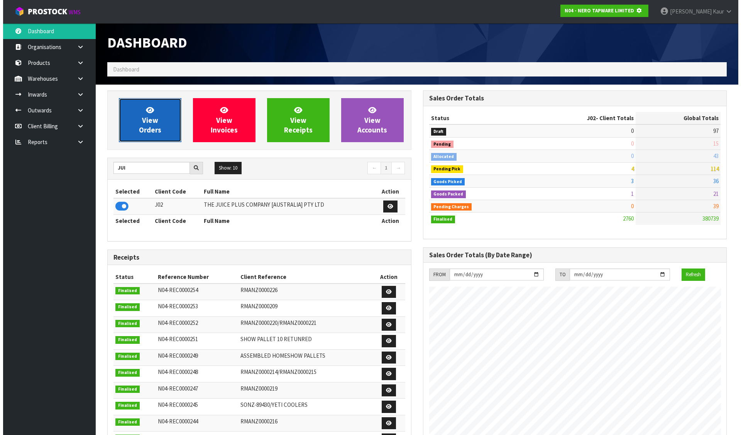
scroll to position [385512, 385677]
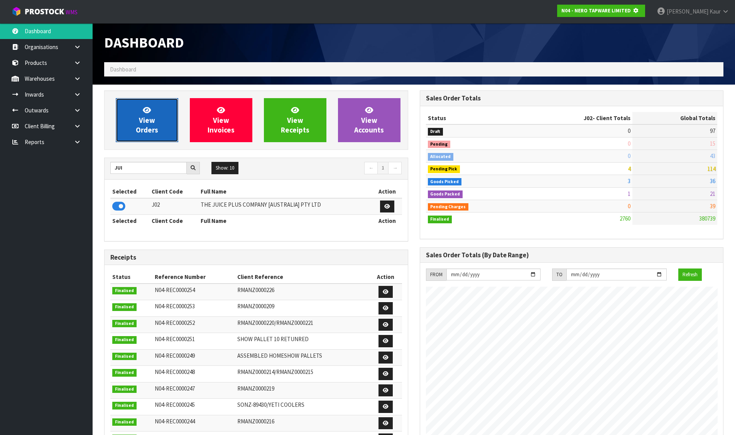
click at [147, 125] on span "View Orders" at bounding box center [147, 119] width 22 height 29
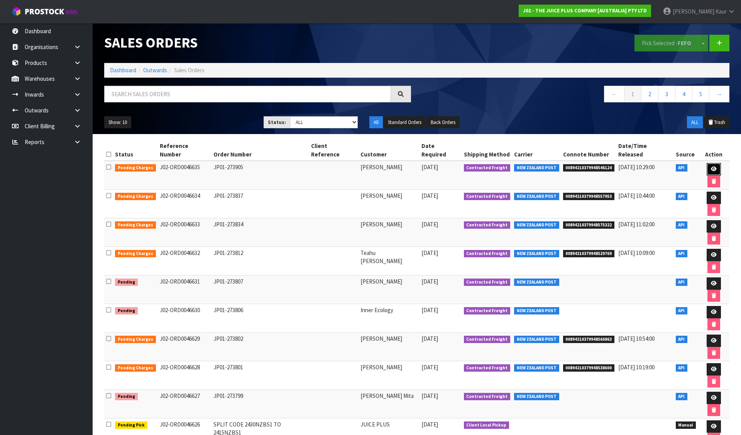
click at [711, 166] on icon at bounding box center [714, 168] width 6 height 5
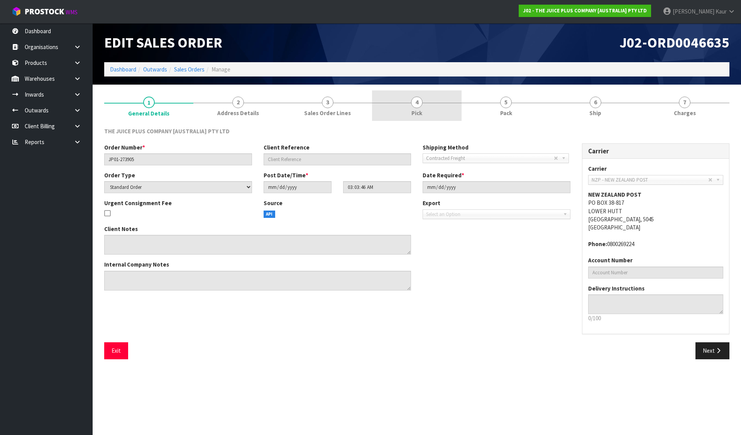
click at [422, 98] on link "4 Pick" at bounding box center [416, 105] width 89 height 30
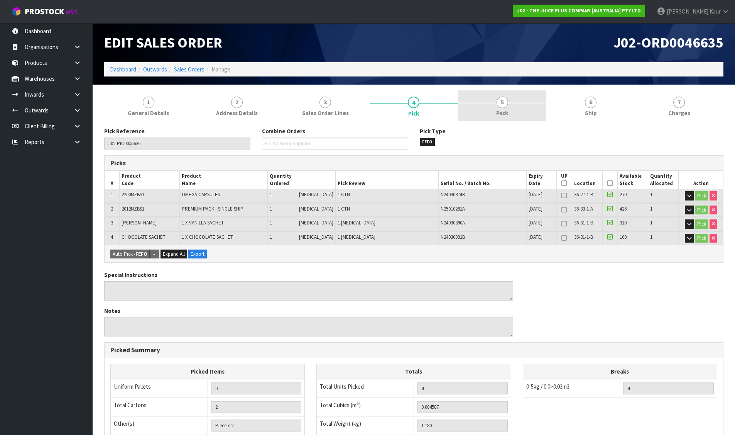
click at [503, 105] on span "5" at bounding box center [503, 102] width 12 height 12
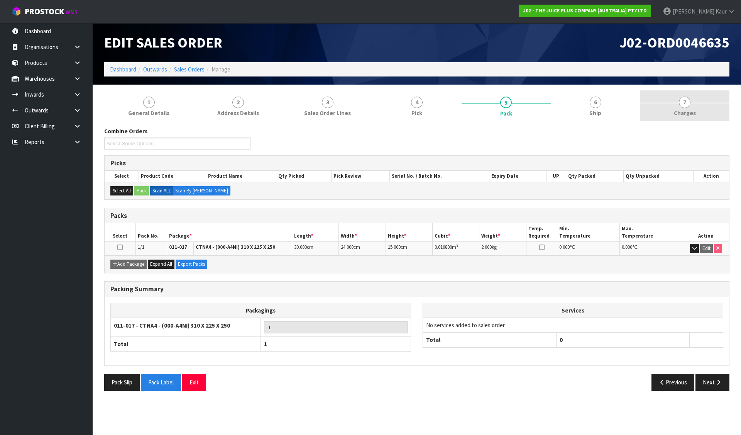
click at [683, 102] on span "7" at bounding box center [685, 102] width 12 height 12
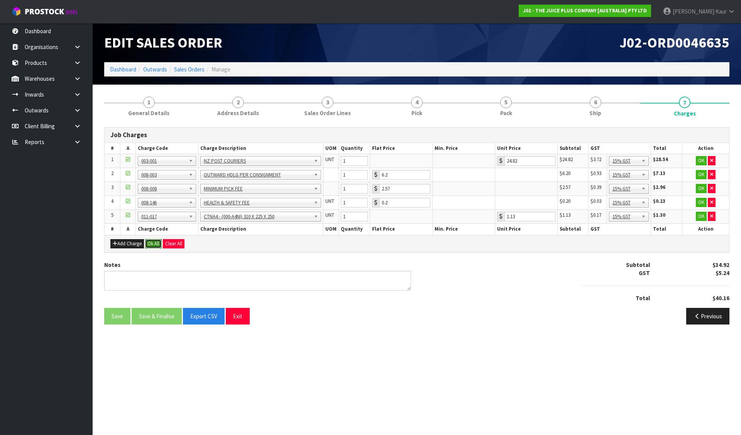
click at [154, 245] on button "Ok All" at bounding box center [153, 243] width 17 height 9
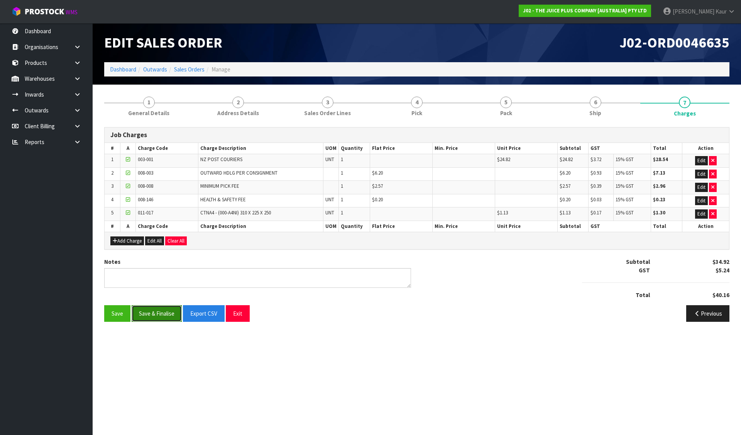
click at [161, 313] on button "Save & Finalise" at bounding box center [157, 313] width 50 height 17
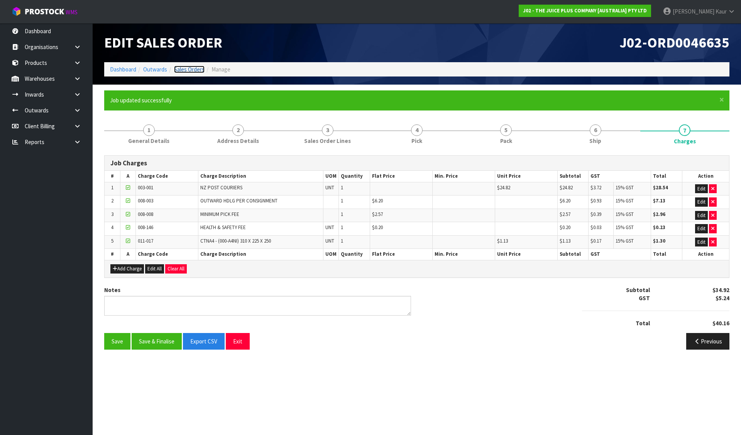
click at [183, 71] on link "Sales Orders" at bounding box center [189, 69] width 30 height 7
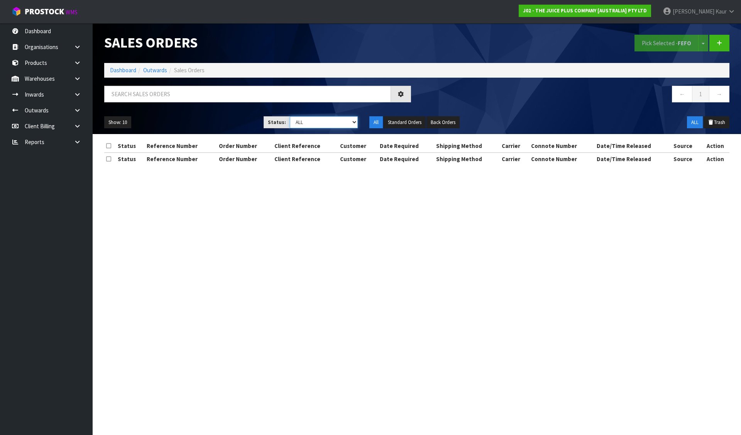
drag, startPoint x: 309, startPoint y: 121, endPoint x: 309, endPoint y: 125, distance: 4.6
click at [309, 121] on select "Draft Pending Allocated Pending Pick Goods Picked Goods Packed Pending Charges …" at bounding box center [324, 122] width 68 height 12
click at [290, 116] on select "Draft Pending Allocated Pending Pick Goods Picked Goods Packed Pending Charges …" at bounding box center [324, 122] width 68 height 12
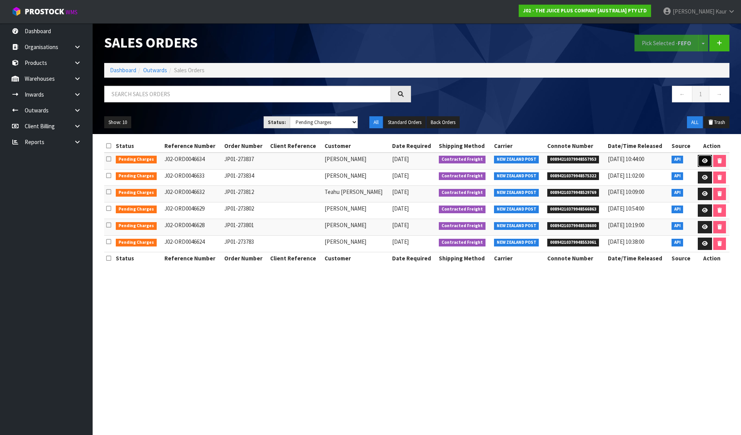
click at [701, 158] on link at bounding box center [705, 161] width 14 height 12
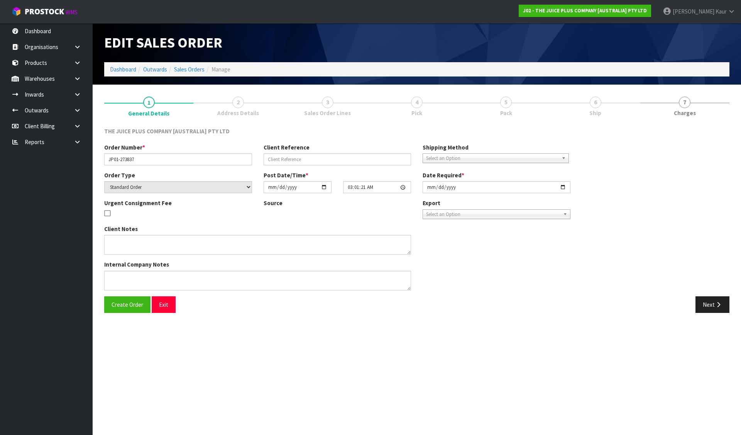
click at [416, 112] on span "Pick" at bounding box center [416, 113] width 11 height 8
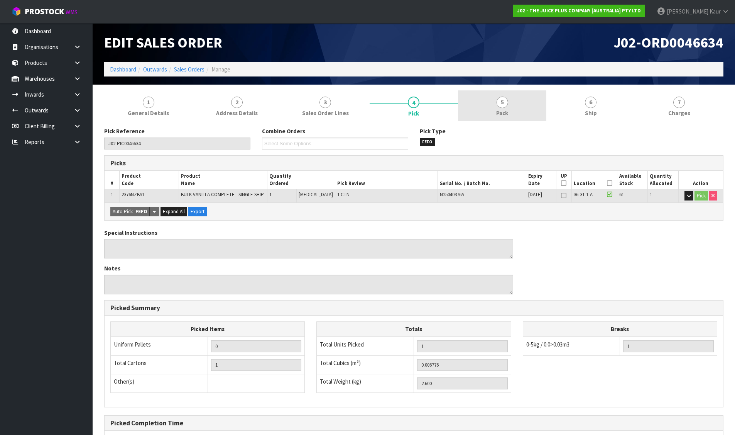
click at [505, 111] on span "Pack" at bounding box center [502, 113] width 12 height 8
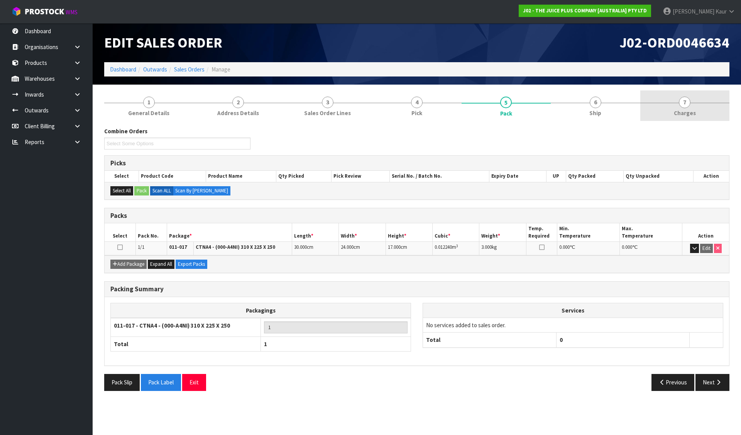
drag, startPoint x: 697, startPoint y: 103, endPoint x: 672, endPoint y: 110, distance: 25.8
click at [696, 103] on link "7 [GEOGRAPHIC_DATA]" at bounding box center [684, 105] width 89 height 30
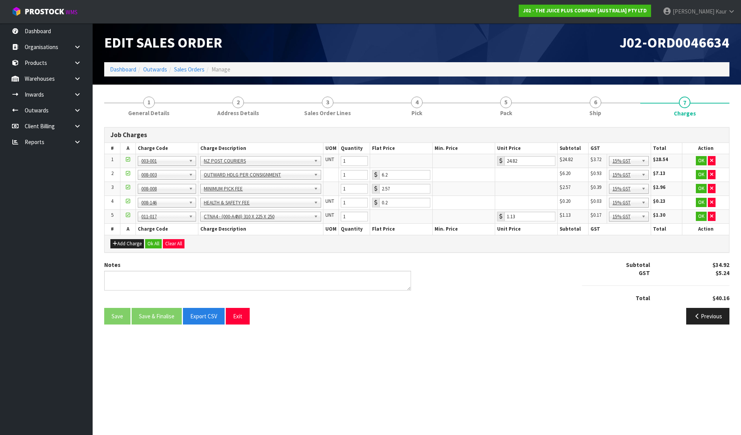
click at [151, 238] on div "Add Charge Ok All Clear All" at bounding box center [417, 243] width 625 height 17
click at [152, 242] on button "Ok All" at bounding box center [153, 243] width 17 height 9
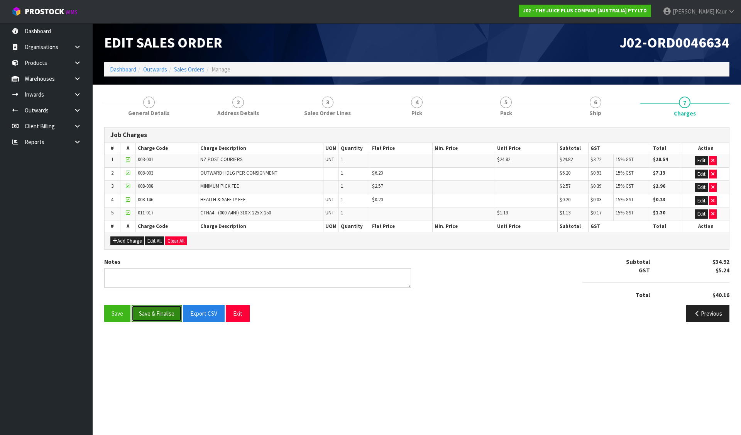
click at [162, 314] on button "Save & Finalise" at bounding box center [157, 313] width 50 height 17
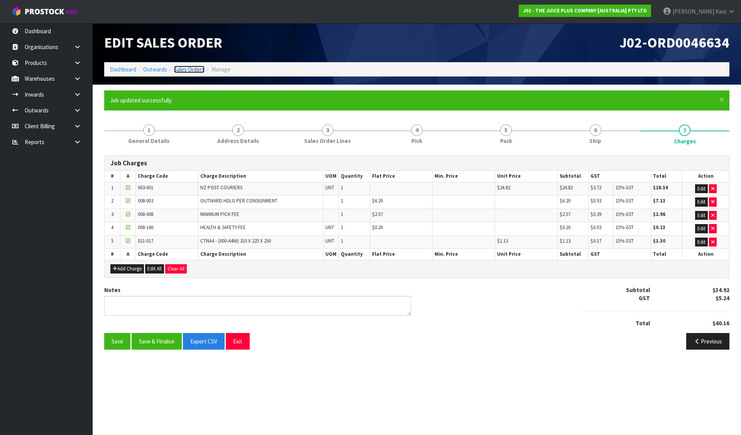
click at [190, 67] on link "Sales Orders" at bounding box center [189, 69] width 30 height 7
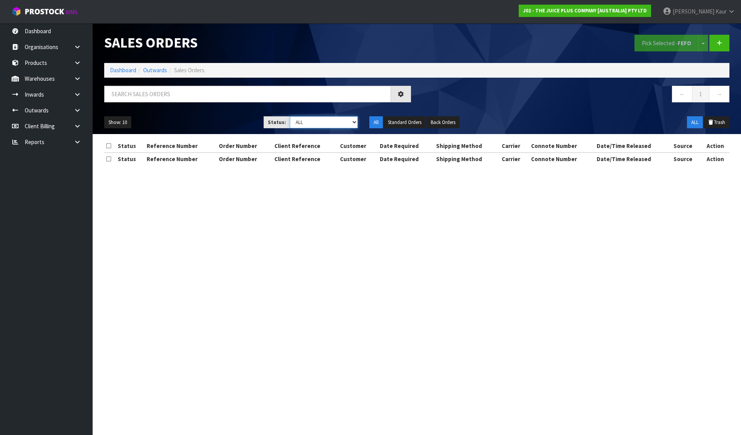
click at [317, 121] on select "Draft Pending Allocated Pending Pick Goods Picked Goods Packed Pending Charges …" at bounding box center [324, 122] width 68 height 12
click at [290, 116] on select "Draft Pending Allocated Pending Pick Goods Picked Goods Packed Pending Charges …" at bounding box center [324, 122] width 68 height 12
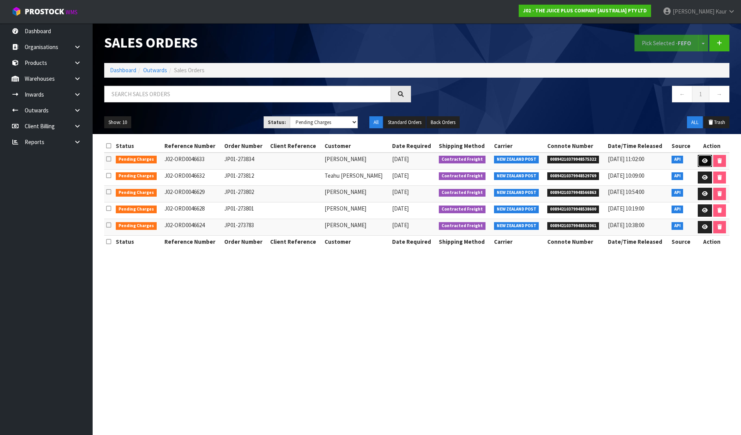
click at [703, 159] on icon at bounding box center [705, 160] width 6 height 5
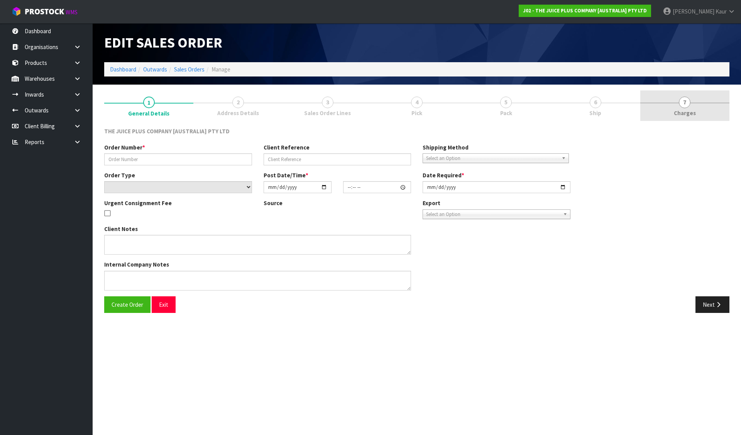
click at [698, 113] on link "7 [GEOGRAPHIC_DATA]" at bounding box center [684, 105] width 89 height 30
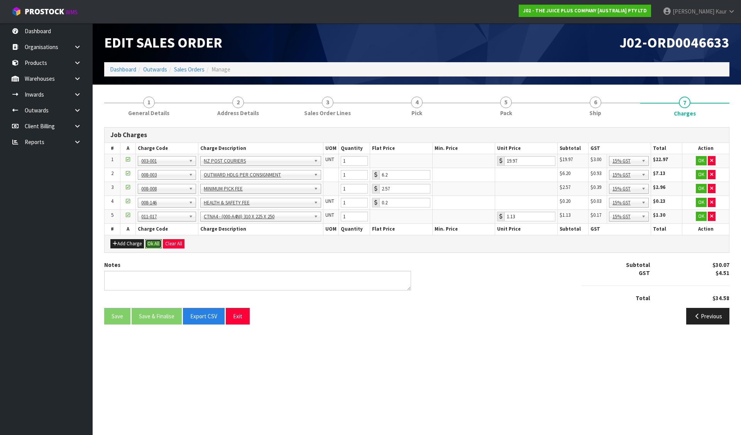
click at [154, 244] on button "Ok All" at bounding box center [153, 243] width 17 height 9
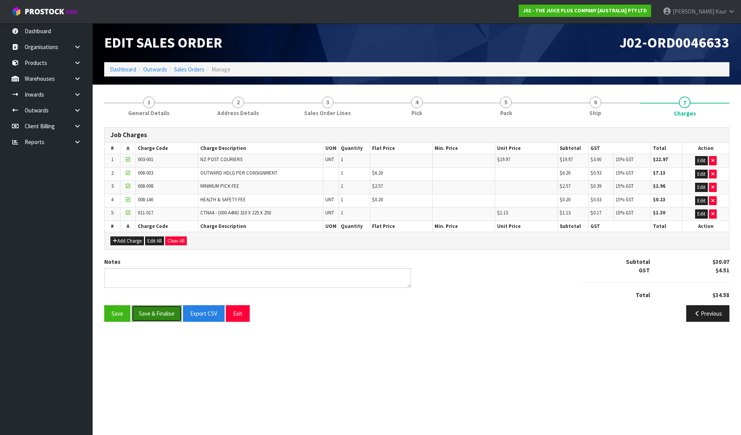
drag, startPoint x: 157, startPoint y: 313, endPoint x: 178, endPoint y: 226, distance: 89.1
click at [157, 310] on button "Save & Finalise" at bounding box center [157, 313] width 50 height 17
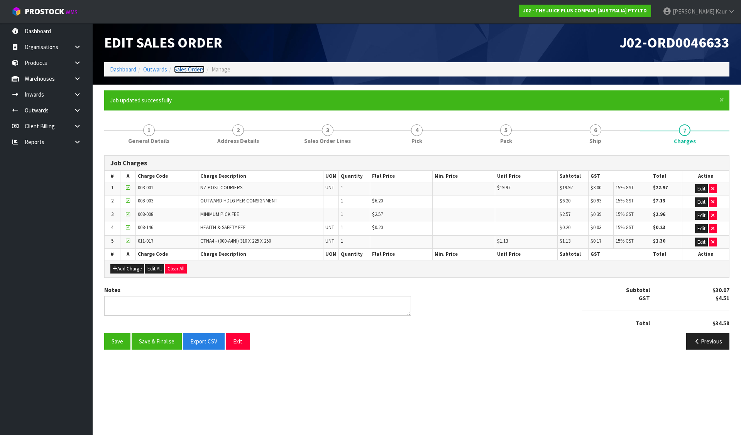
click at [186, 67] on link "Sales Orders" at bounding box center [189, 69] width 30 height 7
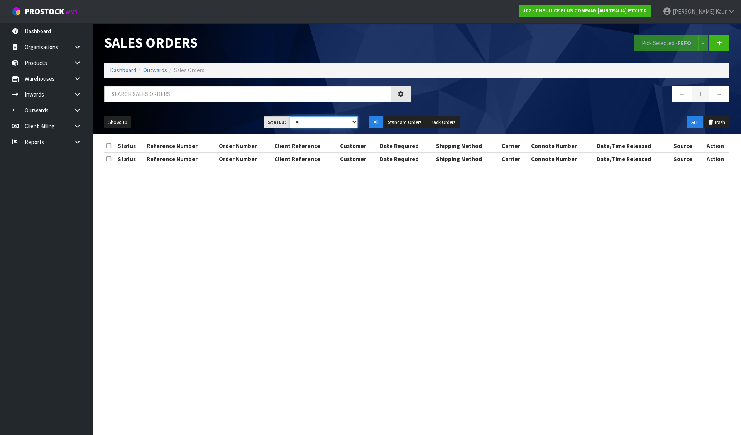
drag, startPoint x: 314, startPoint y: 122, endPoint x: 314, endPoint y: 127, distance: 5.4
click at [314, 122] on select "Draft Pending Allocated Pending Pick Goods Picked Goods Packed Pending Charges …" at bounding box center [324, 122] width 68 height 12
click at [290, 116] on select "Draft Pending Allocated Pending Pick Goods Picked Goods Packed Pending Charges …" at bounding box center [324, 122] width 68 height 12
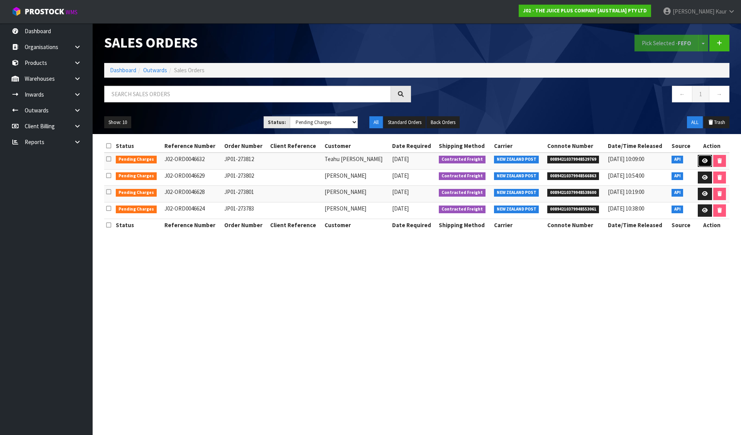
click at [708, 159] on link at bounding box center [705, 161] width 14 height 12
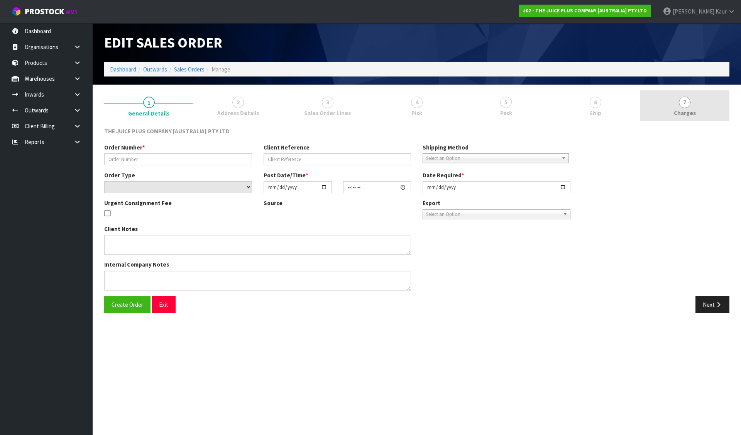
click at [682, 114] on span "Charges" at bounding box center [685, 113] width 22 height 8
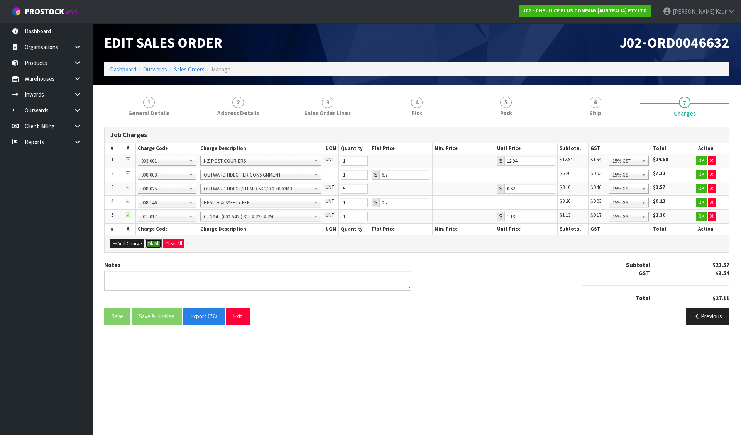
click at [153, 244] on button "Ok All" at bounding box center [153, 243] width 17 height 9
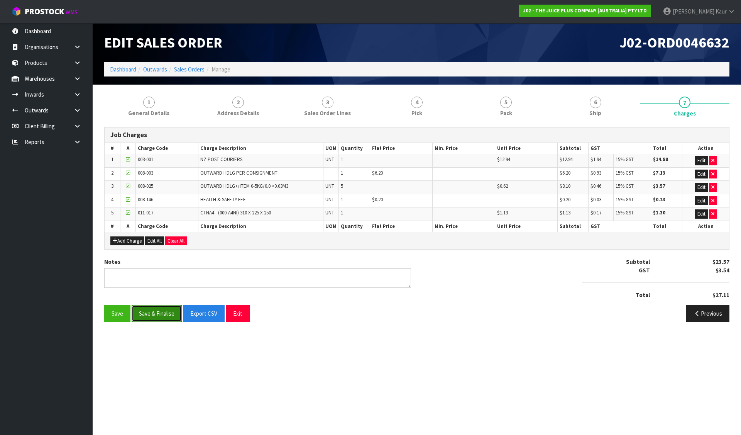
click at [149, 313] on button "Save & Finalise" at bounding box center [157, 313] width 50 height 17
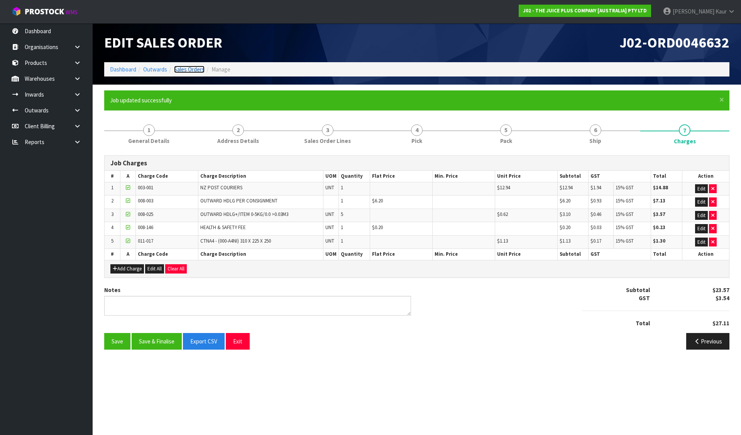
click at [192, 68] on link "Sales Orders" at bounding box center [189, 69] width 30 height 7
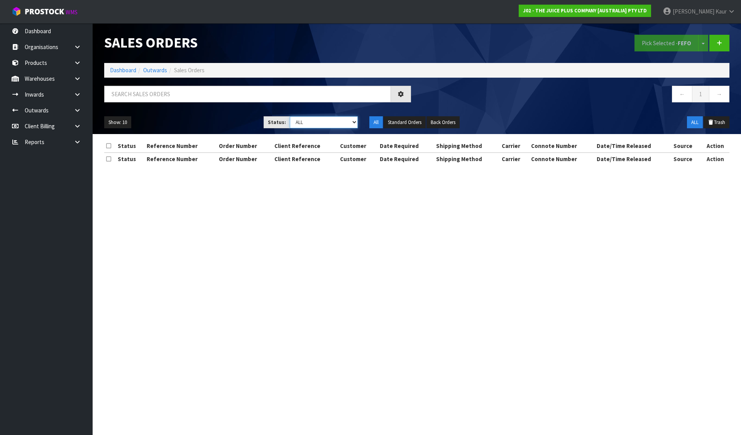
drag, startPoint x: 326, startPoint y: 120, endPoint x: 325, endPoint y: 127, distance: 6.3
click at [326, 120] on select "Draft Pending Allocated Pending Pick Goods Picked Goods Packed Pending Charges …" at bounding box center [324, 122] width 68 height 12
click at [290, 116] on select "Draft Pending Allocated Pending Pick Goods Picked Goods Packed Pending Charges …" at bounding box center [324, 122] width 68 height 12
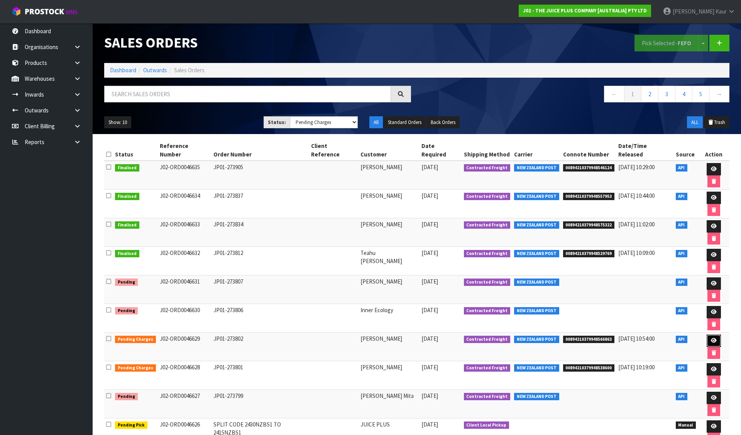
click at [707, 334] on link at bounding box center [714, 340] width 14 height 12
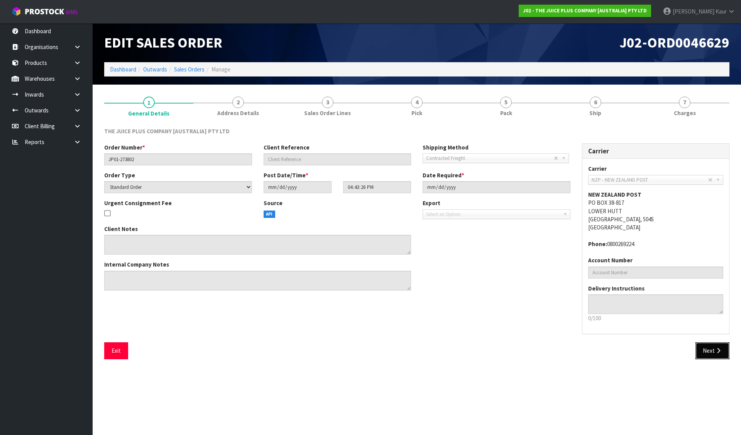
click at [712, 344] on button "Next" at bounding box center [713, 350] width 34 height 17
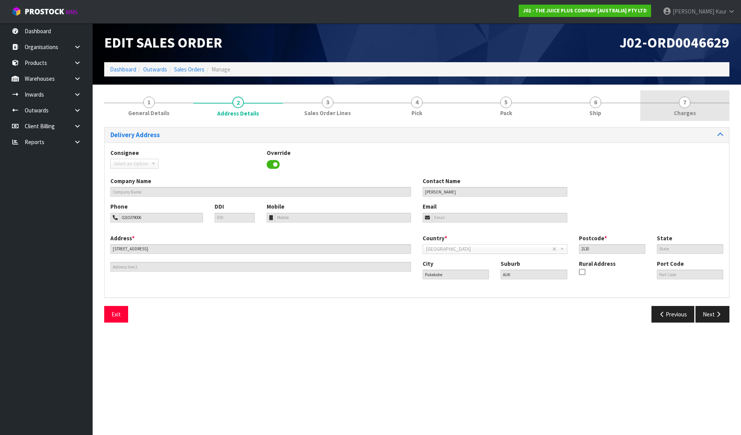
click at [687, 109] on span "Charges" at bounding box center [685, 113] width 22 height 8
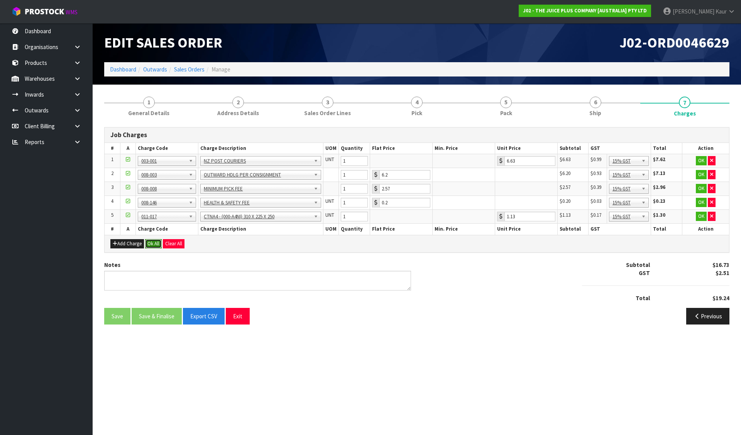
click at [157, 242] on button "Ok All" at bounding box center [153, 243] width 17 height 9
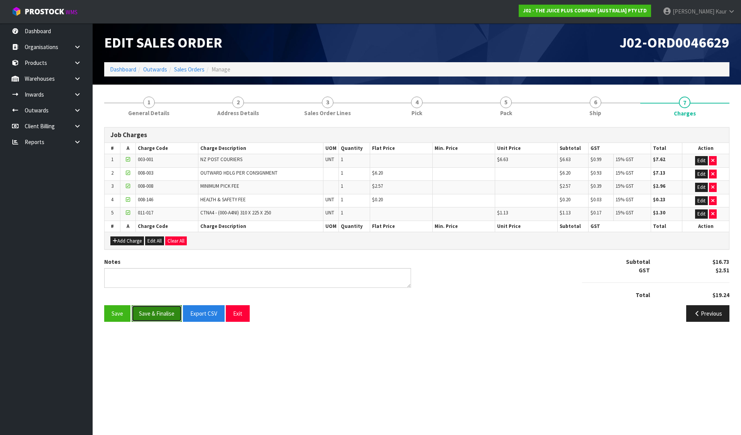
drag, startPoint x: 160, startPoint y: 313, endPoint x: 160, endPoint y: 307, distance: 5.8
click at [160, 313] on button "Save & Finalise" at bounding box center [157, 313] width 50 height 17
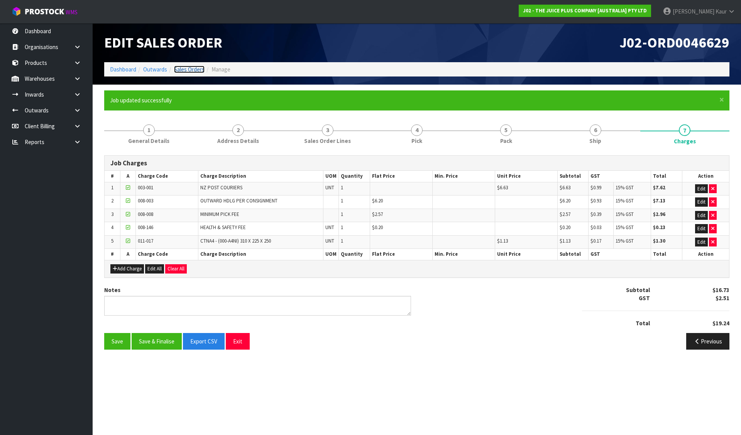
click at [196, 68] on link "Sales Orders" at bounding box center [189, 69] width 30 height 7
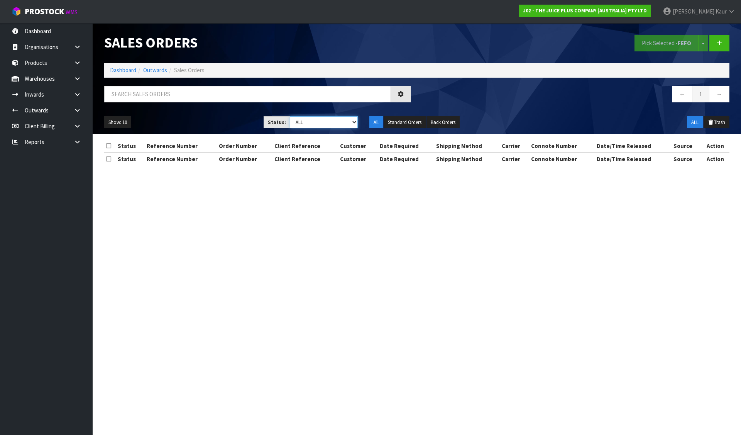
drag, startPoint x: 305, startPoint y: 120, endPoint x: 305, endPoint y: 127, distance: 6.9
click at [305, 120] on select "Draft Pending Allocated Pending Pick Goods Picked Goods Packed Pending Charges …" at bounding box center [324, 122] width 68 height 12
click at [290, 116] on select "Draft Pending Allocated Pending Pick Goods Picked Goods Packed Pending Charges …" at bounding box center [324, 122] width 68 height 12
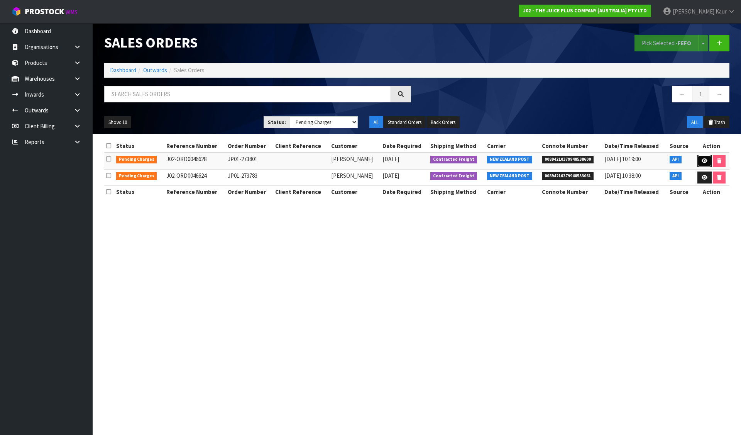
click at [708, 157] on link at bounding box center [704, 161] width 14 height 12
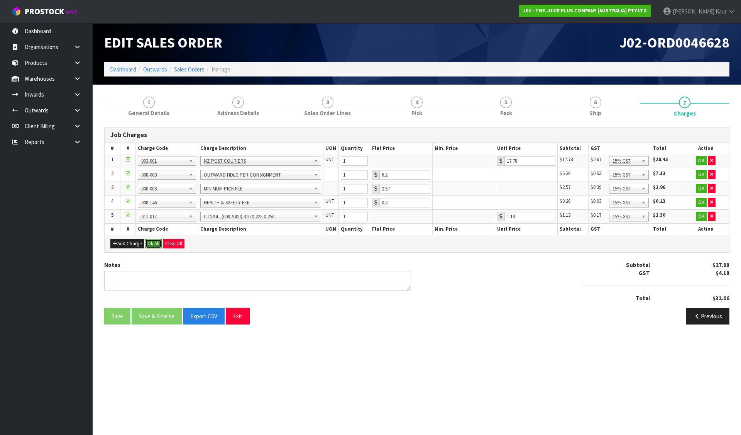
click at [153, 245] on button "Ok All" at bounding box center [153, 243] width 17 height 9
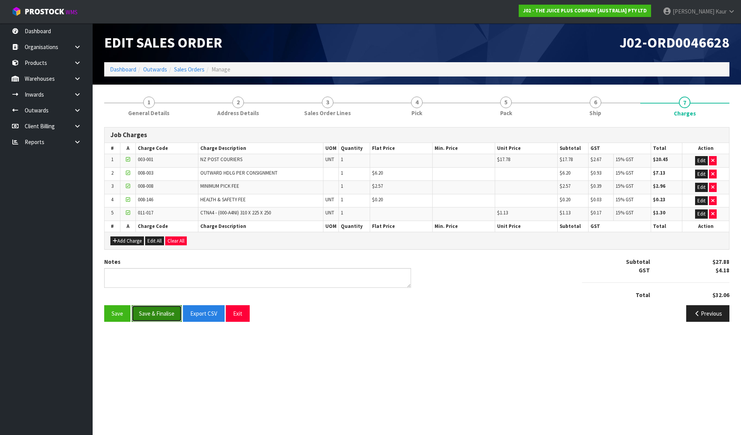
click at [158, 317] on button "Save & Finalise" at bounding box center [157, 313] width 50 height 17
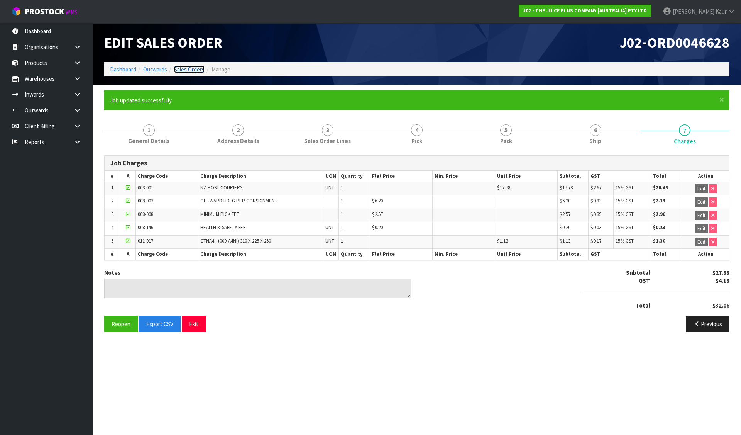
click at [193, 71] on link "Sales Orders" at bounding box center [189, 69] width 30 height 7
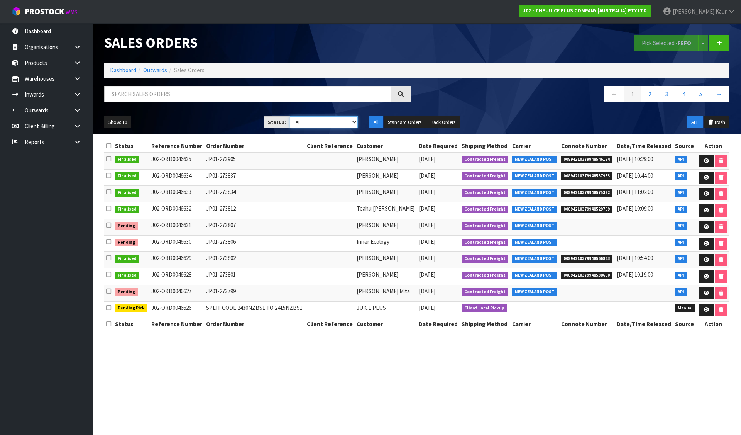
click at [314, 126] on select "Draft Pending Allocated Pending Pick Goods Picked Goods Packed Pending Charges …" at bounding box center [324, 122] width 68 height 12
select select "string:6"
click at [290, 116] on select "Draft Pending Allocated Pending Pick Goods Picked Goods Packed Pending Charges …" at bounding box center [324, 122] width 68 height 12
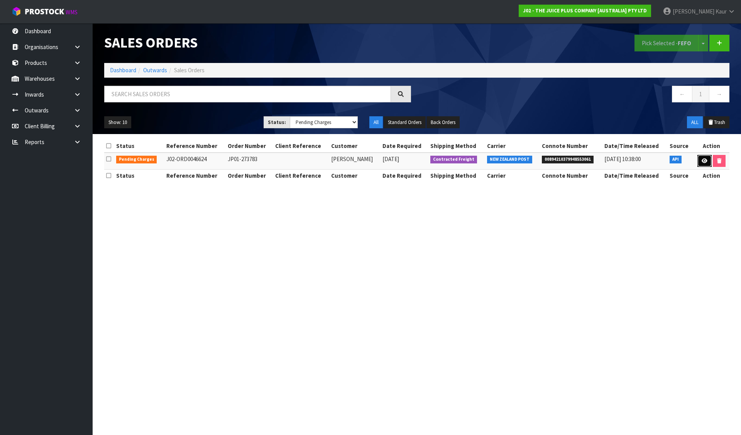
click at [705, 160] on icon at bounding box center [705, 160] width 6 height 5
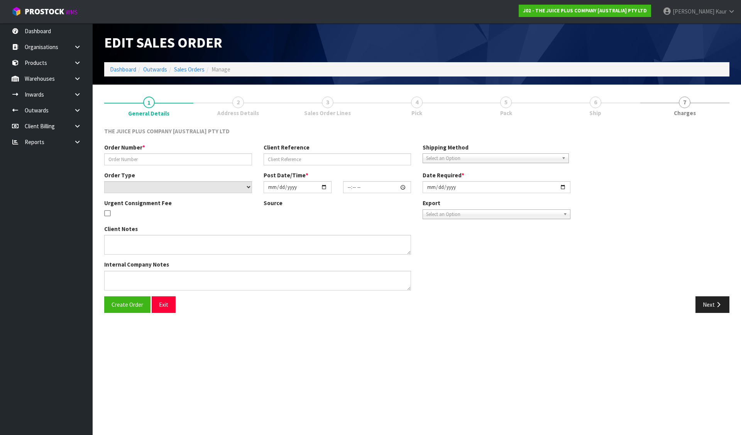
type input "JP01-273783"
select select "number:0"
type input "[DATE]"
type input "12:30:56.000"
type input "[DATE]"
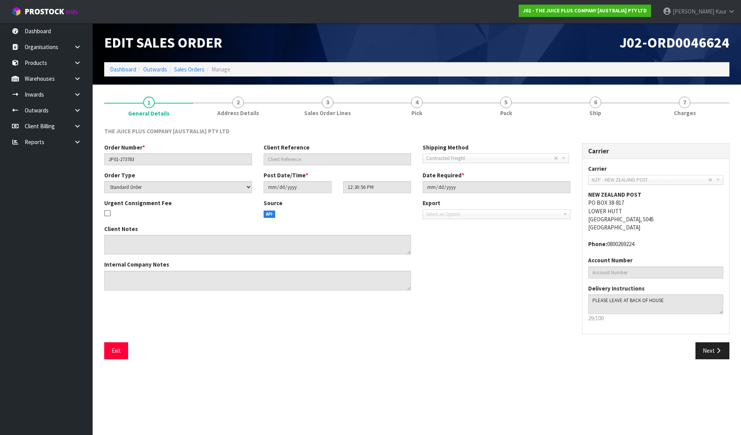
click at [122, 65] on li "Dashboard" at bounding box center [123, 69] width 26 height 8
click at [677, 98] on link "7 [GEOGRAPHIC_DATA]" at bounding box center [684, 105] width 89 height 30
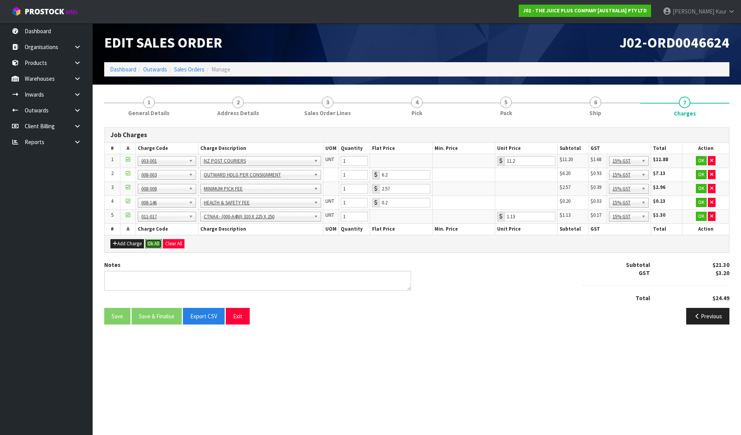
click at [159, 244] on button "Ok All" at bounding box center [153, 243] width 17 height 9
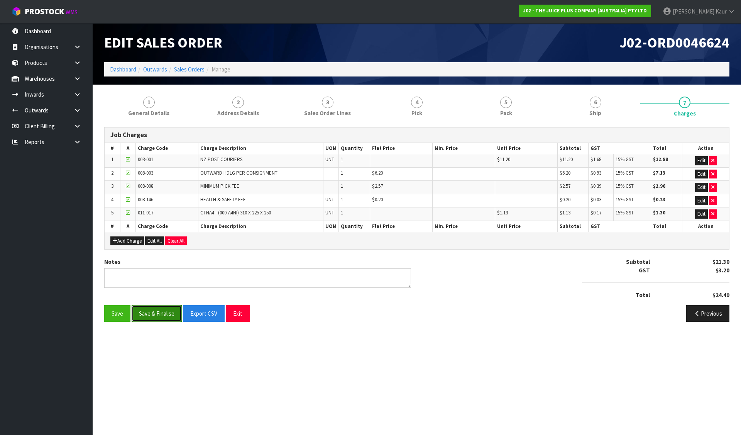
click at [150, 317] on button "Save & Finalise" at bounding box center [157, 313] width 50 height 17
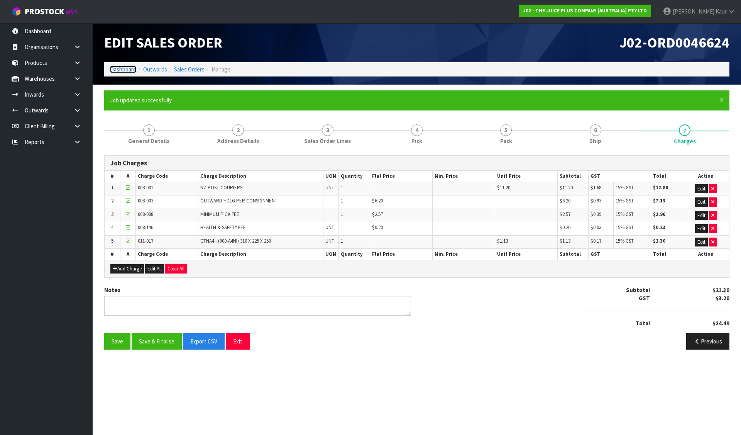
click at [127, 68] on link "Dashboard" at bounding box center [123, 69] width 26 height 7
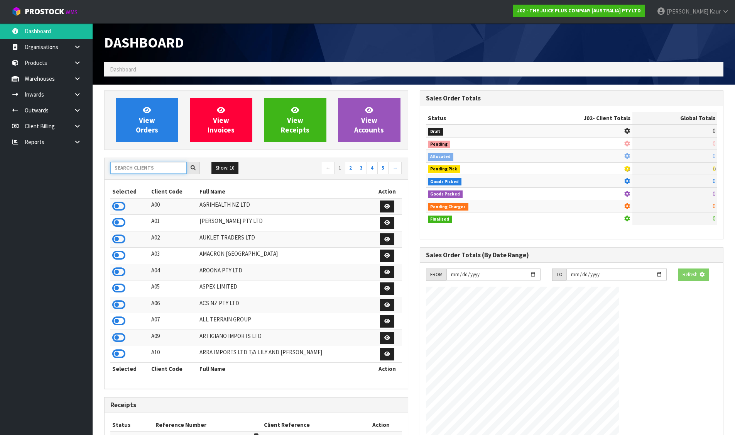
click at [159, 166] on input "text" at bounding box center [148, 168] width 76 height 12
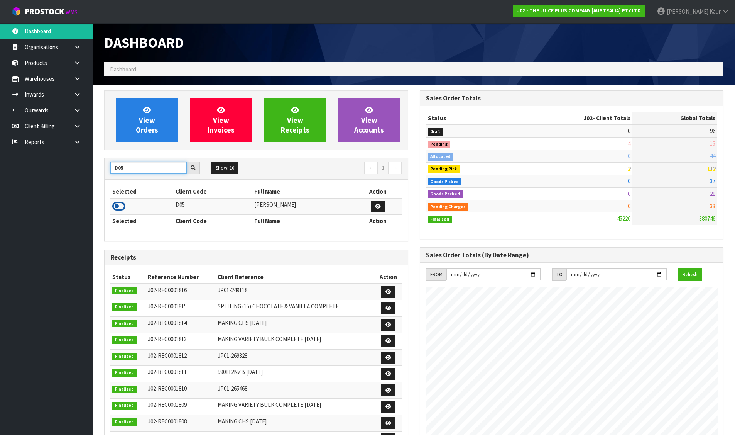
type input "D05"
click at [120, 204] on icon at bounding box center [118, 206] width 13 height 12
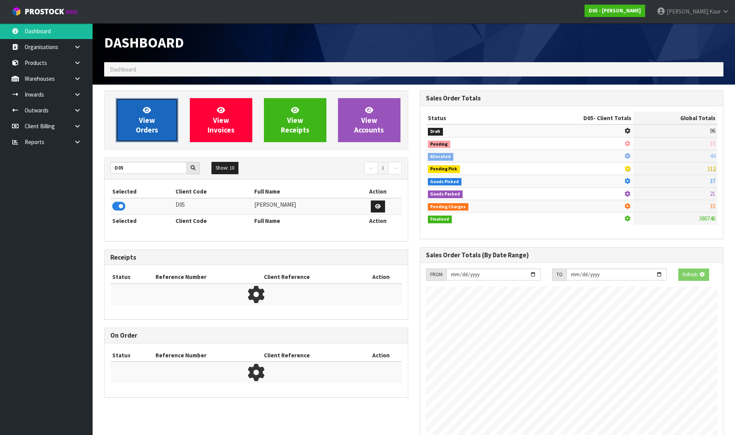
scroll to position [675, 315]
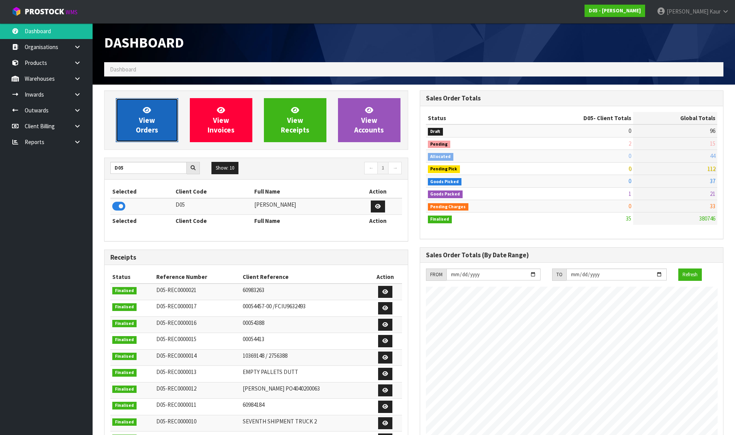
click at [123, 120] on link "View Orders" at bounding box center [147, 120] width 63 height 44
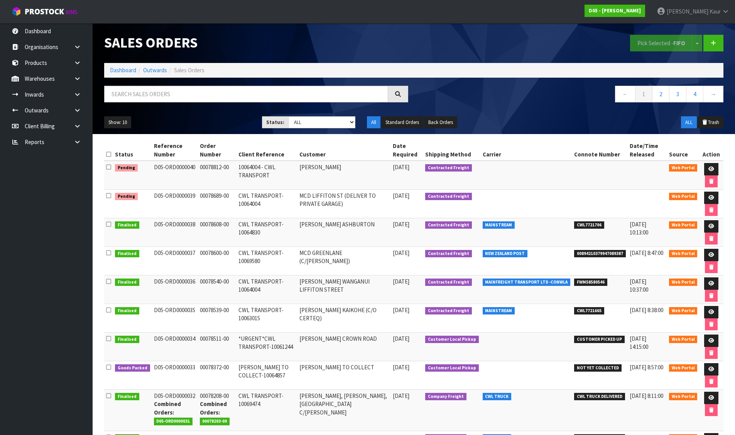
click at [107, 153] on icon at bounding box center [108, 154] width 5 height 6
click at [639, 41] on button "Pick Selected - FIFO" at bounding box center [661, 43] width 63 height 17
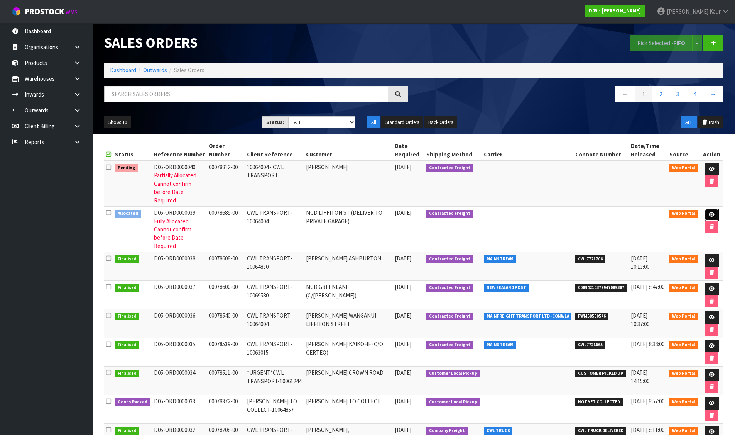
click at [714, 208] on link at bounding box center [712, 214] width 14 height 12
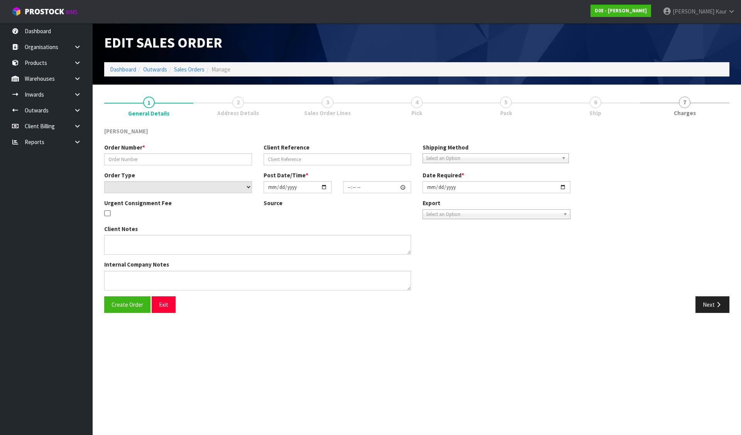
type input "00078689-00"
type input "CWL TRANSPORT-10064004"
select select "number:0"
type input "[DATE]"
type input "10:02:00.000"
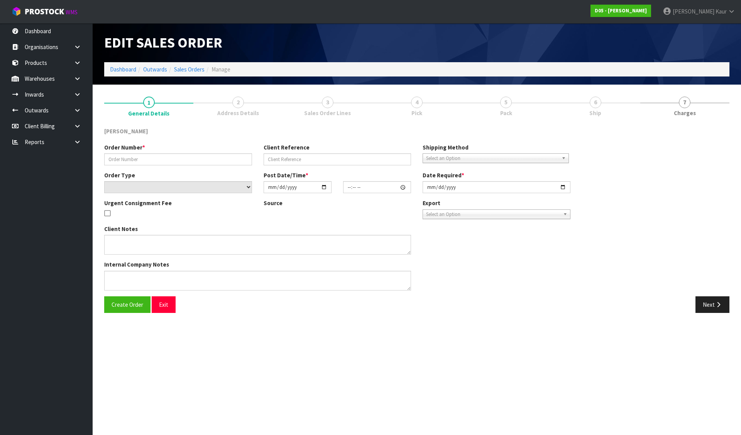
type input "2025-09-15"
type textarea "DELIVERY TO PRIVATE GARAGE - CALL WAYNE 027 258 0666 PRIOR SO HE CAN MEET DRIVE…"
type textarea "I AM TRYING TO FIND OUT WHERE THESE SCREENS ARE. I HAVE SENT EMAILS THERE IS 1 …"
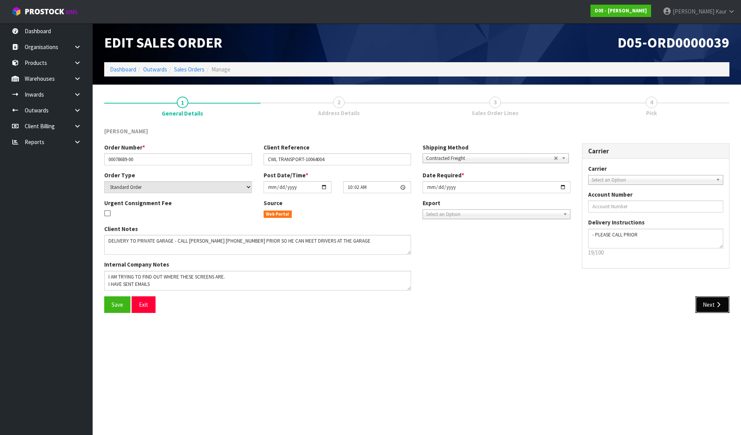
click at [716, 306] on icon "button" at bounding box center [718, 304] width 7 height 6
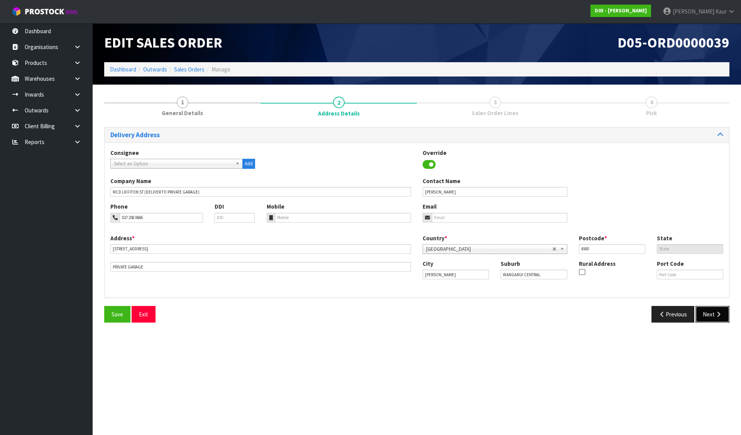
click at [717, 309] on button "Next" at bounding box center [713, 314] width 34 height 17
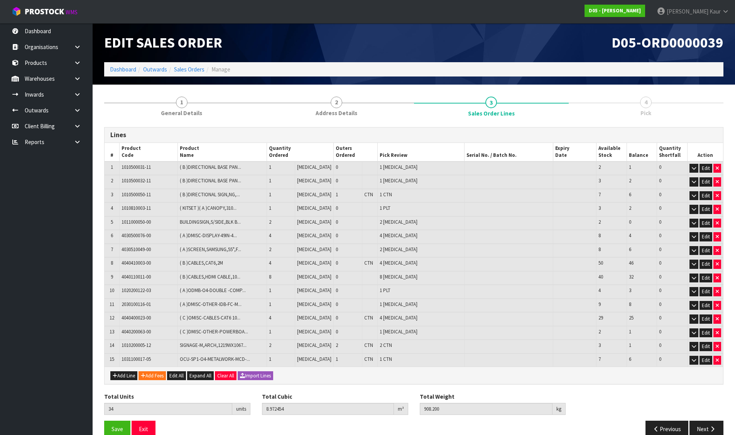
scroll to position [14, 0]
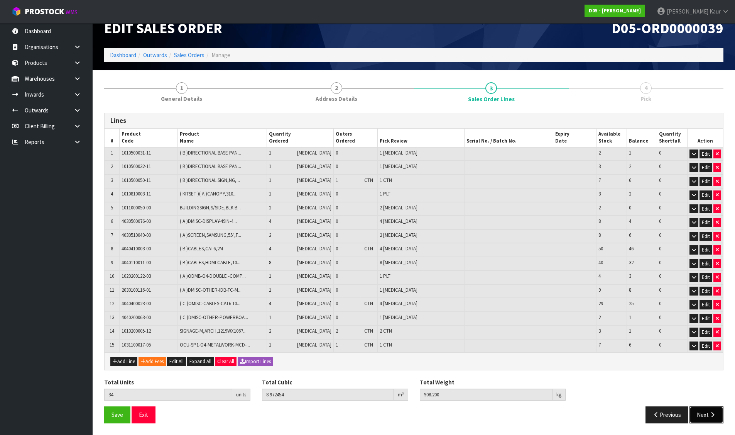
click at [698, 410] on button "Next" at bounding box center [707, 414] width 34 height 17
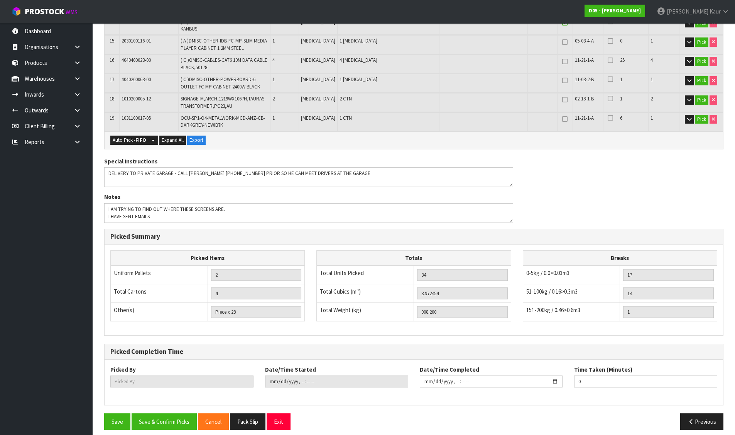
scroll to position [433, 0]
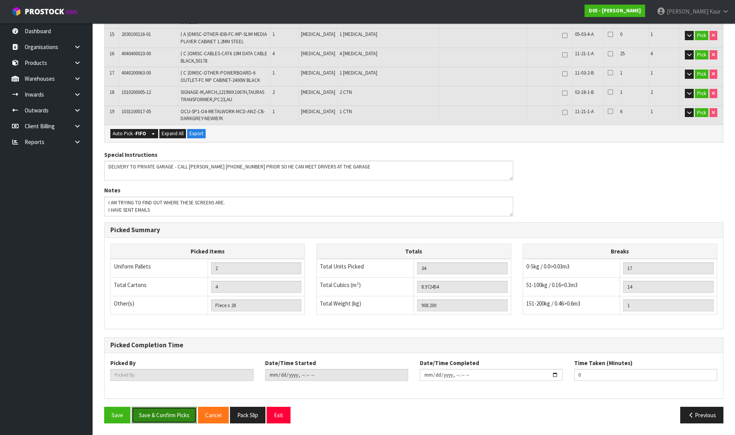
click at [179, 418] on button "Save & Confirm Picks" at bounding box center [164, 414] width 65 height 17
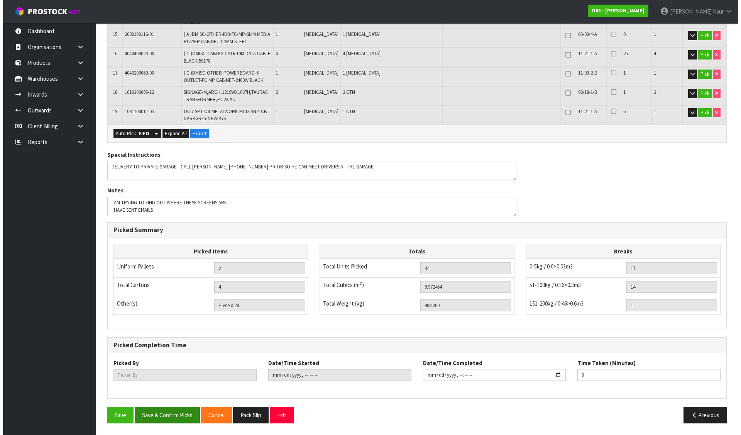
scroll to position [427, 0]
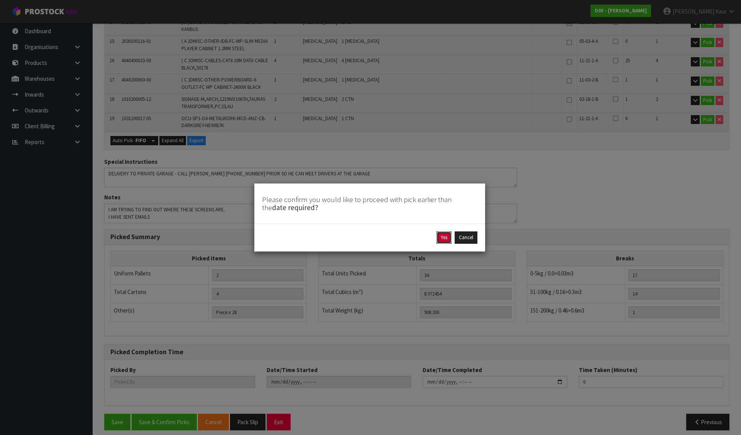
click at [442, 237] on button "Yes" at bounding box center [444, 237] width 15 height 12
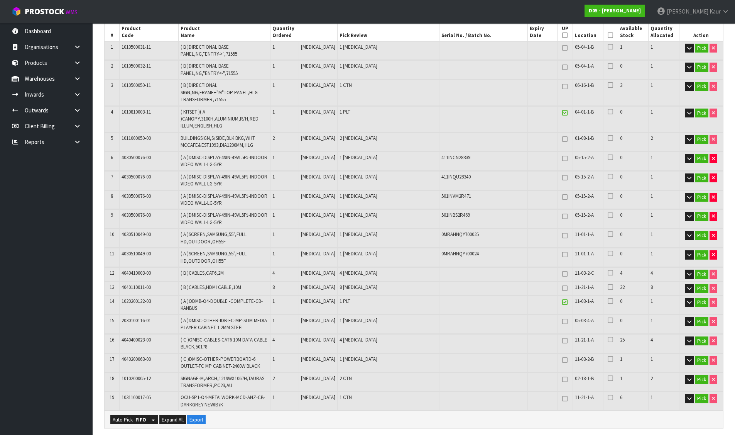
type input "[PERSON_NAME]"
type input "2025-09-11T11:14:14"
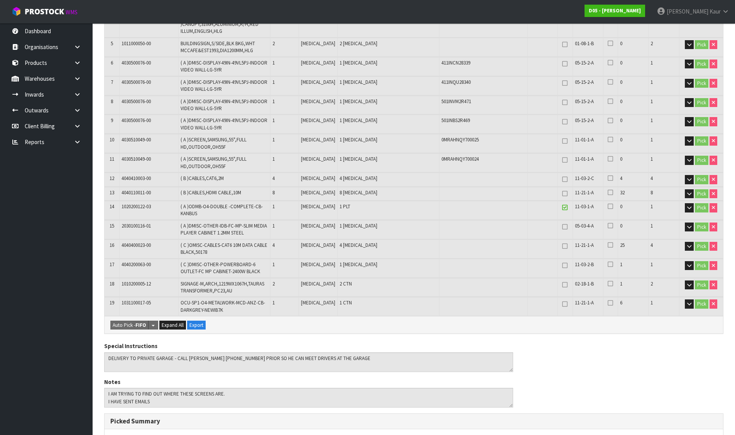
scroll to position [462, 0]
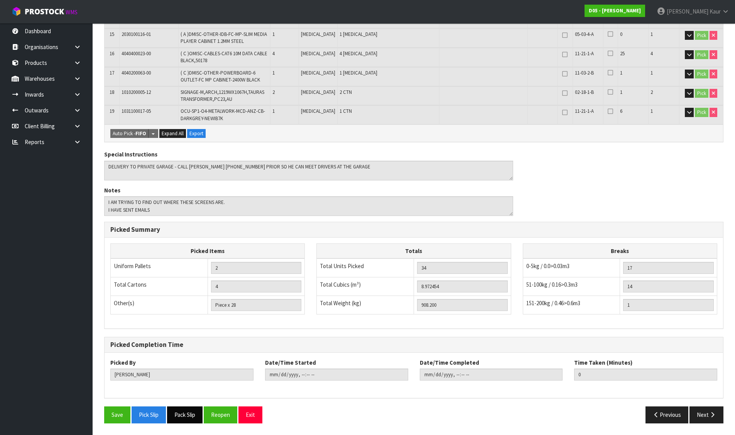
click at [190, 415] on button "Pack Slip" at bounding box center [185, 414] width 36 height 17
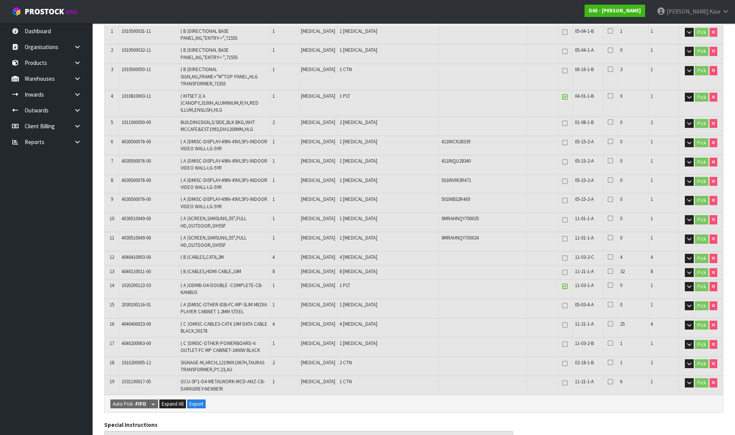
scroll to position [0, 0]
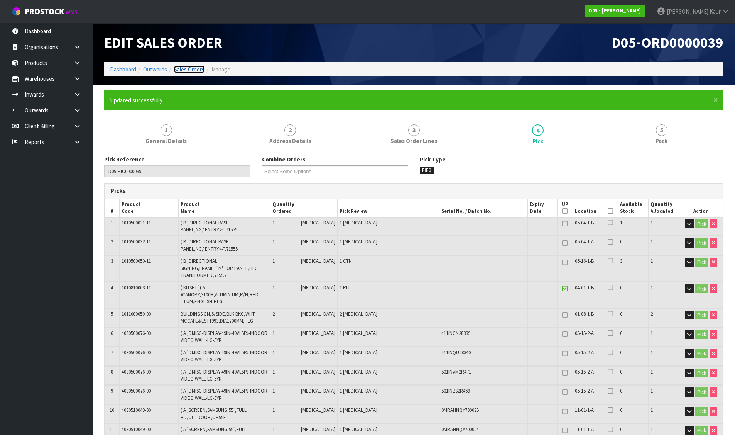
click at [199, 68] on link "Sales Orders" at bounding box center [189, 69] width 30 height 7
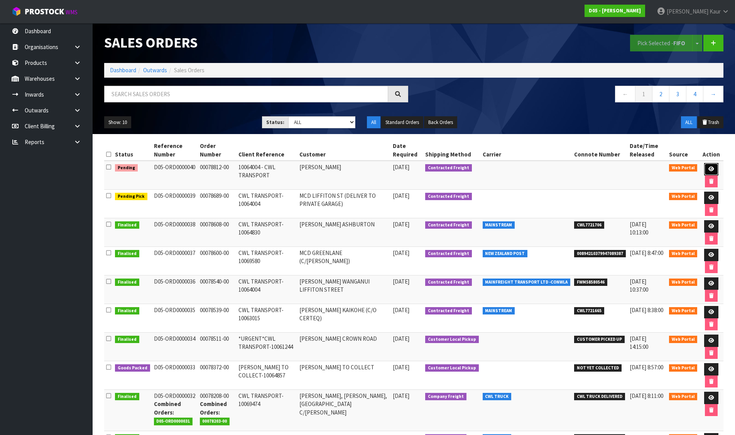
click at [714, 167] on link at bounding box center [711, 169] width 14 height 12
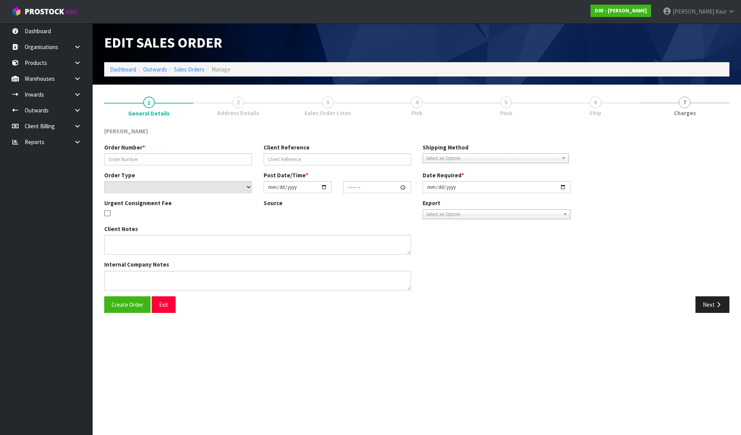
type input "00078812-00"
type input "10064004 - CWL TRANSPORT"
select select "number:0"
type input "[DATE]"
type input "08:08:00.000"
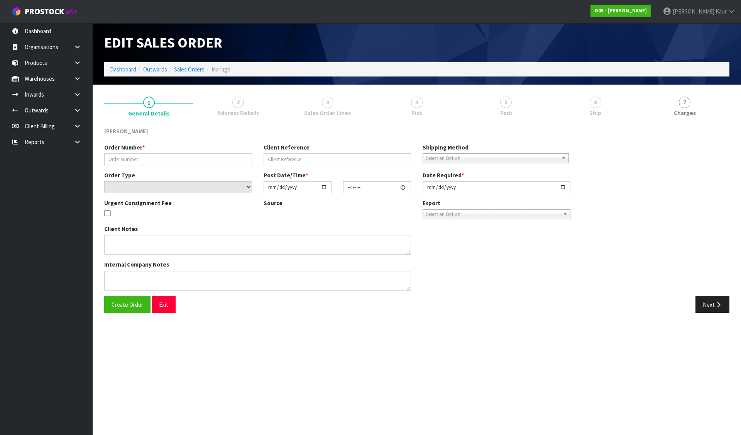
type input "2025-09-15"
type textarea "REMAINING STOCK DUE IN ON LCL TCNU7240441 (40HC) ETA 13/9. PLEASE RECEIVE PICK …"
type textarea "I HAVE INCLUDED INFORMATION IN THE CLIENT NOTES. WE ARE WAITING FOR A DELIVERY …"
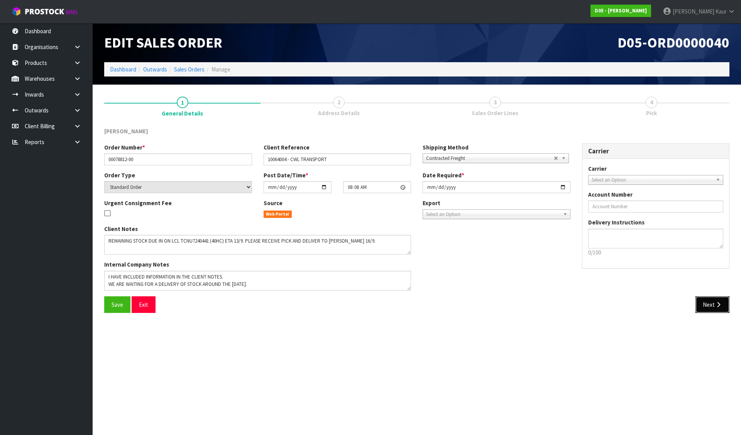
click at [715, 300] on button "Next" at bounding box center [713, 304] width 34 height 17
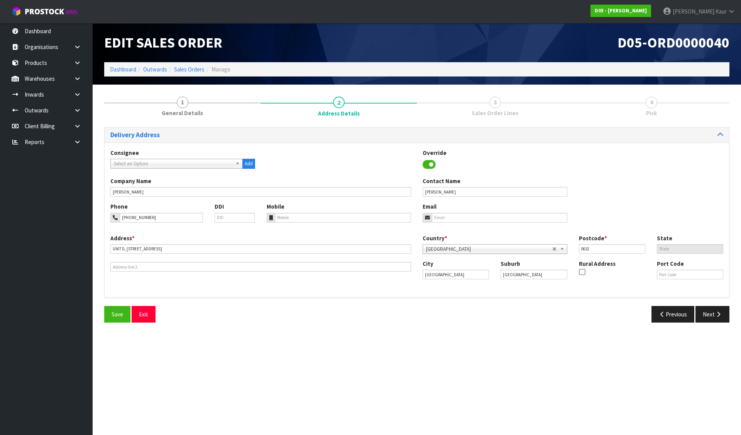
click at [716, 304] on div "Delivery Address Consignee 000001.BAY MECHANICS - BAY MECHANICS 000001A - BRAKE…" at bounding box center [416, 227] width 625 height 201
click at [718, 312] on icon "button" at bounding box center [718, 314] width 7 height 6
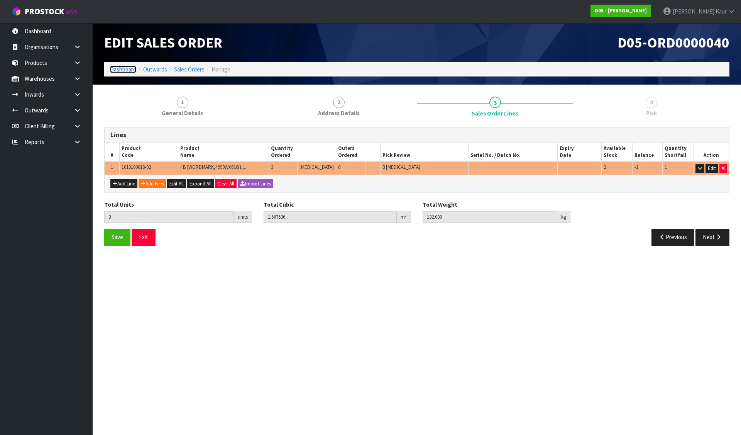
click at [122, 69] on link "Dashboard" at bounding box center [123, 69] width 26 height 7
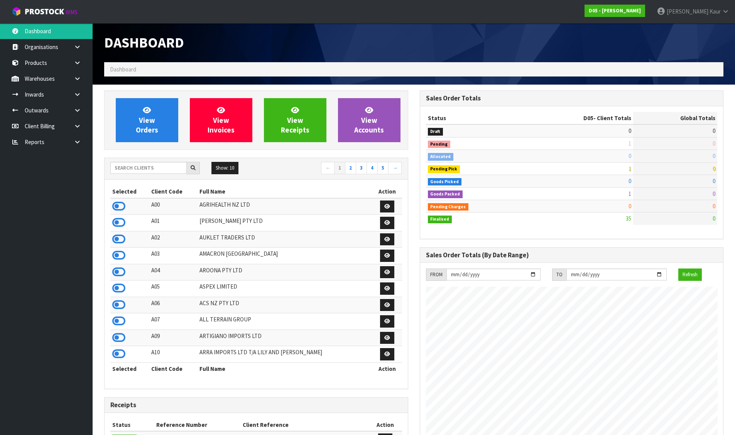
scroll to position [675, 315]
click at [151, 166] on input "text" at bounding box center [148, 168] width 76 height 12
click at [144, 169] on input "text" at bounding box center [148, 168] width 76 height 12
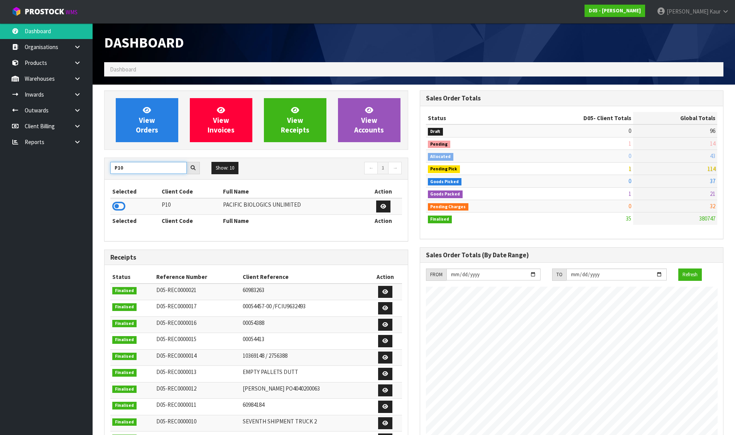
type input "P10"
click at [118, 206] on icon at bounding box center [118, 206] width 13 height 12
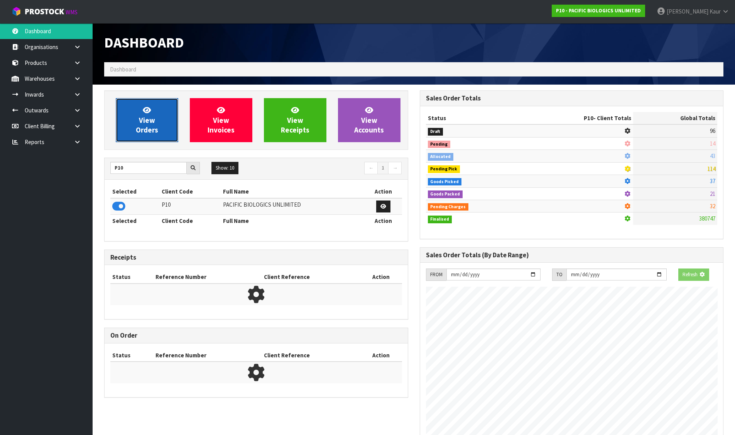
click at [134, 119] on link "View Orders" at bounding box center [147, 120] width 63 height 44
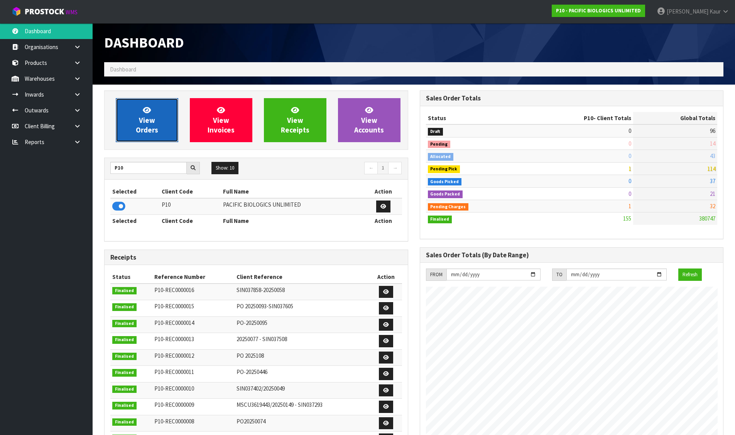
scroll to position [560, 315]
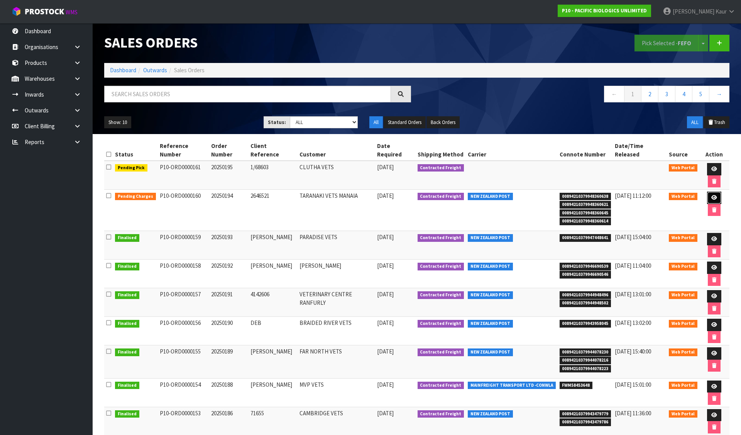
click at [711, 195] on icon at bounding box center [714, 197] width 6 height 5
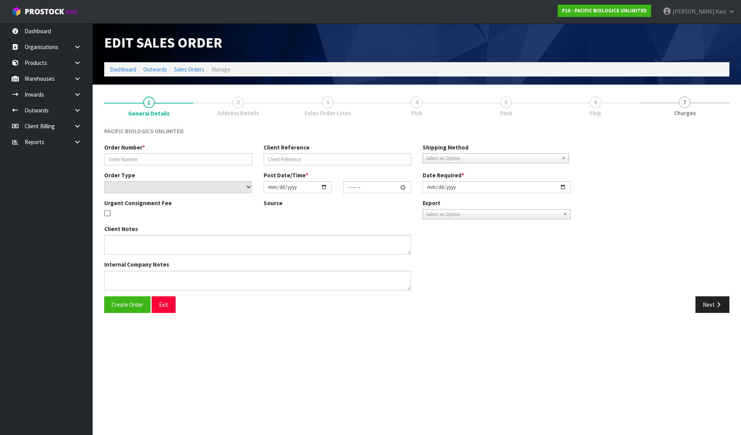
type input "20250194"
type input "2646521"
select select "number:0"
type input "[DATE]"
type input "10:16:00.000"
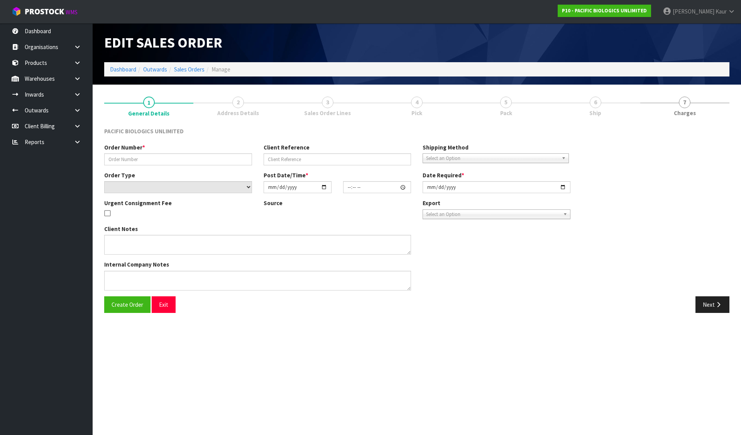
type input "[DATE]"
type textarea "PLEASE DESPATCH ASAP"
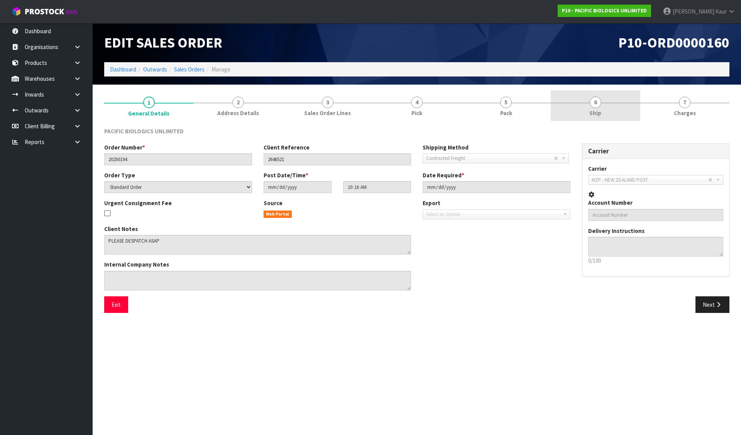
click at [619, 107] on link "6 Ship" at bounding box center [595, 105] width 89 height 30
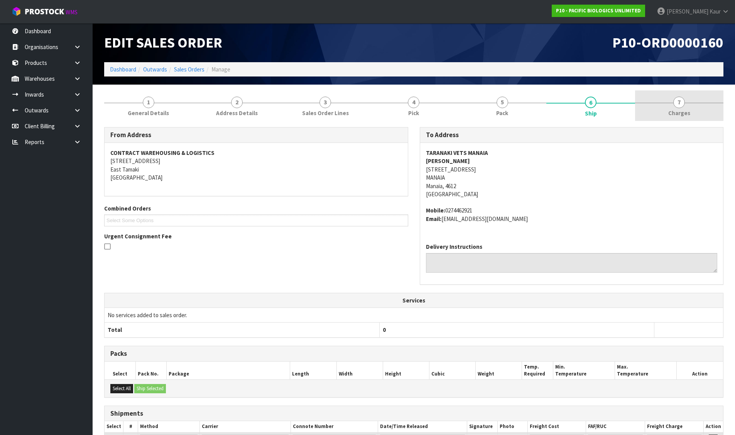
click at [681, 106] on span "7" at bounding box center [680, 102] width 12 height 12
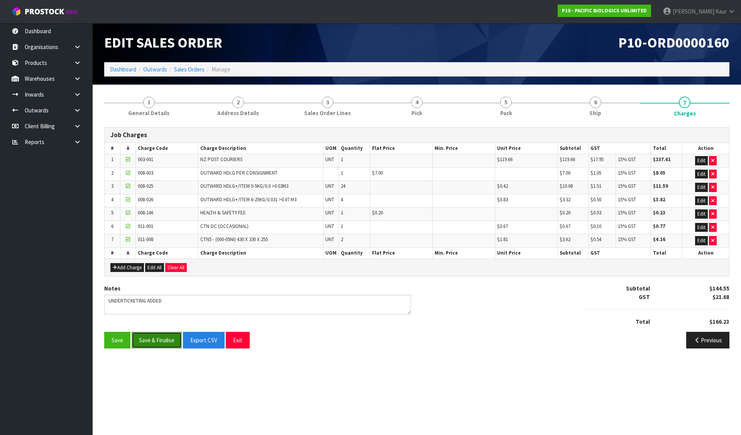
click at [151, 341] on button "Save & Finalise" at bounding box center [157, 340] width 50 height 17
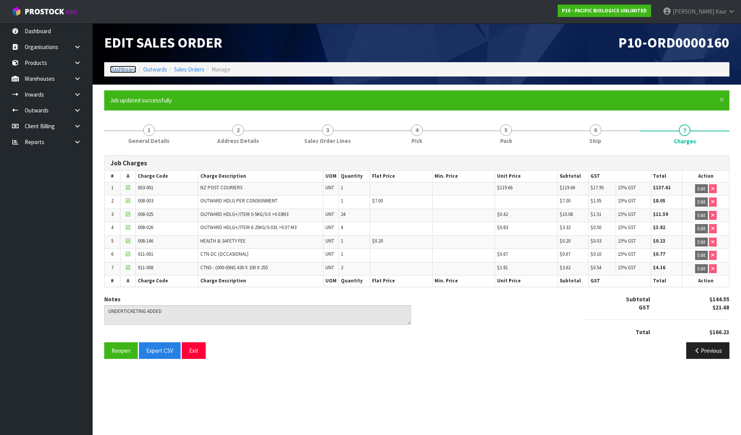
click at [118, 66] on link "Dashboard" at bounding box center [123, 69] width 26 height 7
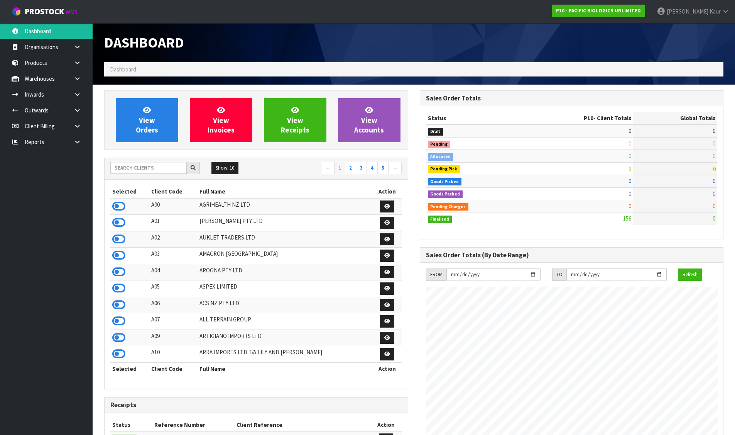
scroll to position [560, 315]
click at [157, 170] on input "text" at bounding box center [148, 168] width 76 height 12
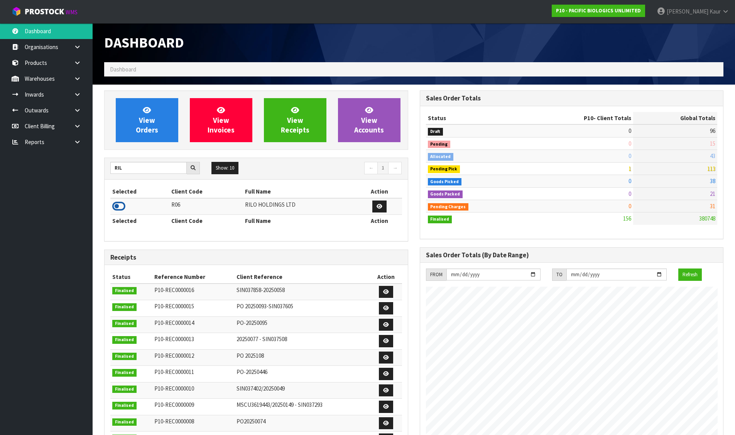
click at [117, 209] on icon at bounding box center [118, 206] width 13 height 12
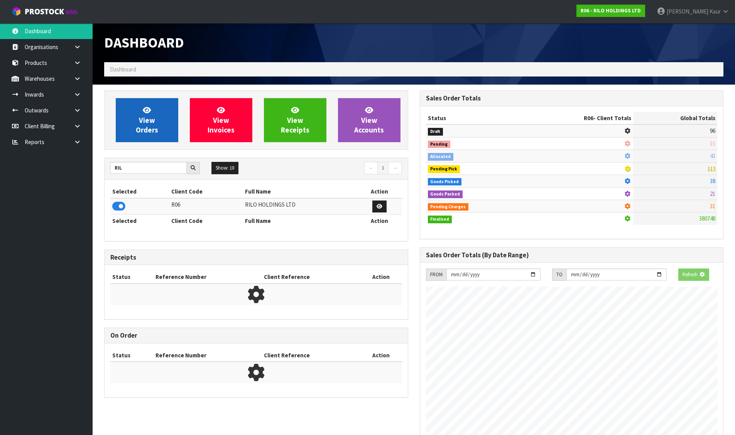
scroll to position [385521, 385677]
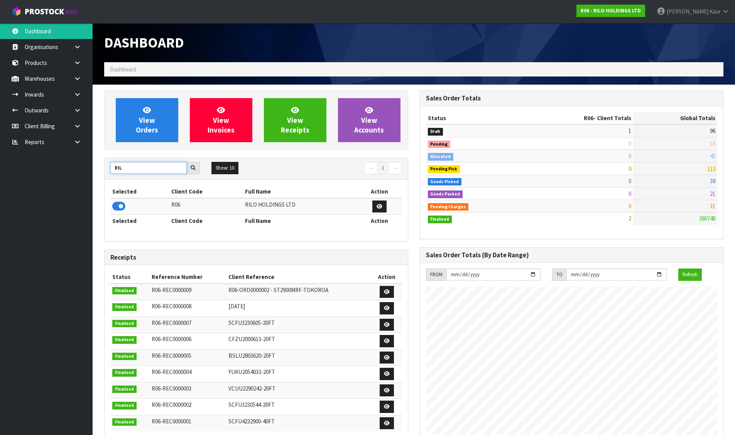
drag, startPoint x: 135, startPoint y: 172, endPoint x: 93, endPoint y: 169, distance: 42.2
click at [93, 169] on section "View Orders View Invoices View Receipts View Accounts RIL Show: 10 5 10 25 50 ←…" at bounding box center [414, 327] width 643 height 484
type input "SFA"
click at [116, 207] on icon at bounding box center [118, 206] width 13 height 12
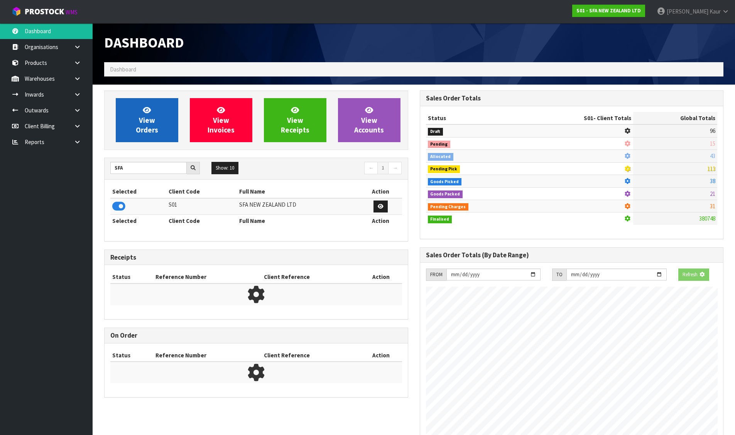
scroll to position [585, 315]
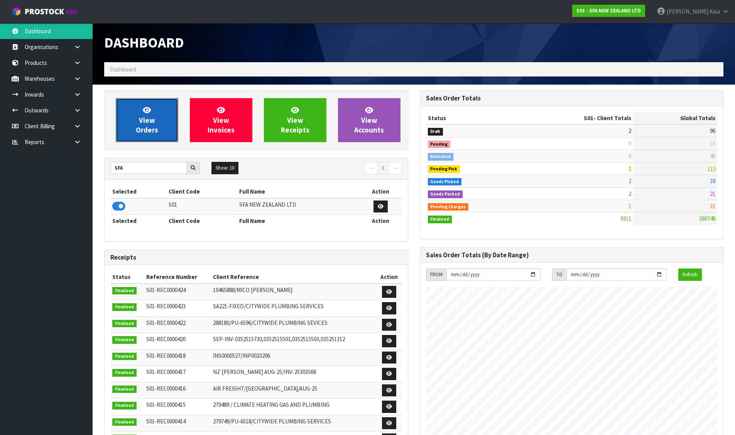
click at [149, 113] on icon at bounding box center [147, 109] width 8 height 7
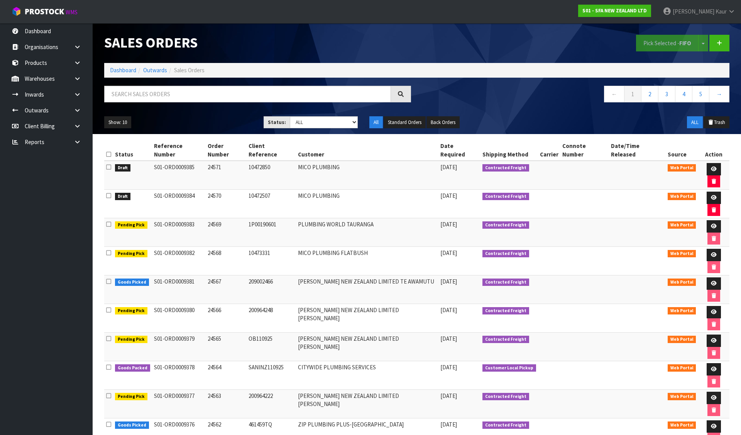
click at [108, 151] on icon at bounding box center [108, 154] width 5 height 6
click at [659, 46] on button "Pick Selected - FIFO" at bounding box center [667, 43] width 63 height 17
click at [707, 191] on link at bounding box center [714, 197] width 14 height 12
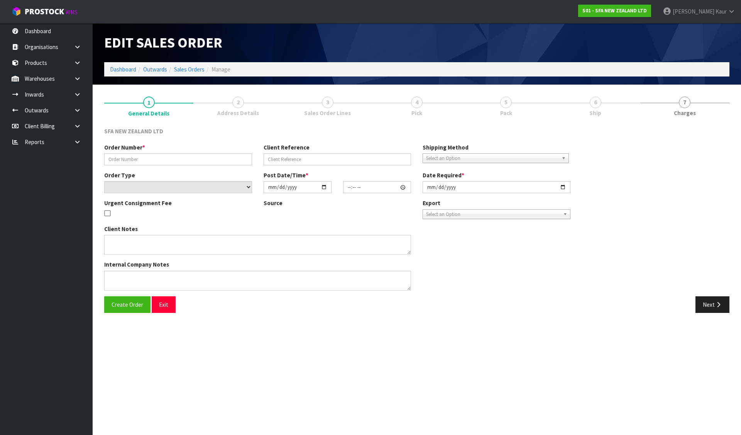
type input "24570"
type input "10472507"
select select "number:0"
type input "[DATE]"
type input "11:22:00.000"
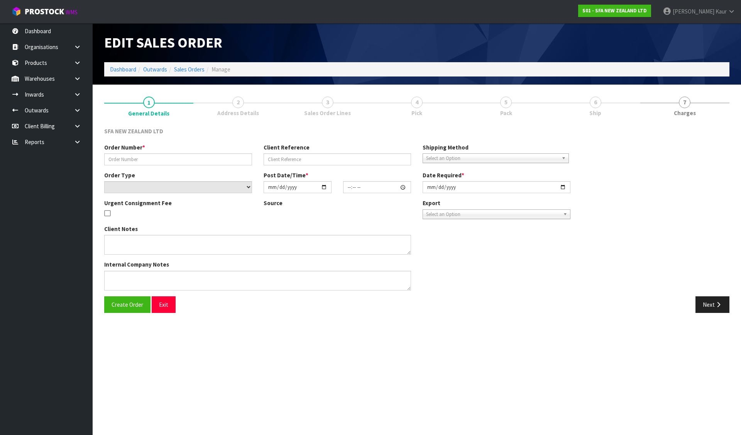
type input "[DATE]"
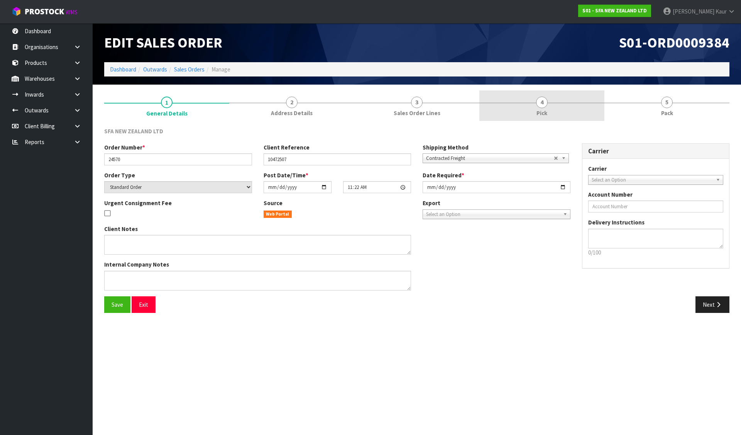
click at [543, 103] on span "4" at bounding box center [542, 102] width 12 height 12
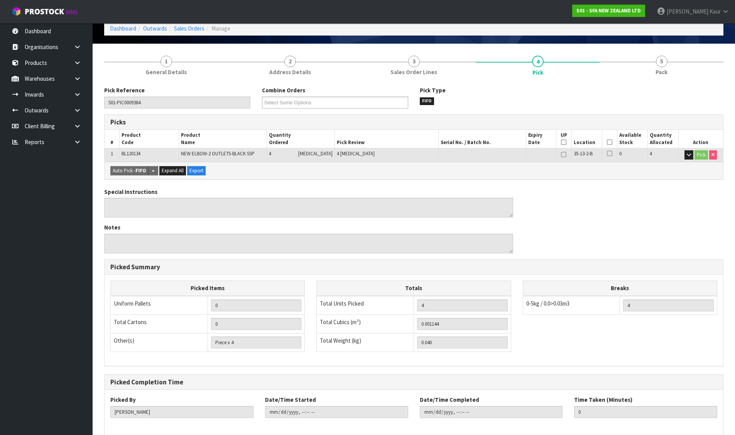
scroll to position [78, 0]
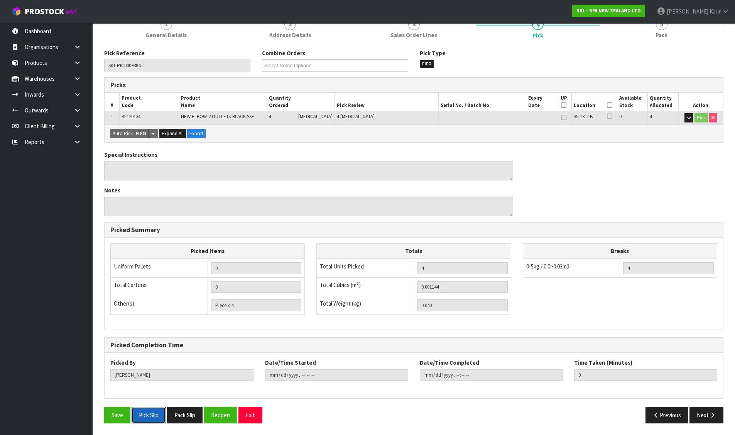
click at [150, 412] on button "Pick Slip" at bounding box center [149, 414] width 34 height 17
click at [181, 412] on button "Pack Slip" at bounding box center [185, 414] width 36 height 17
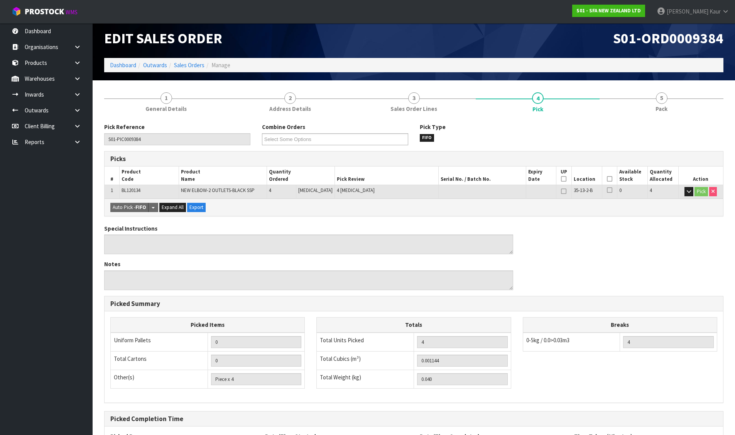
scroll to position [0, 0]
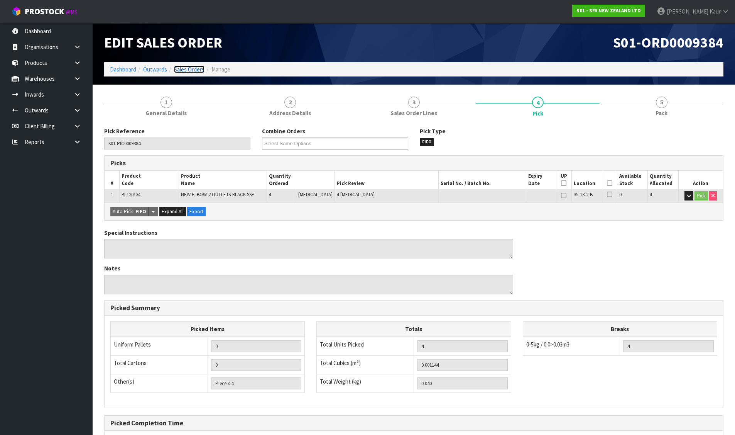
click at [183, 70] on link "Sales Orders" at bounding box center [189, 69] width 30 height 7
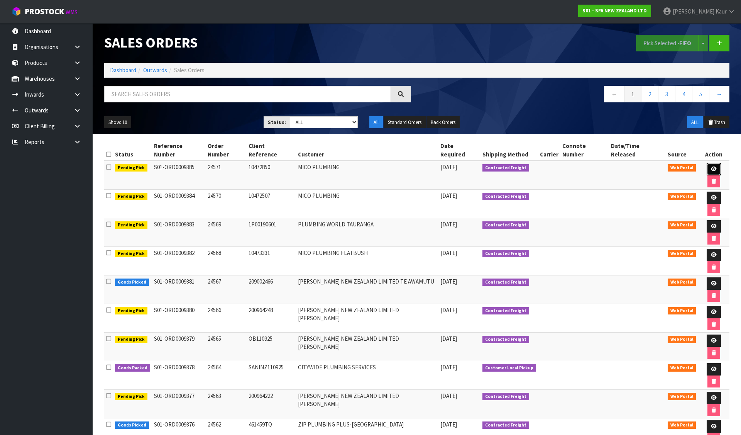
click at [711, 166] on icon at bounding box center [714, 168] width 6 height 5
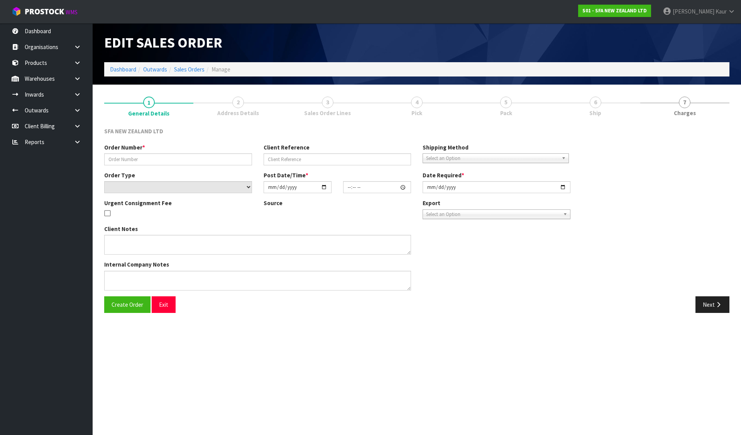
type input "24571"
type input "10472850"
select select "number:0"
type input "[DATE]"
type input "11:23:00.000"
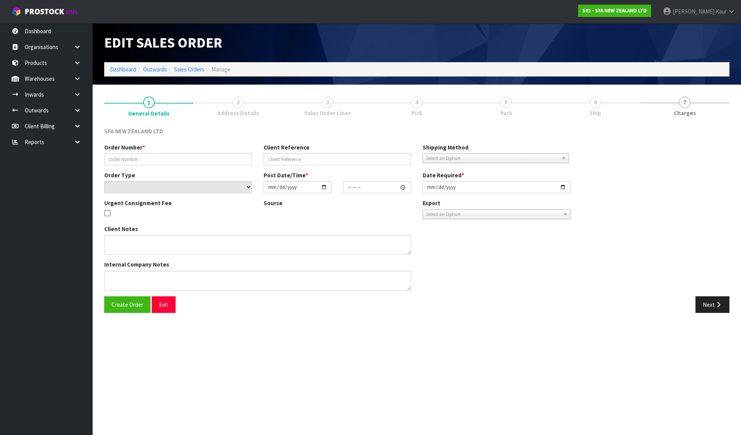
type input "[DATE]"
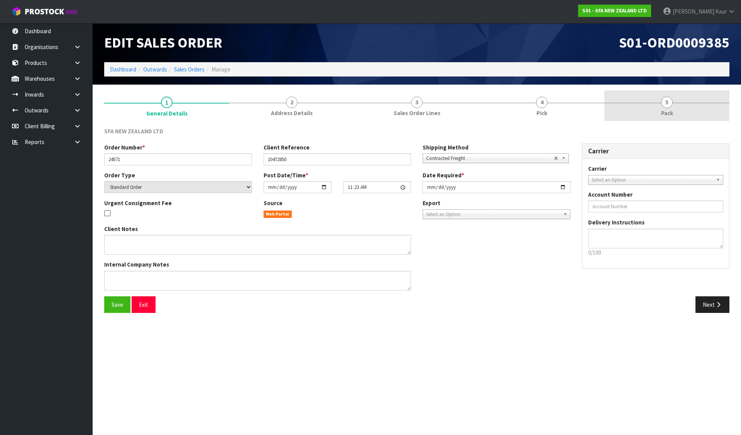
click at [518, 100] on link "4 Pick" at bounding box center [541, 105] width 125 height 30
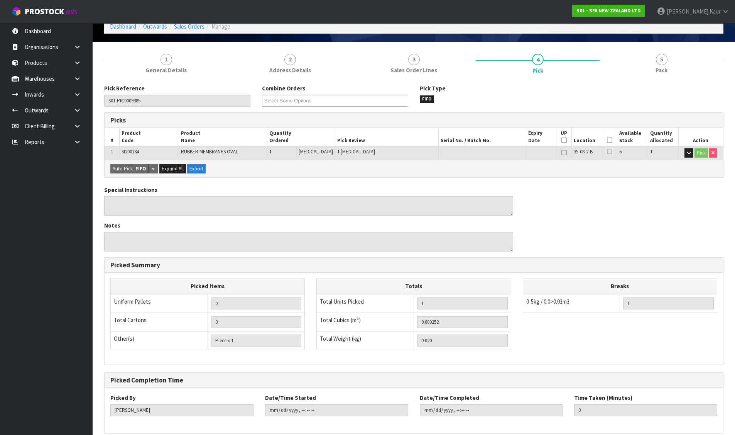
scroll to position [78, 0]
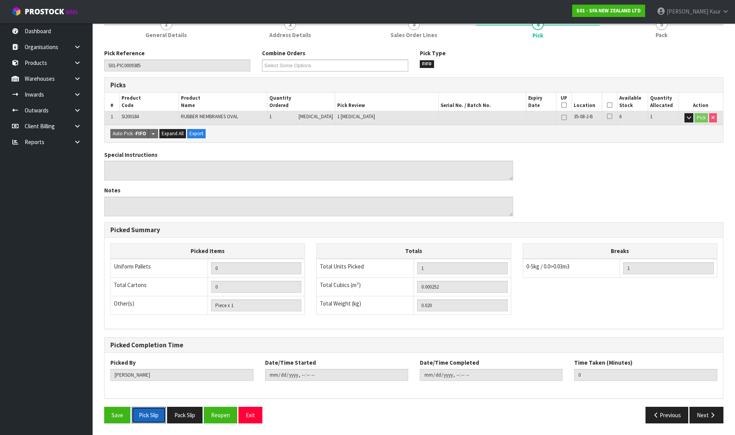
click at [156, 412] on button "Pick Slip" at bounding box center [149, 414] width 34 height 17
click at [193, 415] on button "Pack Slip" at bounding box center [185, 414] width 36 height 17
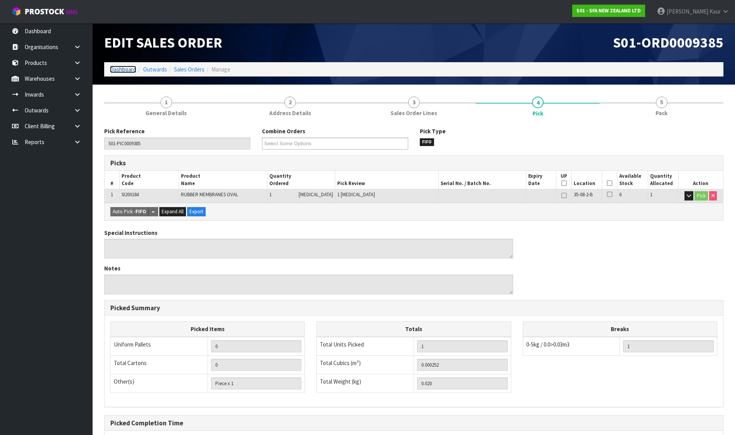
click at [122, 67] on link "Dashboard" at bounding box center [123, 69] width 26 height 7
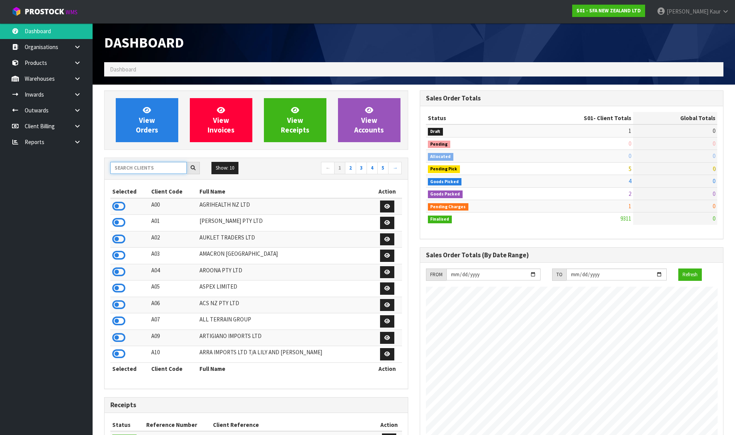
click at [131, 171] on input "text" at bounding box center [148, 168] width 76 height 12
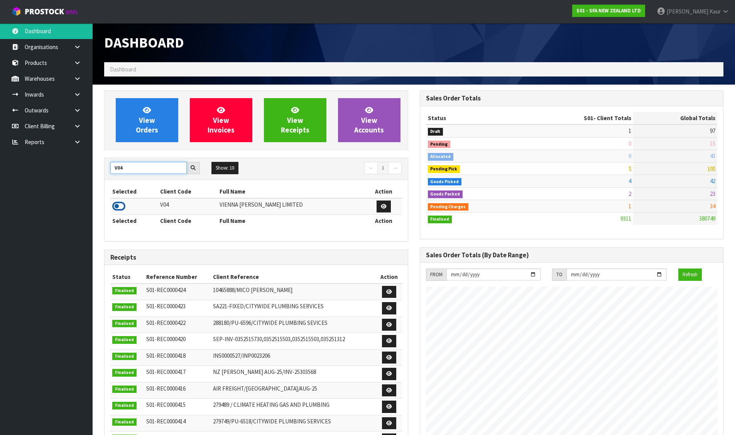
type input "V04"
click at [119, 206] on icon at bounding box center [118, 206] width 13 height 12
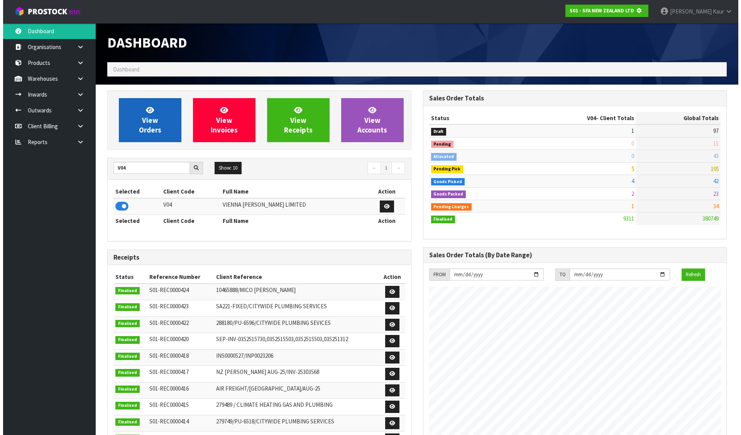
scroll to position [385512, 385677]
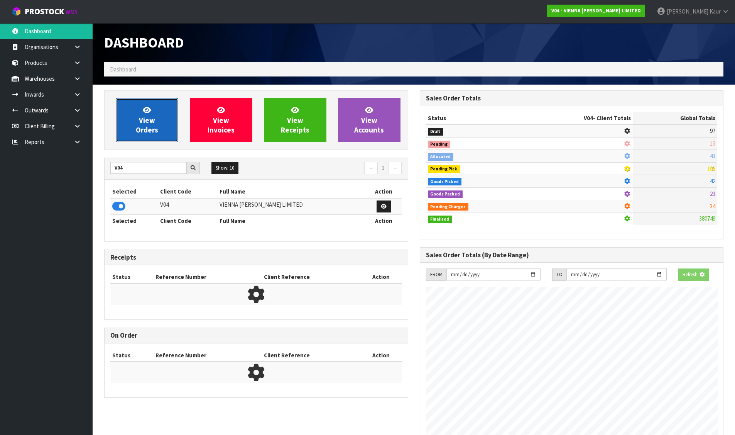
click at [151, 119] on span "View Orders" at bounding box center [147, 119] width 22 height 29
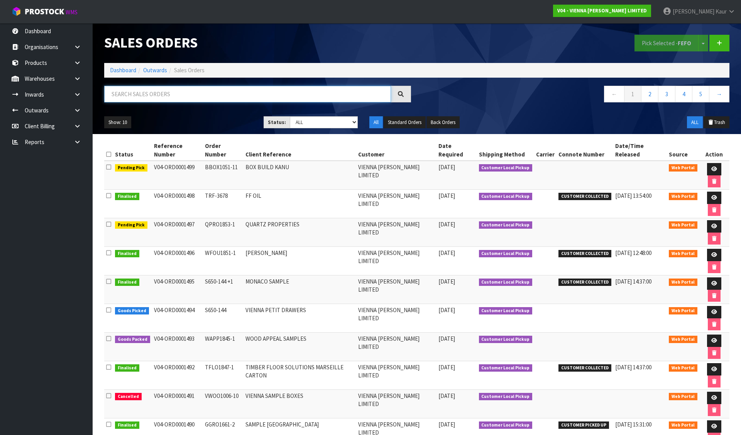
click at [155, 102] on input "text" at bounding box center [247, 94] width 287 height 17
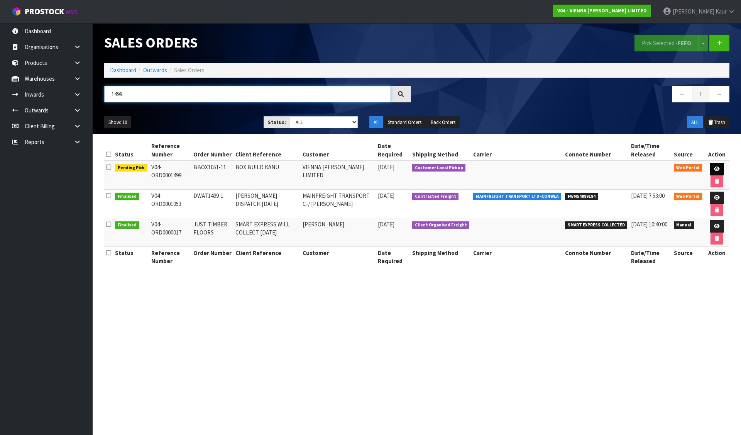
type input "1499"
click at [720, 166] on link at bounding box center [717, 169] width 14 height 12
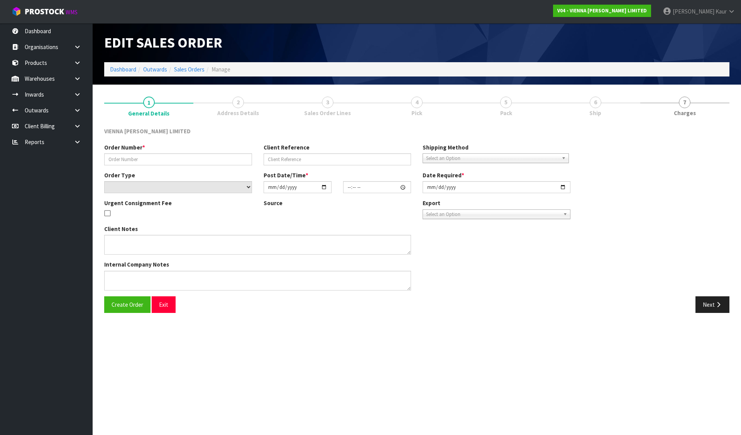
type input "BBOX1051-11"
type input "BOX BUILD KANU"
select select "number:0"
type input "[DATE]"
type input "15:05:00.000"
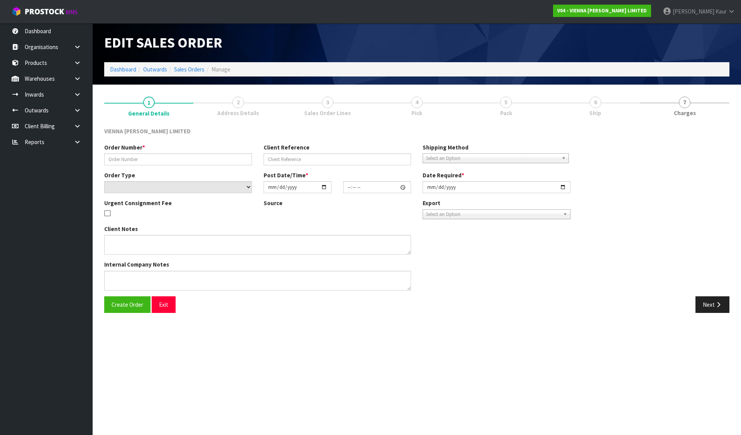
type input "2025-09-18"
type textarea "BOX BUILD KANU"
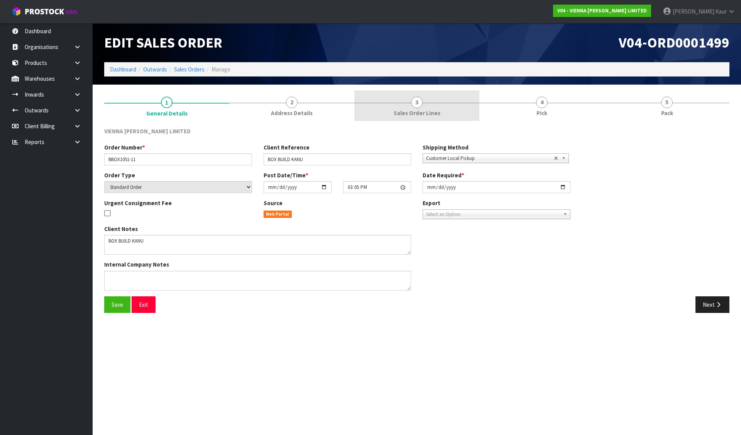
click at [408, 105] on link "3 Sales Order Lines" at bounding box center [416, 105] width 125 height 30
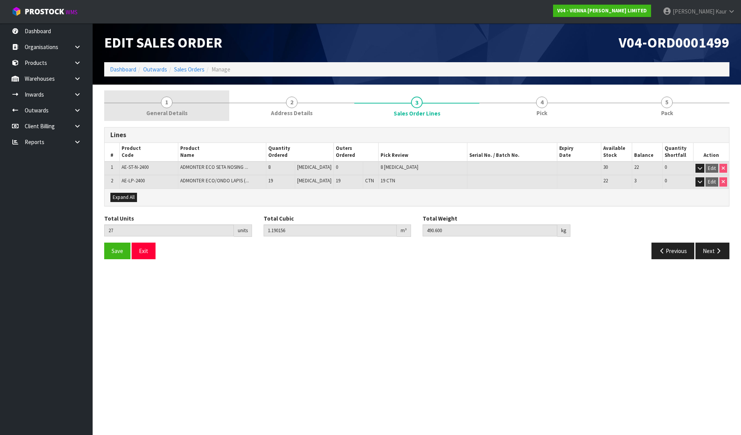
click at [157, 109] on span "General Details" at bounding box center [166, 113] width 41 height 8
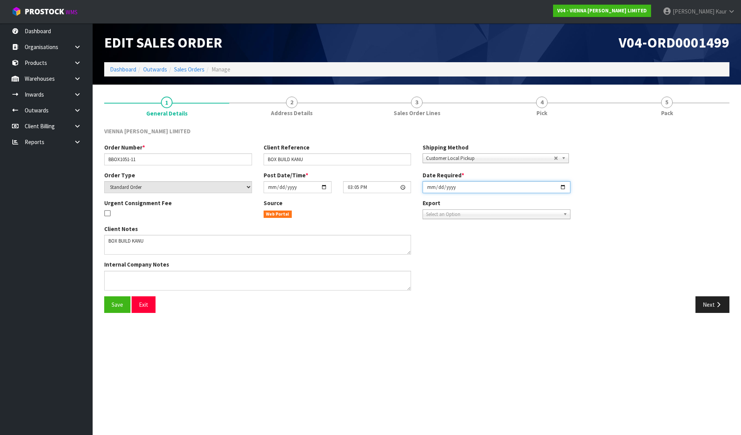
click at [433, 186] on input "2025-09-18" at bounding box center [497, 187] width 148 height 12
type input "2025-09-17"
click at [122, 302] on span "Save" at bounding box center [118, 304] width 12 height 7
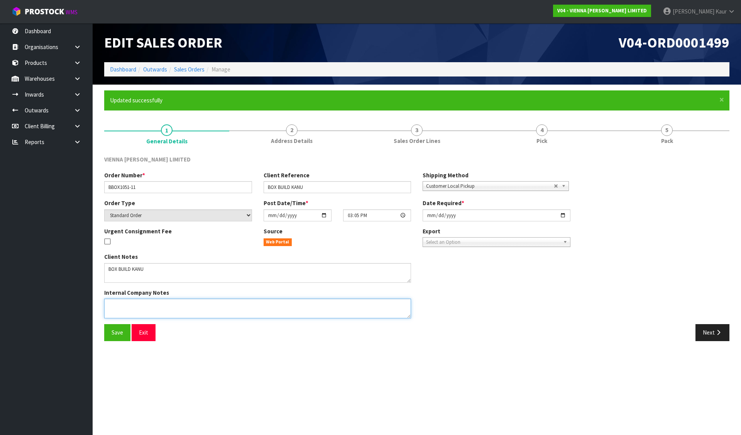
click at [143, 300] on textarea at bounding box center [257, 308] width 307 height 20
paste textarea "THE AE-ST-N-2400 SETA NOSING ON THE ORDER IS THE PRODUCT YOU DISCUSSED WITH RAZ…"
click at [124, 308] on textarea at bounding box center [257, 308] width 307 height 20
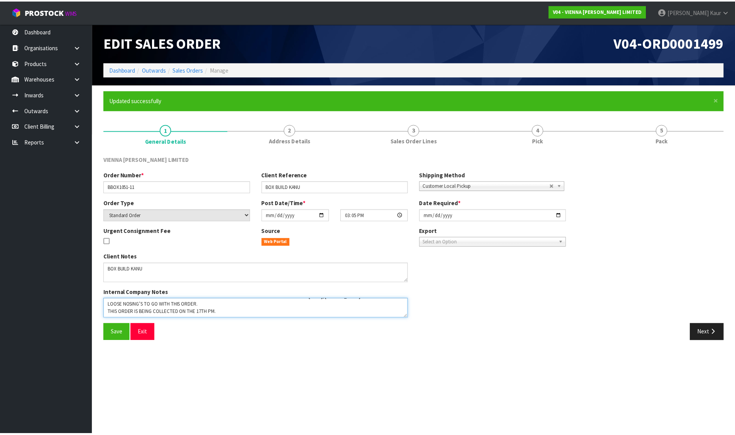
scroll to position [8, 0]
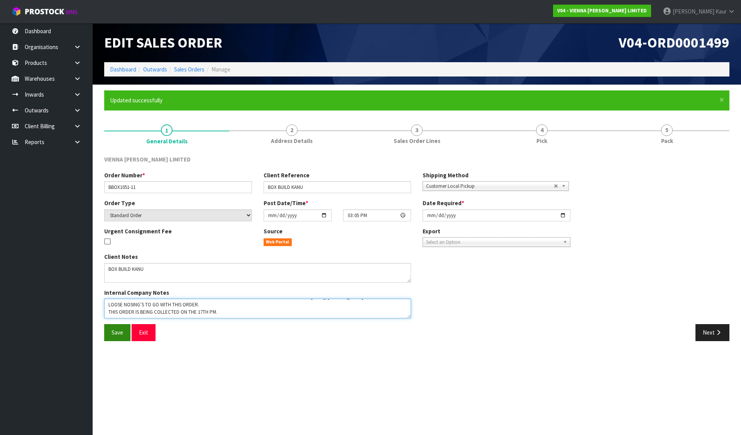
type textarea "THE AE-ST-N-2400 SETA NOSING ON THE ORDER IS THE PRODUCT YOU DISCUSSED WITH RAZ…"
click at [124, 327] on button "Save" at bounding box center [117, 332] width 26 height 17
click at [120, 69] on link "Dashboard" at bounding box center [123, 69] width 26 height 7
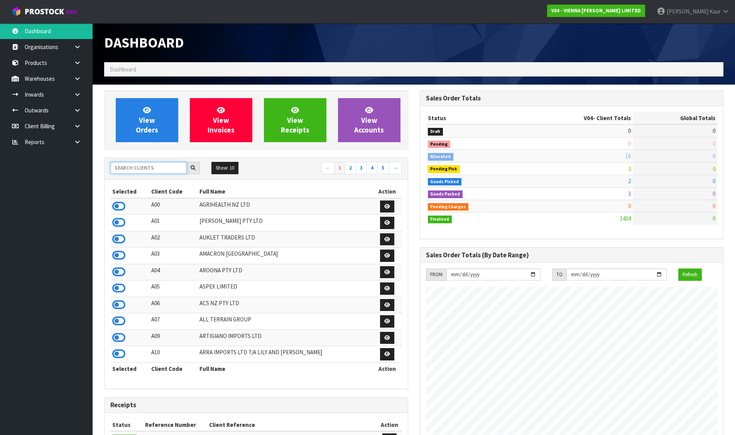
click at [134, 167] on input "text" at bounding box center [148, 168] width 76 height 12
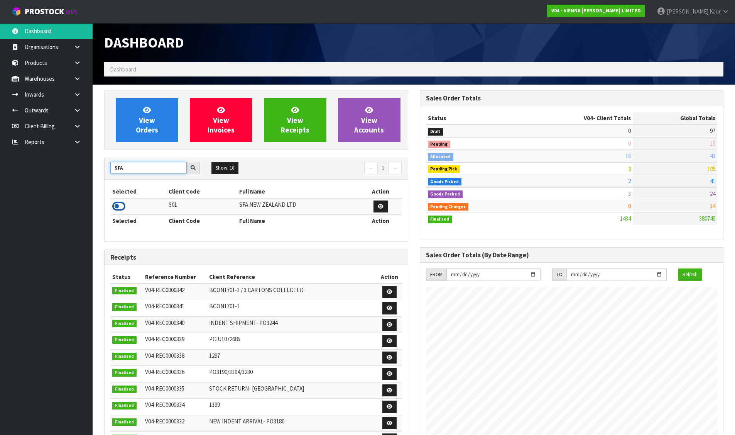
type input "SFA"
drag, startPoint x: 114, startPoint y: 208, endPoint x: 127, endPoint y: 174, distance: 36.9
click at [113, 208] on icon at bounding box center [118, 206] width 13 height 12
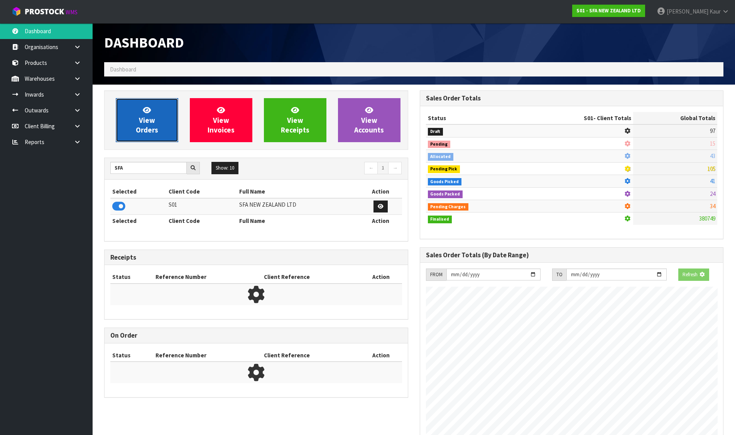
click at [151, 105] on span "View Orders" at bounding box center [147, 119] width 22 height 29
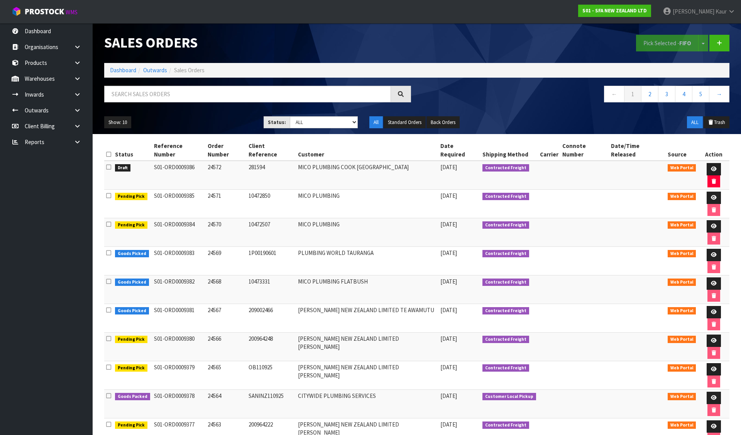
click at [108, 164] on icon at bounding box center [108, 167] width 5 height 6
click at [0, 0] on input "checkbox" at bounding box center [0, 0] width 0 height 0
click at [670, 43] on button "Pick Selected - FIFO" at bounding box center [667, 43] width 63 height 17
click at [711, 166] on icon at bounding box center [714, 168] width 6 height 5
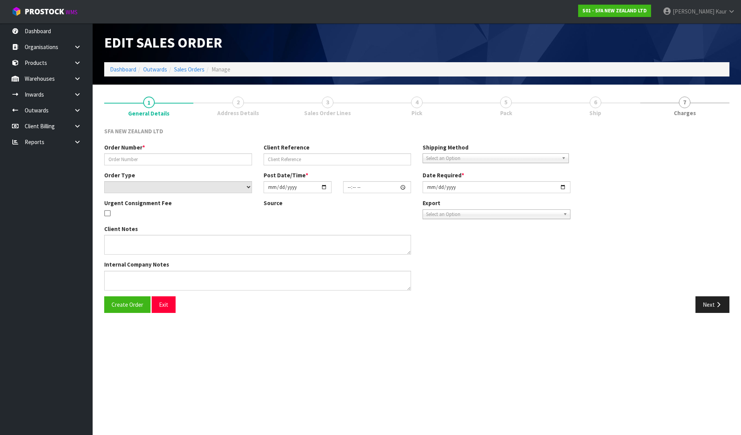
type input "24572"
type input "281594"
select select "number:0"
type input "[DATE]"
type input "11:27:00.000"
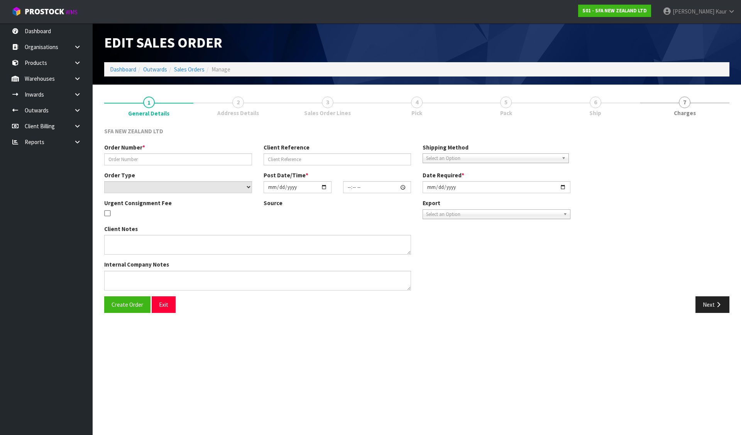
type input "[DATE]"
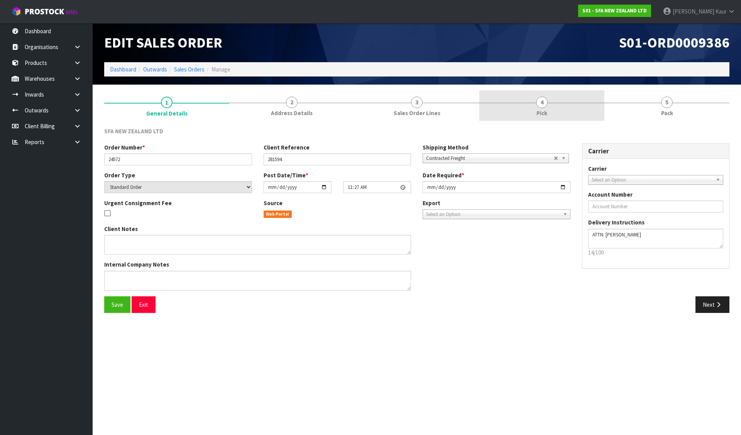
click at [555, 106] on link "4 Pick" at bounding box center [541, 105] width 125 height 30
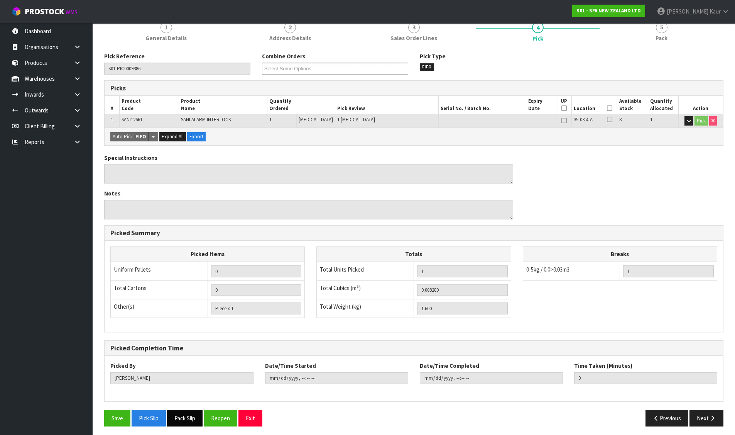
scroll to position [78, 0]
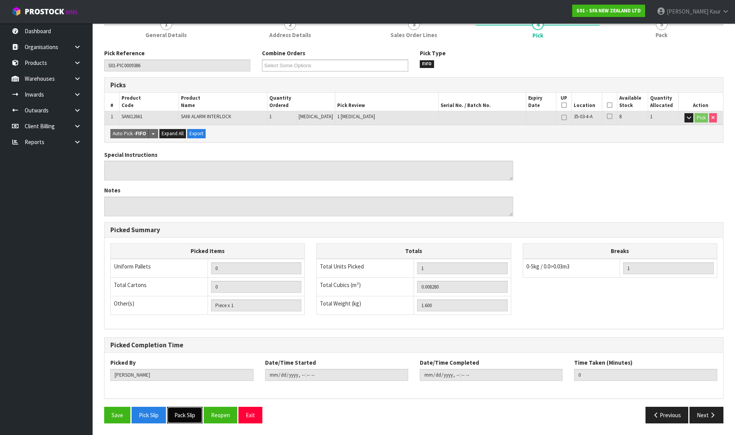
click at [189, 415] on button "Pack Slip" at bounding box center [185, 414] width 36 height 17
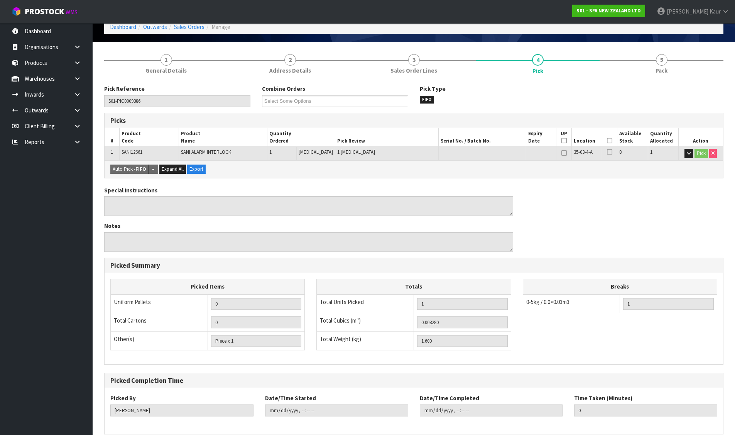
scroll to position [0, 0]
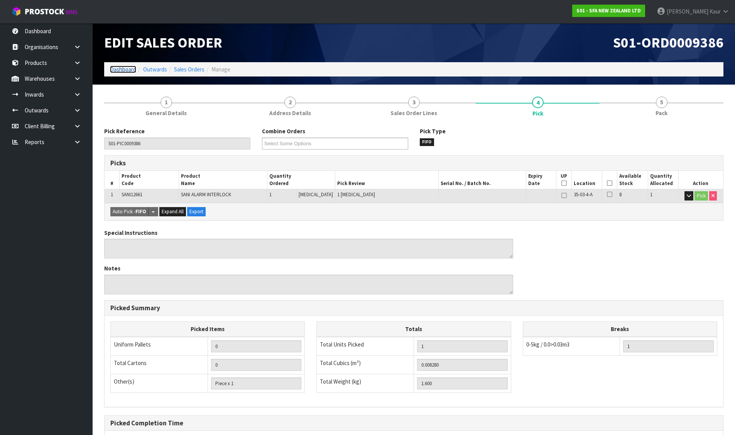
click at [117, 69] on link "Dashboard" at bounding box center [123, 69] width 26 height 7
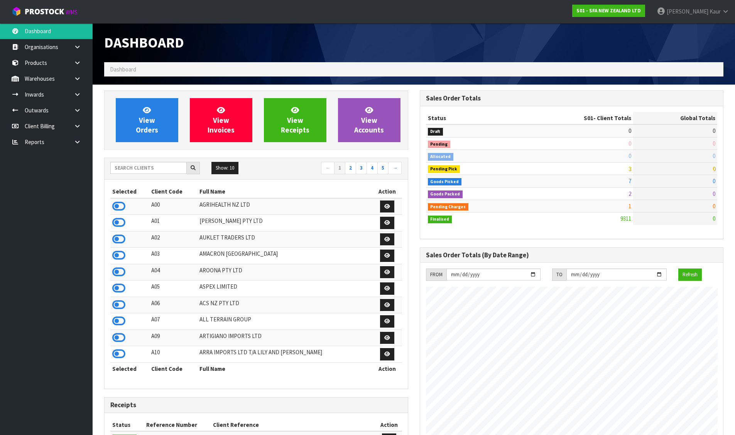
scroll to position [585, 315]
click at [150, 171] on input "text" at bounding box center [148, 168] width 76 height 12
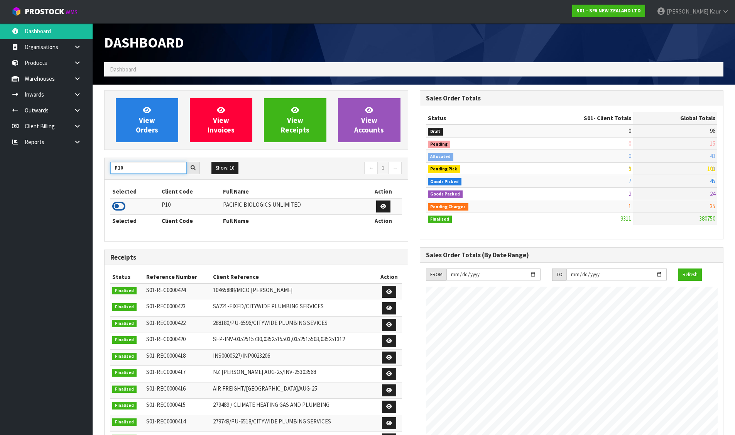
type input "P10"
click at [117, 205] on icon at bounding box center [118, 206] width 13 height 12
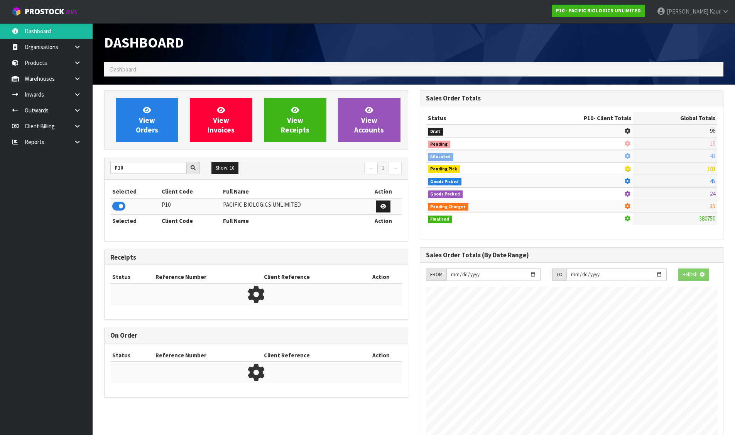
scroll to position [481, 315]
click at [113, 132] on div "View Orders" at bounding box center [147, 120] width 74 height 44
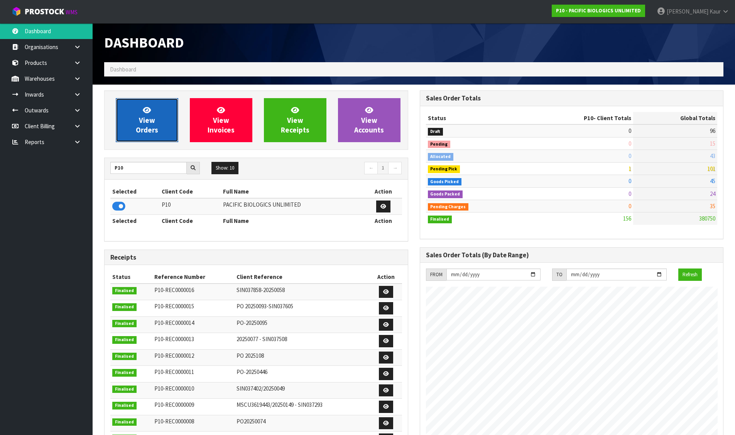
click at [129, 126] on link "View Orders" at bounding box center [147, 120] width 63 height 44
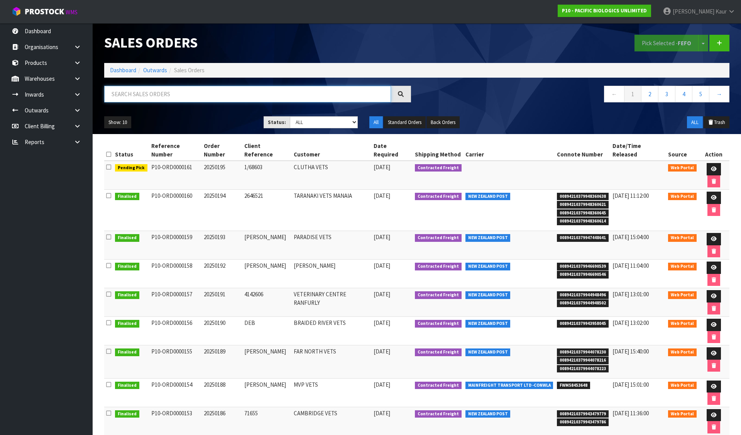
click at [160, 93] on input "text" at bounding box center [247, 94] width 287 height 17
paste input "20250194"
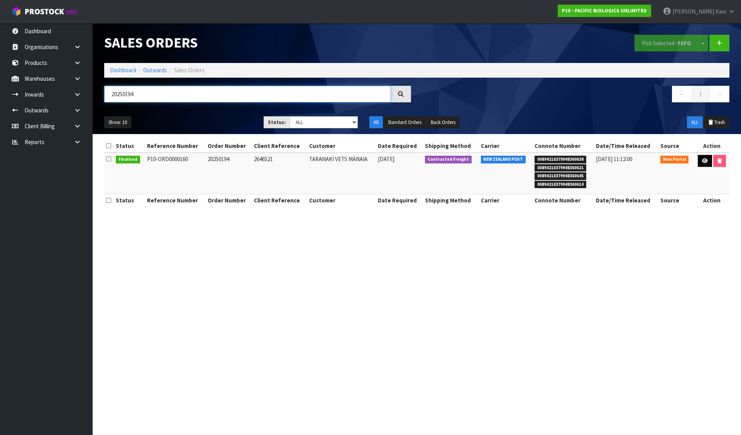
type input "20250194"
click at [707, 164] on link at bounding box center [705, 161] width 14 height 12
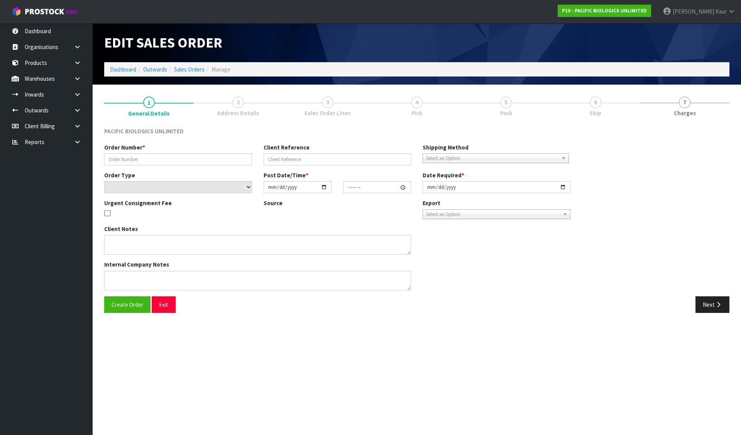
type input "20250194"
type input "2646521"
select select "number:0"
type input "[DATE]"
type input "10:16:00.000"
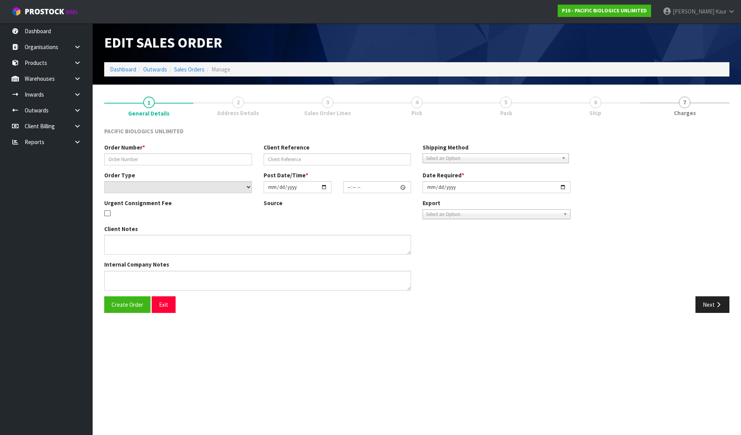
type input "[DATE]"
type textarea "PLEASE DESPATCH ASAP"
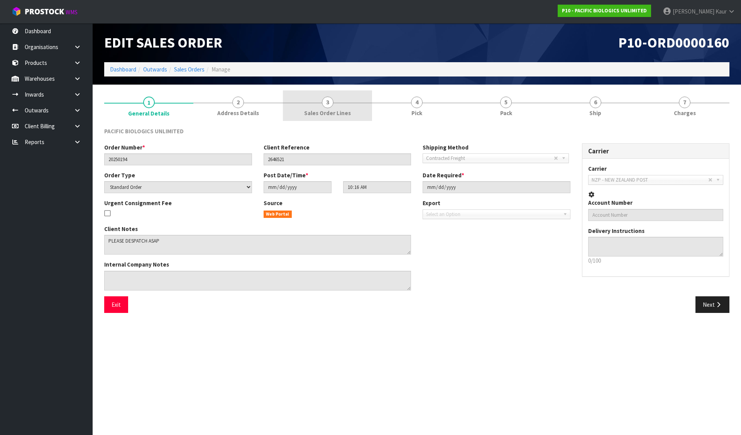
click at [355, 113] on link "3 Sales Order Lines" at bounding box center [327, 105] width 89 height 30
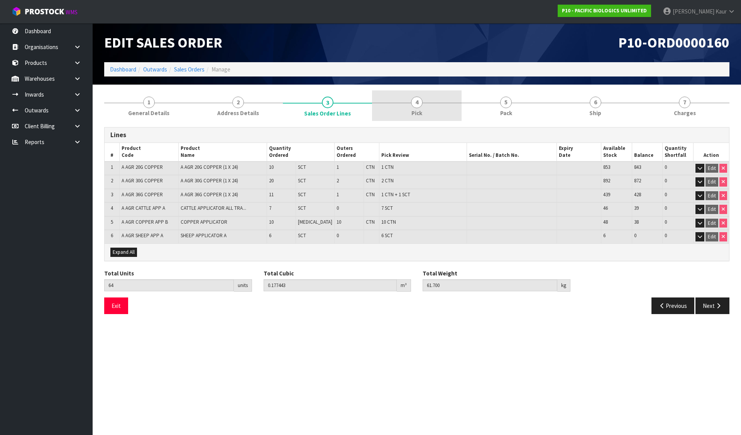
click at [422, 107] on link "4 Pick" at bounding box center [416, 105] width 89 height 30
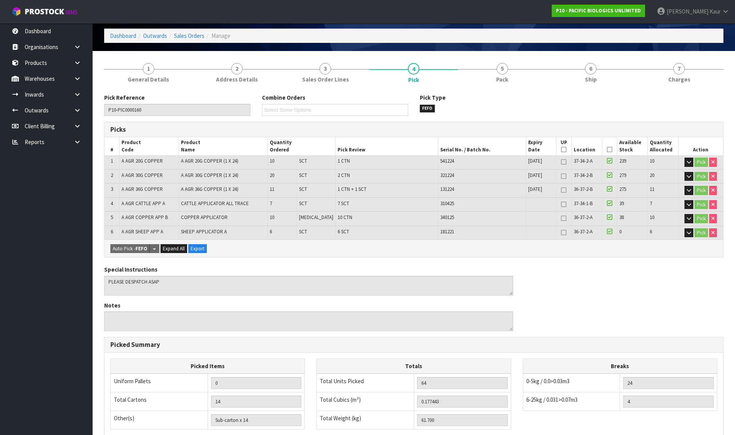
scroll to position [149, 0]
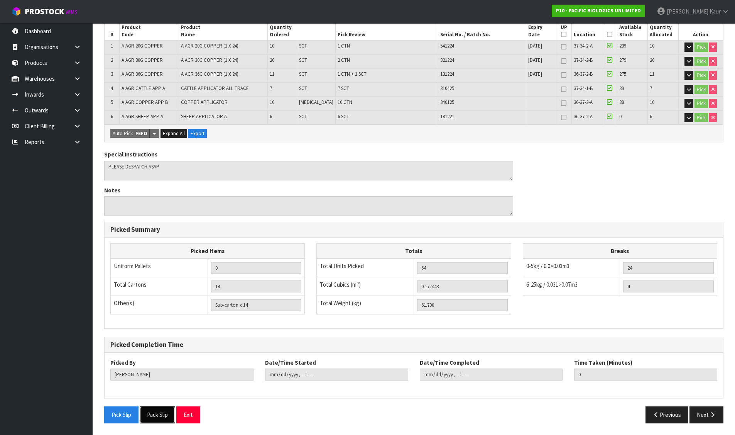
click at [155, 411] on button "Pack Slip" at bounding box center [158, 414] width 36 height 17
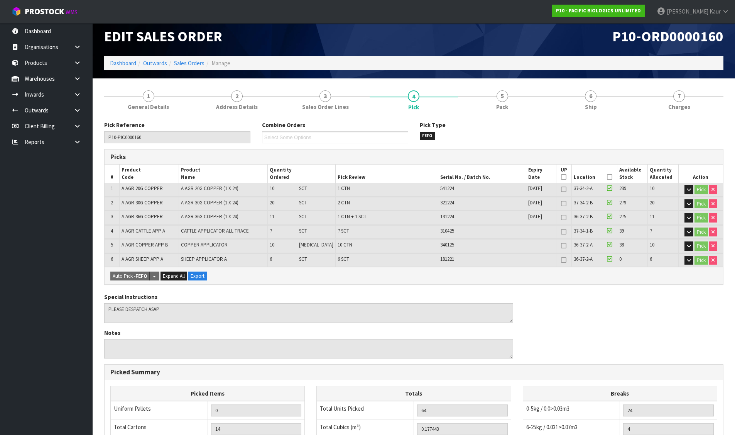
scroll to position [0, 0]
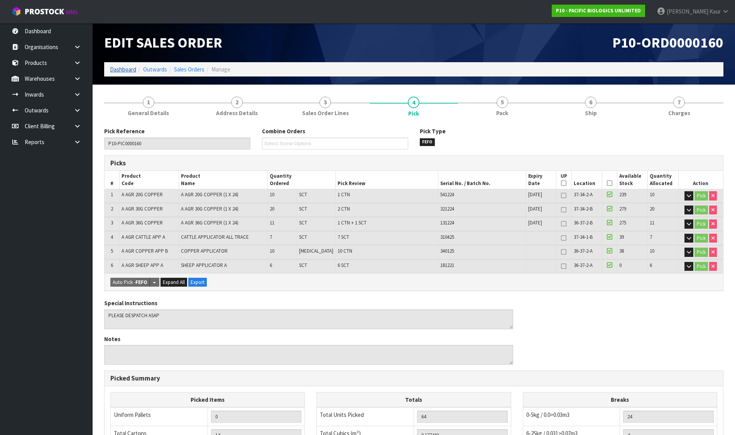
click at [125, 69] on link "Dashboard" at bounding box center [123, 69] width 26 height 7
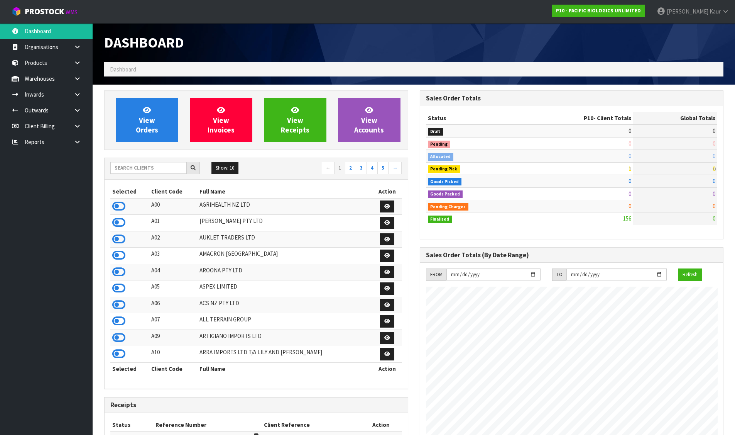
scroll to position [560, 315]
click at [150, 168] on input "text" at bounding box center [148, 168] width 76 height 12
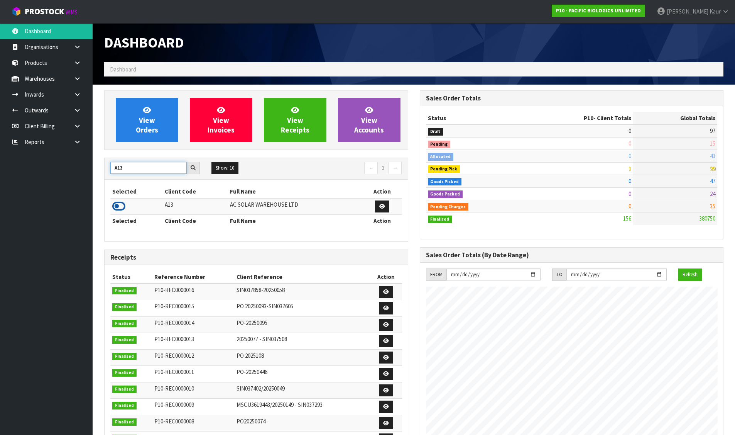
type input "A13"
click at [117, 207] on icon at bounding box center [118, 206] width 13 height 12
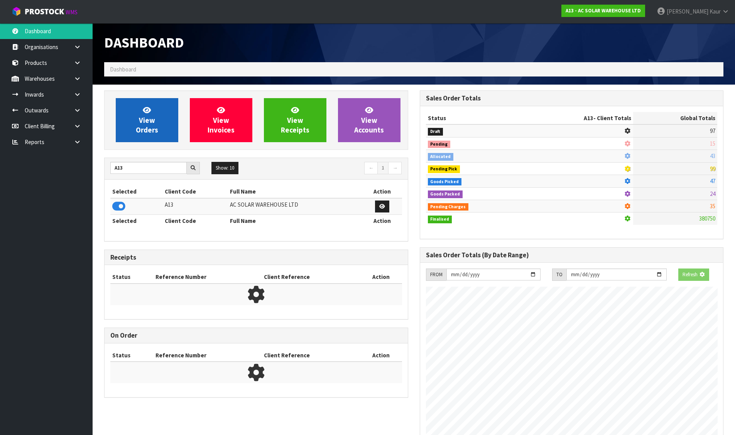
scroll to position [481, 315]
click at [146, 129] on span "View Orders" at bounding box center [147, 119] width 22 height 29
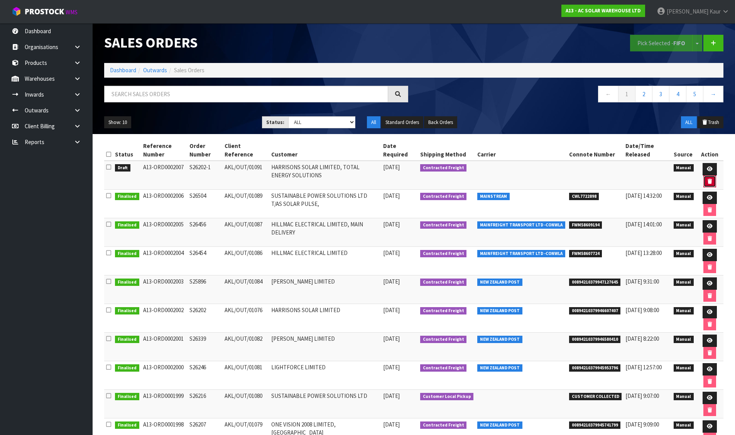
click at [712, 181] on button "button" at bounding box center [710, 181] width 13 height 12
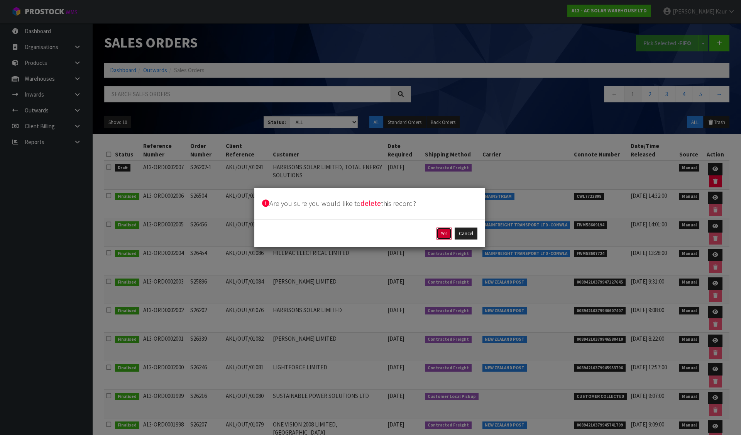
click at [445, 232] on button "Yes" at bounding box center [444, 233] width 15 height 12
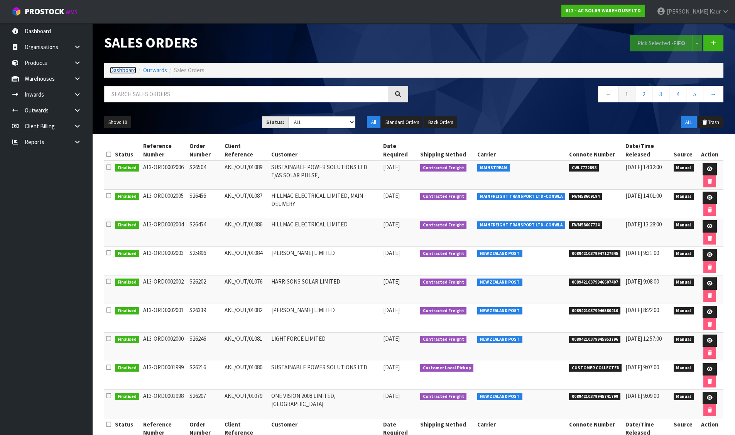
click at [123, 72] on link "Dashboard" at bounding box center [123, 69] width 26 height 7
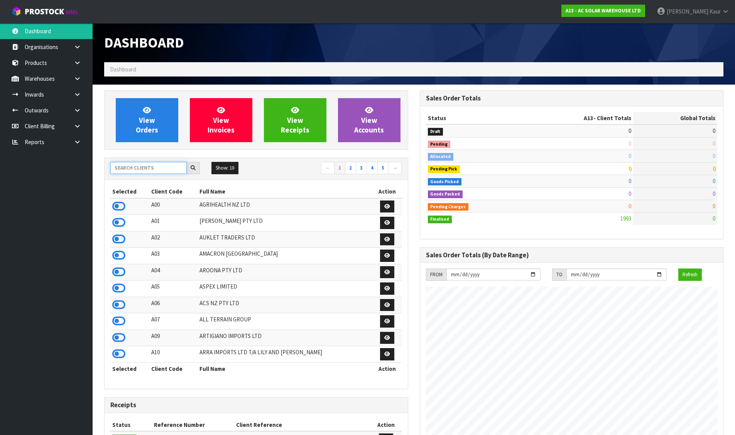
click at [153, 172] on input "text" at bounding box center [148, 168] width 76 height 12
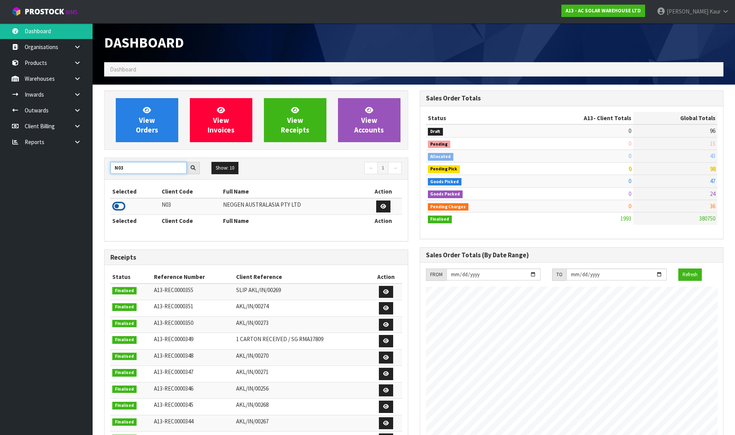
type input "N03"
click at [120, 205] on icon at bounding box center [118, 206] width 13 height 12
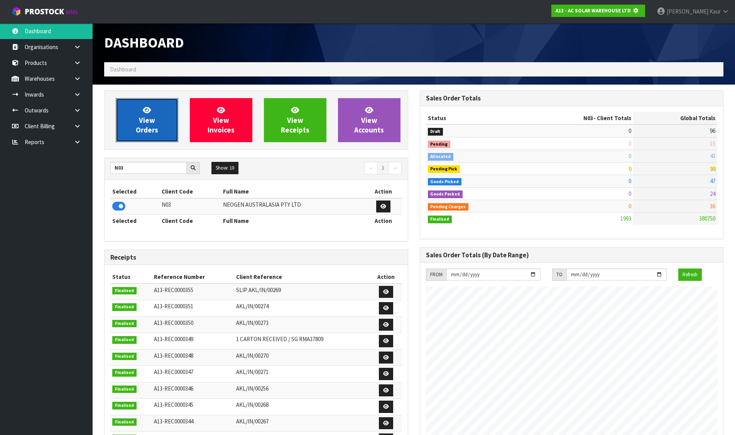
click at [134, 129] on link "View Orders" at bounding box center [147, 120] width 63 height 44
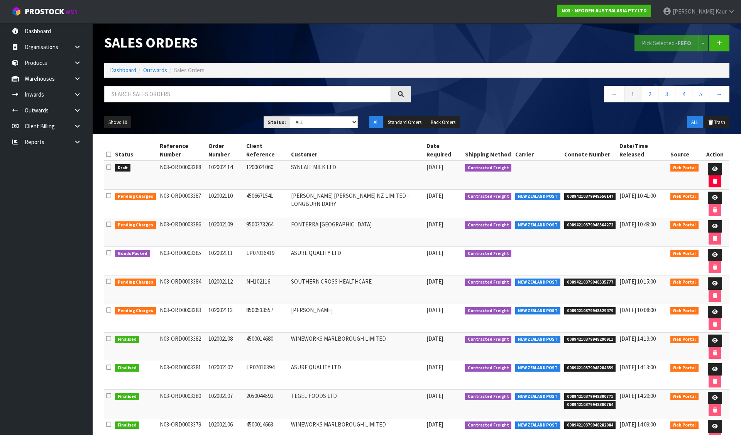
click at [108, 164] on icon at bounding box center [108, 167] width 5 height 6
click at [0, 0] on input "checkbox" at bounding box center [0, 0] width 0 height 0
click at [659, 37] on button "Pick Selected - FEFO" at bounding box center [667, 43] width 64 height 17
click at [712, 166] on icon at bounding box center [715, 168] width 6 height 5
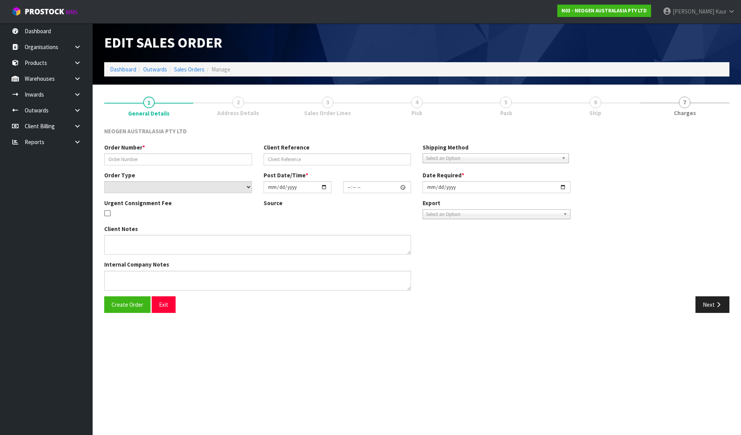
type input "102002114"
type input "1200021060"
select select "number:0"
type input "[DATE]"
type input "11:29:00.000"
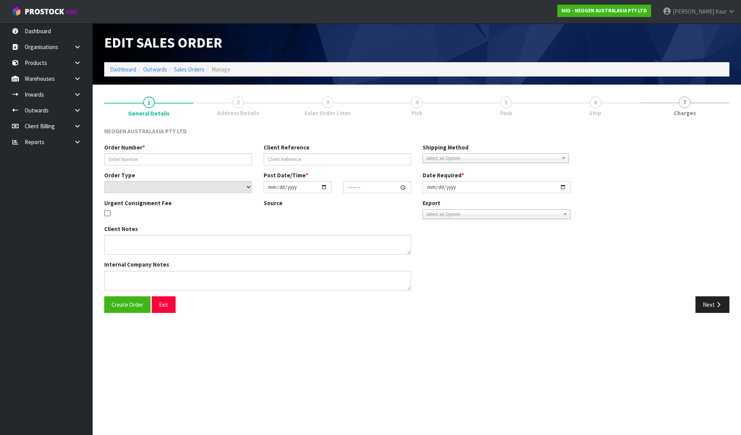
type input "[DATE]"
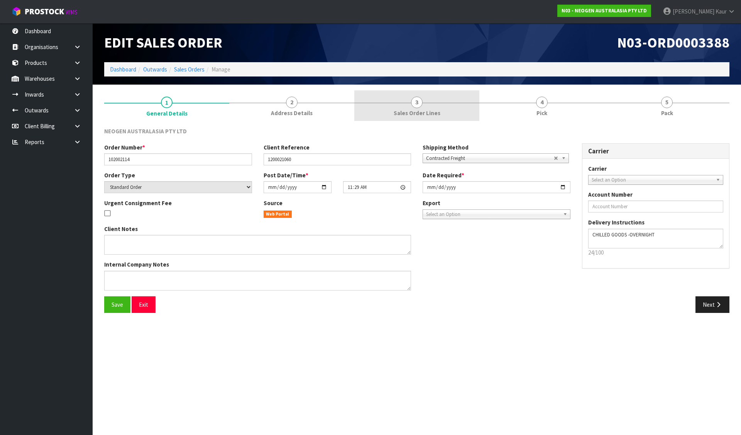
drag, startPoint x: 422, startPoint y: 118, endPoint x: 445, endPoint y: 105, distance: 26.1
click at [422, 118] on link "3 Sales Order Lines" at bounding box center [416, 105] width 125 height 30
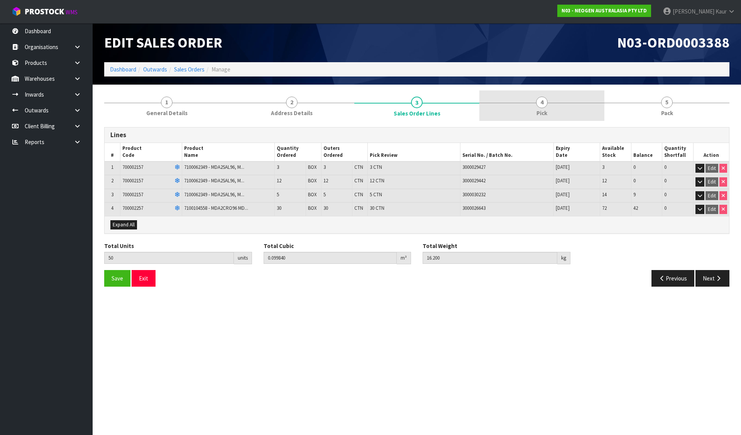
click at [548, 100] on link "4 Pick" at bounding box center [541, 105] width 125 height 30
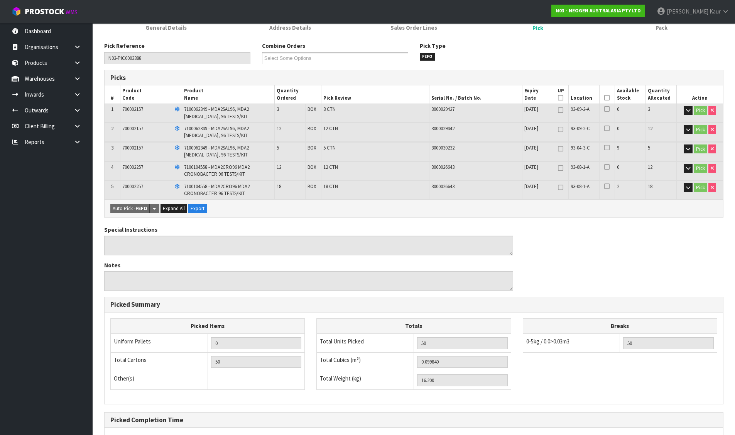
scroll to position [160, 0]
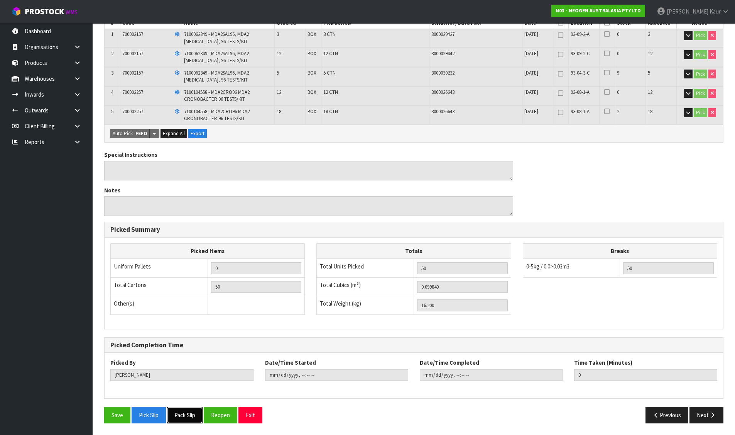
click at [186, 410] on button "Pack Slip" at bounding box center [185, 414] width 36 height 17
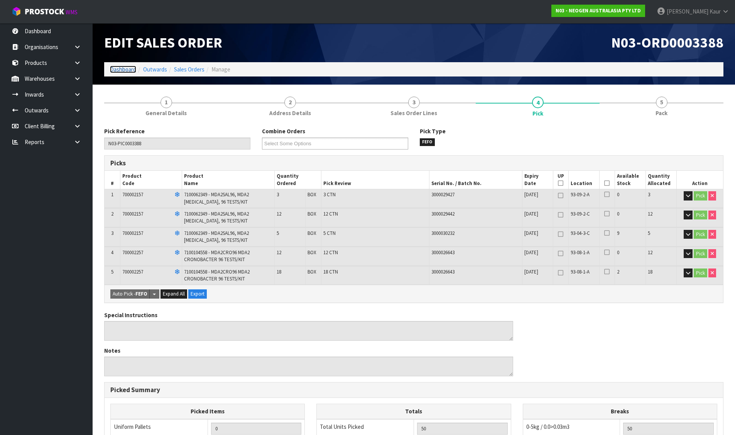
click at [124, 69] on link "Dashboard" at bounding box center [123, 69] width 26 height 7
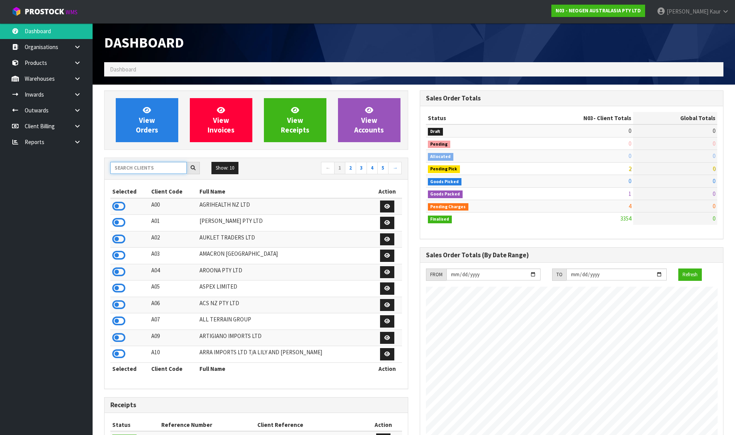
scroll to position [585, 315]
click at [172, 167] on input "text" at bounding box center [148, 168] width 76 height 12
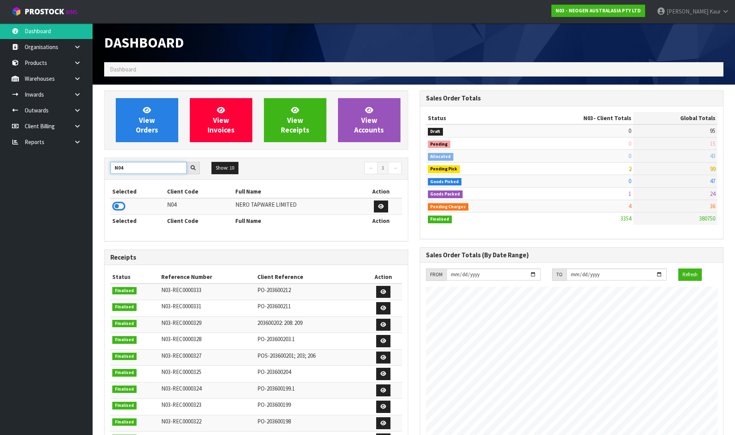
type input "N04"
click at [118, 201] on icon at bounding box center [118, 206] width 13 height 12
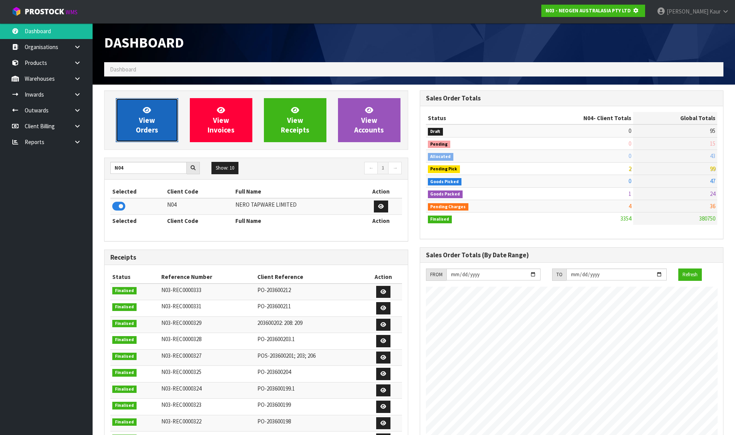
scroll to position [385512, 385677]
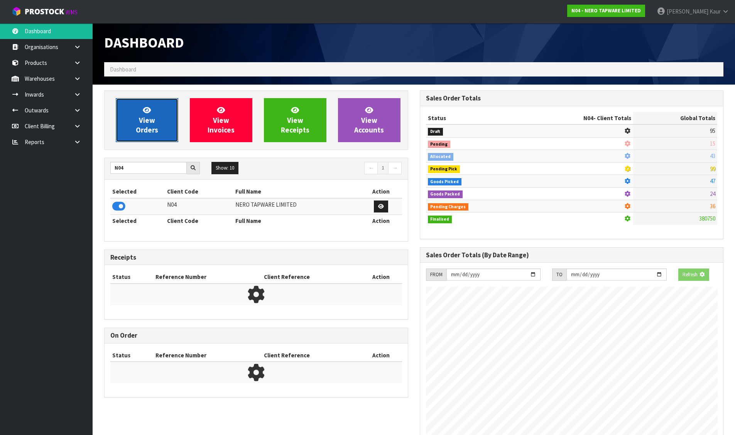
click at [147, 115] on link "View Orders" at bounding box center [147, 120] width 63 height 44
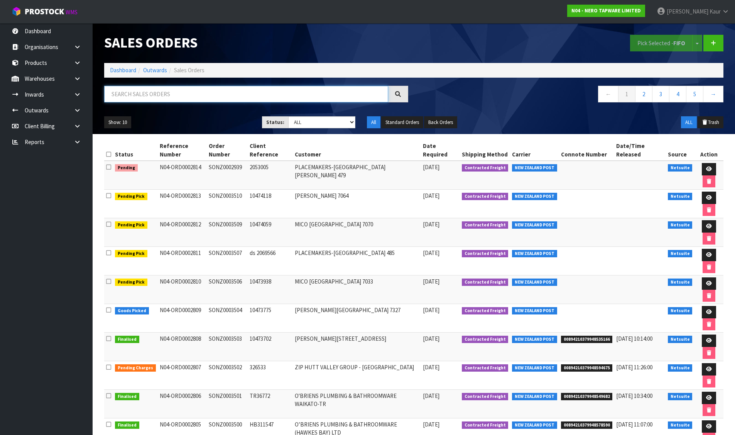
click at [226, 91] on input "text" at bounding box center [246, 94] width 284 height 17
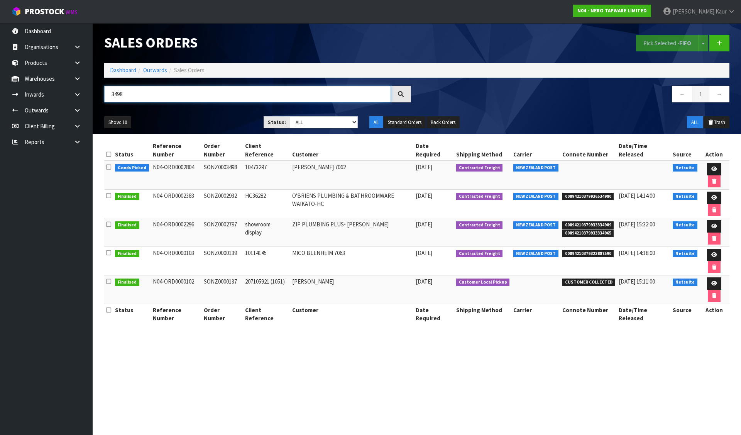
type input "3498"
drag, startPoint x: 151, startPoint y: 158, endPoint x: 198, endPoint y: 157, distance: 46.7
click at [198, 161] on td "N04-ORD0002804" at bounding box center [176, 175] width 51 height 29
copy td "N04-ORD0002804"
drag, startPoint x: 201, startPoint y: 160, endPoint x: 339, endPoint y: 162, distance: 138.2
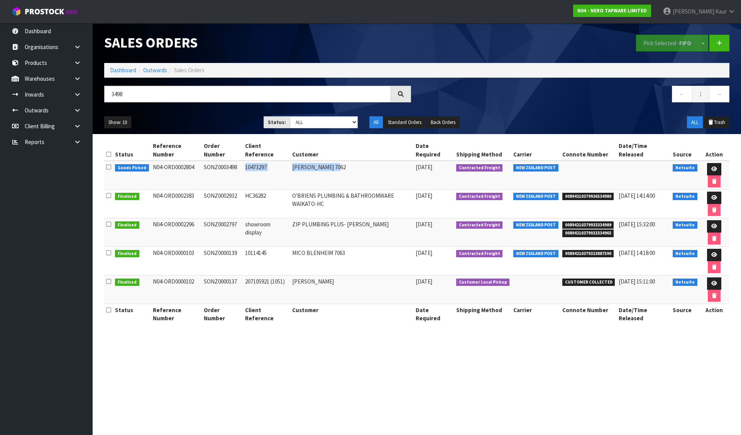
click at [339, 162] on tr "Goods Picked N04-ORD0002804 SONZ0003498 10473297 MICO NELSON 7062 11/09/2025 Co…" at bounding box center [416, 175] width 625 height 29
copy tr "SONZ0003498 10473297 MICO NELSON 7062"
click at [711, 166] on icon at bounding box center [714, 168] width 6 height 5
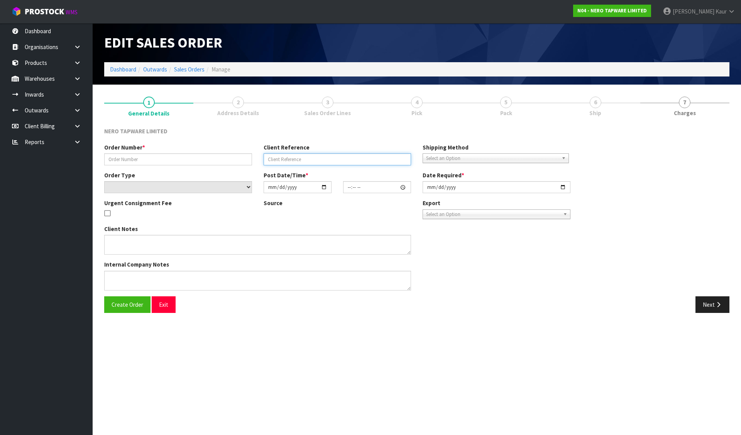
type input "SONZ0003498"
type input "10473297"
select select "number:0"
type input "[DATE]"
type input "08:15:10.000"
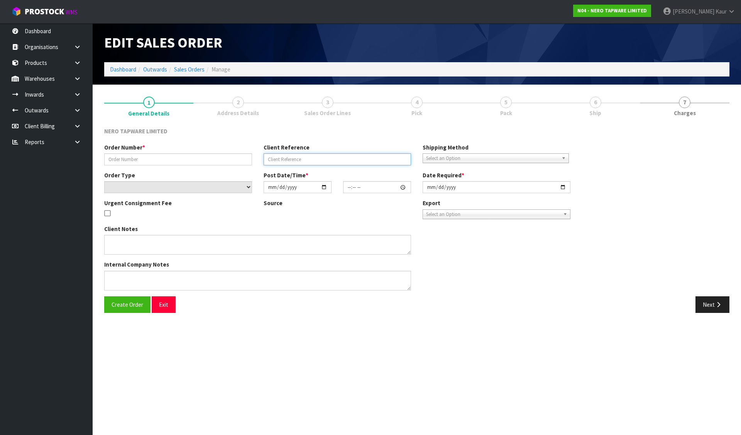
type input "[DATE]"
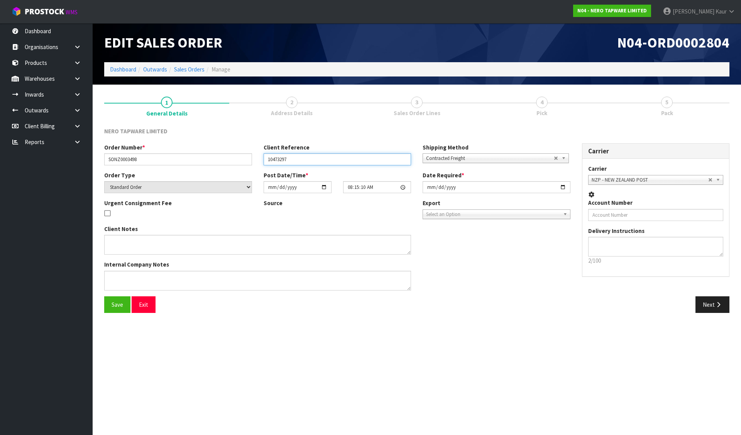
click at [356, 161] on input "10473297" at bounding box center [338, 159] width 148 height 12
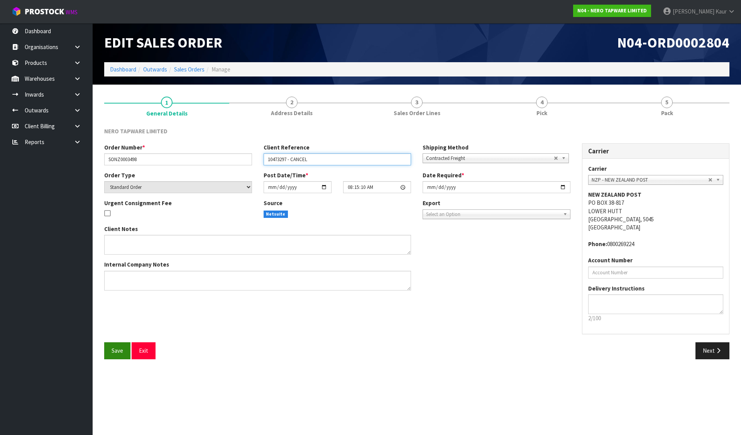
type input "10473297 - CANCEL"
click at [110, 357] on button "Save" at bounding box center [117, 350] width 26 height 17
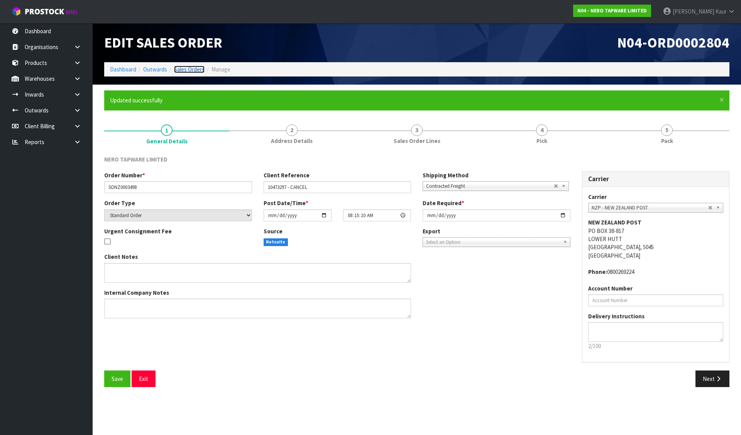
click at [182, 68] on link "Sales Orders" at bounding box center [189, 69] width 30 height 7
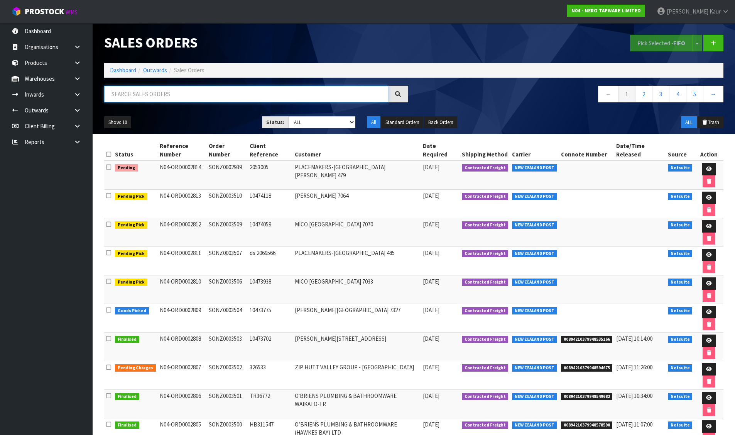
click at [293, 99] on input "text" at bounding box center [246, 94] width 284 height 17
paste input "SONZ0003498"
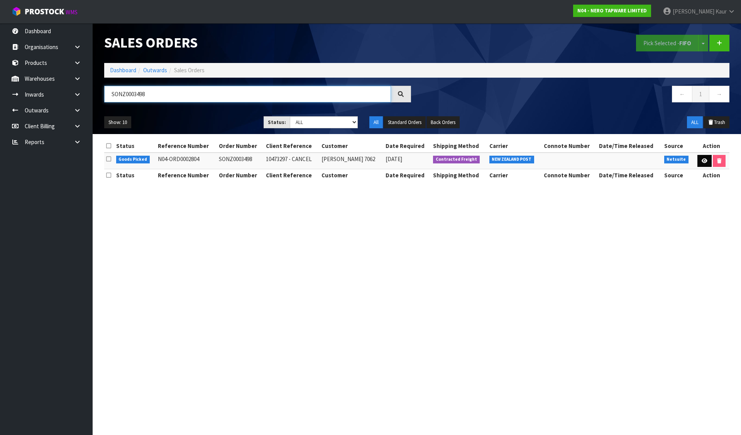
type input "SONZ0003498"
click at [697, 155] on link at bounding box center [704, 161] width 14 height 12
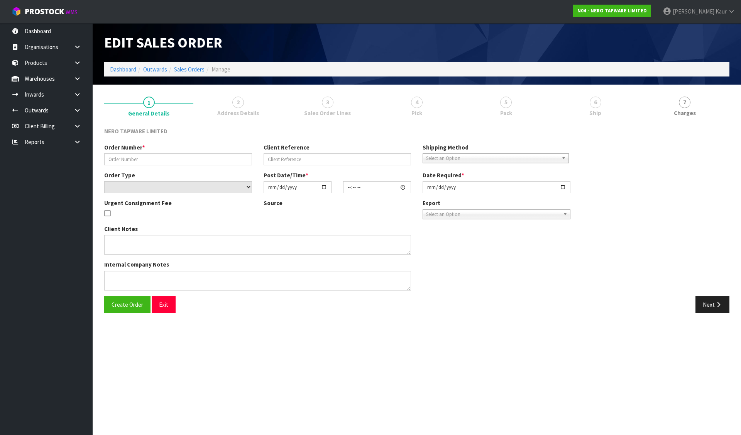
type input "SONZ0003498"
type input "10473297 - CANCEL"
select select "number:0"
type input "[DATE]"
type input "08:15:10.000"
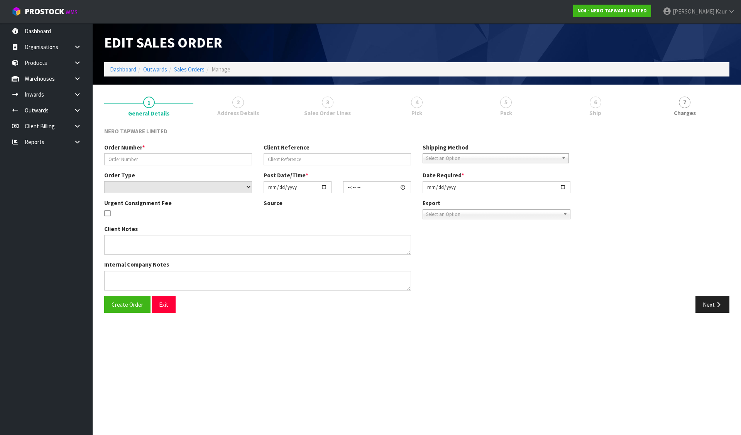
type input "[DATE]"
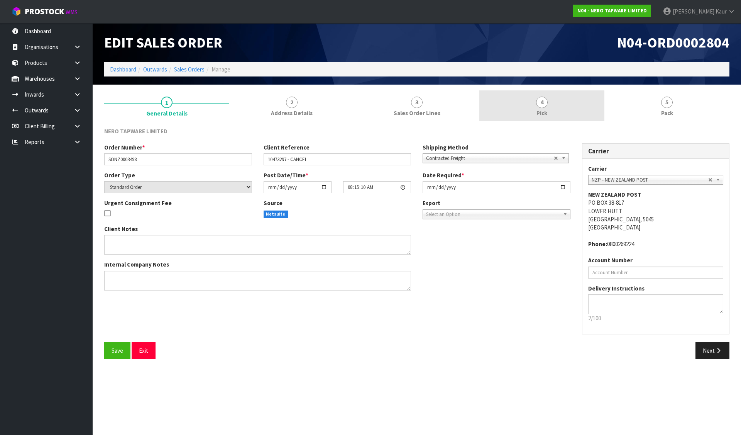
click at [557, 104] on link "4 Pick" at bounding box center [541, 105] width 125 height 30
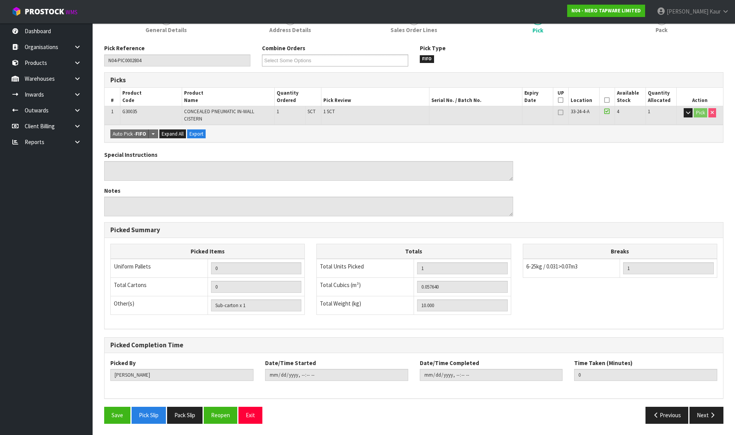
scroll to position [83, 0]
click at [222, 413] on button "Reopen" at bounding box center [221, 414] width 34 height 17
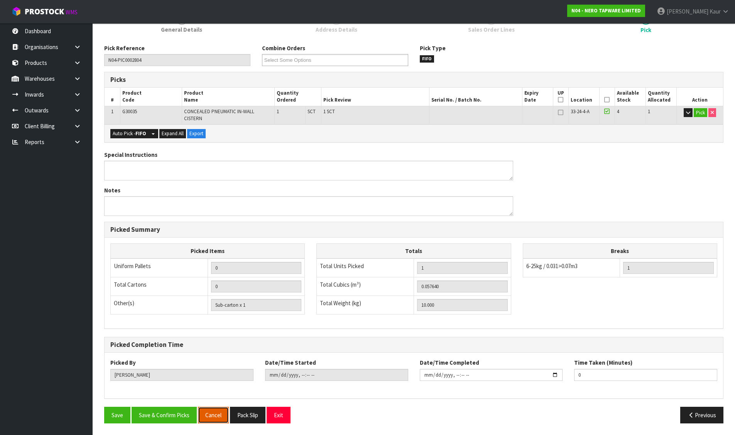
click at [223, 411] on button "Cancel" at bounding box center [213, 414] width 31 height 17
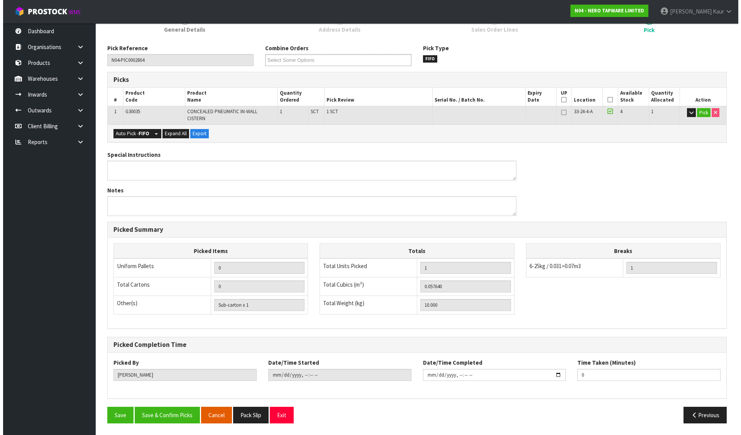
scroll to position [106, 0]
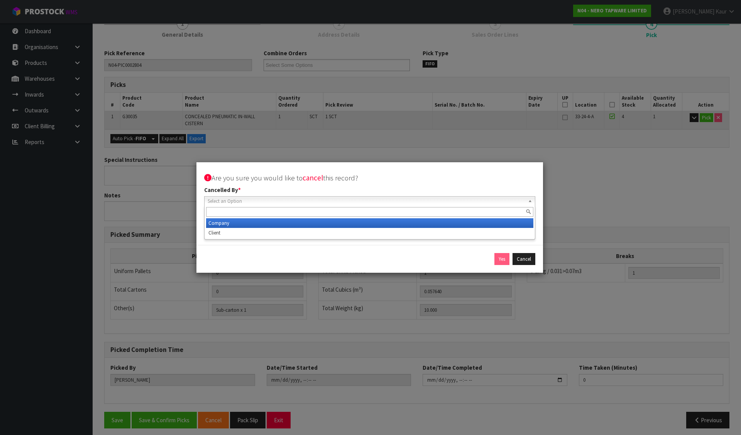
click at [251, 201] on span "Select an Option" at bounding box center [366, 200] width 317 height 9
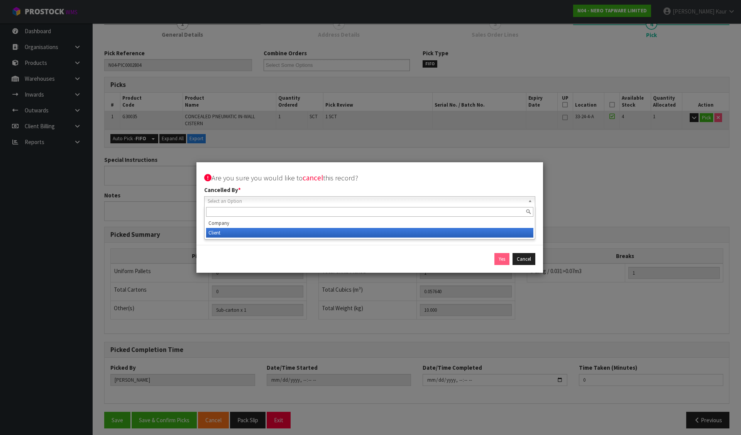
click at [236, 236] on li "Client" at bounding box center [369, 233] width 327 height 10
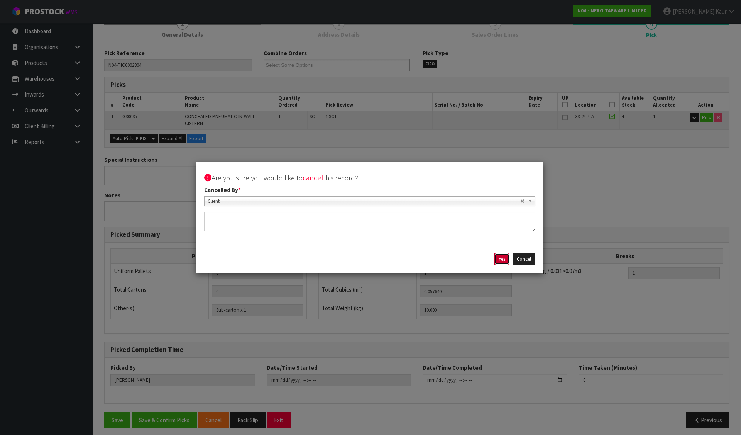
click at [500, 261] on button "Yes" at bounding box center [501, 259] width 15 height 12
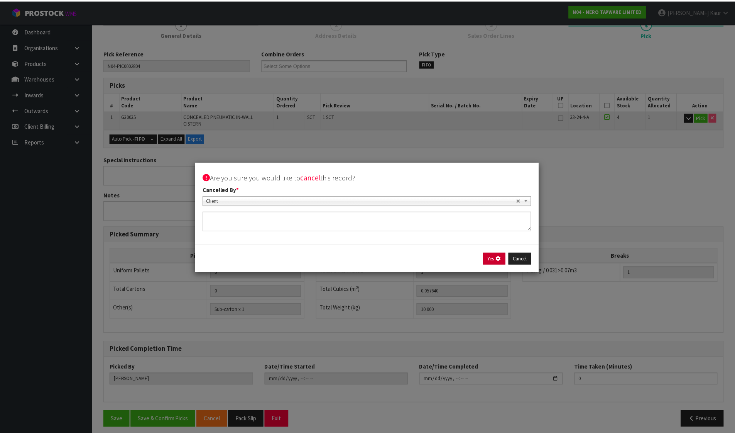
scroll to position [0, 0]
